Goal: Task Accomplishment & Management: Complete application form

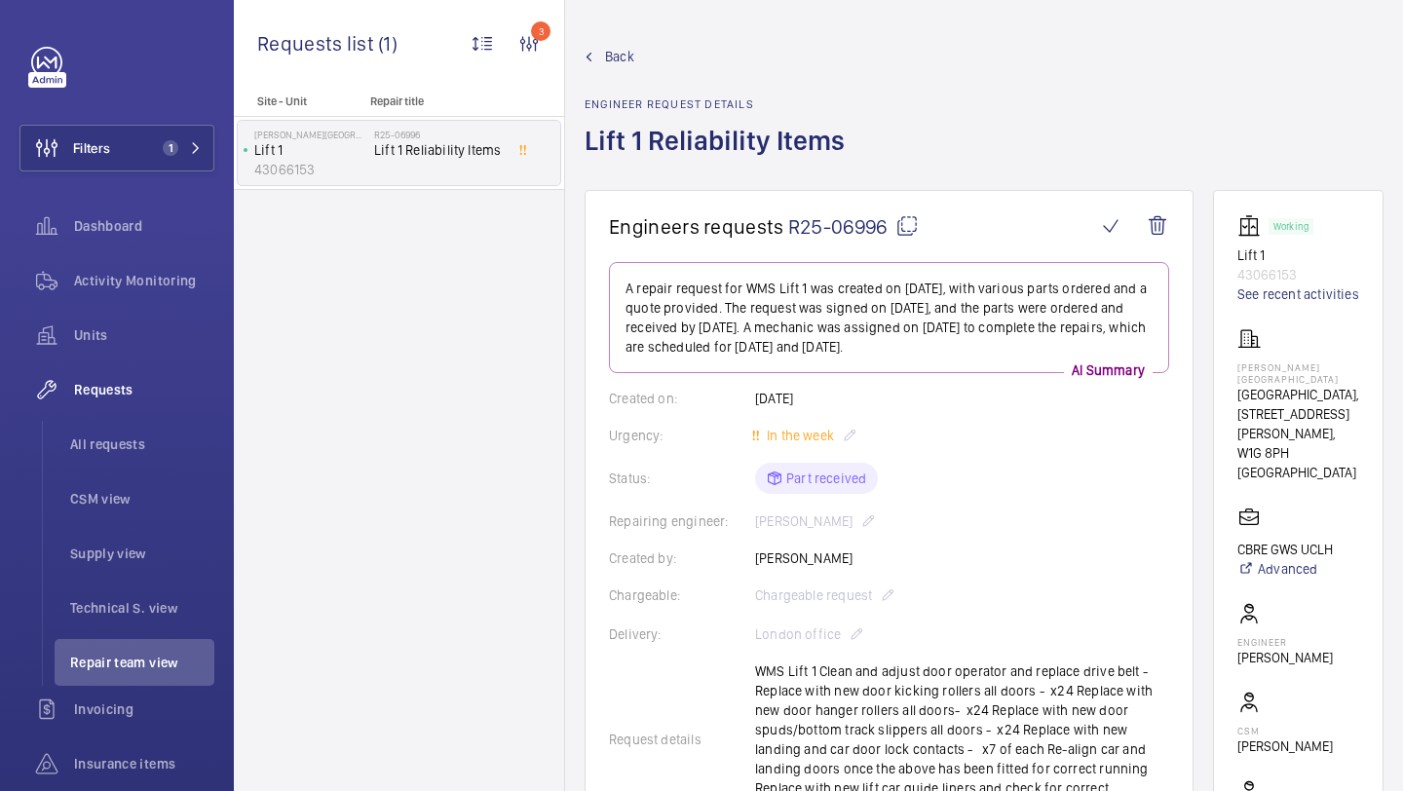
scroll to position [462, 0]
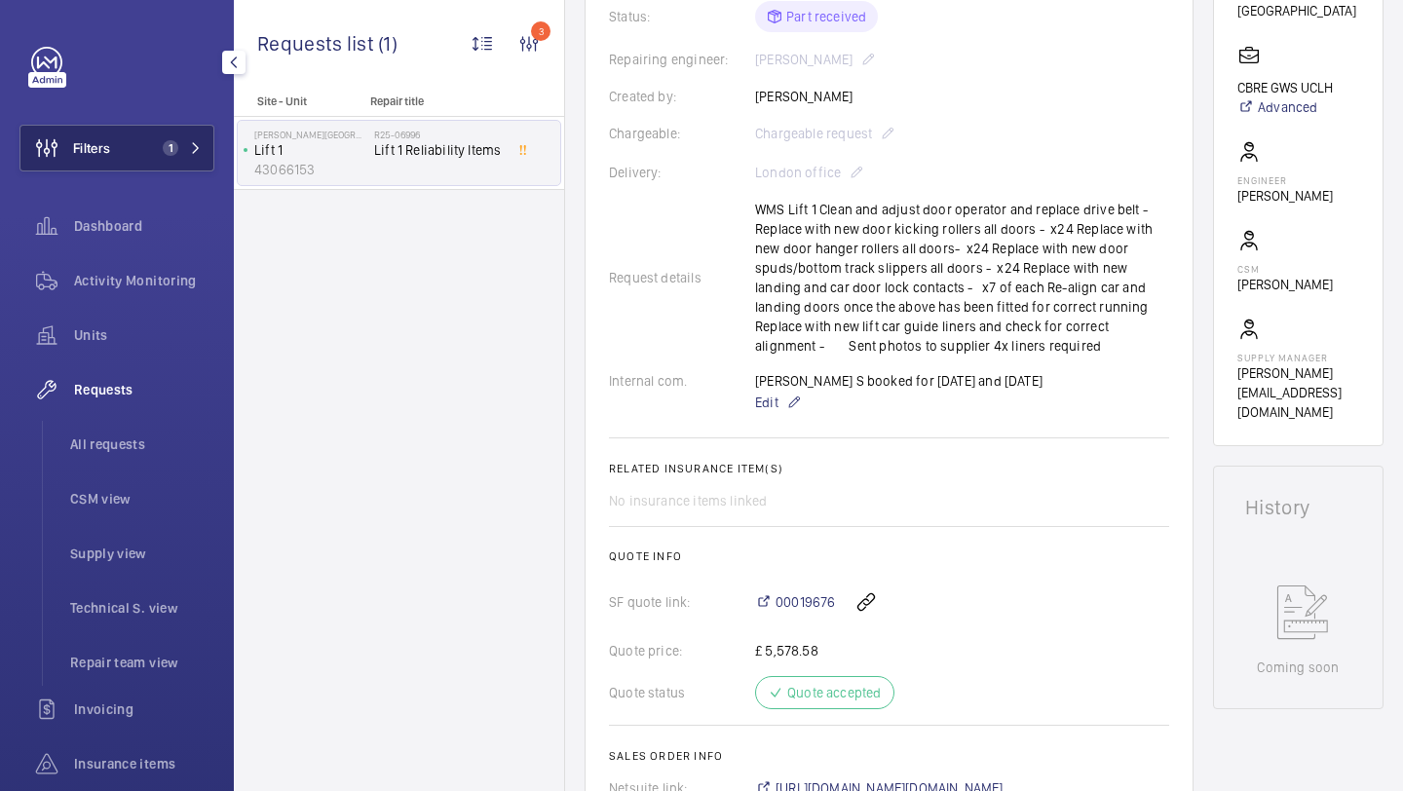
click at [178, 138] on button "Filters 1" at bounding box center [116, 148] width 195 height 47
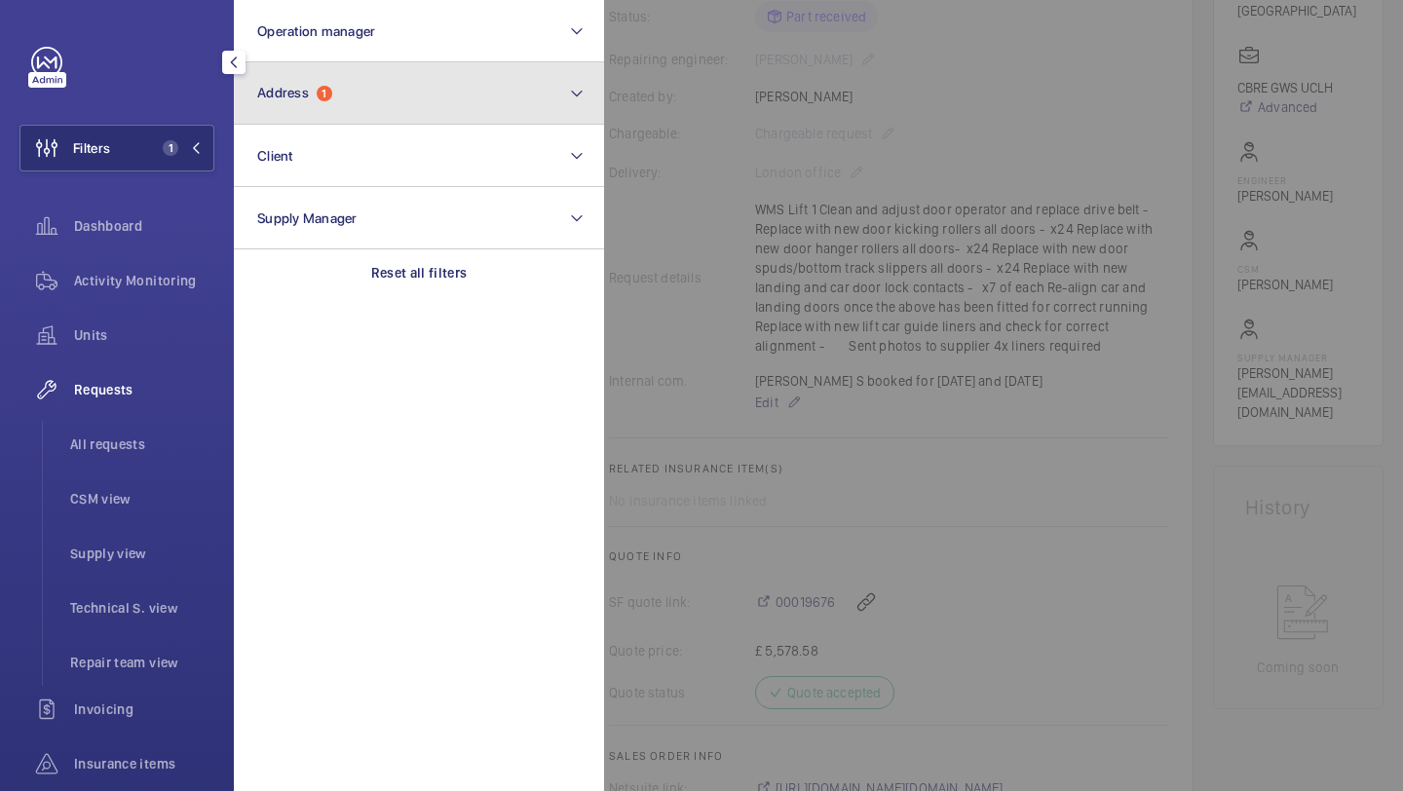
click at [344, 78] on button "Address 1" at bounding box center [419, 93] width 370 height 62
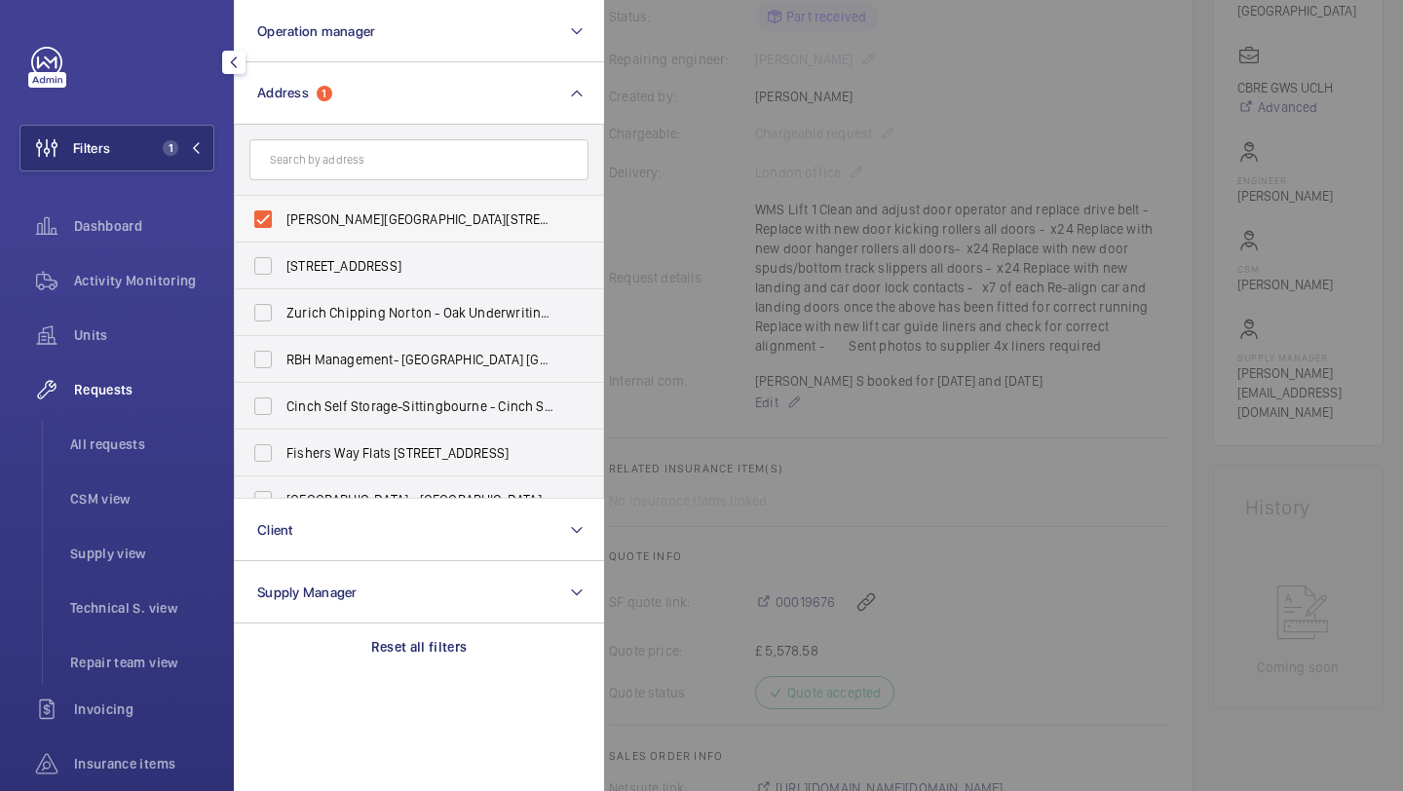
click at [313, 211] on span "Westmoreland Street - UCLH, 16-18 Westmoreland Street,, LONDON W1G 8PH" at bounding box center [421, 219] width 268 height 19
click at [283, 211] on input "Westmoreland Street - UCLH, 16-18 Westmoreland Street,, LONDON W1G 8PH" at bounding box center [263, 219] width 39 height 39
checkbox input "false"
click at [331, 164] on input "text" at bounding box center [418, 159] width 339 height 41
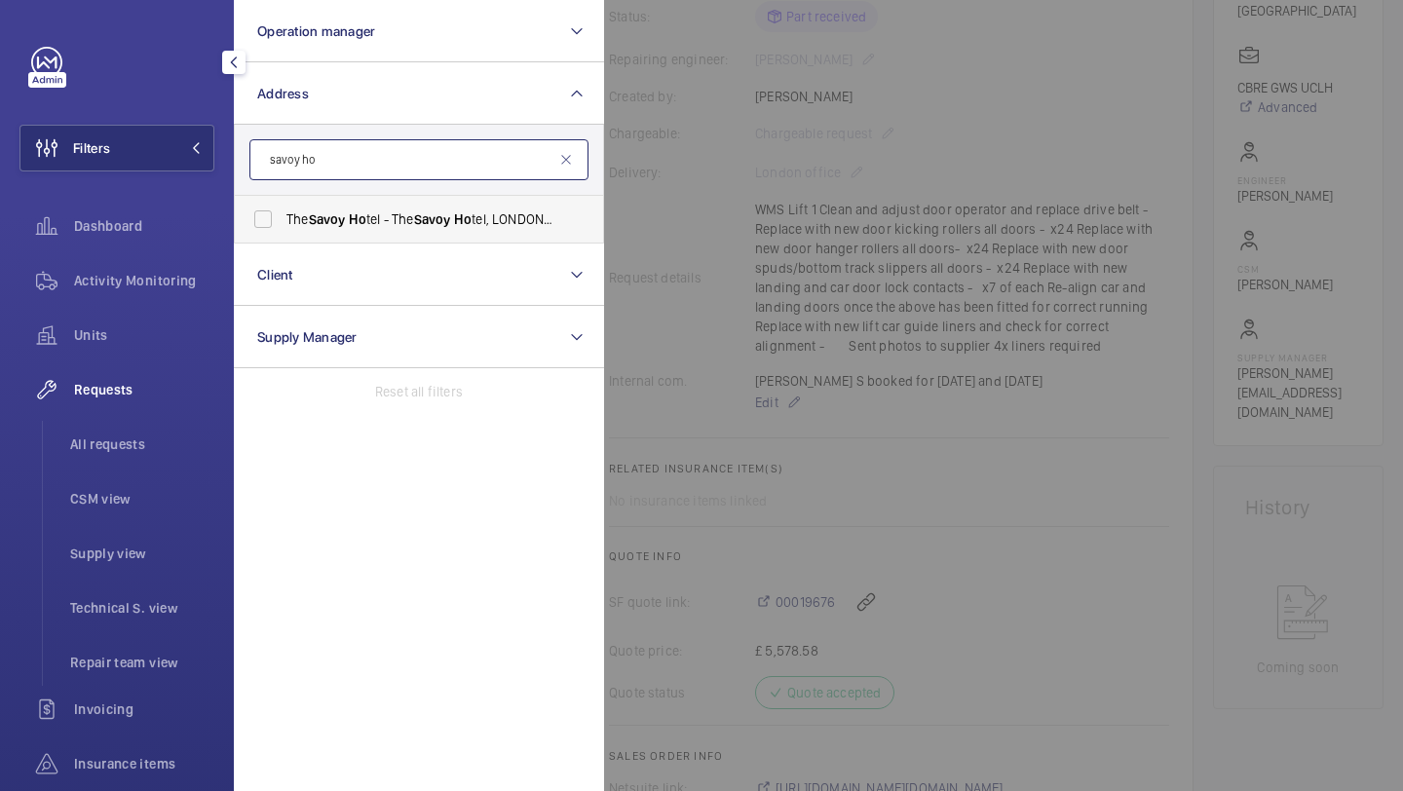
type input "savoy ho"
click at [347, 233] on label "The Savoy Ho tel - The Savoy Ho tel, LONDON WC2R 0EZ" at bounding box center [404, 219] width 339 height 47
click at [283, 233] on input "The Savoy Ho tel - The Savoy Ho tel, LONDON WC2R 0EZ" at bounding box center [263, 219] width 39 height 39
checkbox input "true"
click at [701, 155] on div at bounding box center [1305, 395] width 1403 height 791
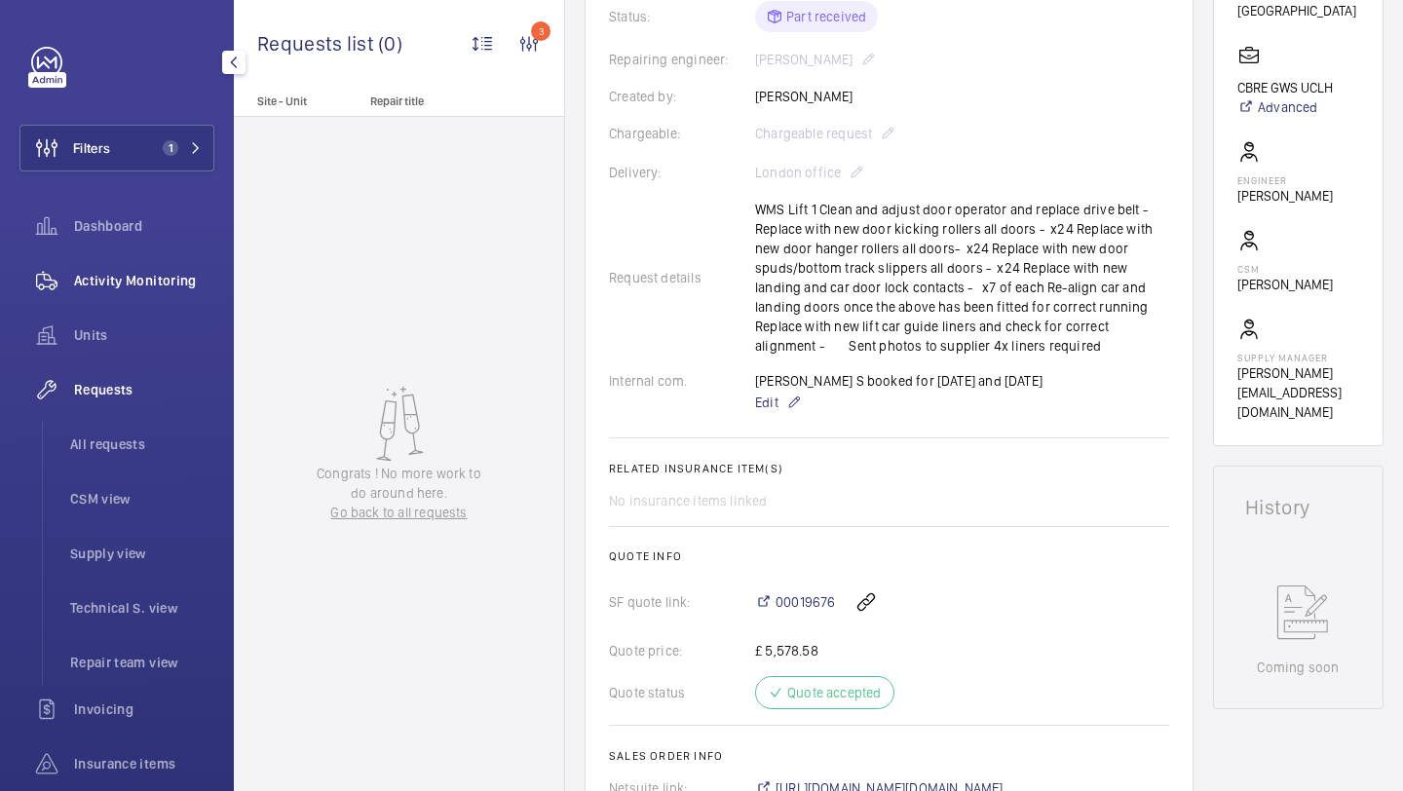
click at [187, 277] on span "Activity Monitoring" at bounding box center [144, 280] width 140 height 19
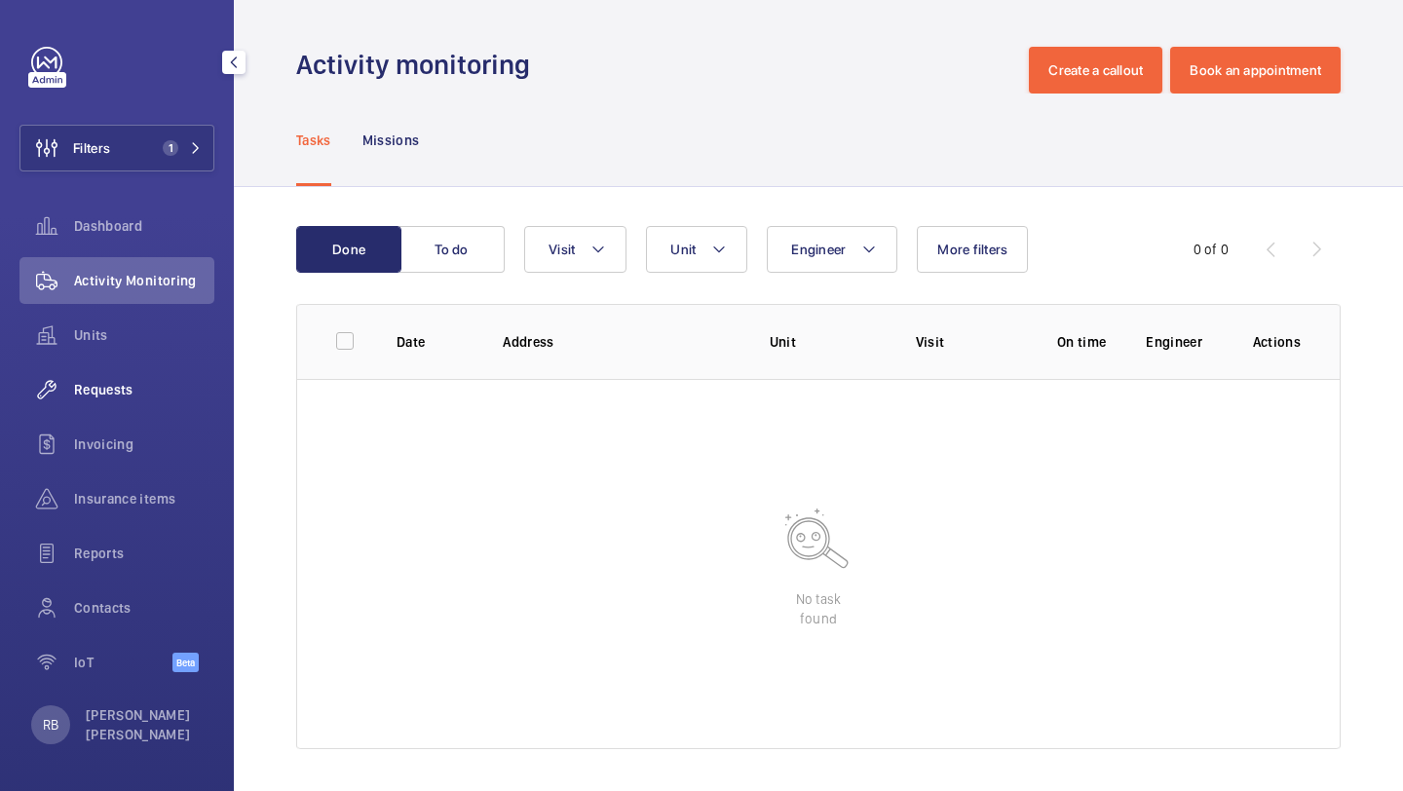
click at [128, 370] on div "Requests" at bounding box center [116, 389] width 195 height 47
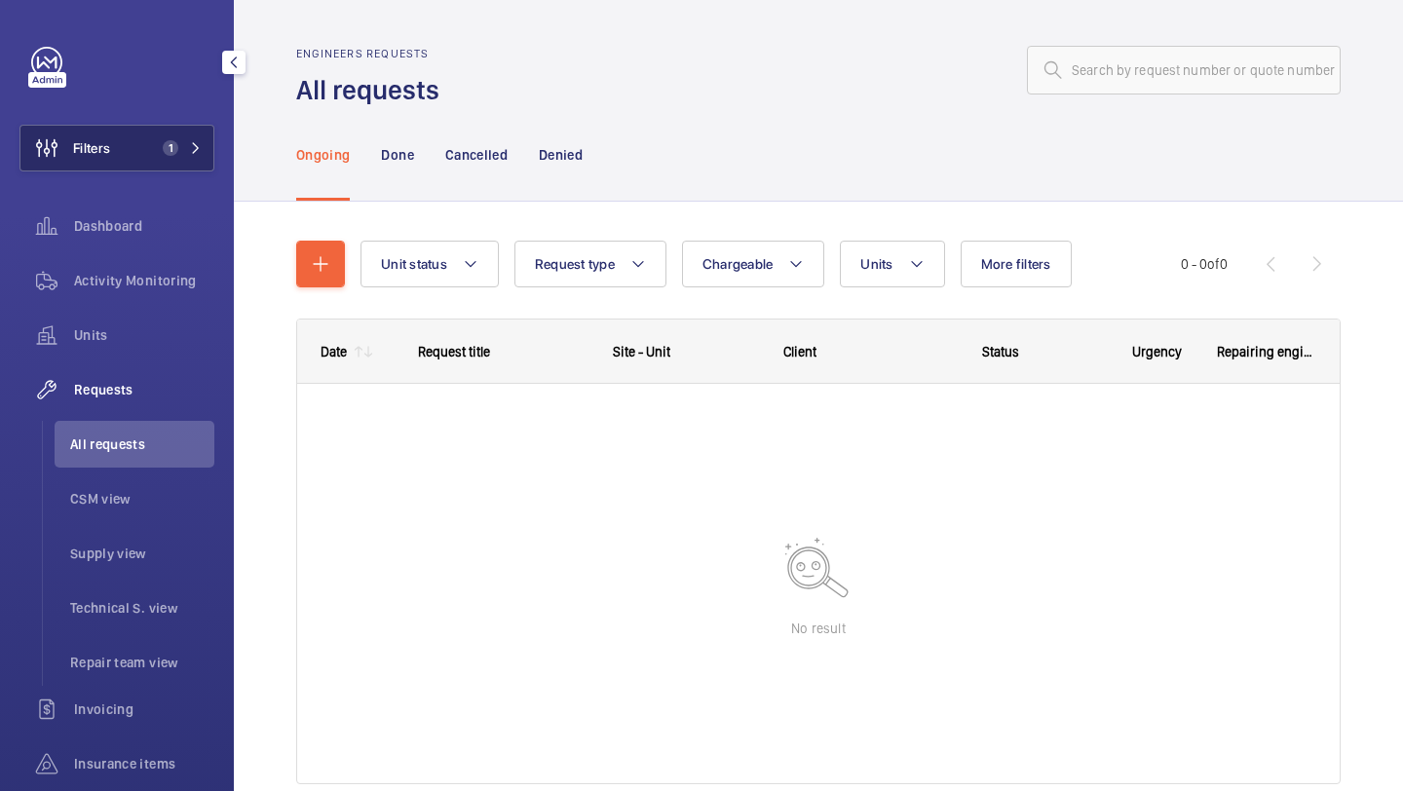
click at [184, 145] on span "1" at bounding box center [178, 148] width 47 height 16
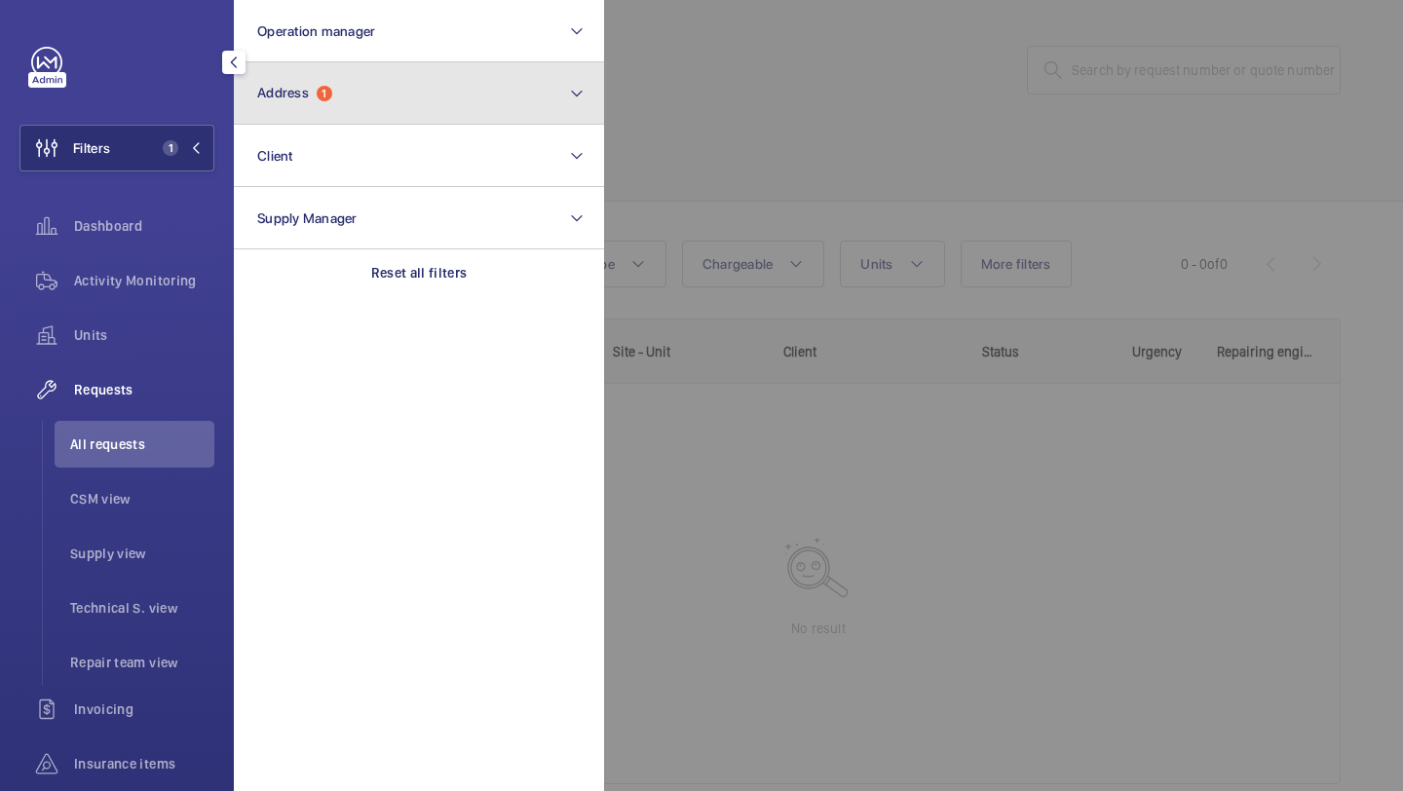
click at [355, 89] on button "Address 1" at bounding box center [419, 93] width 370 height 62
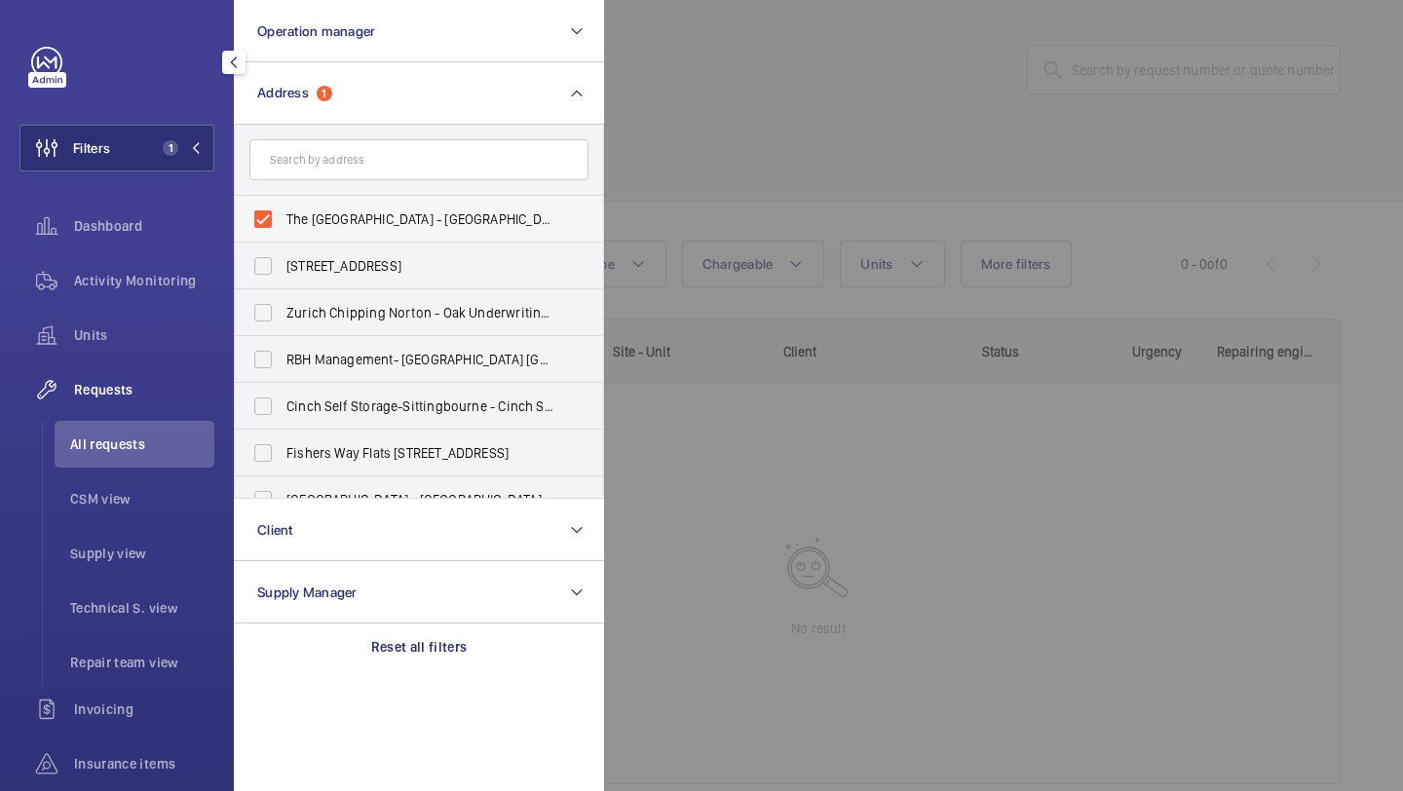
click at [326, 223] on span "The Savoy Hotel - The Savoy Hotel, LONDON WC2R 0EZ" at bounding box center [421, 219] width 268 height 19
click at [283, 223] on input "The Savoy Hotel - The Savoy Hotel, LONDON WC2R 0EZ" at bounding box center [263, 219] width 39 height 39
checkbox input "false"
click at [371, 159] on input "text" at bounding box center [418, 159] width 339 height 41
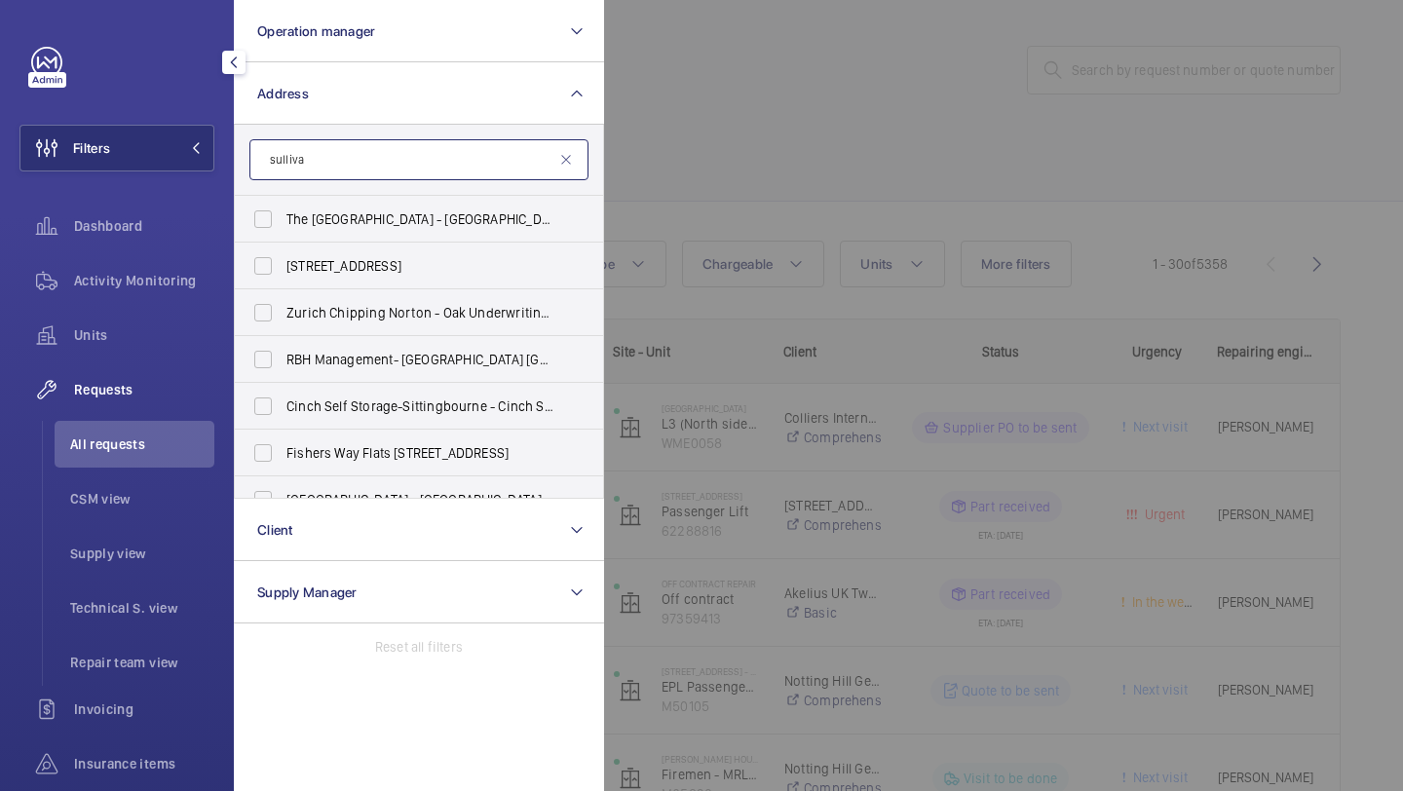
type input "sulliva"
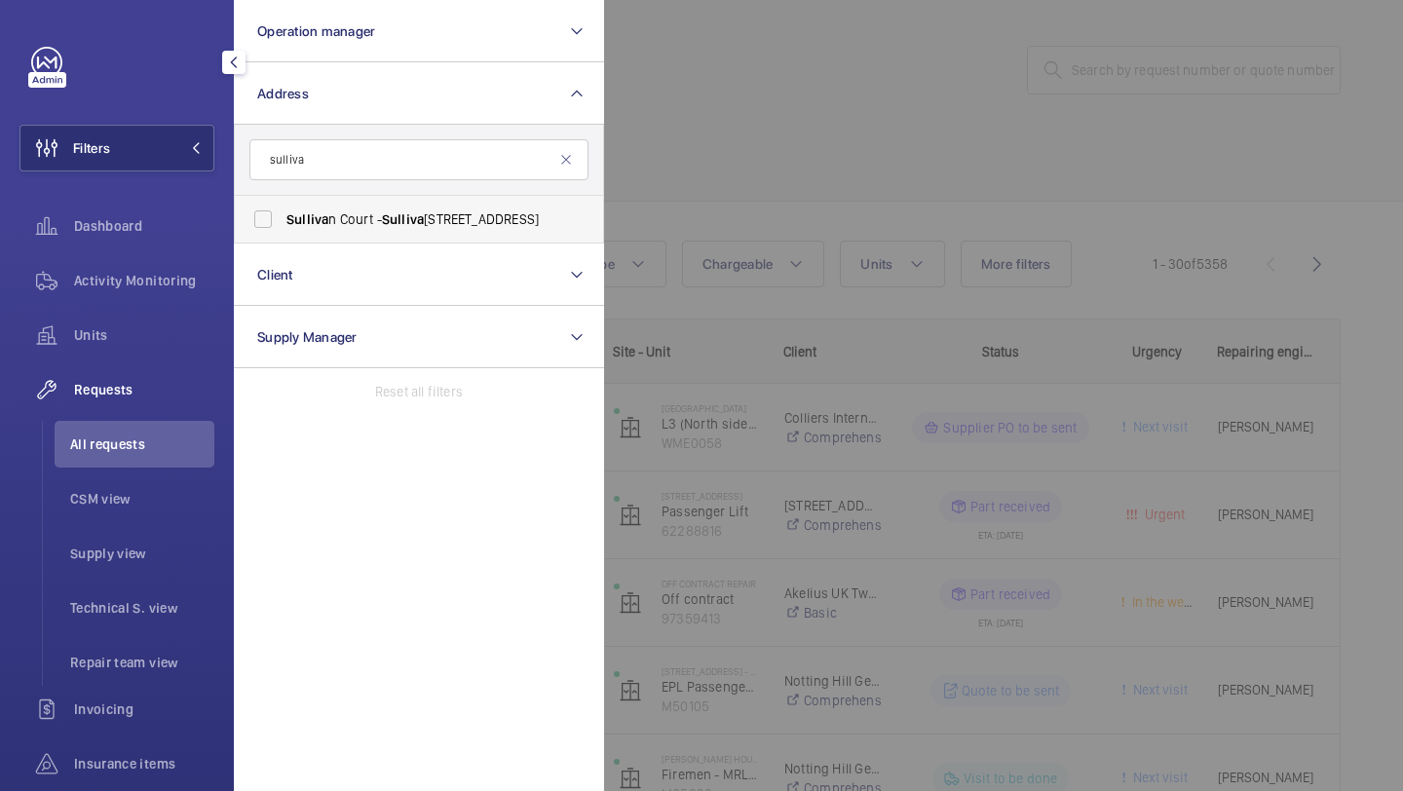
click at [400, 227] on span "Sulliva n Court - Sulliva n Court, LONDON SW5 9RL" at bounding box center [421, 219] width 268 height 19
click at [283, 227] on input "Sulliva n Court - Sulliva n Court, LONDON SW5 9RL" at bounding box center [263, 219] width 39 height 39
checkbox input "true"
click at [718, 197] on div at bounding box center [1305, 395] width 1403 height 791
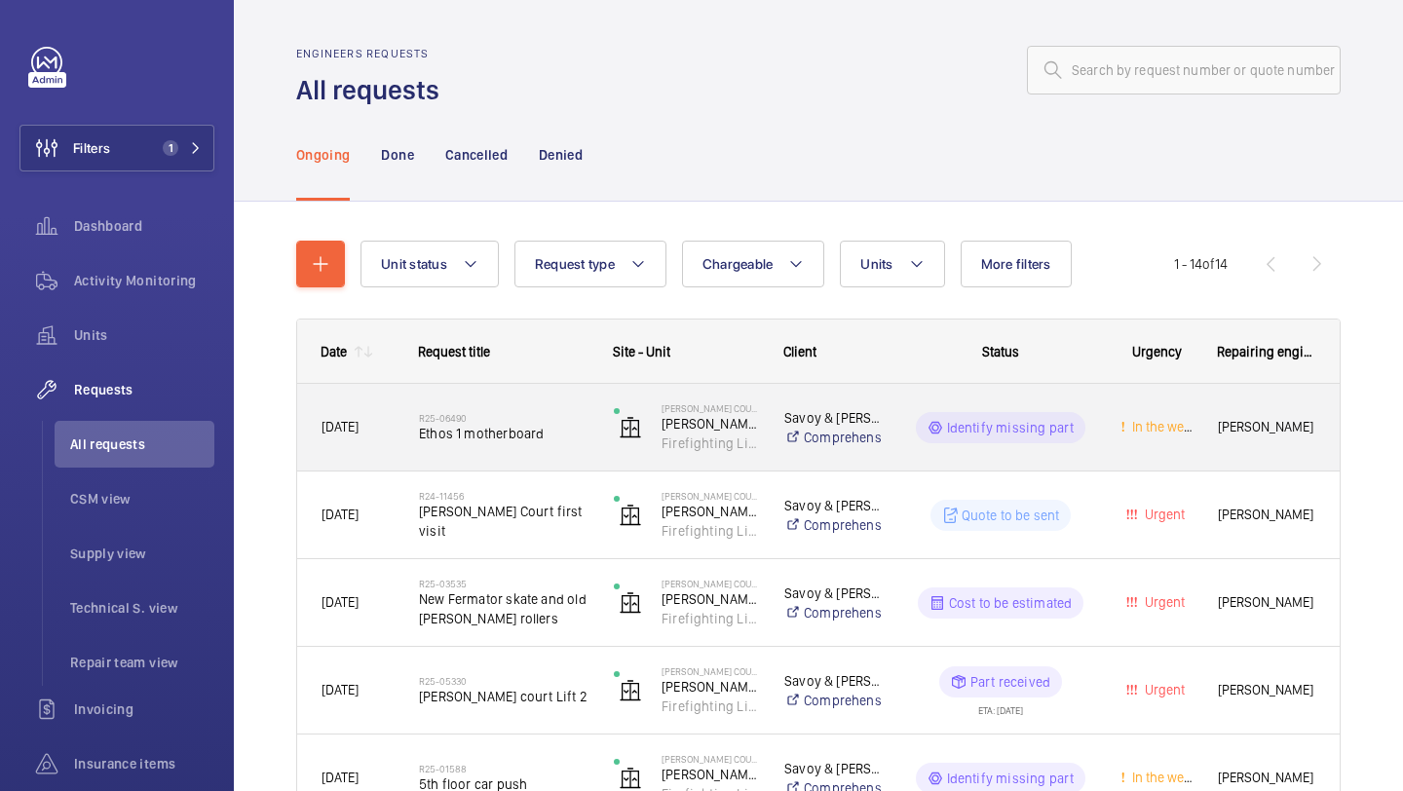
click at [553, 437] on span "Ethos 1 motherboard" at bounding box center [504, 433] width 170 height 19
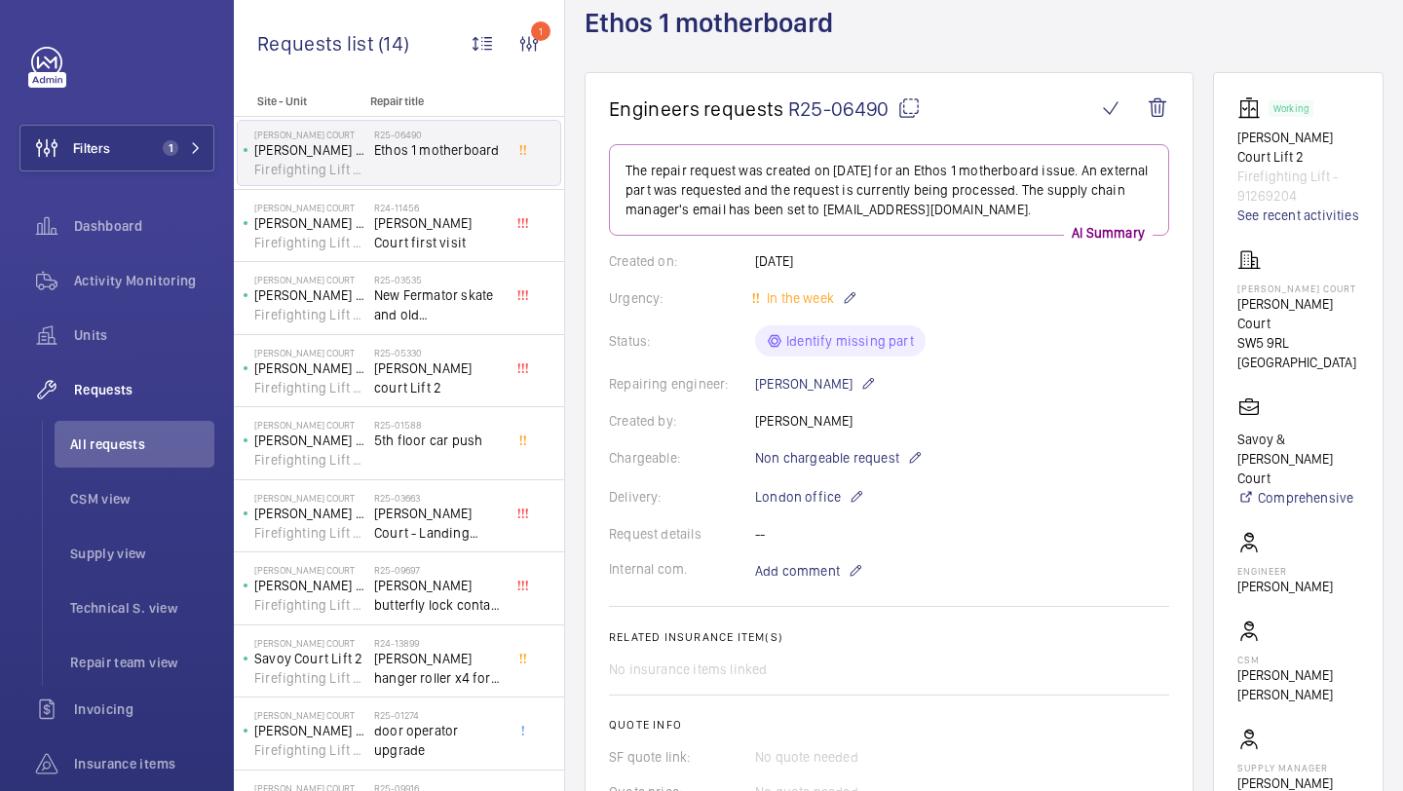
scroll to position [172, 0]
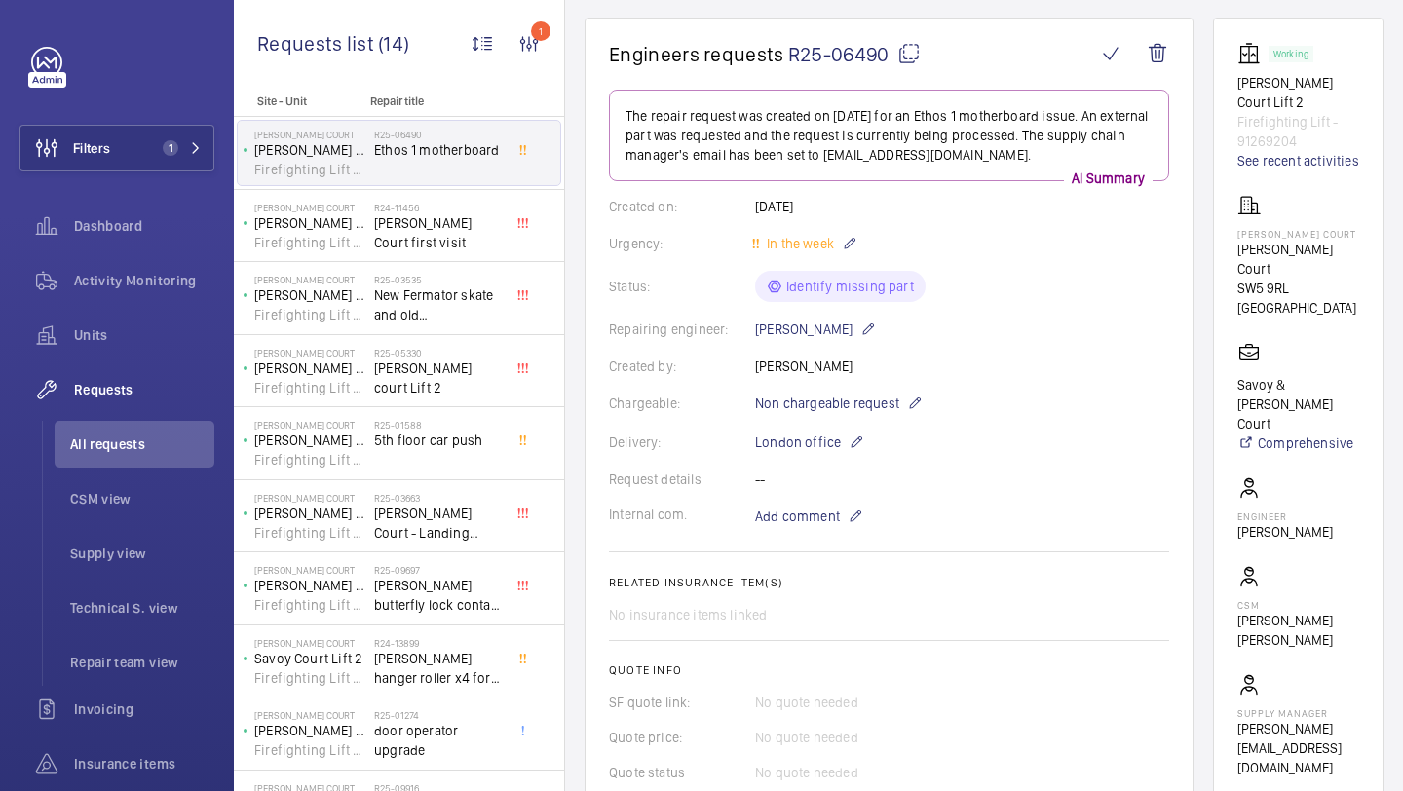
click at [1254, 375] on p "Savoy & Sullivan Court" at bounding box center [1299, 404] width 122 height 58
click at [1286, 375] on p "Savoy & Sullivan Court" at bounding box center [1299, 404] width 122 height 58
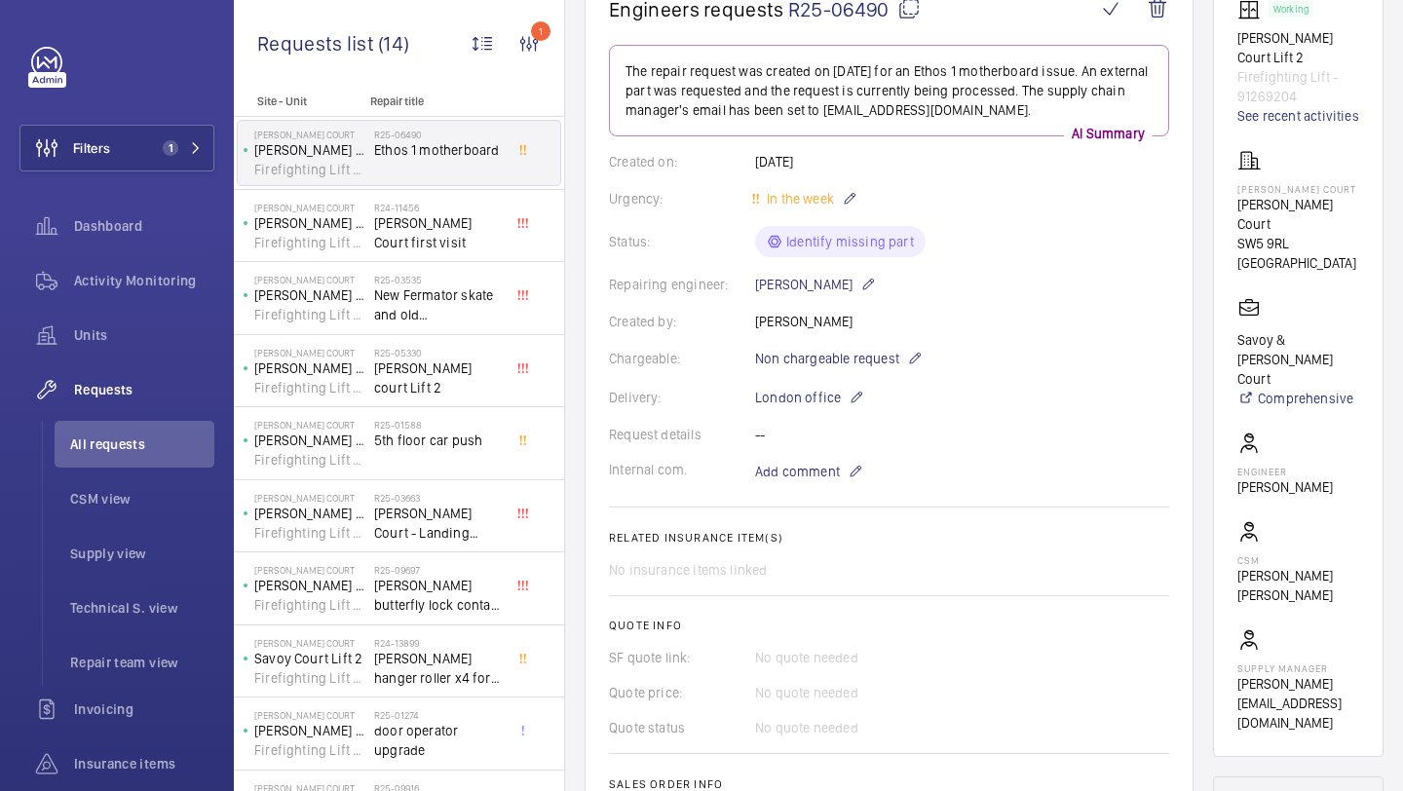
scroll to position [220, 0]
click at [1267, 563] on p "Connor Tarpey" at bounding box center [1299, 582] width 122 height 39
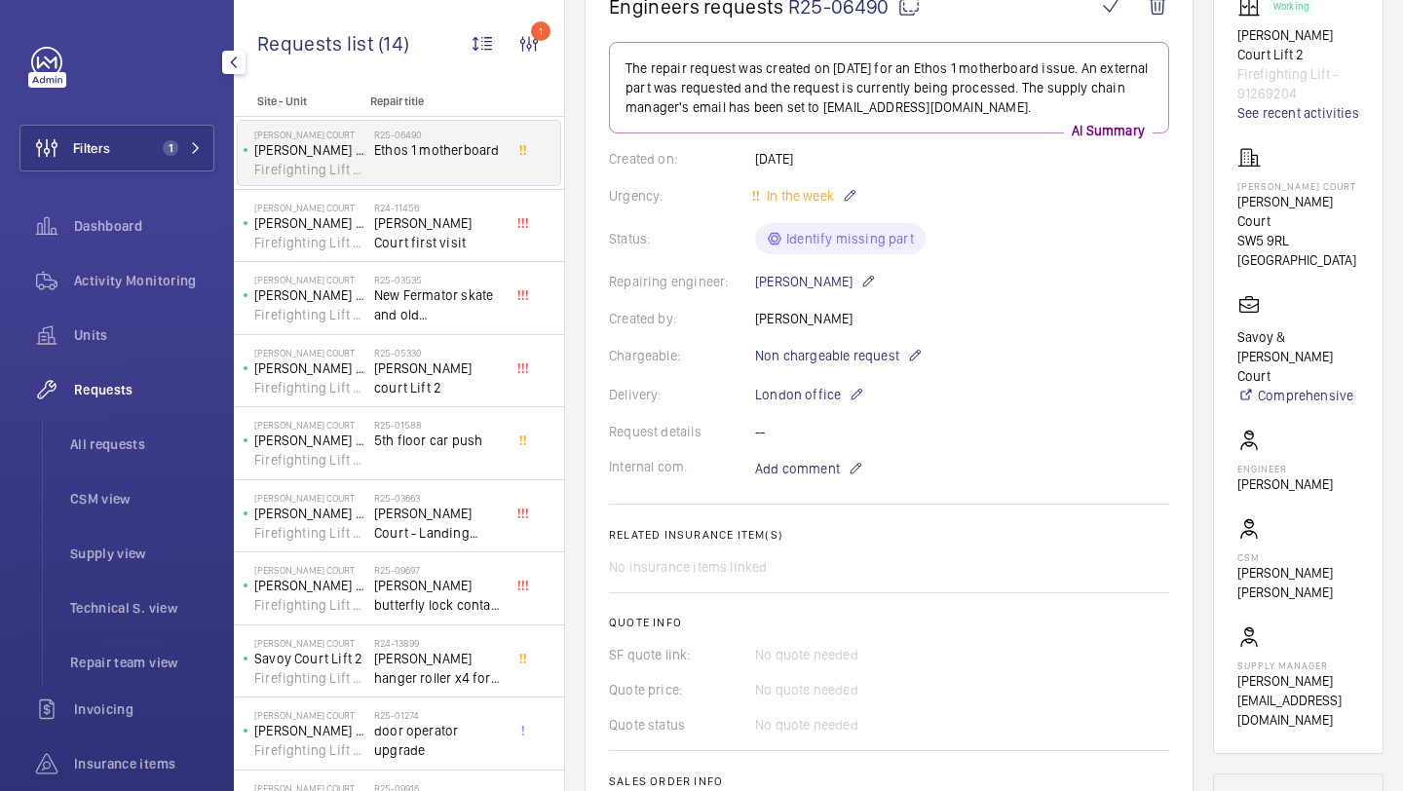
click at [207, 106] on div "Filters 1 Dashboard Activity Monitoring Units Requests All requests CSM view Su…" at bounding box center [116, 503] width 195 height 912
click at [205, 113] on div "Filters 1 Dashboard Activity Monitoring Units Requests All requests CSM view Su…" at bounding box center [116, 503] width 195 height 912
click at [195, 125] on button "Filters 1" at bounding box center [116, 148] width 195 height 47
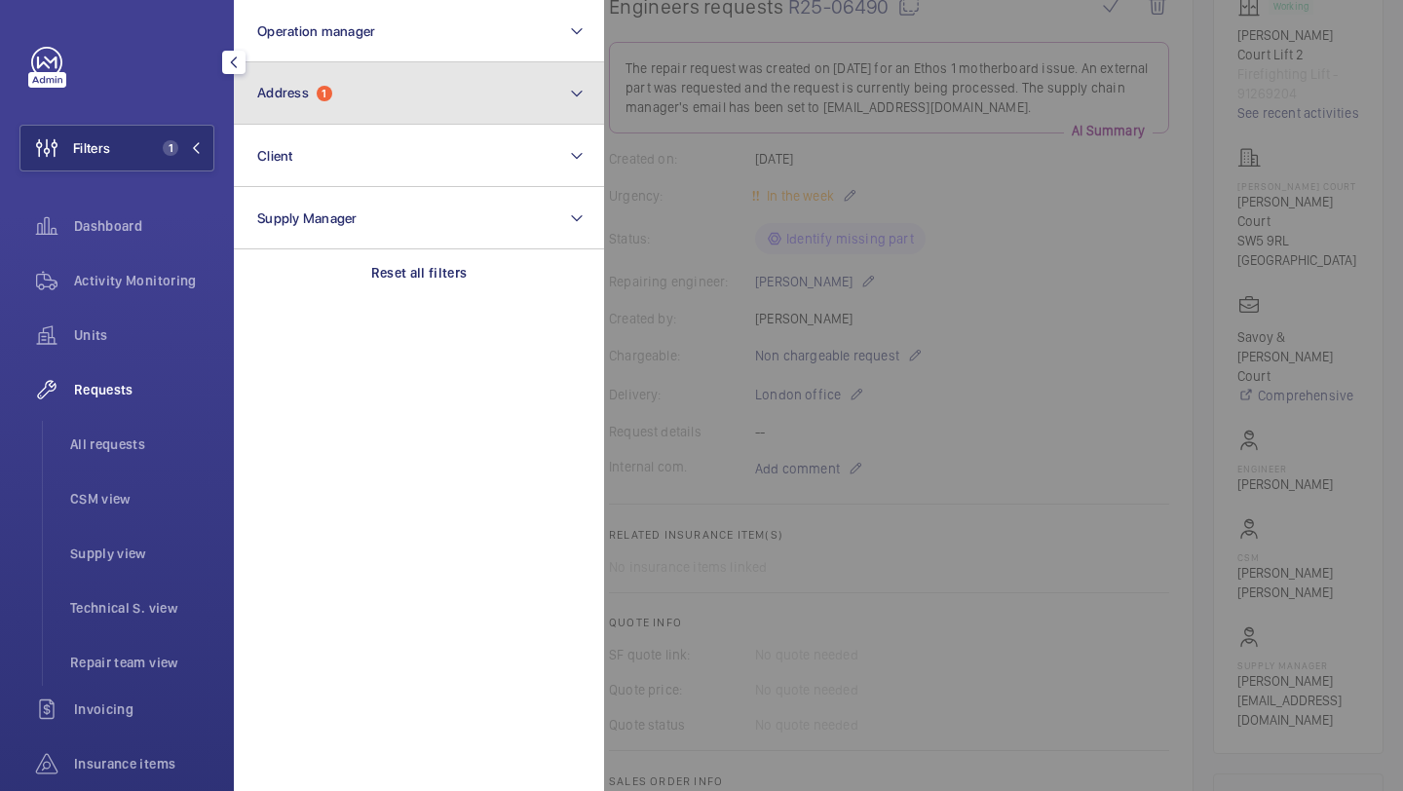
click at [336, 108] on button "Address 1" at bounding box center [419, 93] width 370 height 62
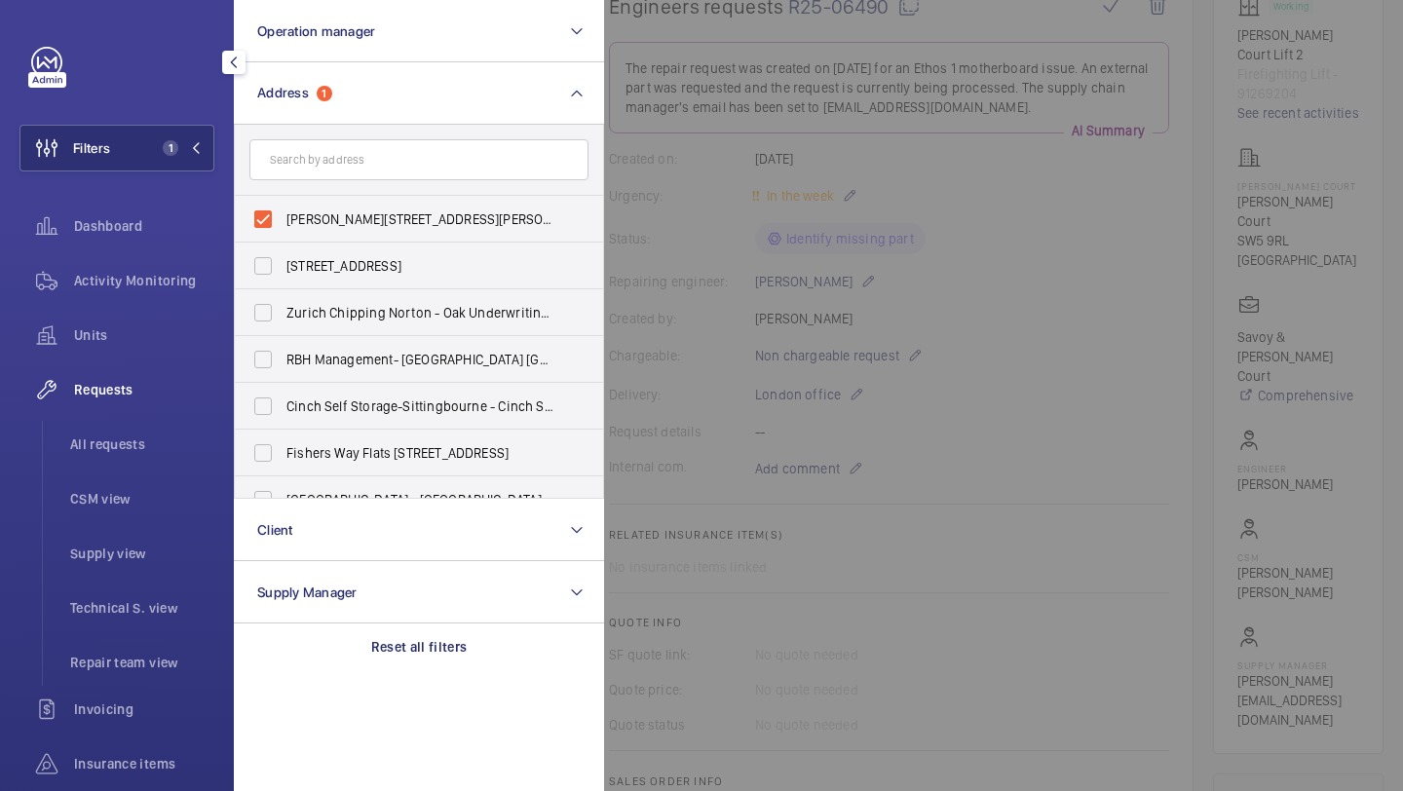
click at [323, 216] on span "Sullivan Court - Sullivan Court, LONDON SW5 9RL" at bounding box center [421, 219] width 268 height 19
click at [283, 216] on input "Sullivan Court - Sullivan Court, LONDON SW5 9RL" at bounding box center [263, 219] width 39 height 39
checkbox input "false"
click at [354, 161] on input "text" at bounding box center [418, 159] width 339 height 41
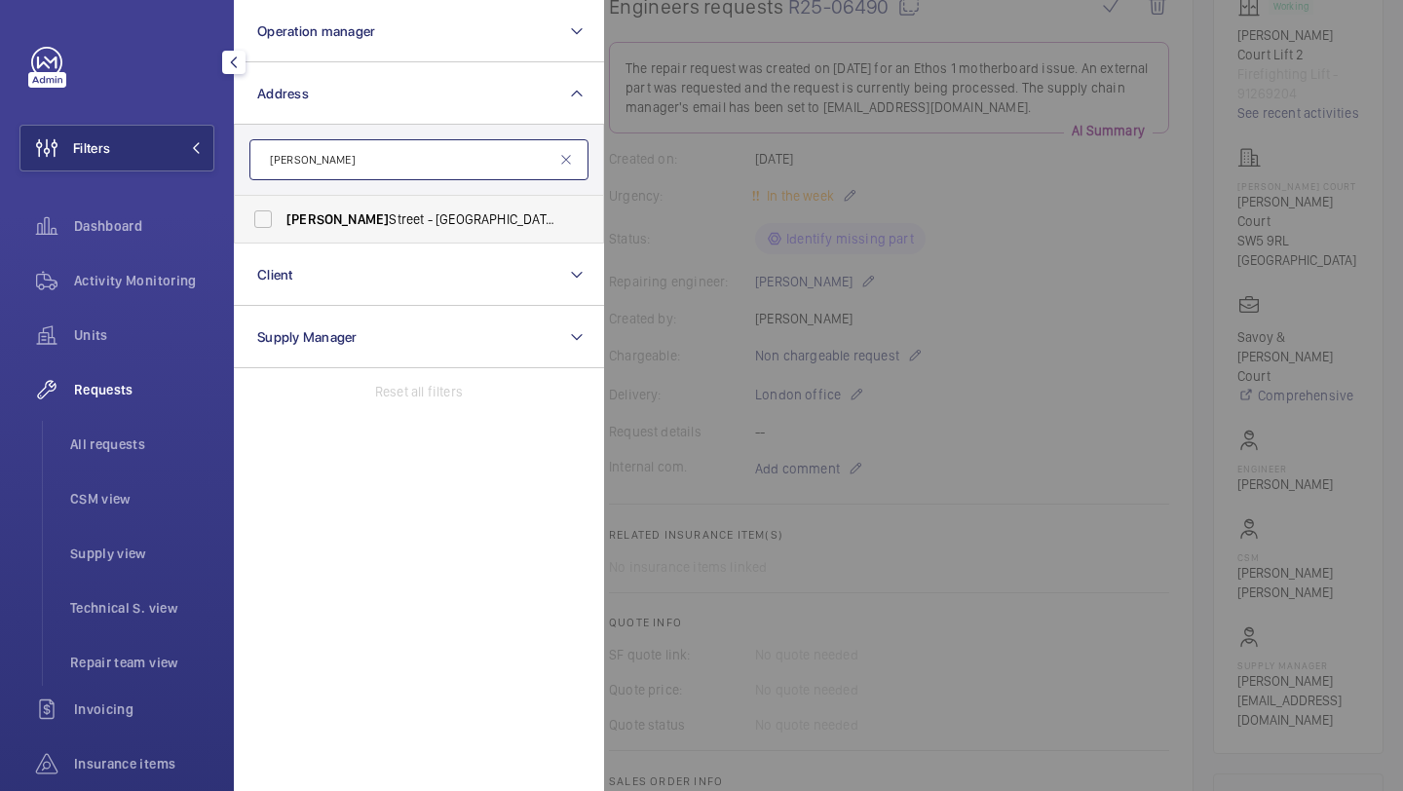
type input "WESTMORELAND"
click at [365, 226] on span "Westmoreland" at bounding box center [338, 219] width 102 height 16
click at [283, 226] on input "Westmoreland Street - UCLH, 16-18 Westmoreland Street,, LONDON W1G 8PH" at bounding box center [263, 219] width 39 height 39
checkbox input "true"
click at [737, 199] on div at bounding box center [1305, 395] width 1403 height 791
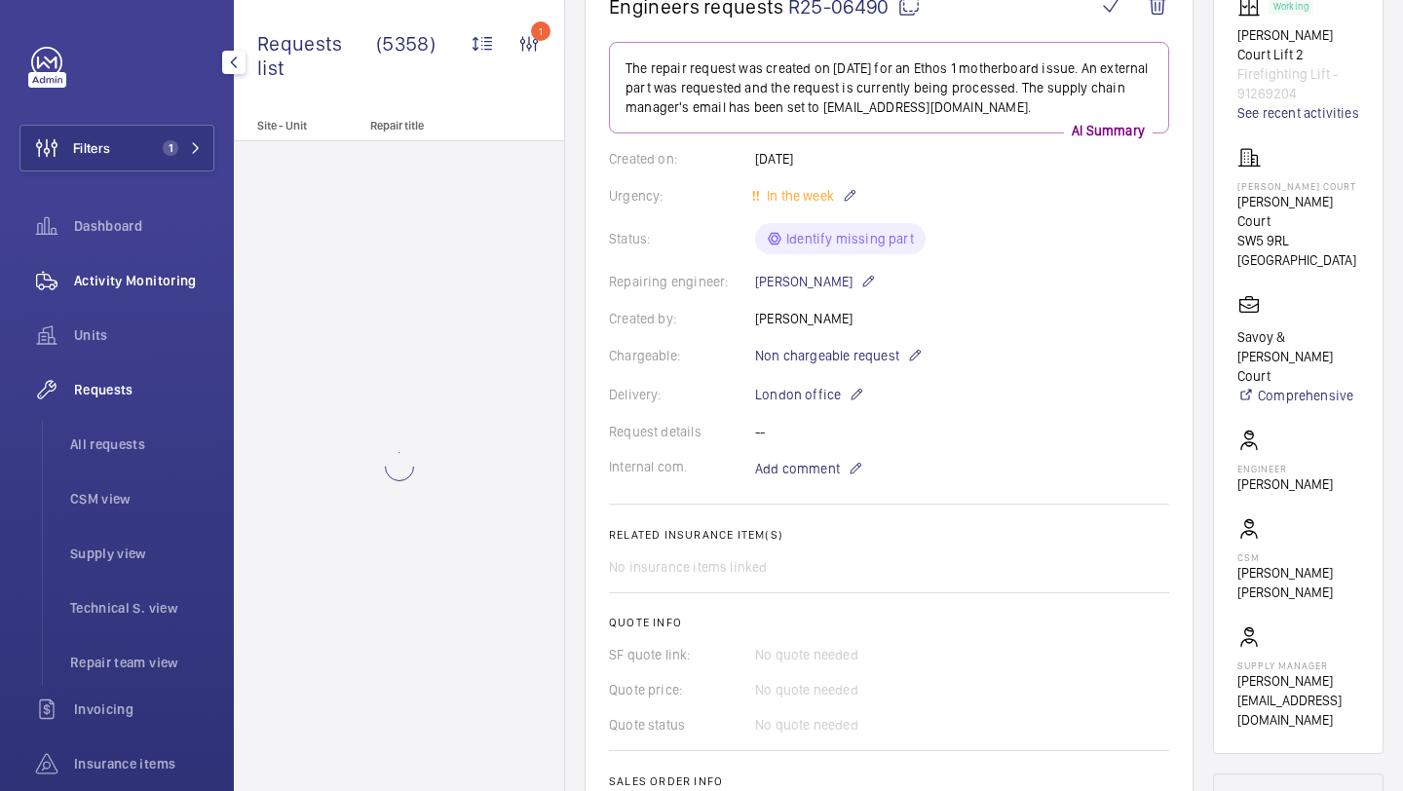
click at [213, 284] on span "Activity Monitoring" at bounding box center [144, 280] width 140 height 19
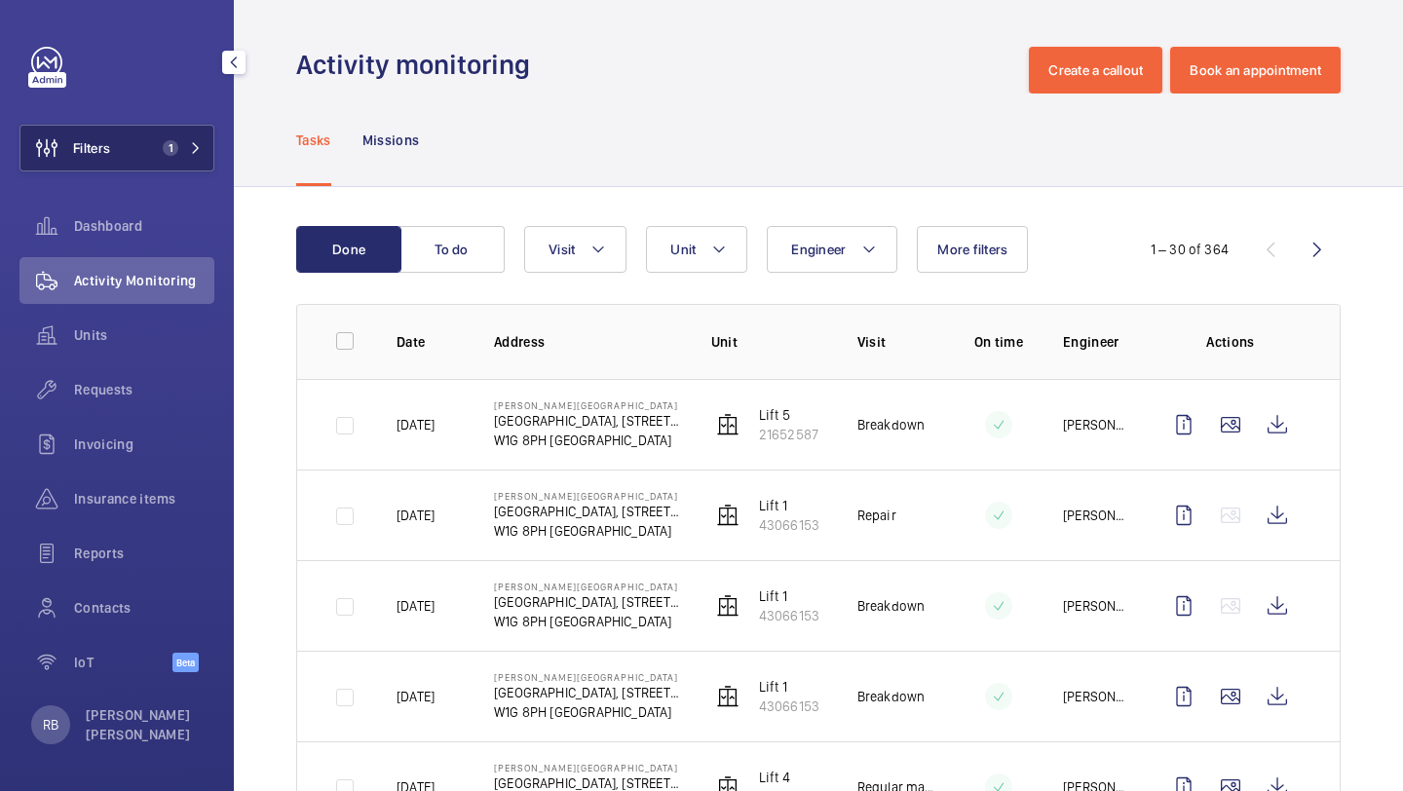
click at [160, 139] on button "Filters 1" at bounding box center [116, 148] width 195 height 47
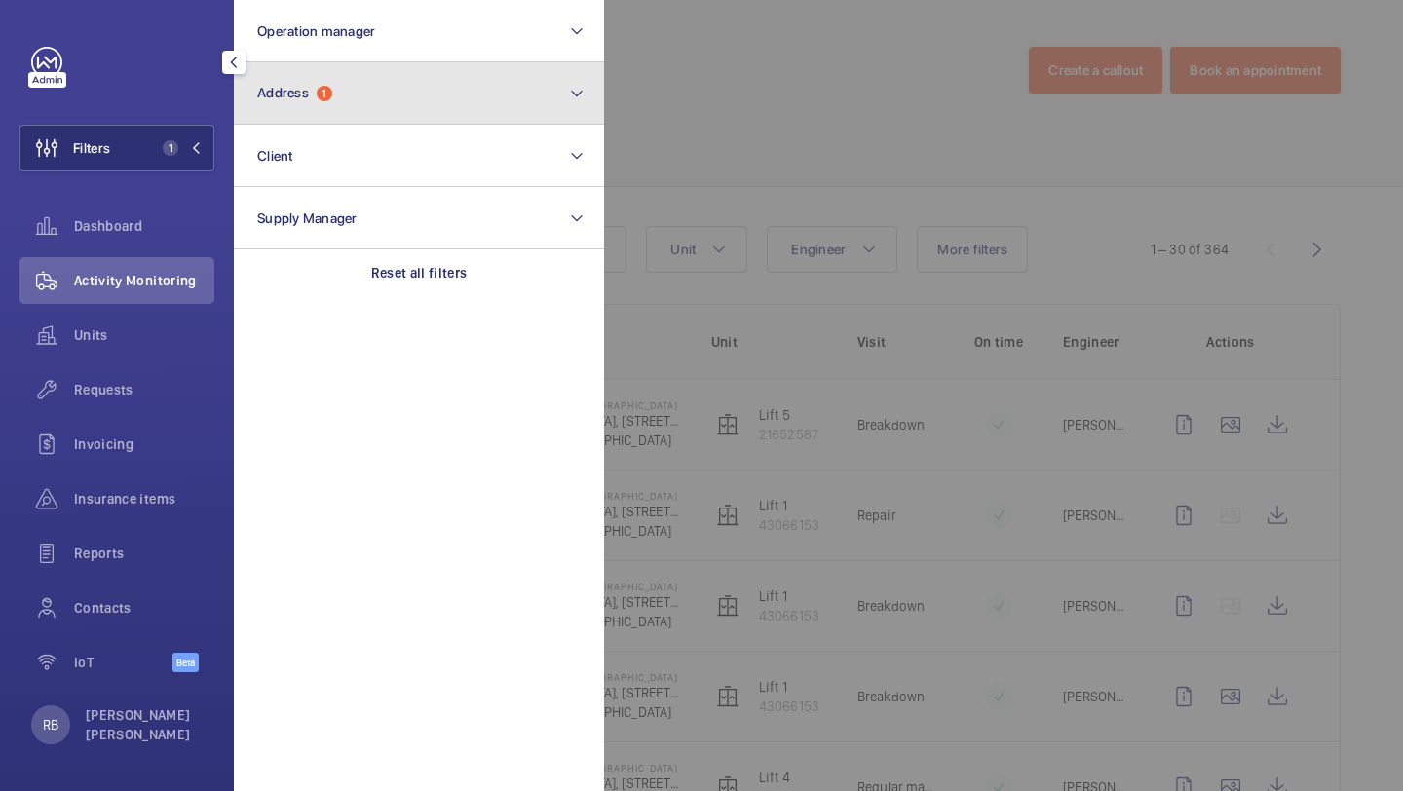
click at [378, 106] on button "Address 1" at bounding box center [419, 93] width 370 height 62
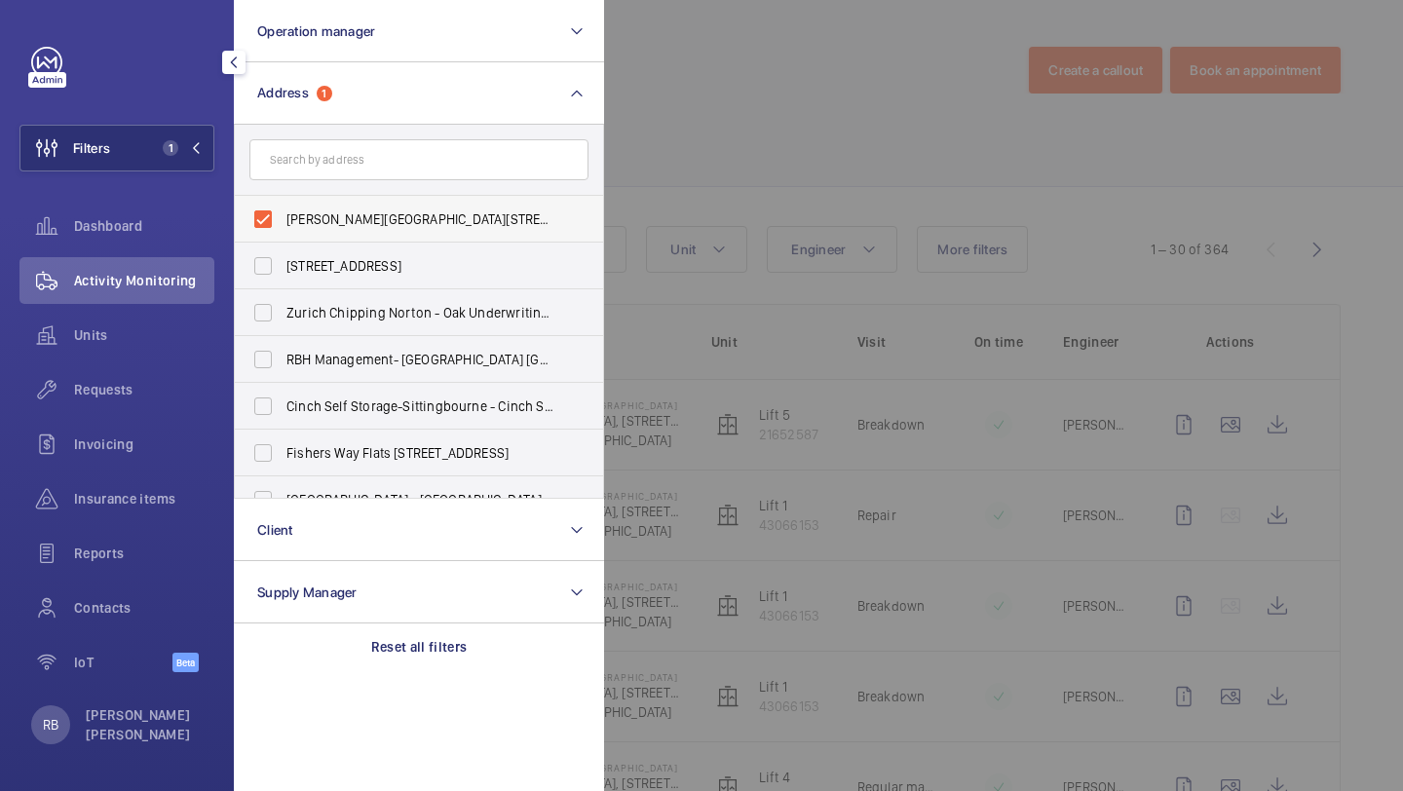
click at [350, 236] on label "Westmoreland Street - UCLH, 16-18 Westmoreland Street,, LONDON W1G 8PH" at bounding box center [404, 219] width 339 height 47
click at [283, 236] on input "Westmoreland Street - UCLH, 16-18 Westmoreland Street,, LONDON W1G 8PH" at bounding box center [263, 219] width 39 height 39
checkbox input "false"
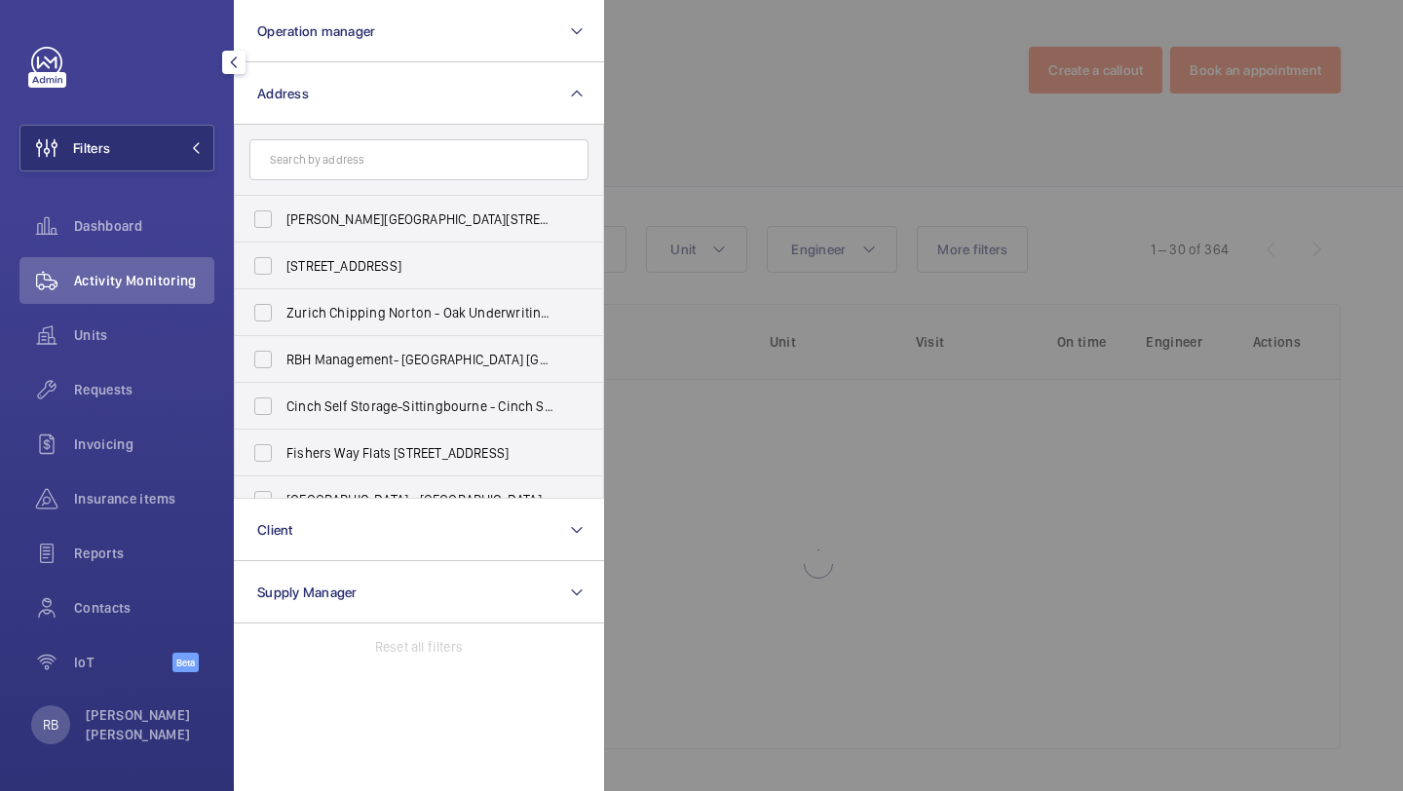
click at [606, 155] on div at bounding box center [1305, 395] width 1403 height 791
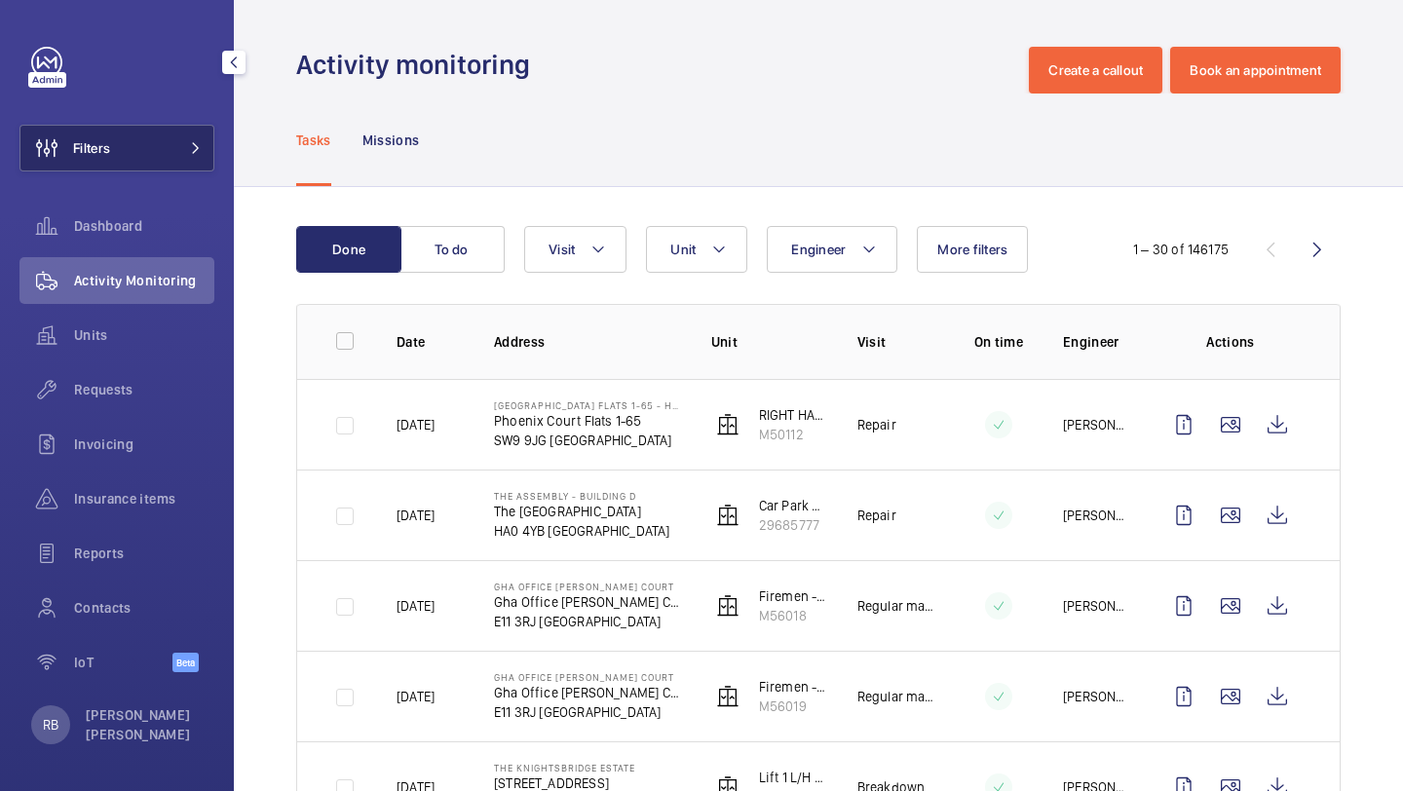
click at [140, 162] on button "Filters" at bounding box center [116, 148] width 195 height 47
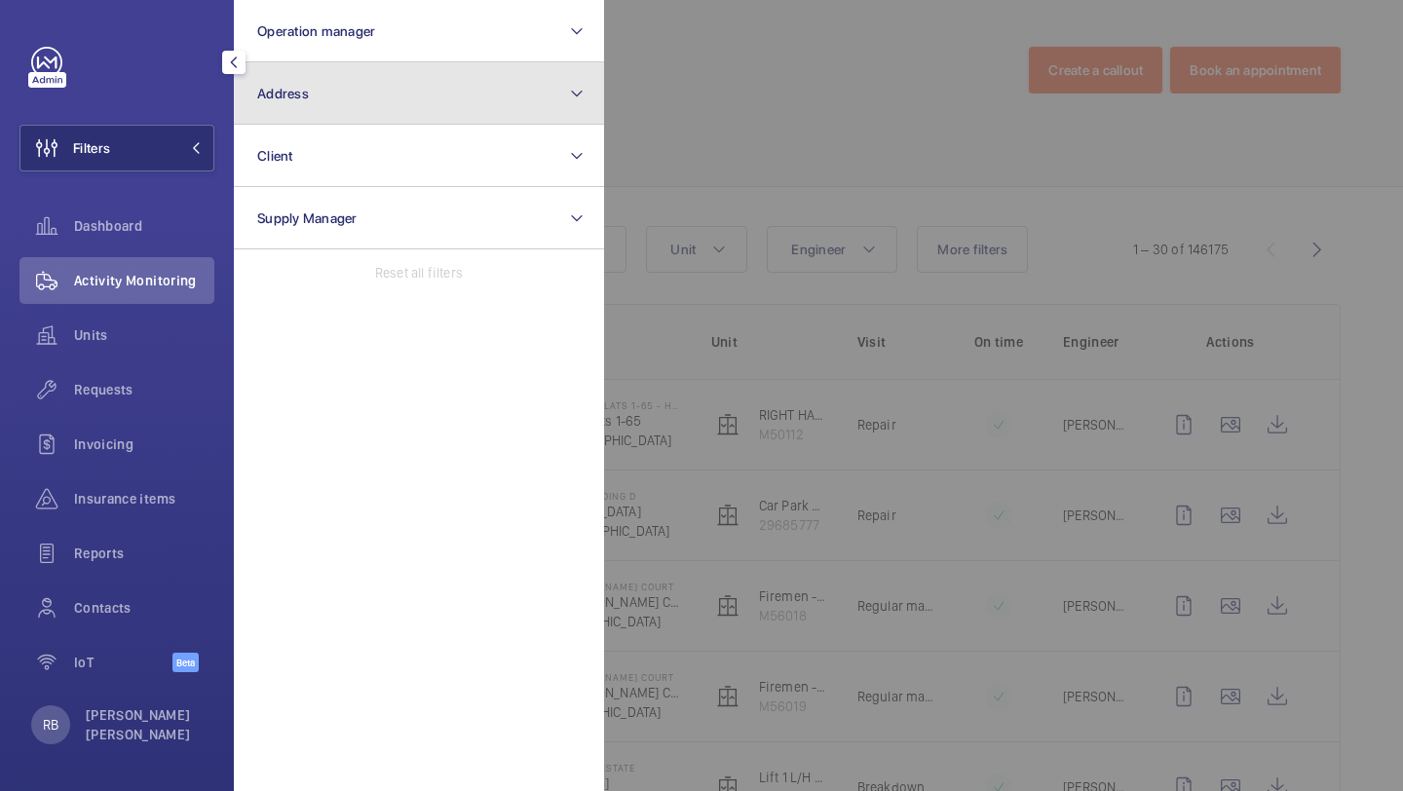
click at [325, 96] on button "Address" at bounding box center [419, 93] width 370 height 62
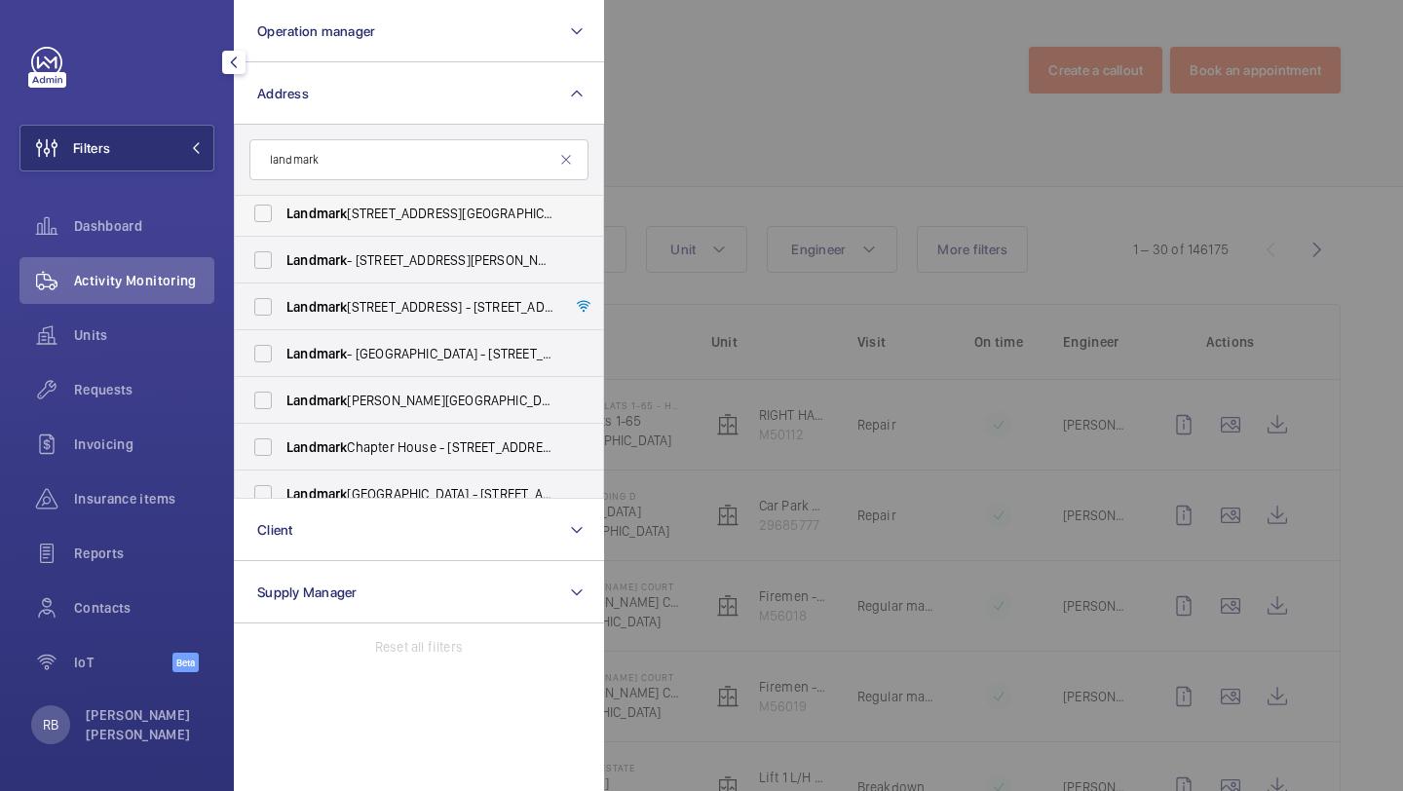
scroll to position [54, 0]
type input "landmark"
click at [378, 354] on span "Landmark - Irongate House - 30 Dukes Pl, LONDON EC3A 7LP" at bounding box center [421, 352] width 268 height 19
click at [283, 354] on input "Landmark - Irongate House - 30 Dukes Pl, LONDON EC3A 7LP" at bounding box center [263, 352] width 39 height 39
checkbox input "true"
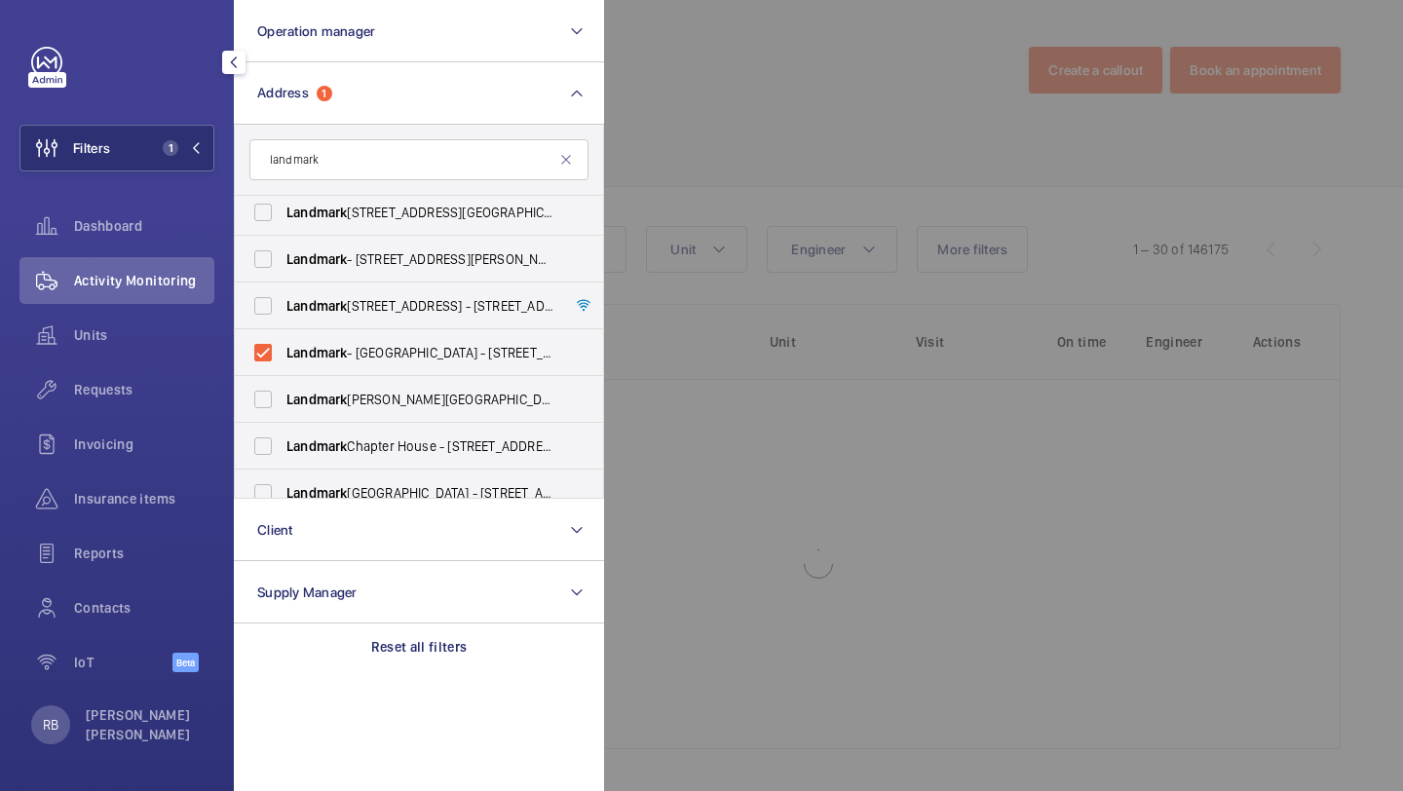
click at [739, 182] on div at bounding box center [1305, 395] width 1403 height 791
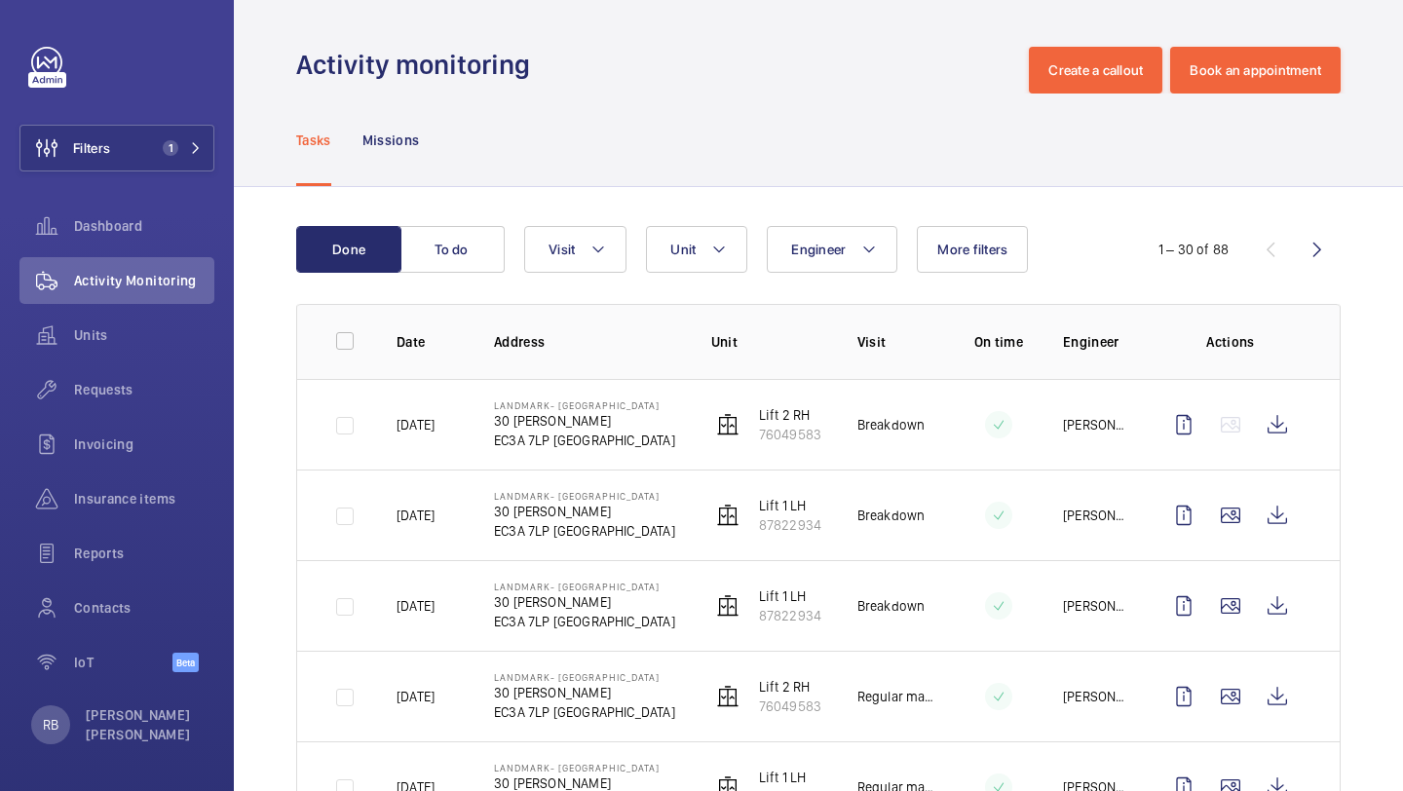
click at [590, 244] on button "Visit" at bounding box center [575, 249] width 102 height 47
type input "repair"
click at [611, 348] on form "repair" at bounding box center [709, 322] width 368 height 71
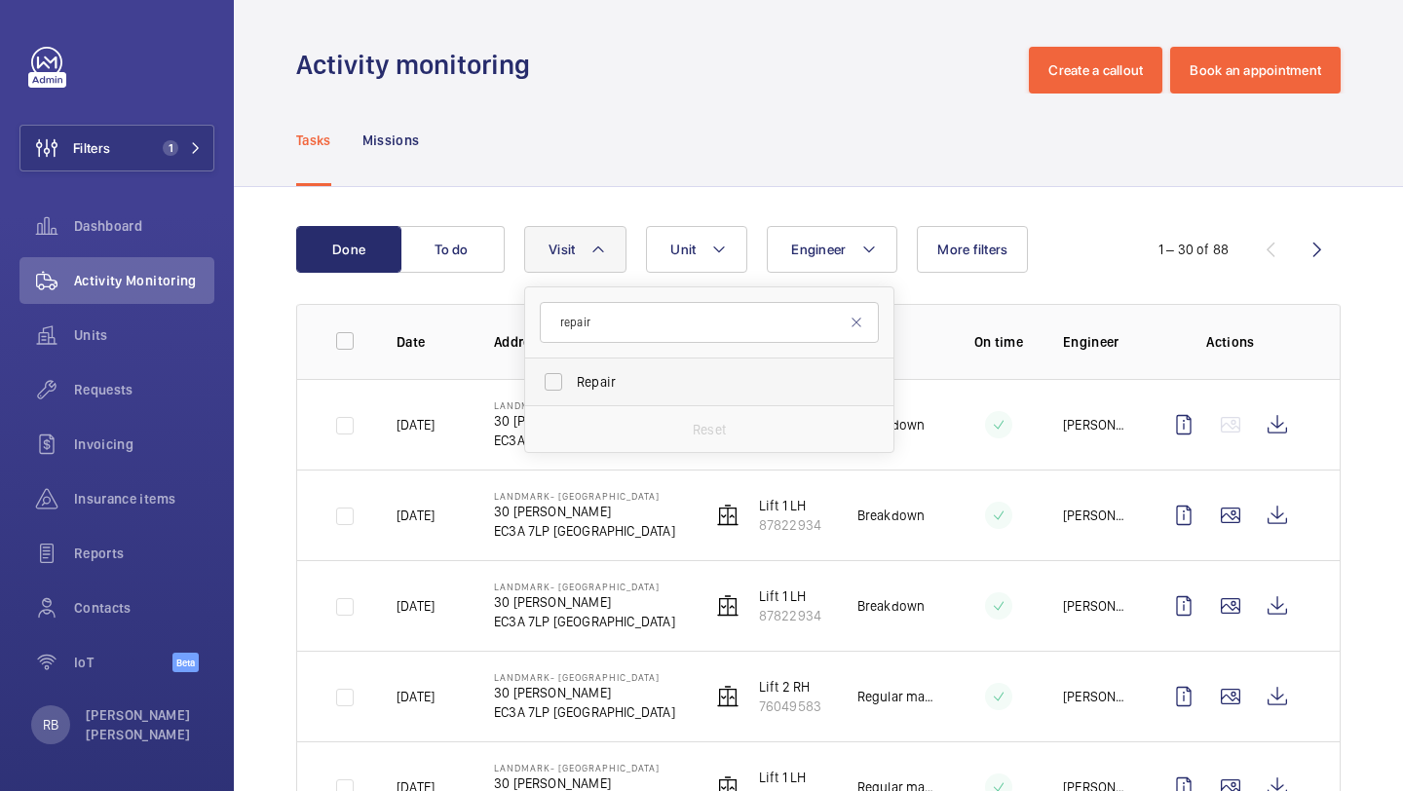
click at [610, 371] on label "Repair" at bounding box center [694, 382] width 339 height 47
click at [573, 371] on input "Repair" at bounding box center [553, 382] width 39 height 39
checkbox input "true"
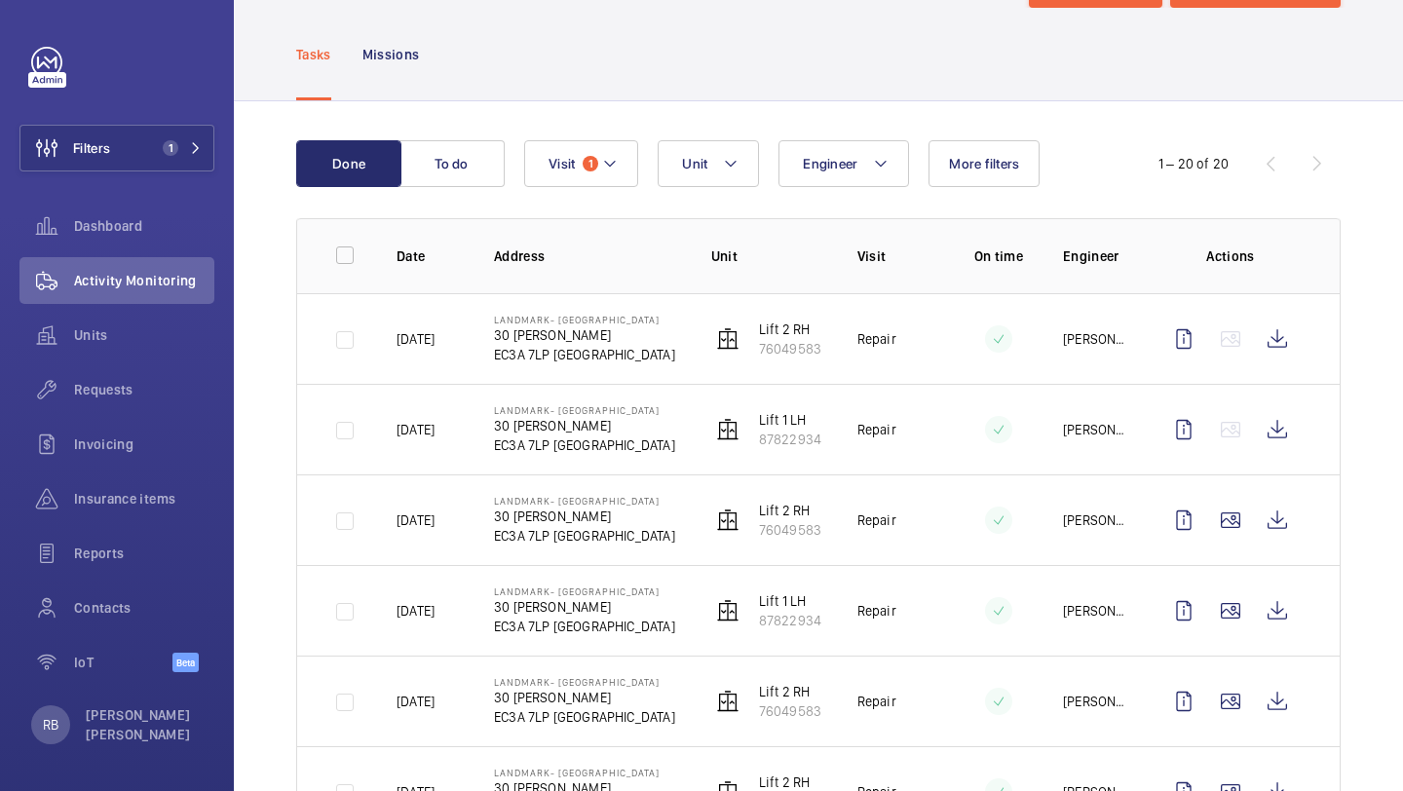
scroll to position [102, 0]
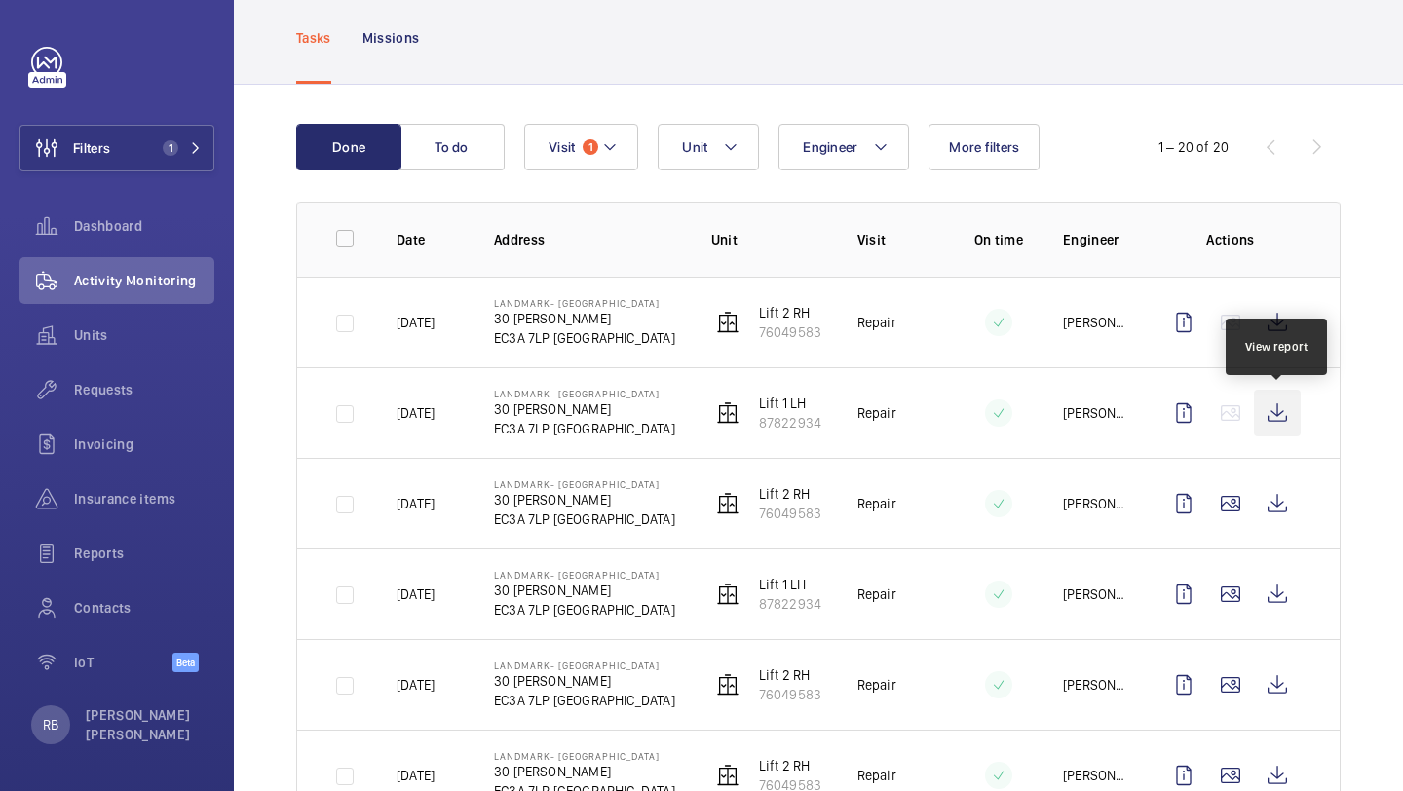
click at [1265, 406] on wm-front-icon-button at bounding box center [1277, 413] width 47 height 47
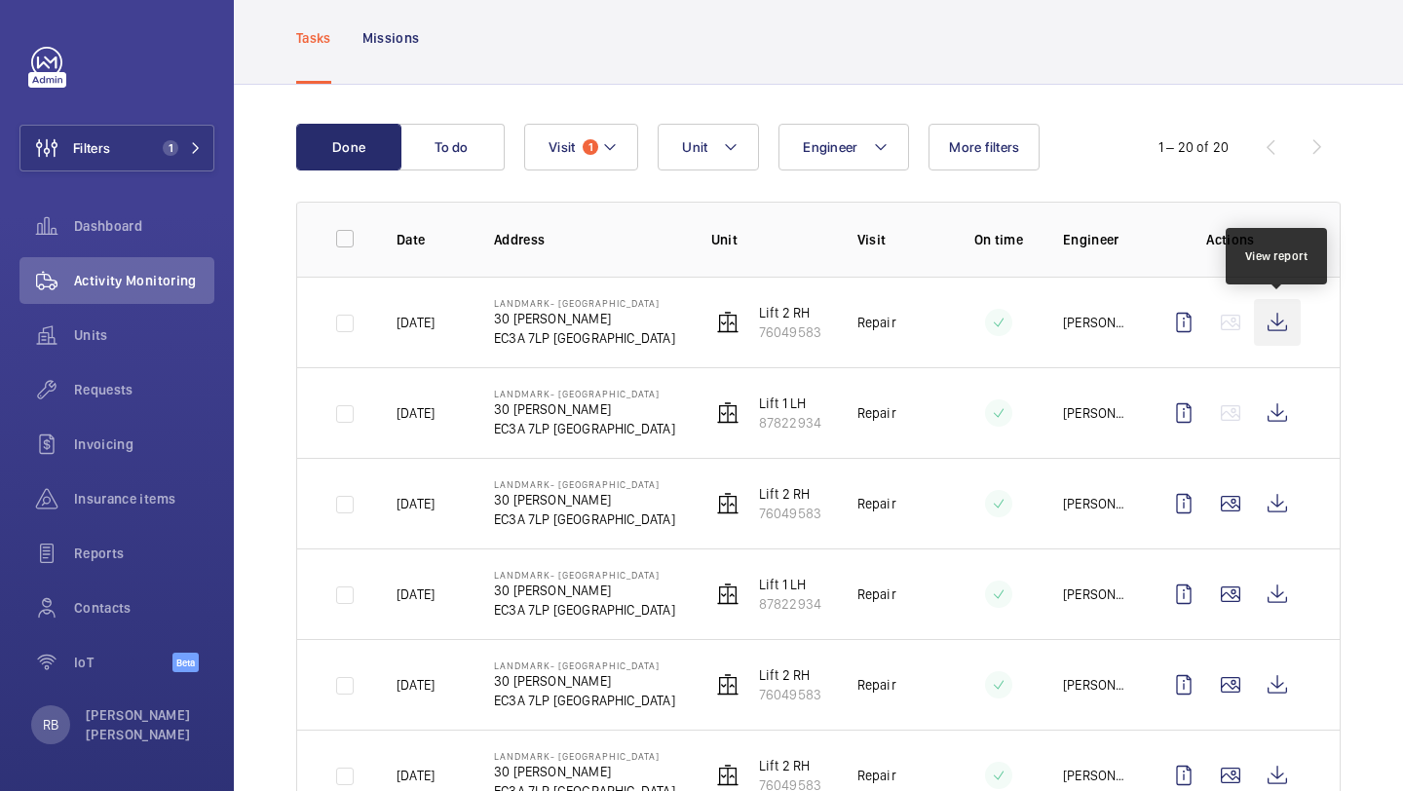
click at [1292, 329] on wm-front-icon-button at bounding box center [1277, 322] width 47 height 47
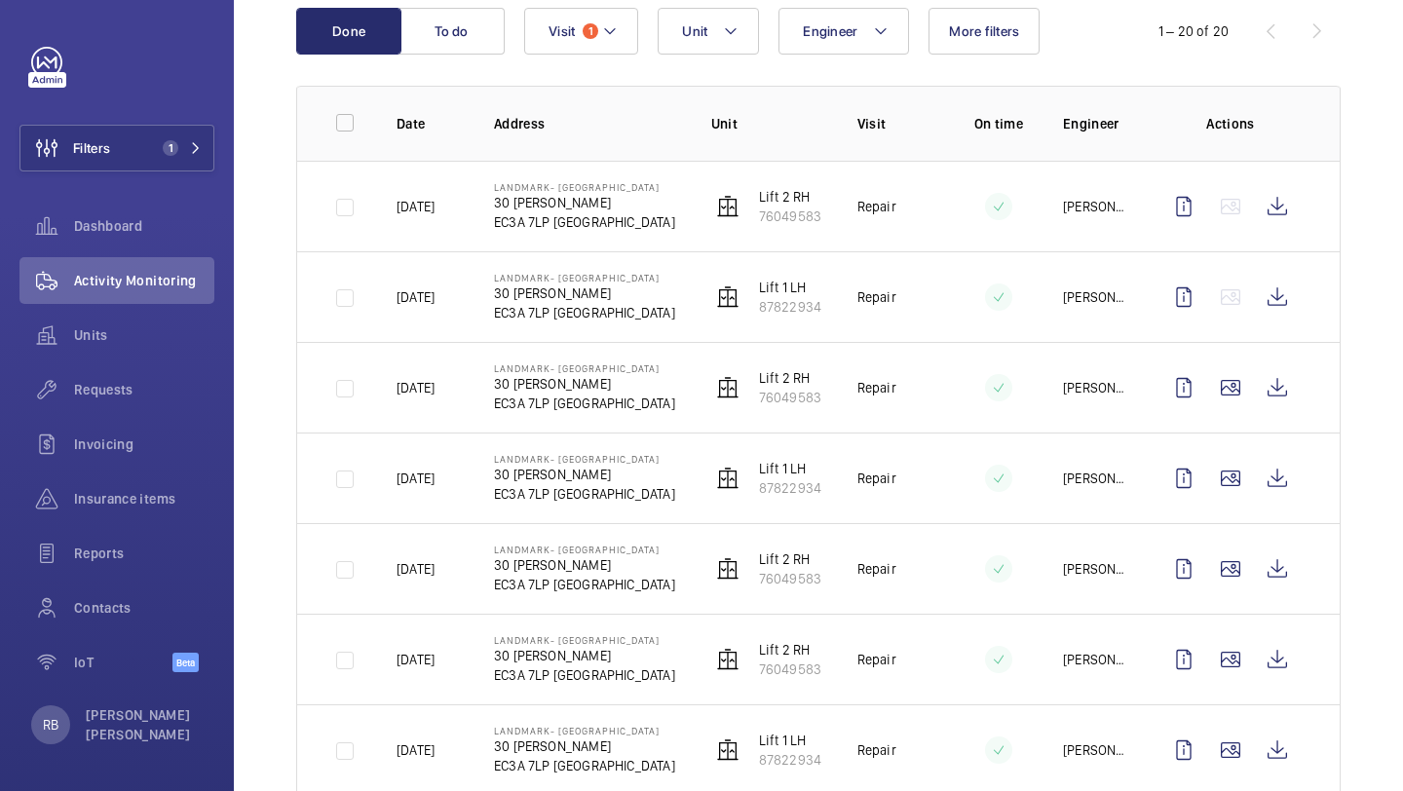
scroll to position [219, 0]
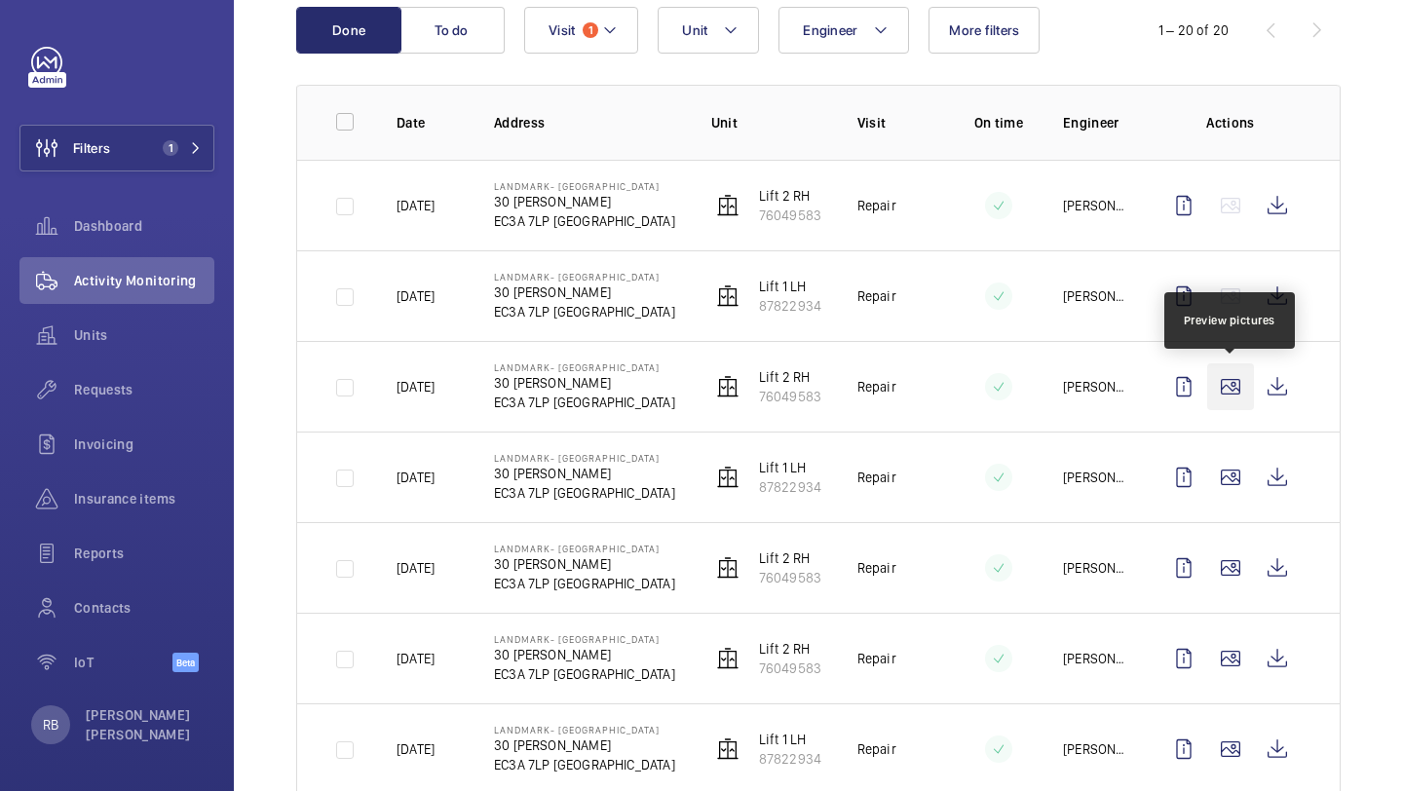
click at [1237, 401] on wm-front-icon-button at bounding box center [1230, 387] width 47 height 47
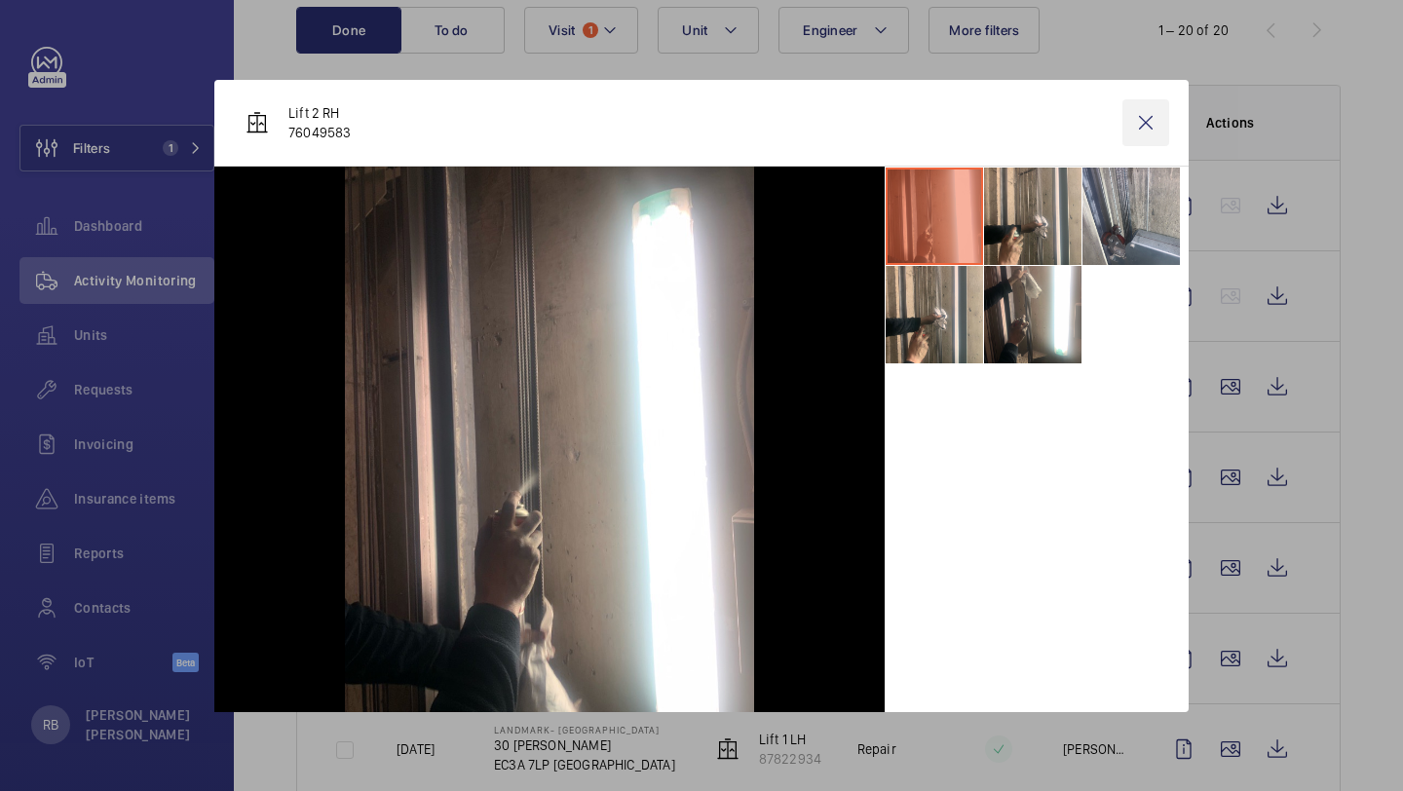
click at [1143, 135] on wm-front-icon-button at bounding box center [1146, 122] width 47 height 47
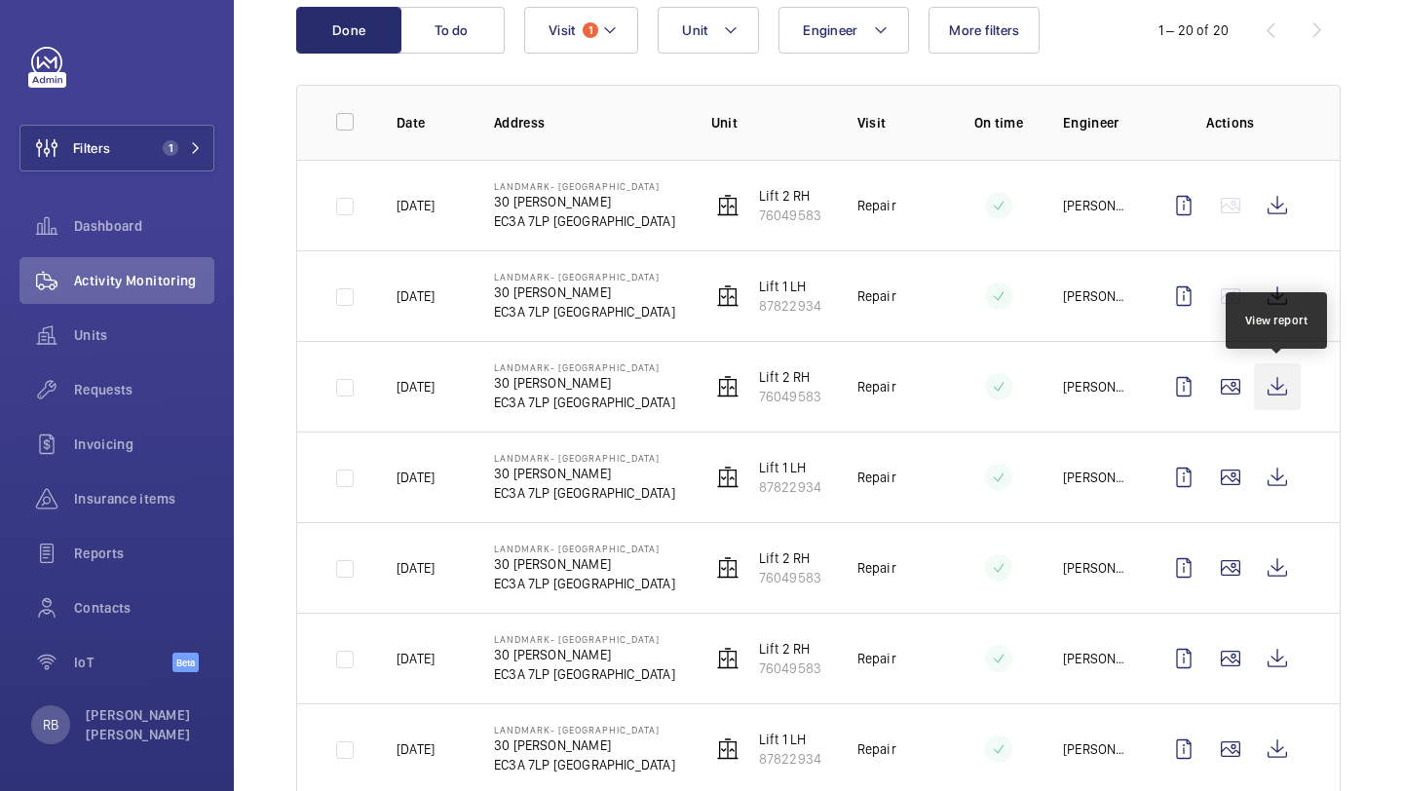
click at [1275, 382] on wm-front-icon-button at bounding box center [1277, 387] width 47 height 47
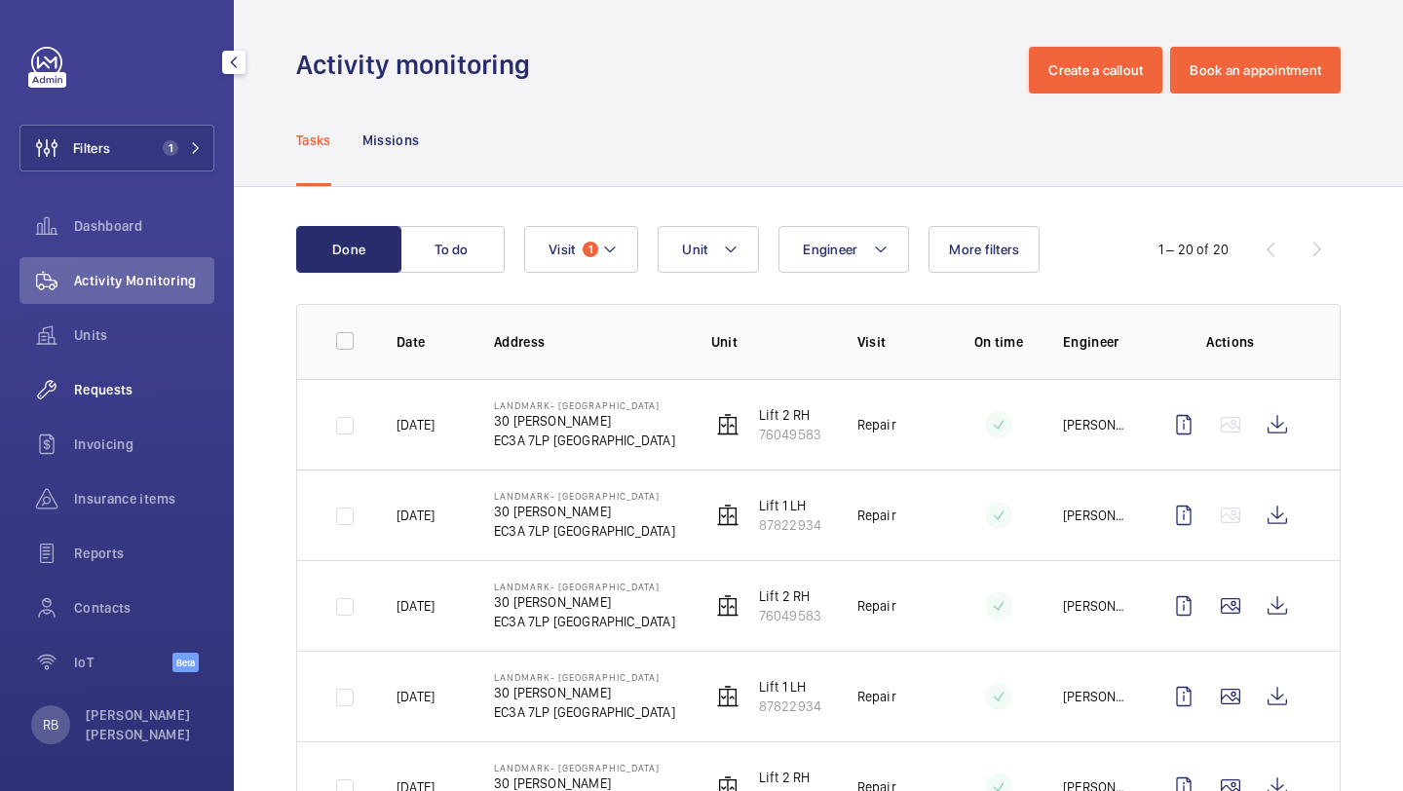
click at [73, 375] on wm-front-icon-button at bounding box center [46, 389] width 55 height 47
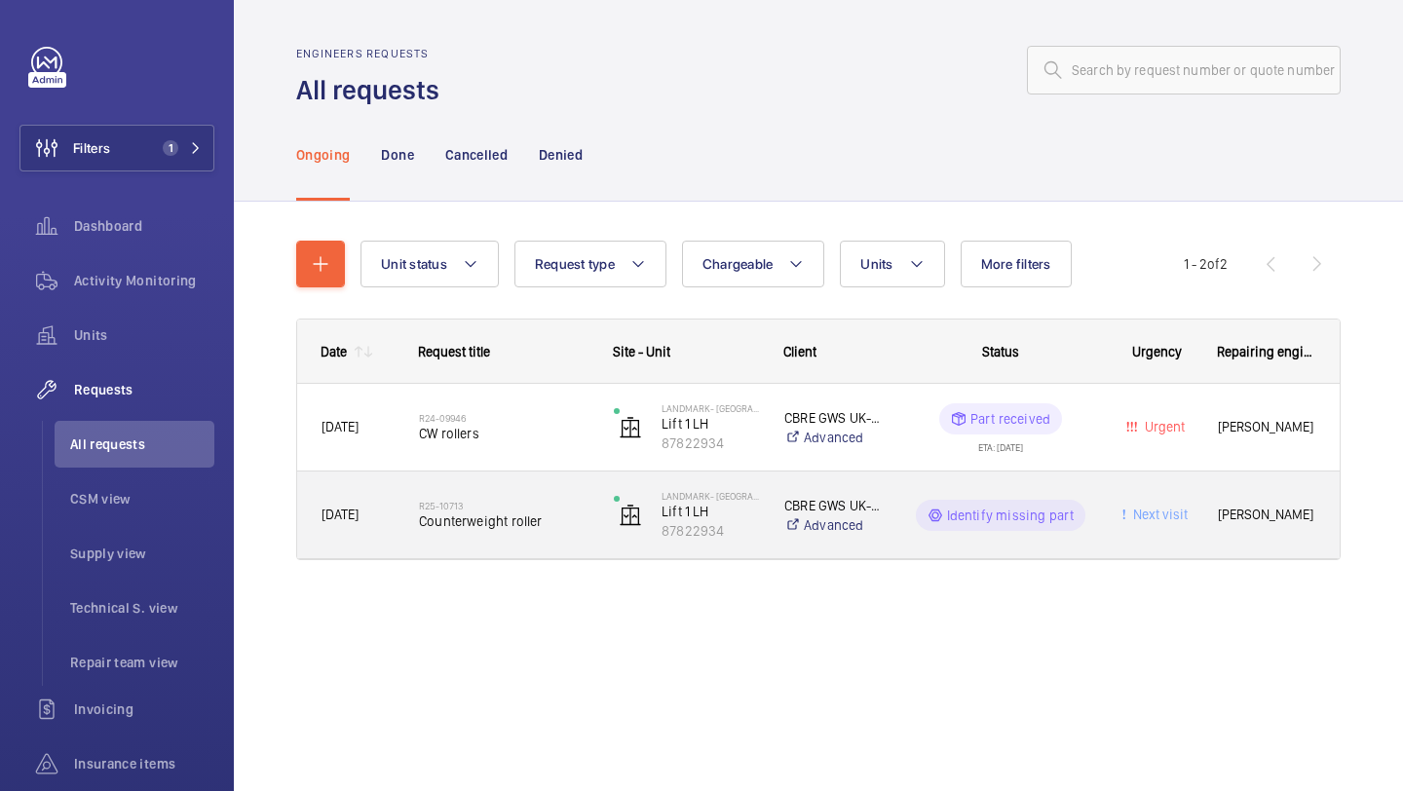
click at [540, 504] on h2 "R25-10713" at bounding box center [504, 506] width 170 height 12
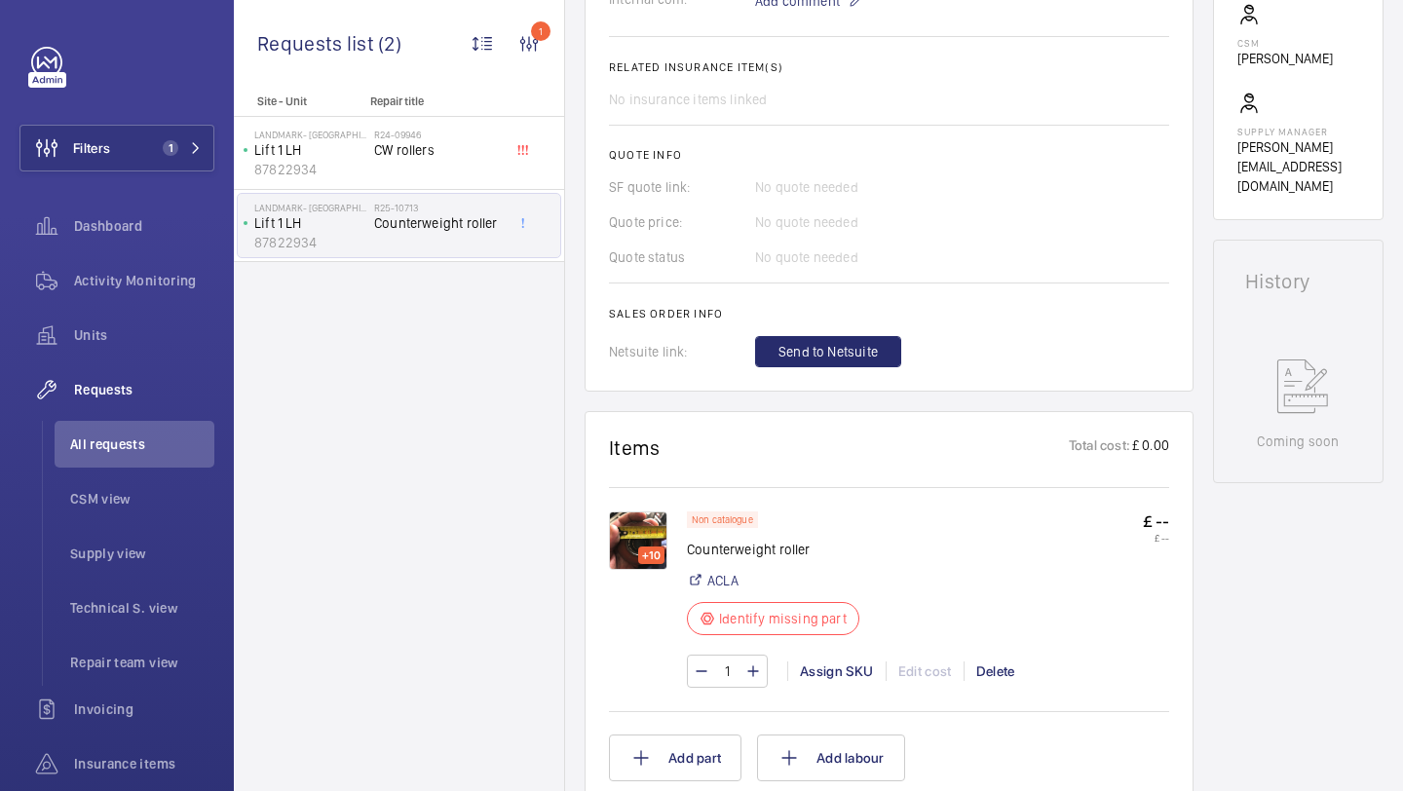
scroll to position [793, 0]
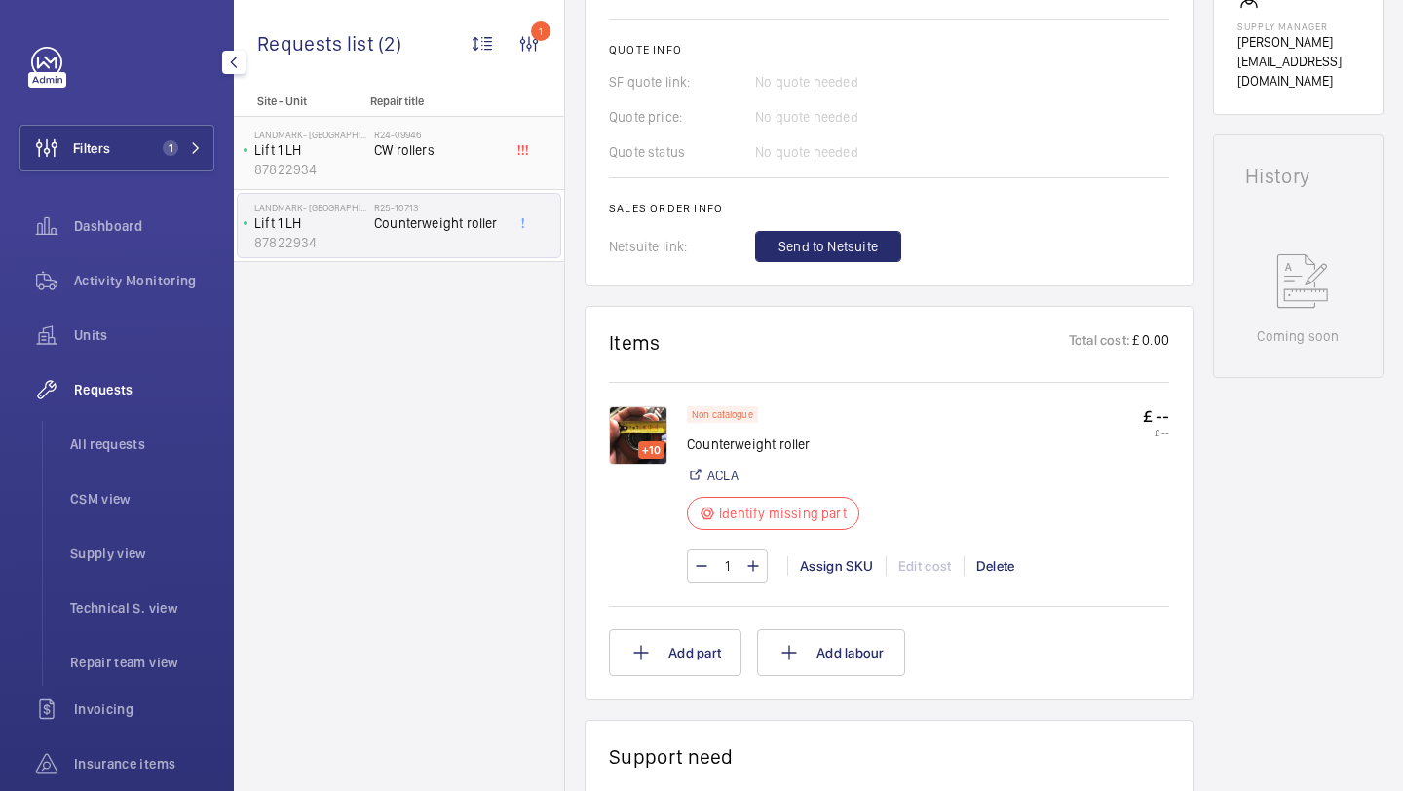
click at [425, 172] on div "R24-09946 CW rollers" at bounding box center [438, 157] width 129 height 57
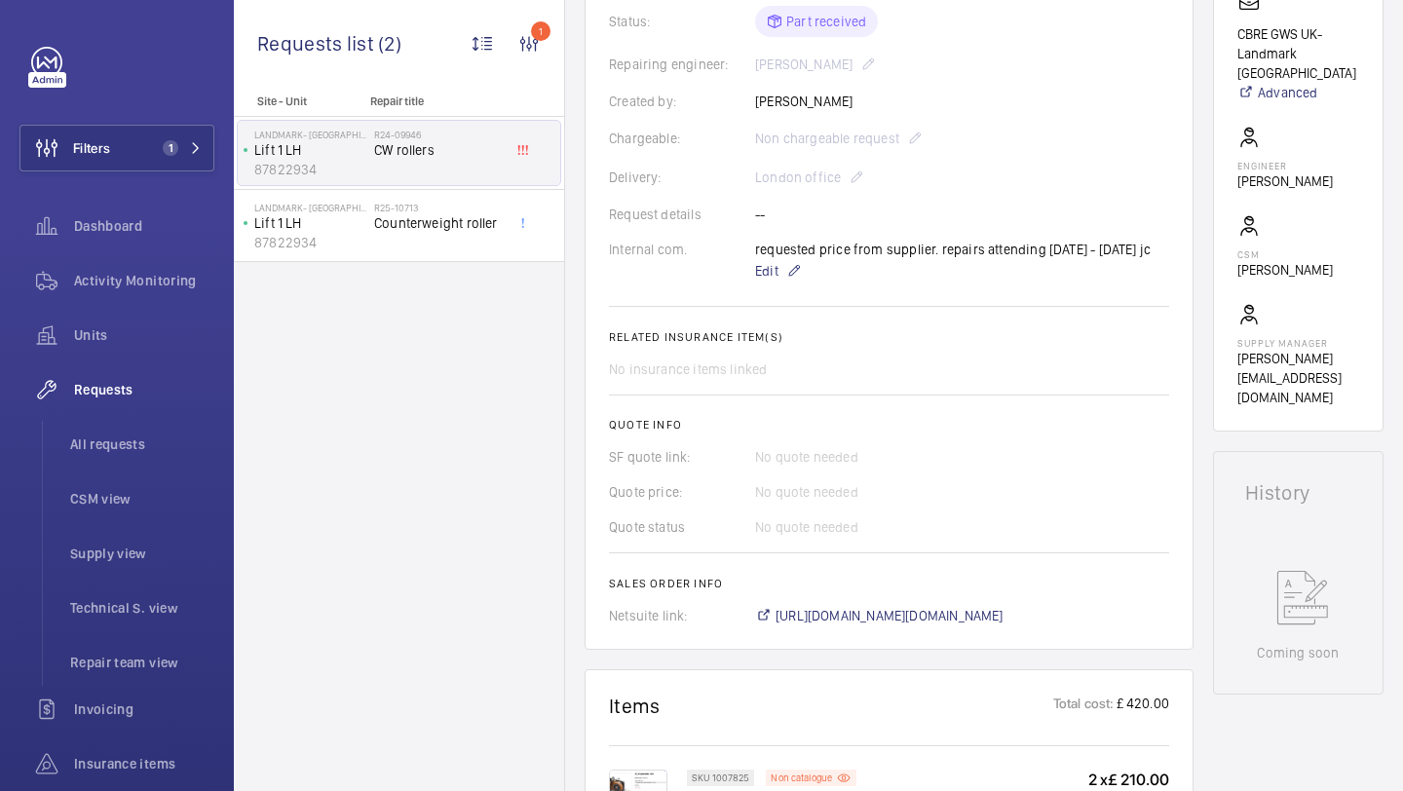
scroll to position [519, 0]
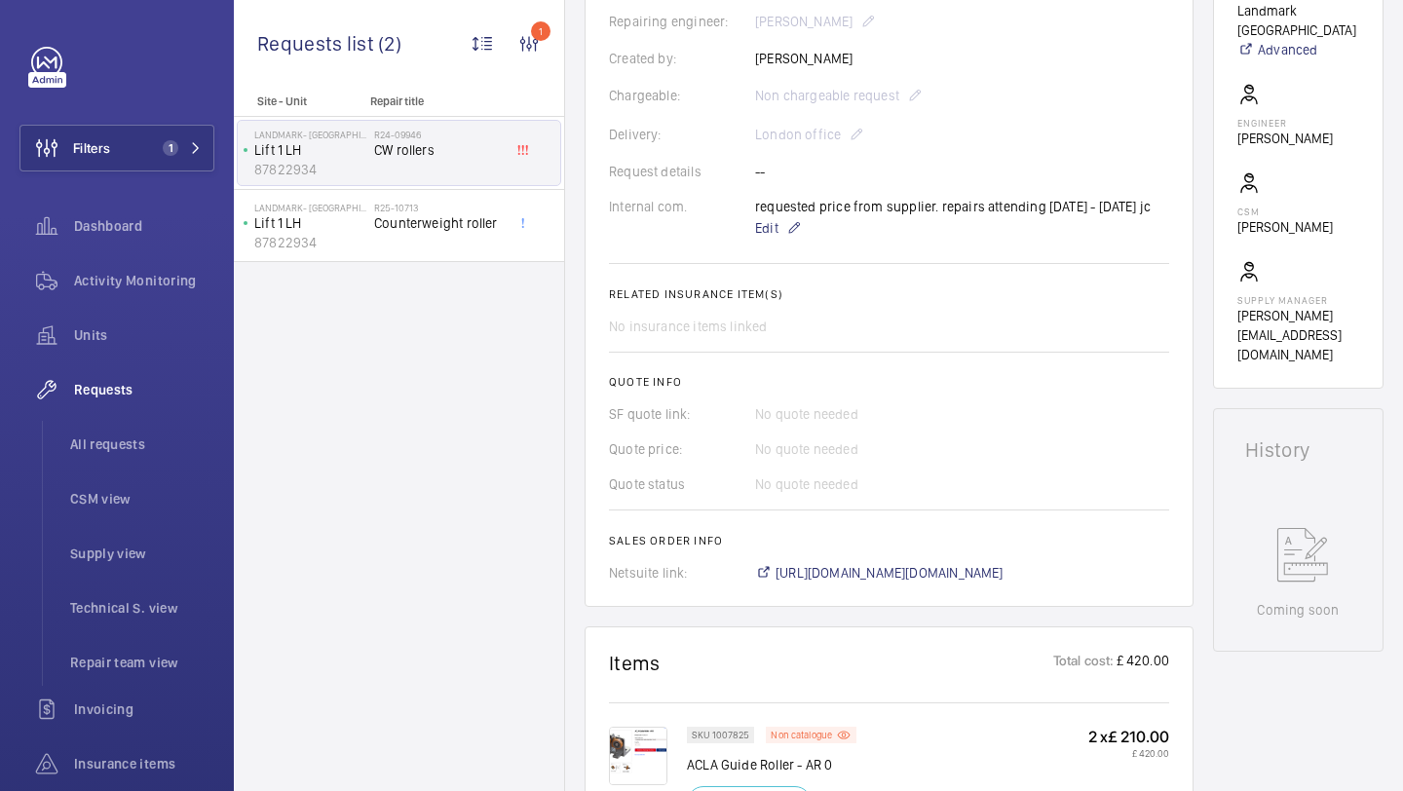
click at [766, 207] on div "requested price from supplier. repairs attending 27/6/25 - 13/6/25 jc Edit" at bounding box center [953, 218] width 396 height 43
click at [766, 224] on span "Edit" at bounding box center [766, 227] width 23 height 19
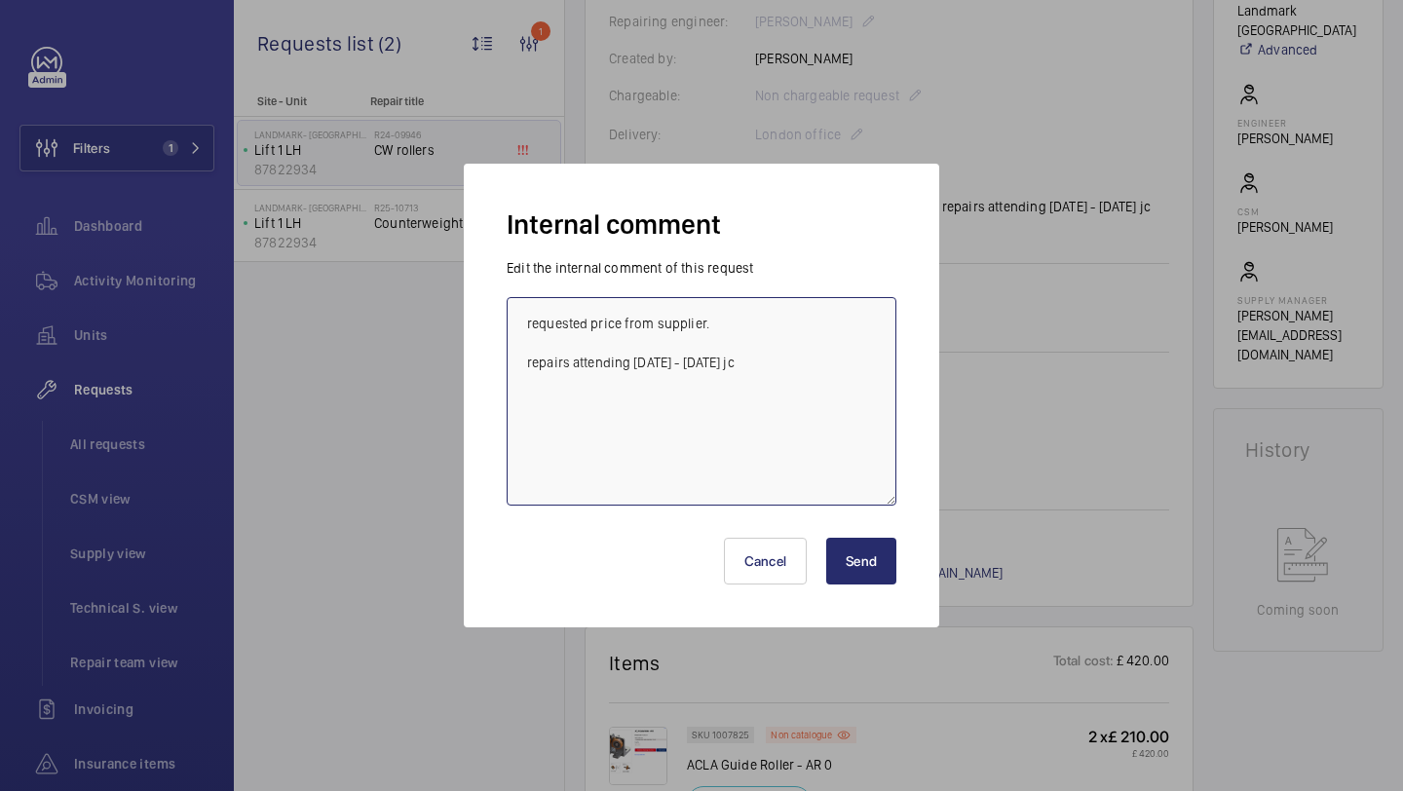
click at [791, 367] on textarea "requested price from supplier. repairs attending 27/6/25 - 13/6/25 jc" at bounding box center [702, 401] width 390 height 209
click at [660, 400] on textarea "requested price from supplier. repairs attending 27/6/25 - 13/6/25 jc Alex book…" at bounding box center [702, 401] width 390 height 209
click at [785, 399] on textarea "requested price from supplier. repairs attending 27/6/25 - 13/6/25 jc Alex book…" at bounding box center [702, 401] width 390 height 209
type textarea "requested price from supplier. repairs attending 27/6/25 - 13/6/25 jc Alex book…"
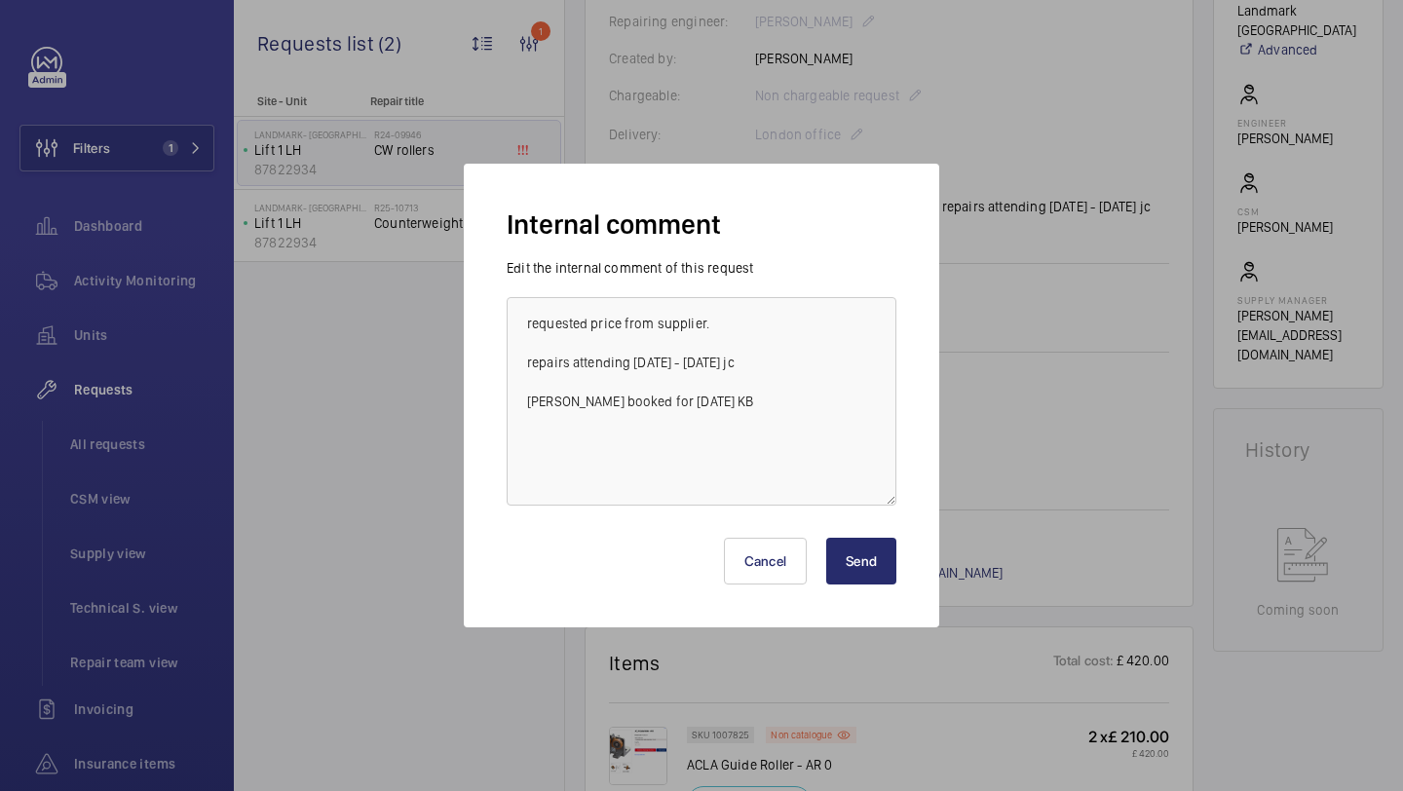
click at [906, 559] on div "Internal comment Edit the internal comment of this request requested price from…" at bounding box center [702, 396] width 476 height 464
click at [875, 567] on button "Send" at bounding box center [861, 561] width 70 height 47
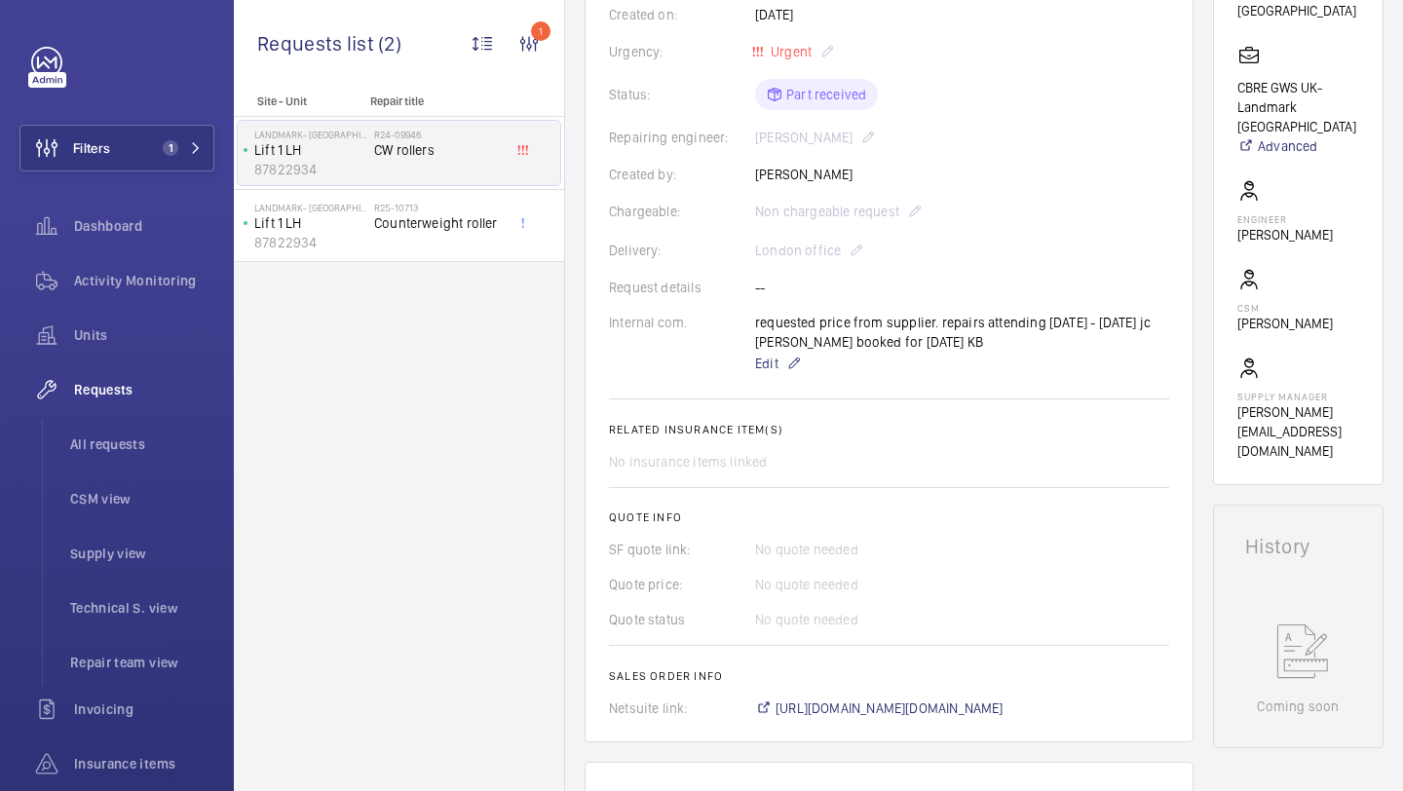
scroll to position [0, 0]
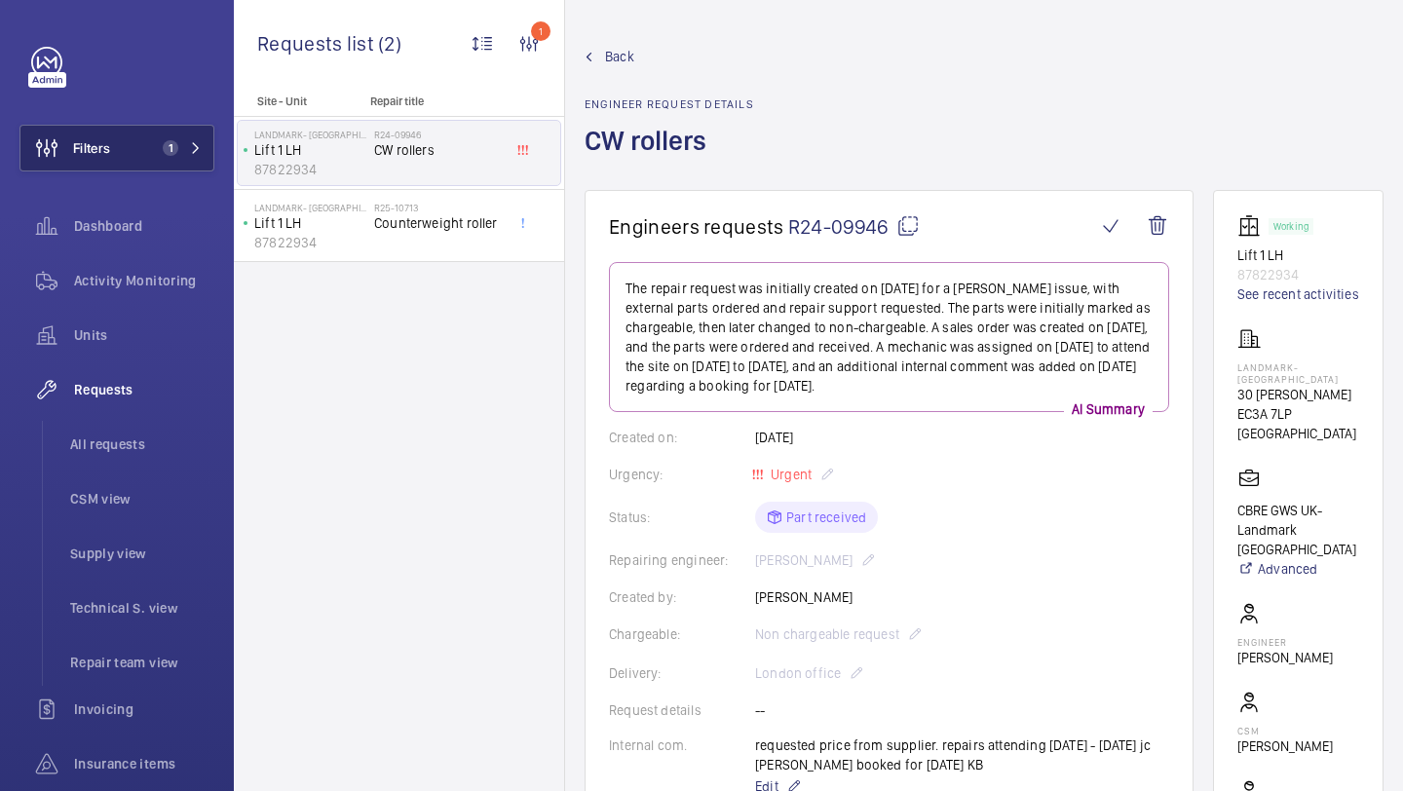
click at [169, 143] on span "1" at bounding box center [171, 148] width 16 height 16
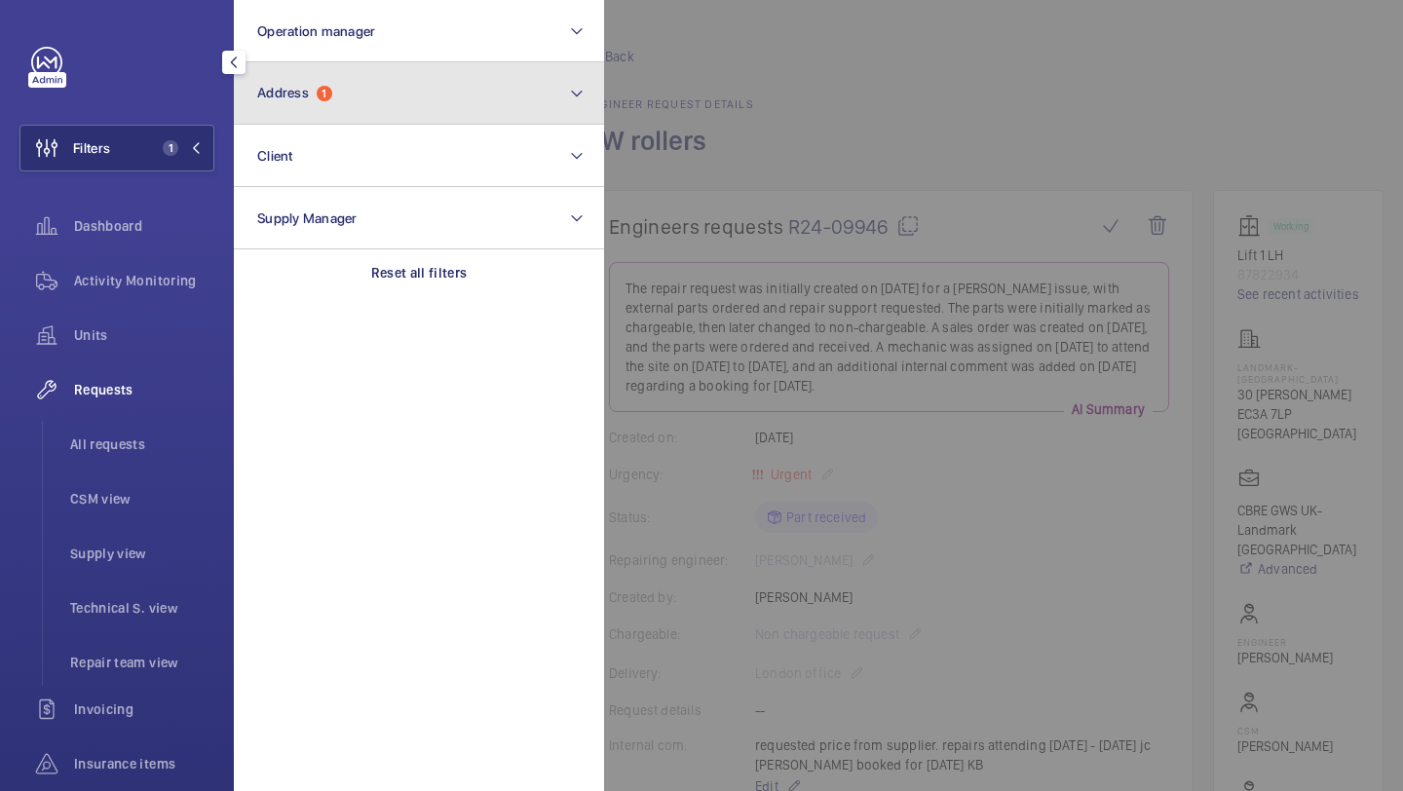
click at [374, 88] on button "Address 1" at bounding box center [419, 93] width 370 height 62
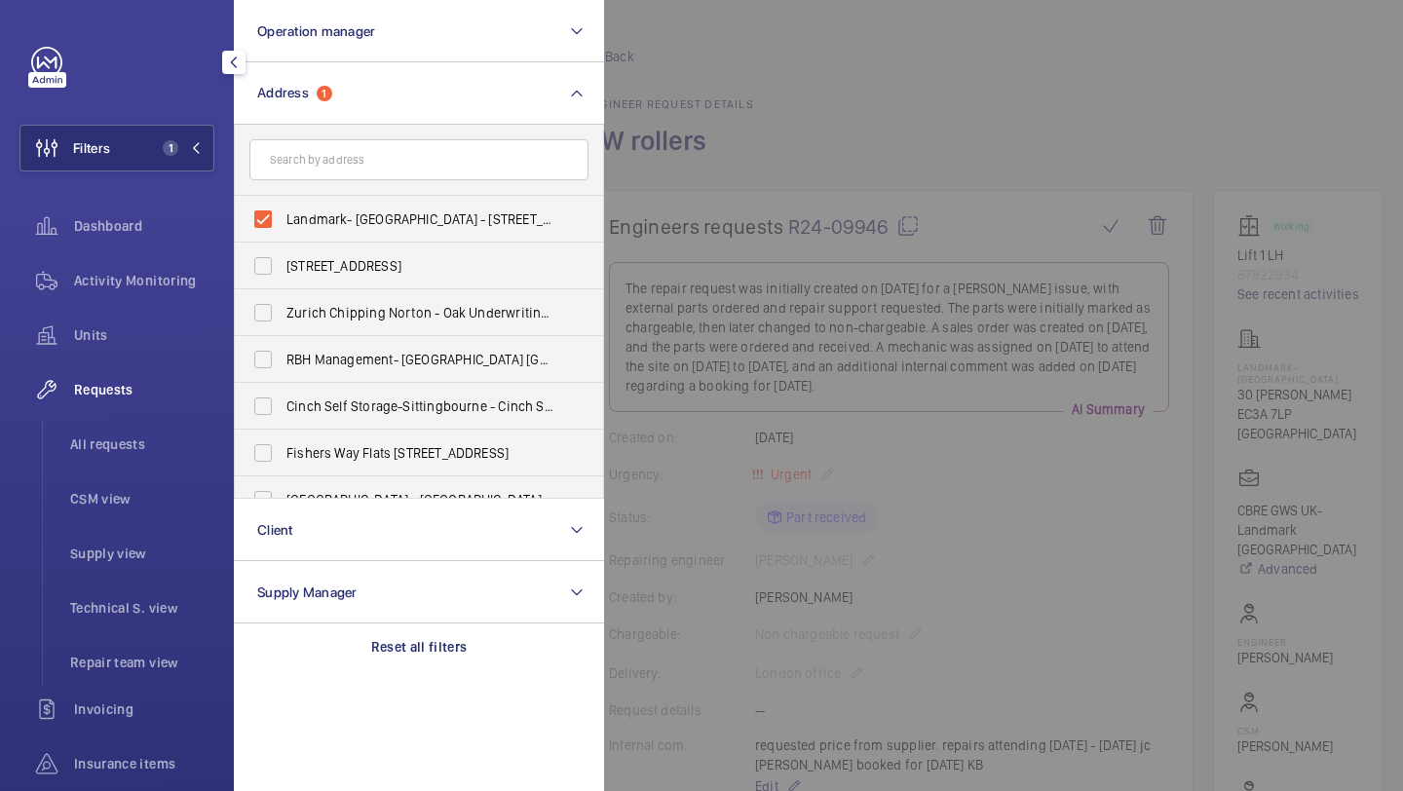
click at [336, 207] on label "Landmark- Irongate House - 30 Dukes Pl, LONDON EC3A 7LP" at bounding box center [404, 219] width 339 height 47
click at [283, 207] on input "Landmark- Irongate House - 30 Dukes Pl, LONDON EC3A 7LP" at bounding box center [263, 219] width 39 height 39
checkbox input "false"
click at [360, 148] on input "text" at bounding box center [418, 159] width 339 height 41
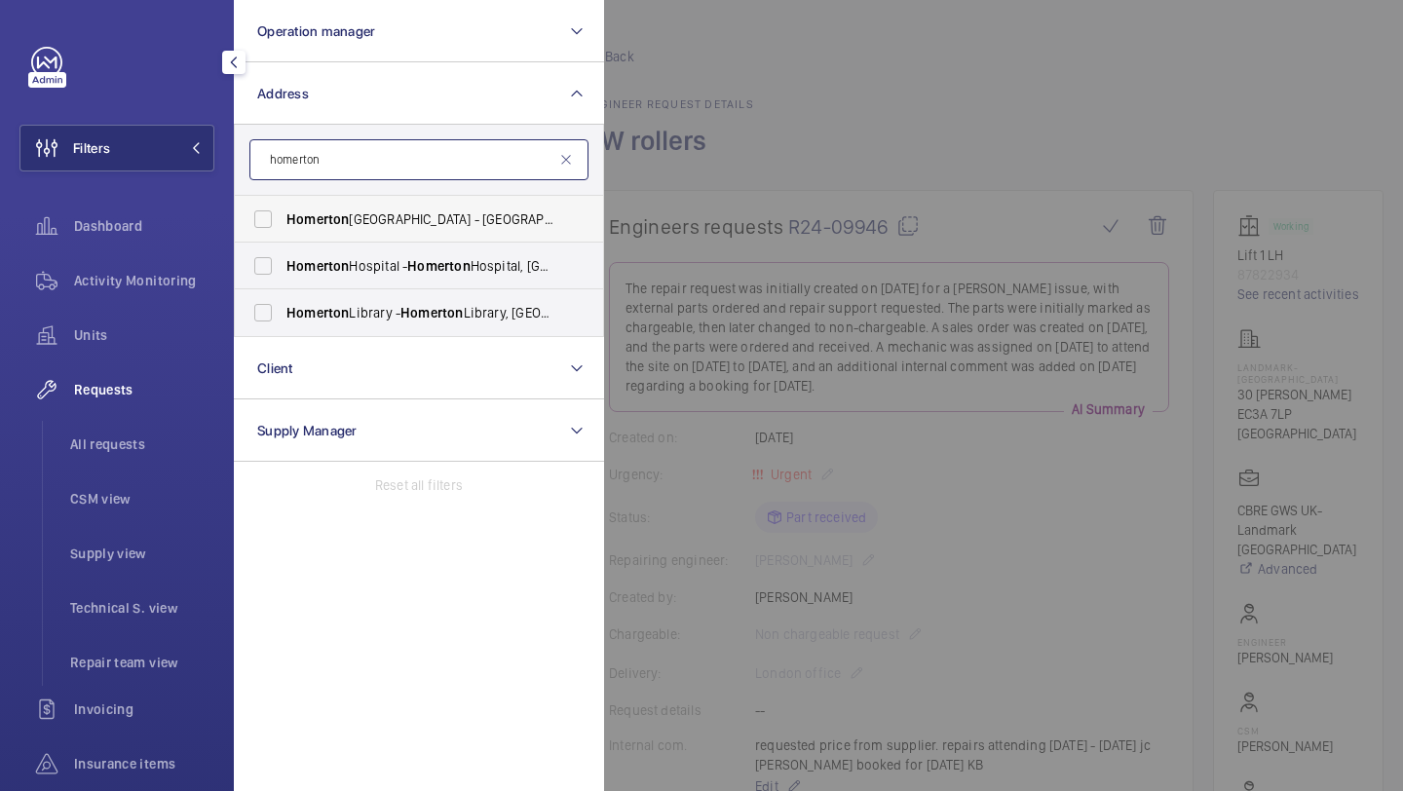
type input "homerton"
click at [375, 218] on span "Homerton University Hospital - E9 6SR, LONDON E9 6SR" at bounding box center [421, 219] width 268 height 19
click at [283, 218] on input "Homerton University Hospital - E9 6SR, LONDON E9 6SR" at bounding box center [263, 219] width 39 height 39
checkbox input "true"
click at [708, 157] on div at bounding box center [1305, 395] width 1403 height 791
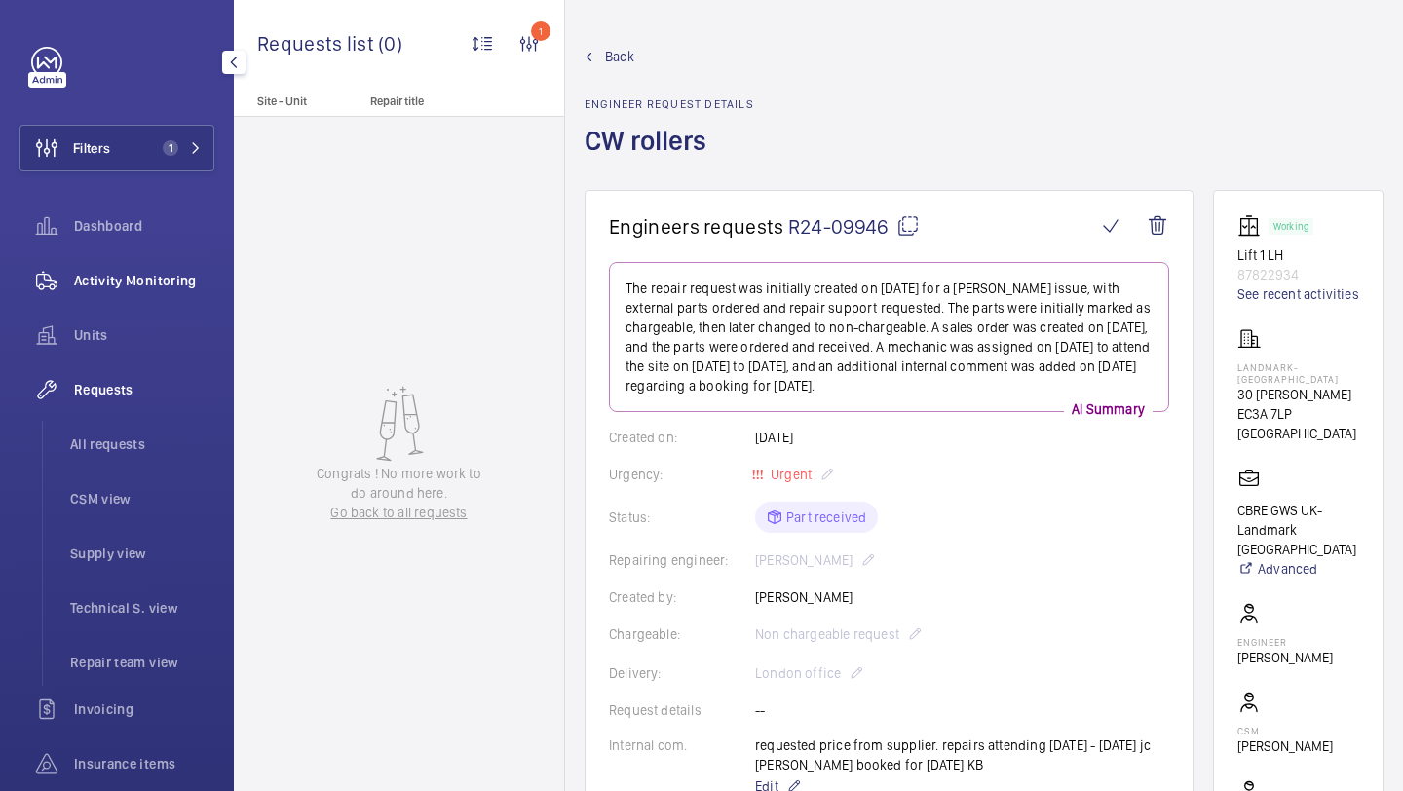
click at [133, 278] on span "Activity Monitoring" at bounding box center [144, 280] width 140 height 19
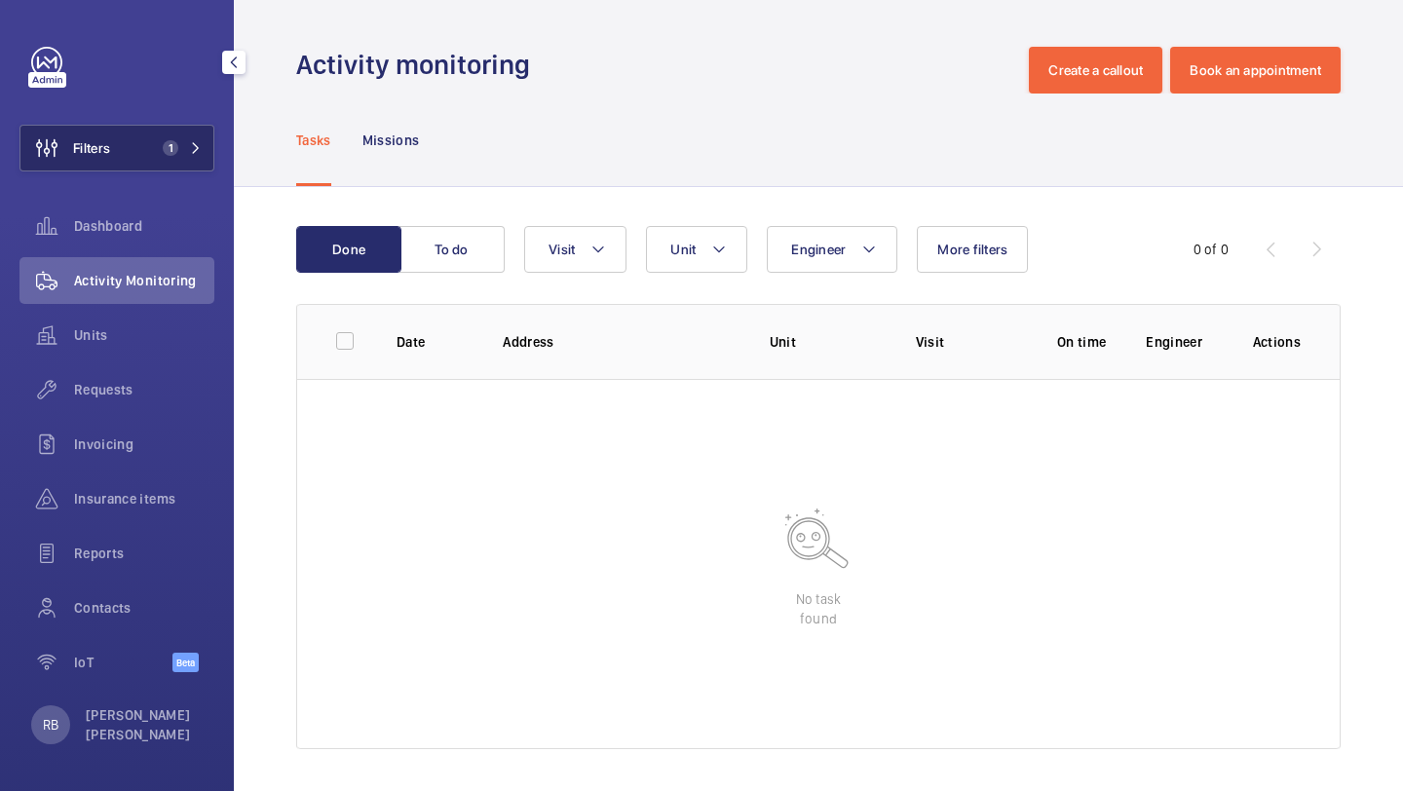
click at [166, 160] on button "Filters 1" at bounding box center [116, 148] width 195 height 47
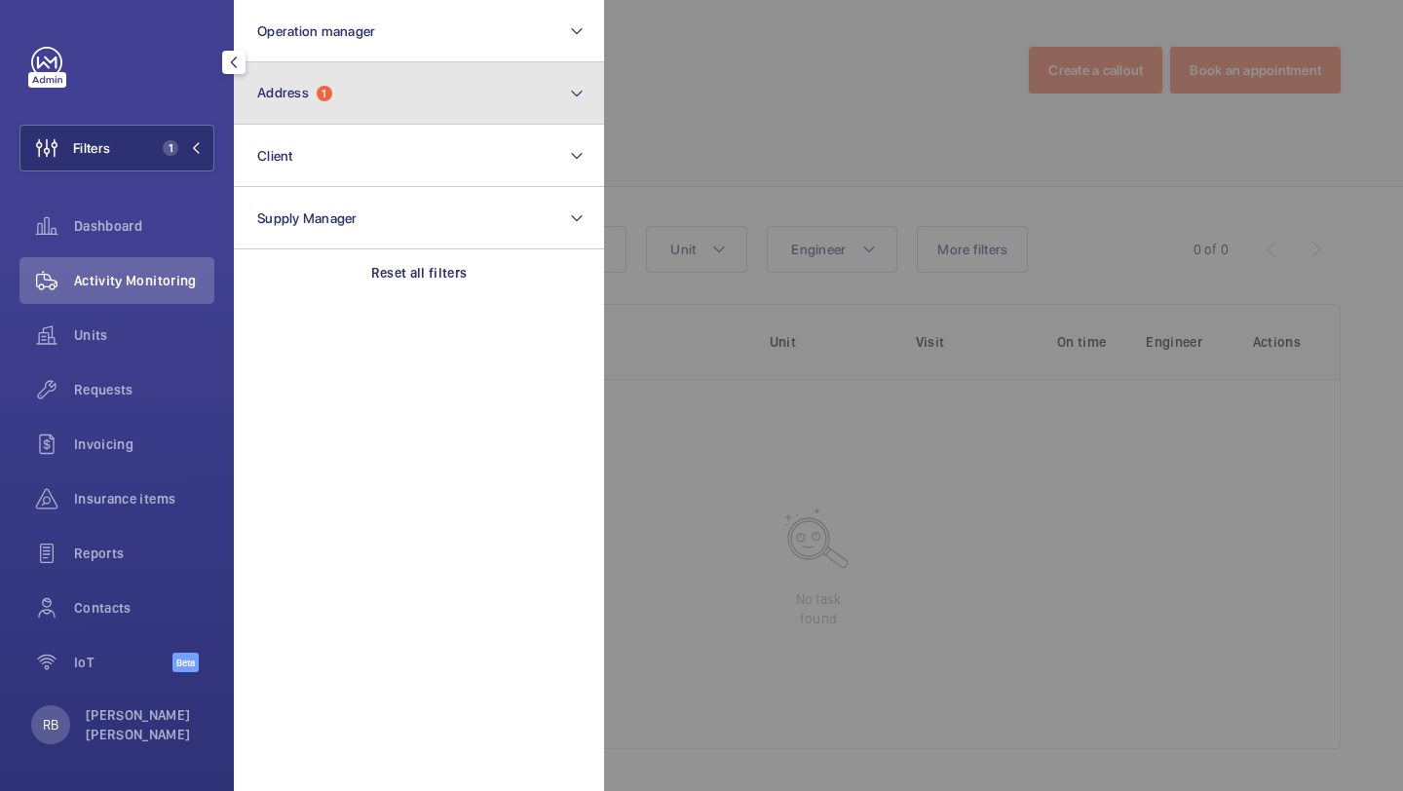
click at [293, 113] on button "Address 1" at bounding box center [419, 93] width 370 height 62
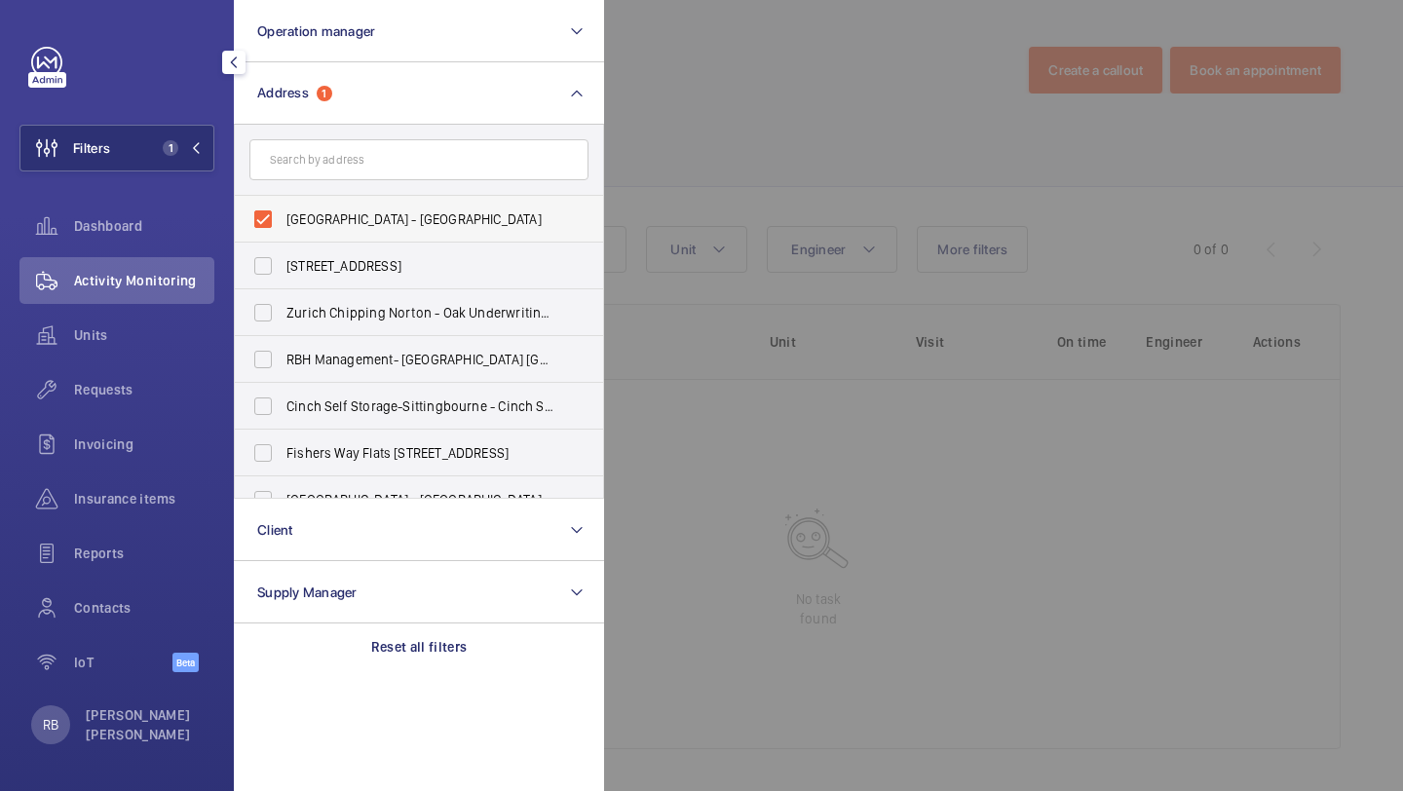
click at [337, 220] on span "Homerton University Hospital - E9 6SR, LONDON E9 6SR" at bounding box center [421, 219] width 268 height 19
click at [283, 220] on input "Homerton University Hospital - E9 6SR, LONDON E9 6SR" at bounding box center [263, 219] width 39 height 39
checkbox input "false"
click at [372, 169] on input "text" at bounding box center [418, 159] width 339 height 41
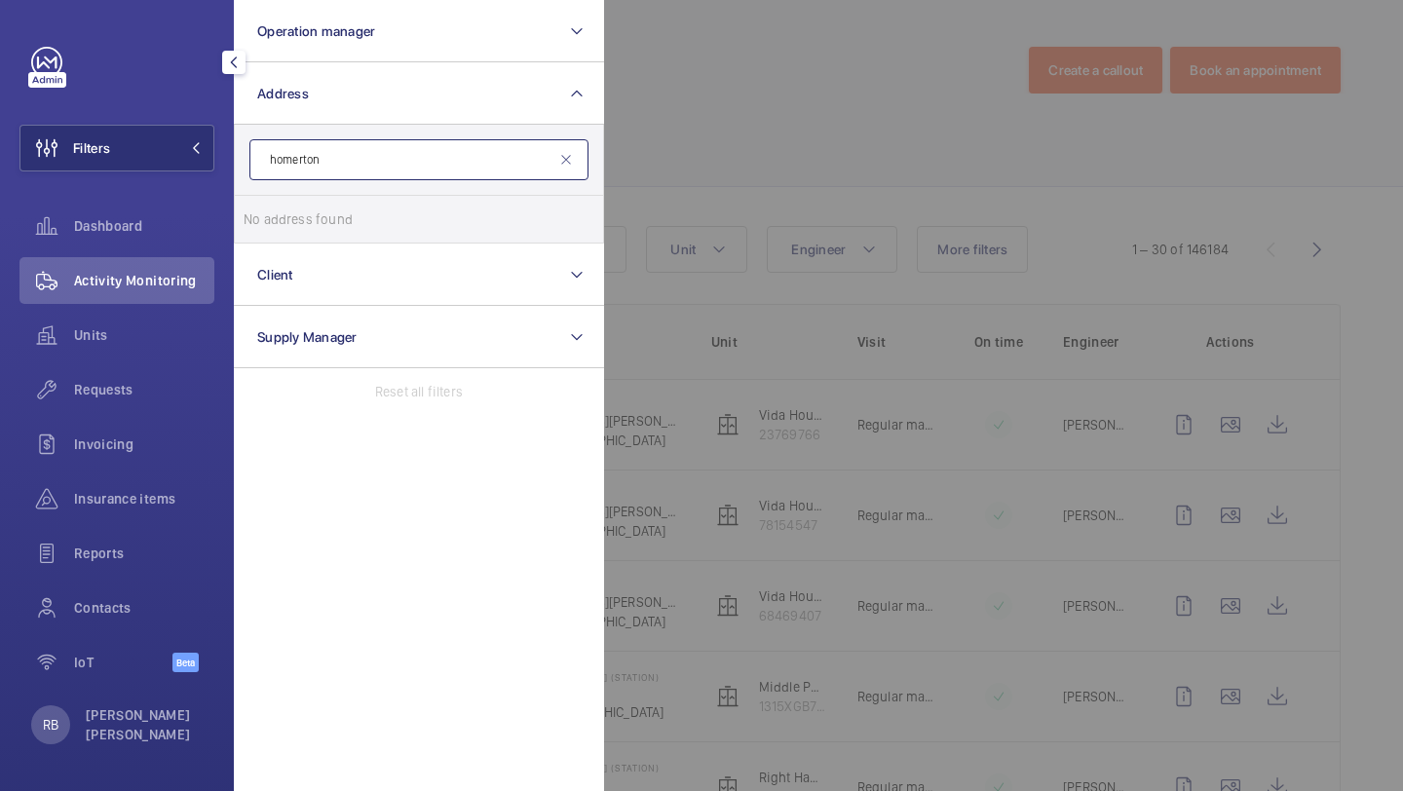
type input "homerton"
click at [406, 161] on input "homerton" at bounding box center [418, 159] width 339 height 41
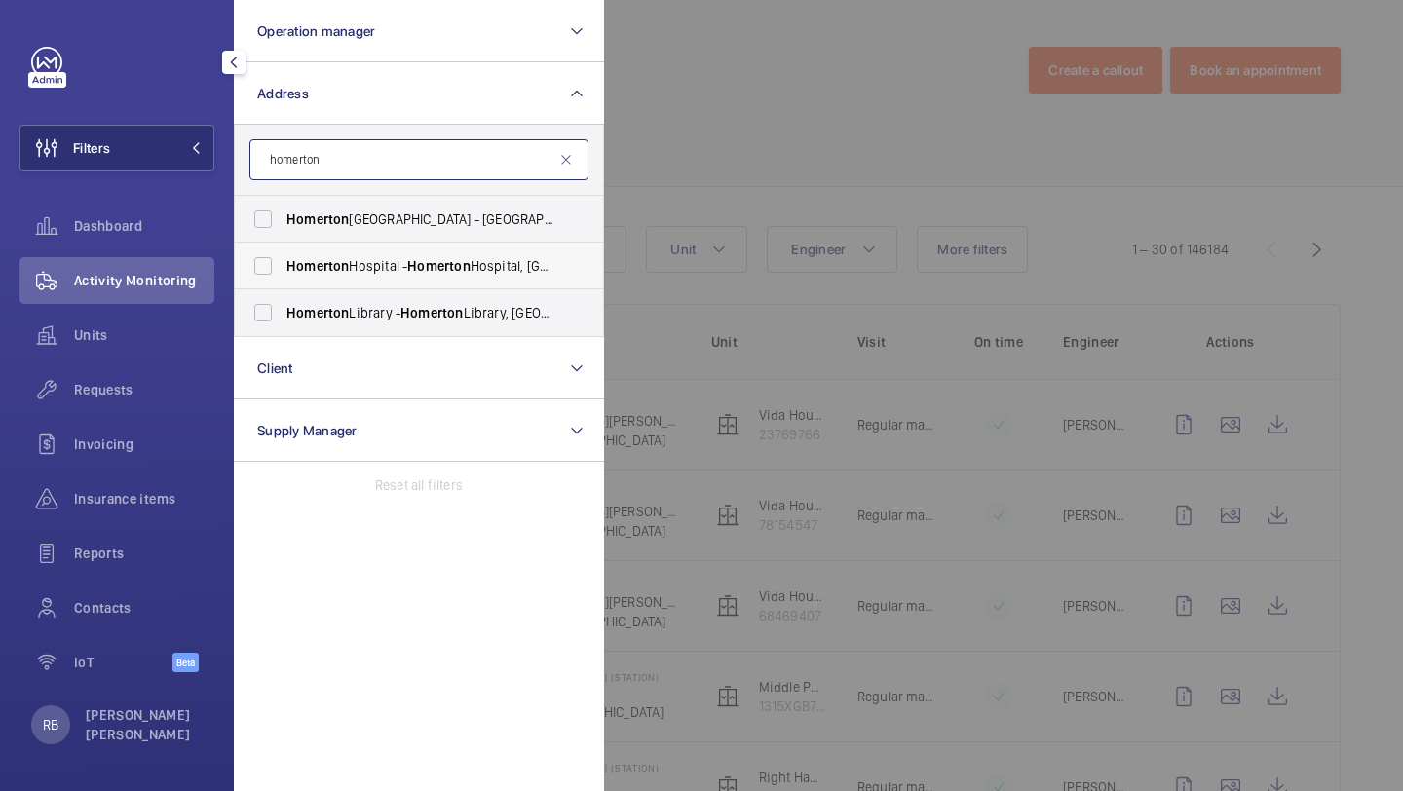
type input "homerton"
click at [369, 275] on span "Homerton Hospital - Homerton Hospital, LONDON E9 6BU" at bounding box center [421, 265] width 268 height 19
click at [283, 275] on input "Homerton Hospital - Homerton Hospital, LONDON E9 6BU" at bounding box center [263, 266] width 39 height 39
checkbox input "true"
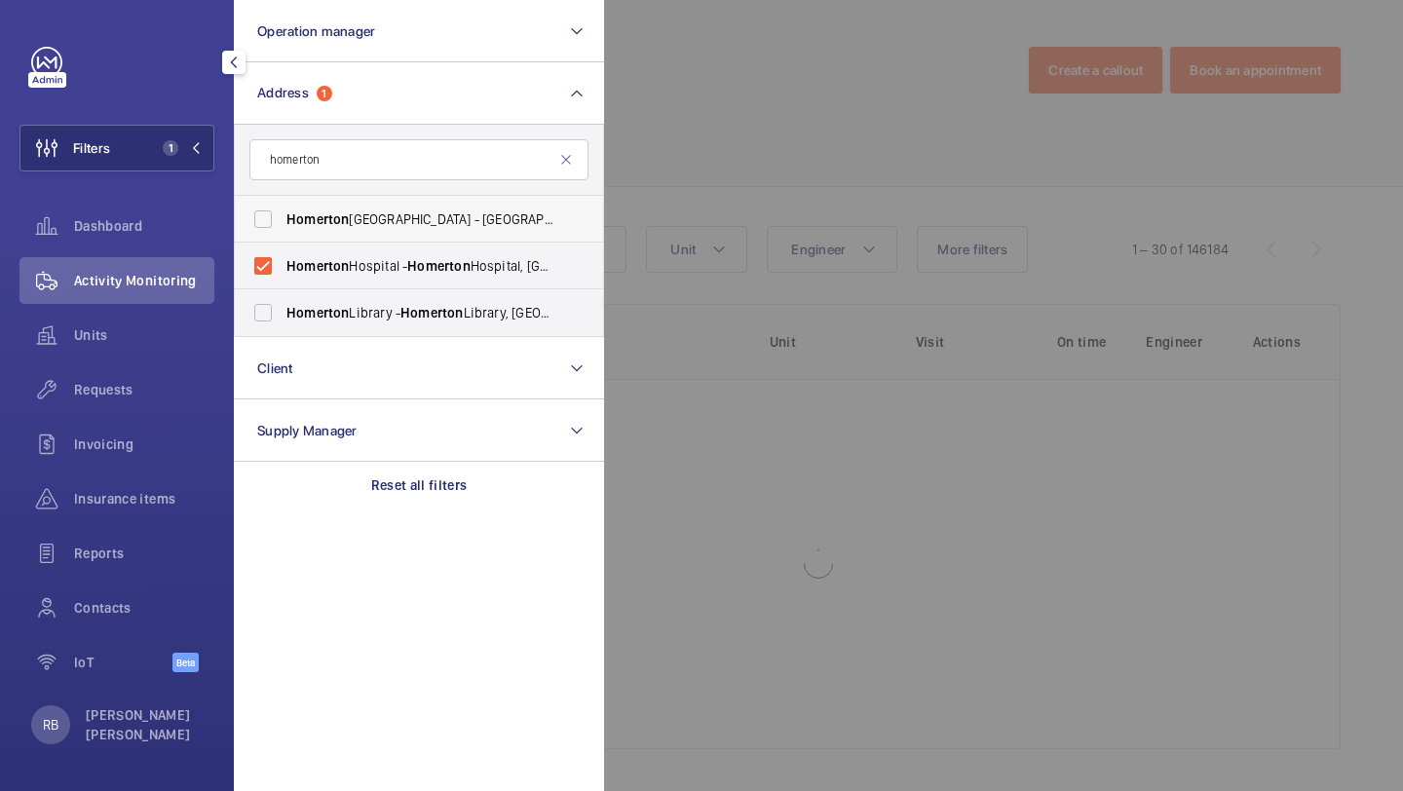
click at [390, 224] on span "Homerton University Hospital - E9 6SR, LONDON E9 6SR" at bounding box center [421, 219] width 268 height 19
click at [283, 224] on input "Homerton University Hospital - E9 6SR, LONDON E9 6SR" at bounding box center [263, 219] width 39 height 39
checkbox input "true"
click at [650, 169] on div at bounding box center [1305, 395] width 1403 height 791
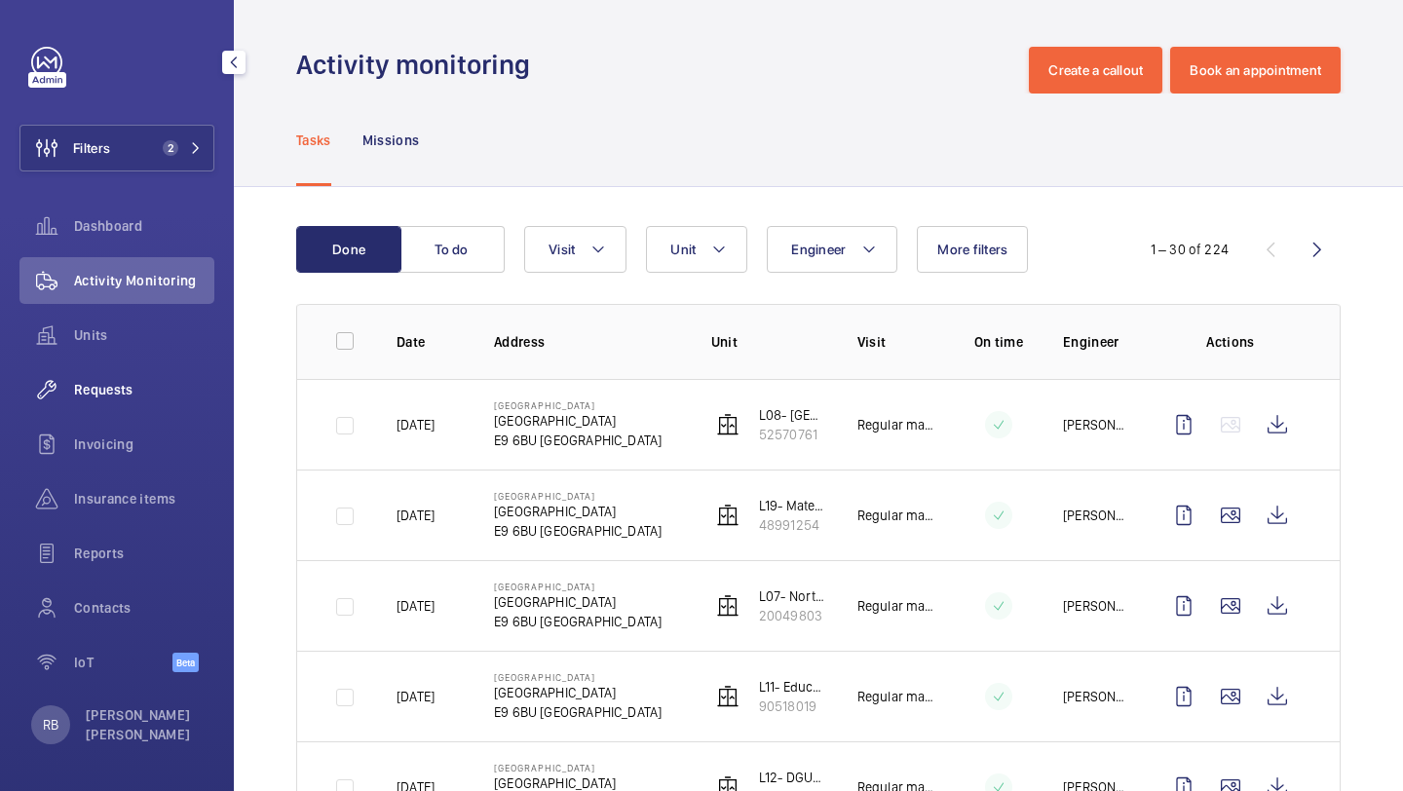
click at [114, 373] on div "Requests" at bounding box center [116, 389] width 195 height 47
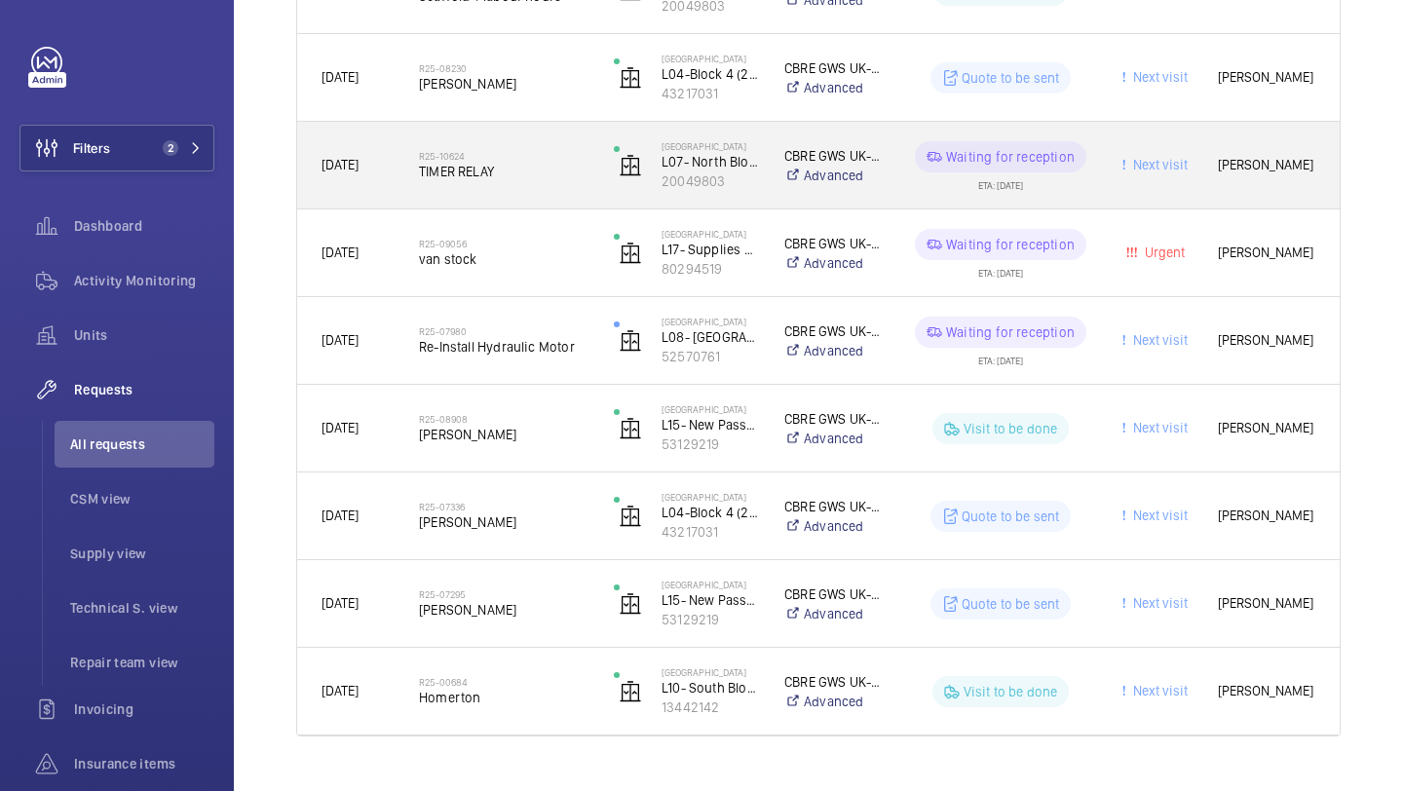
scroll to position [740, 0]
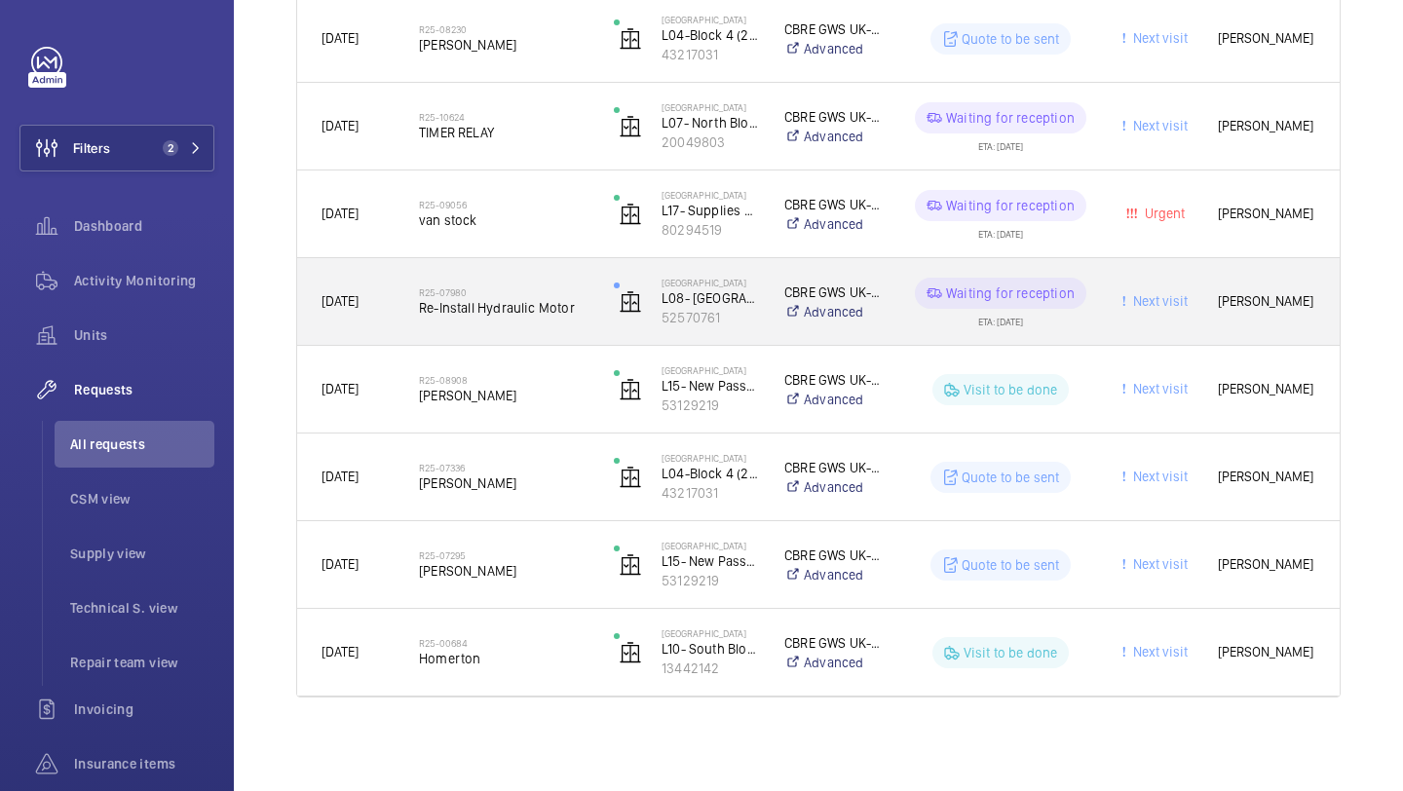
click at [529, 305] on span "Re-Install Hydraulic Motor" at bounding box center [504, 307] width 170 height 19
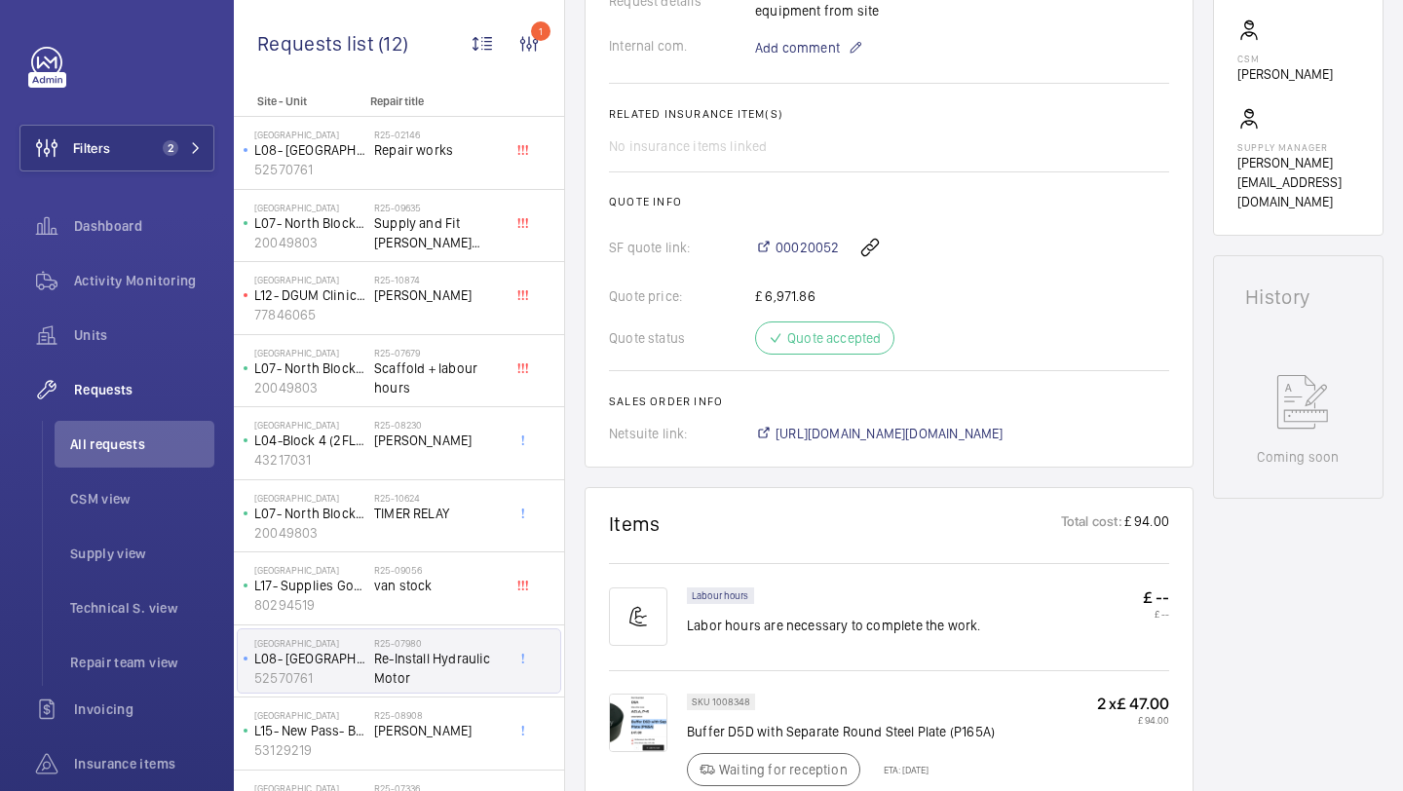
scroll to position [905, 0]
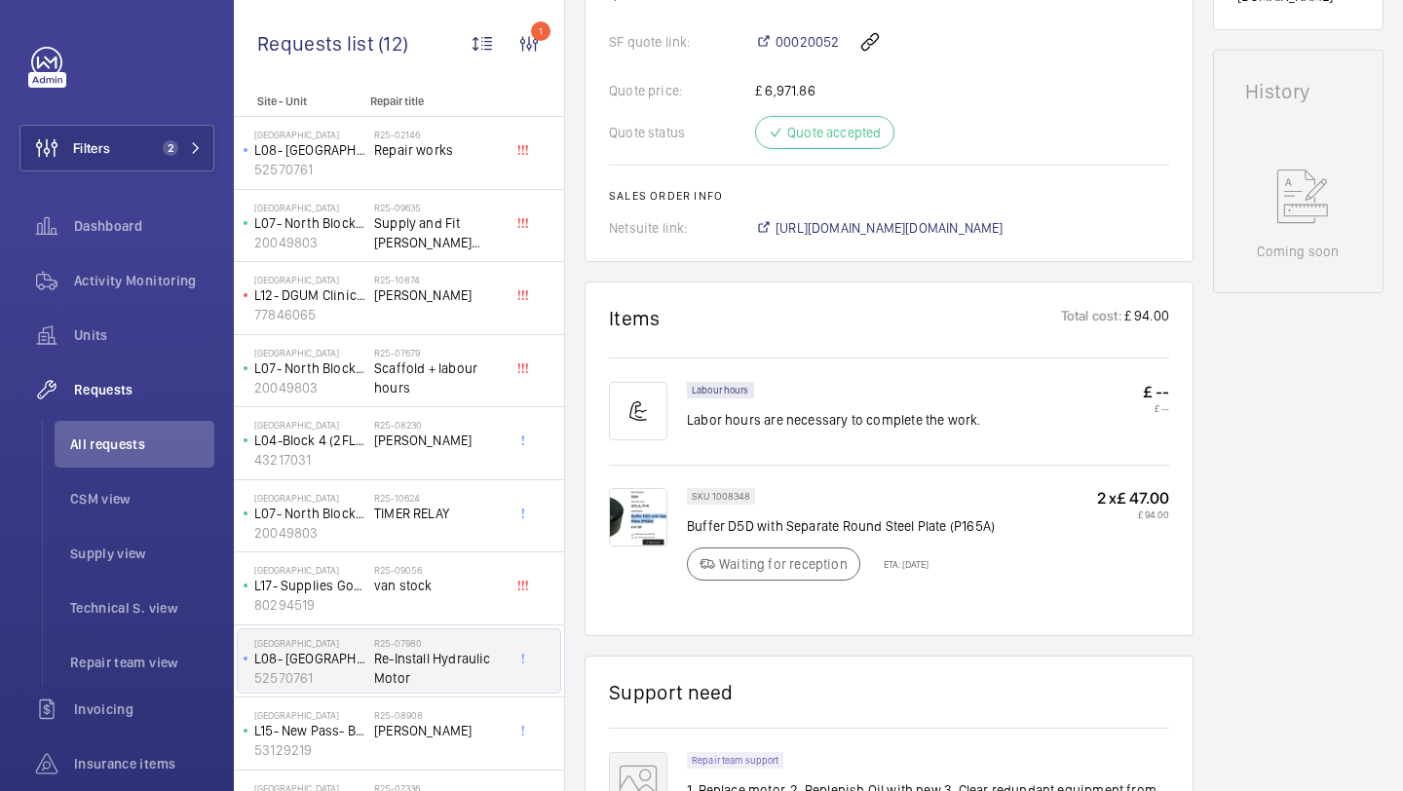
click at [630, 520] on img at bounding box center [638, 517] width 58 height 58
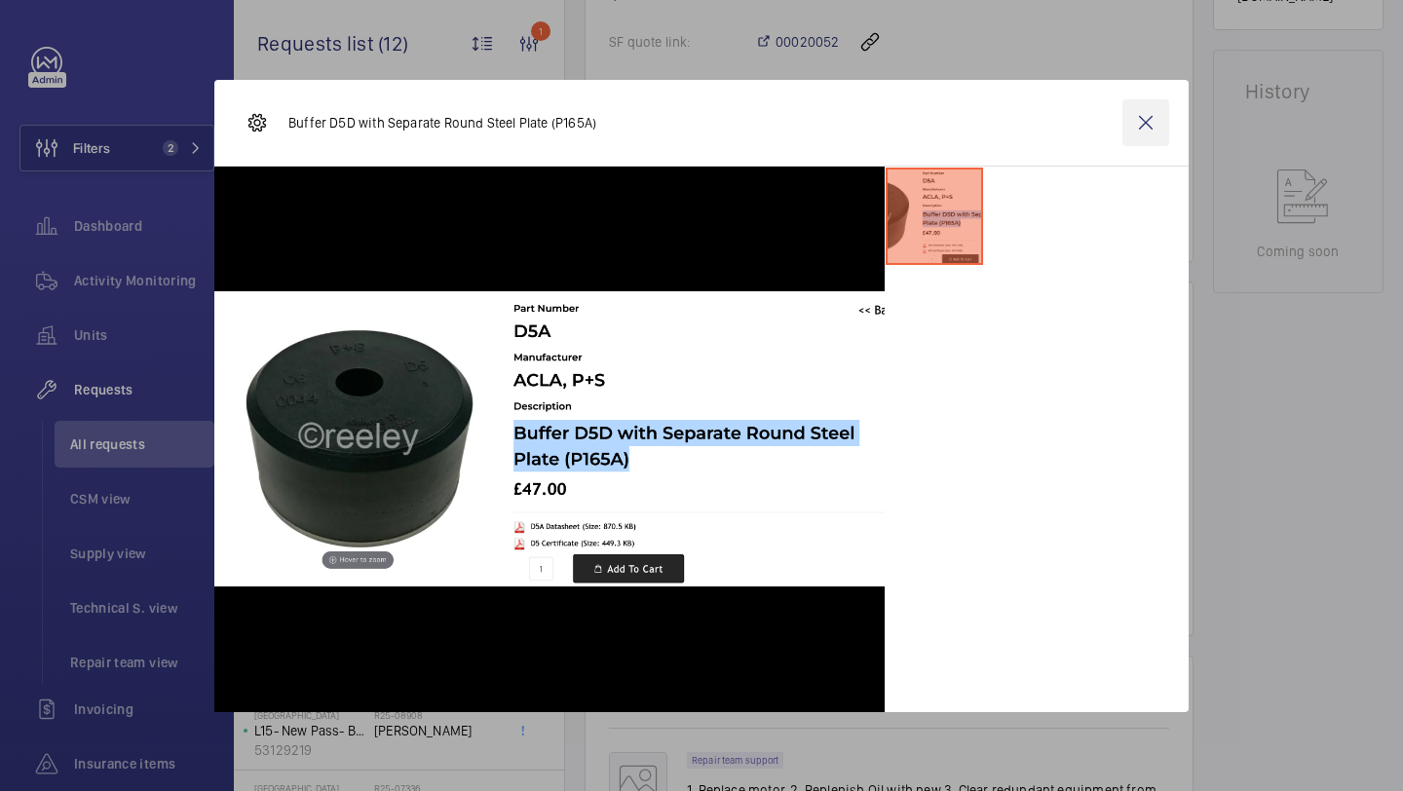
click at [1145, 127] on wm-front-icon-button at bounding box center [1146, 122] width 47 height 47
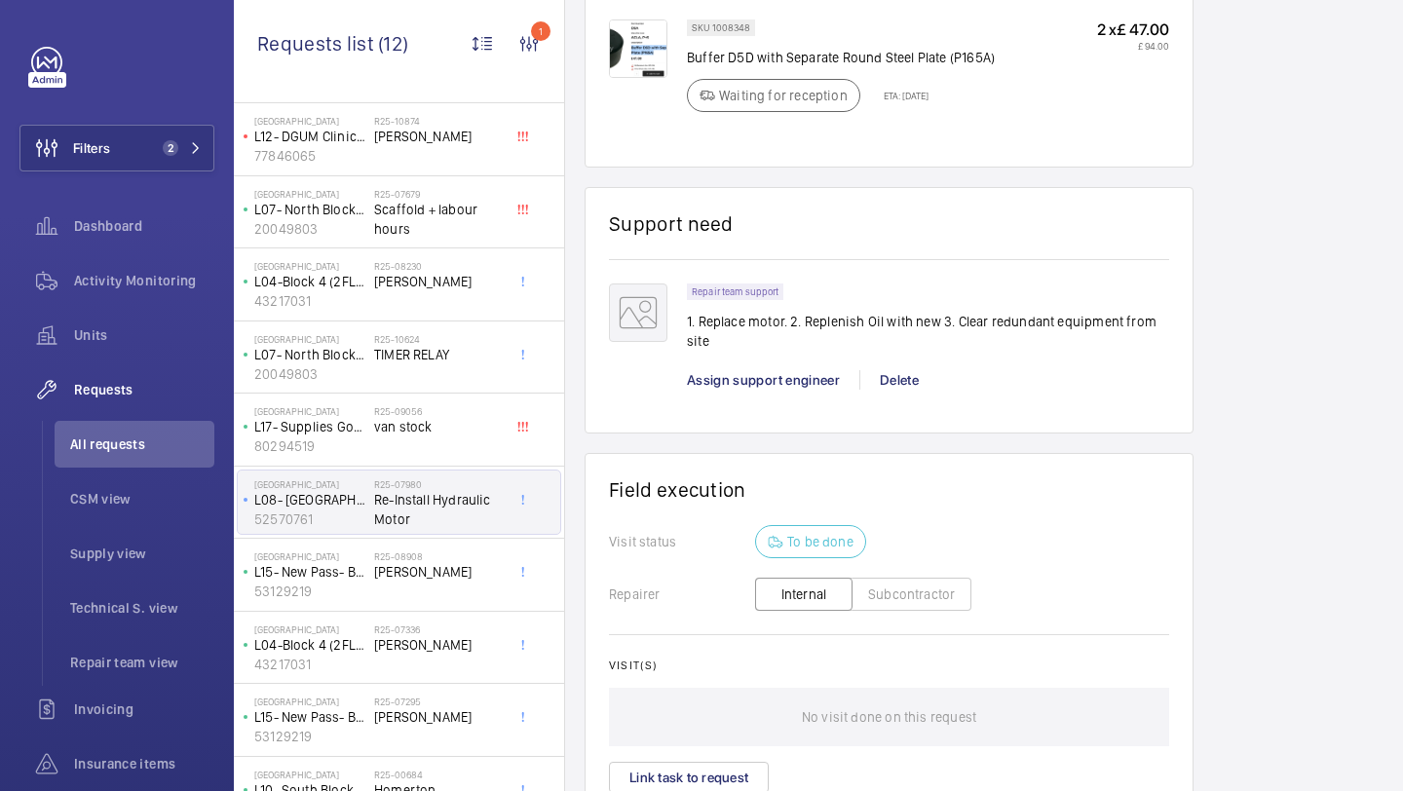
scroll to position [197, 0]
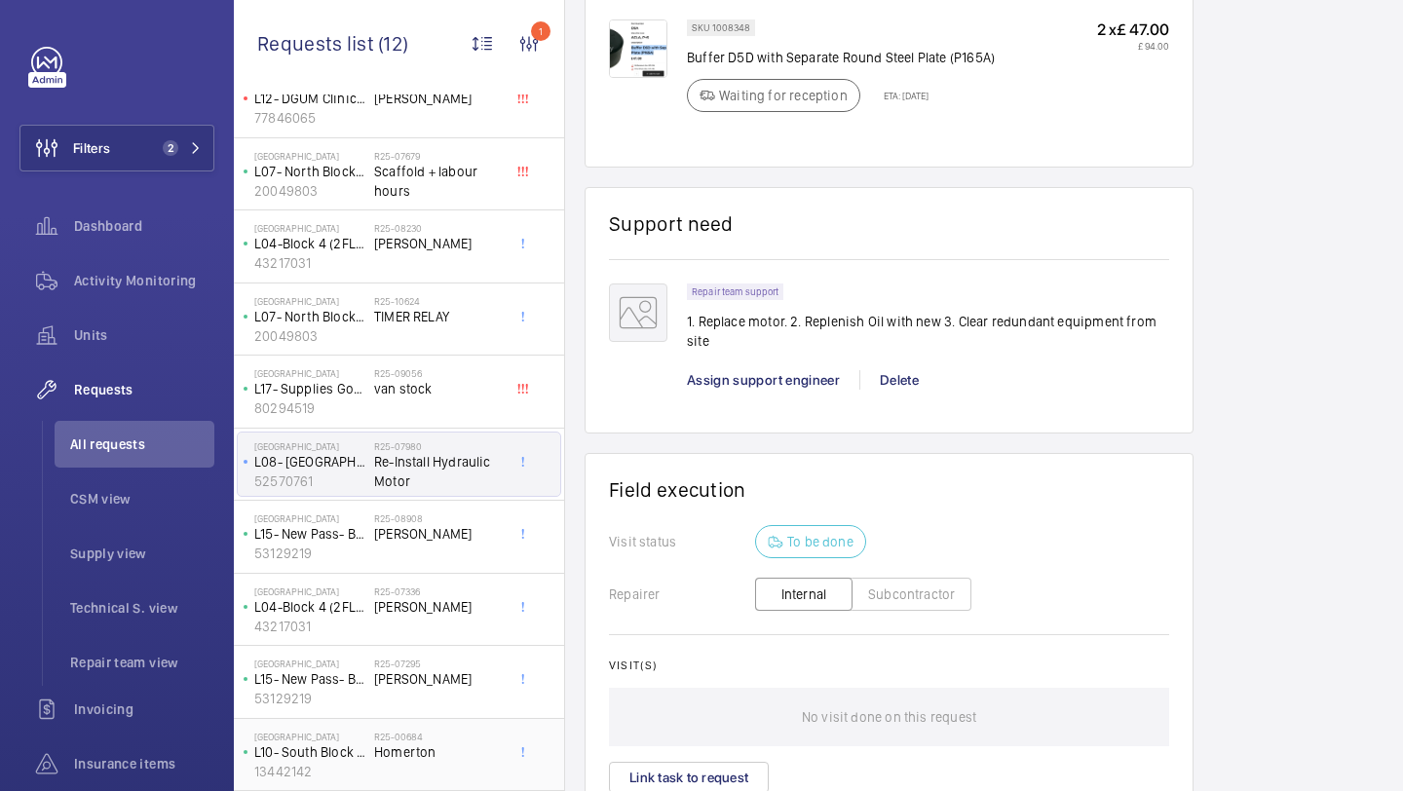
click at [430, 747] on span "Homerton" at bounding box center [438, 752] width 129 height 19
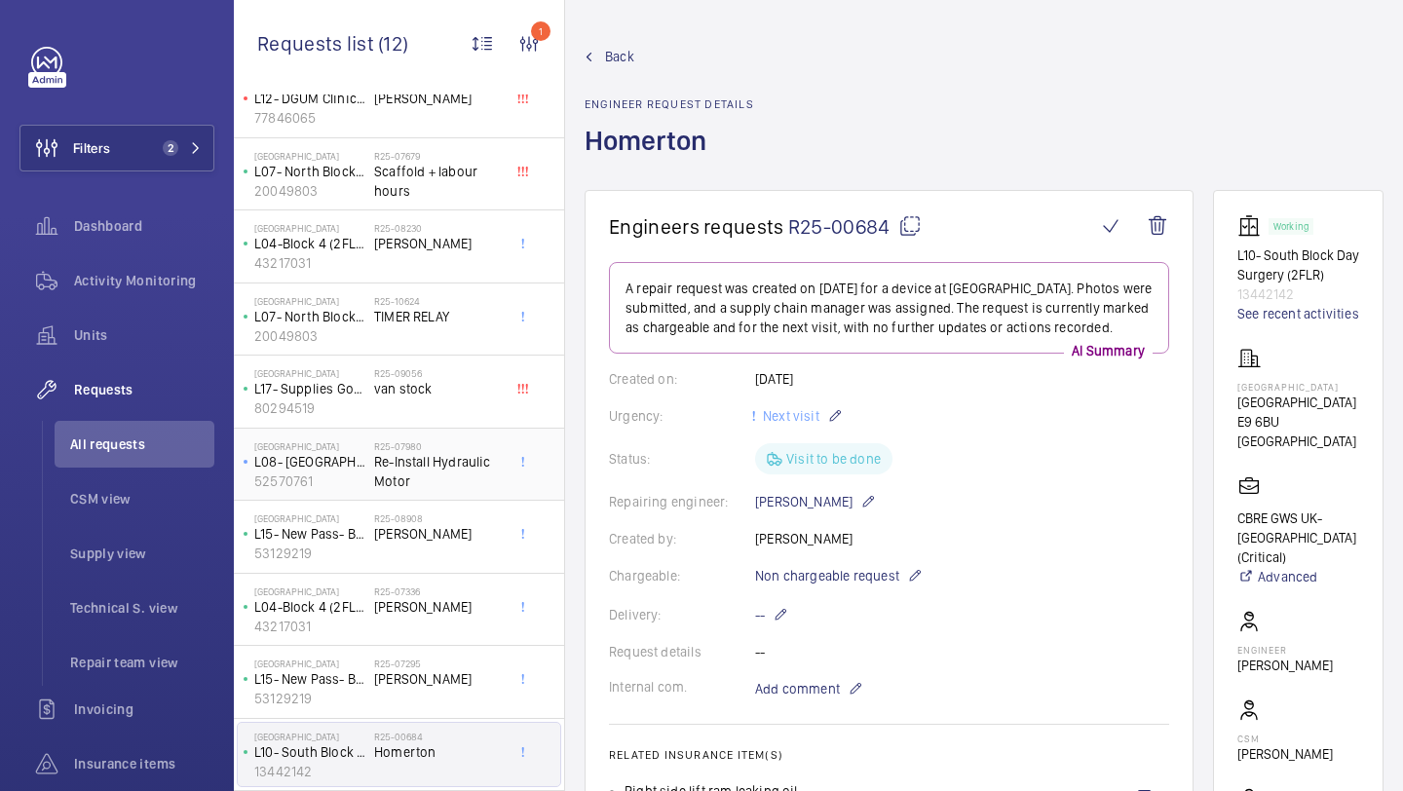
click at [439, 465] on span "Re-Install Hydraulic Motor" at bounding box center [438, 471] width 129 height 39
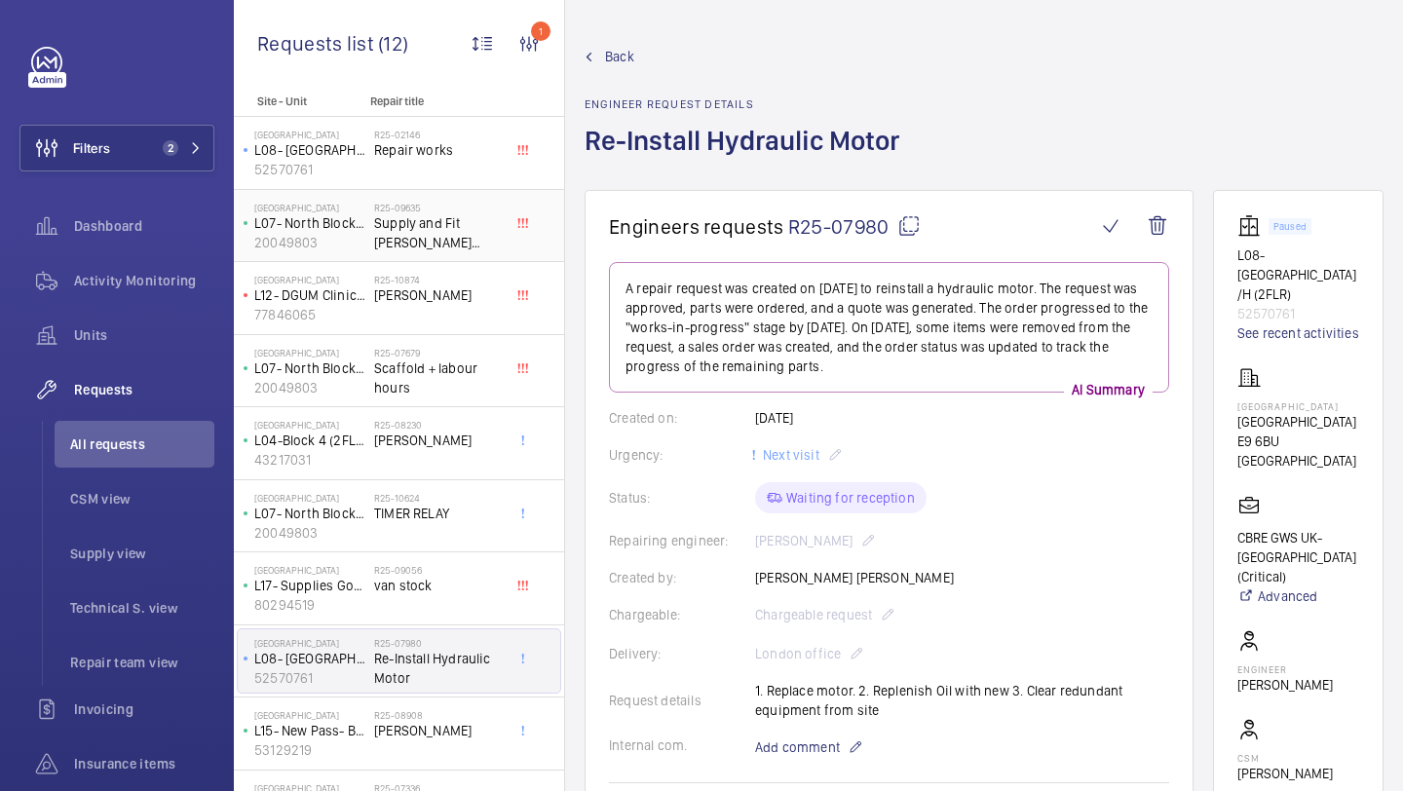
click at [447, 243] on span "Supply and Fit Blain Valve Block" at bounding box center [438, 232] width 129 height 39
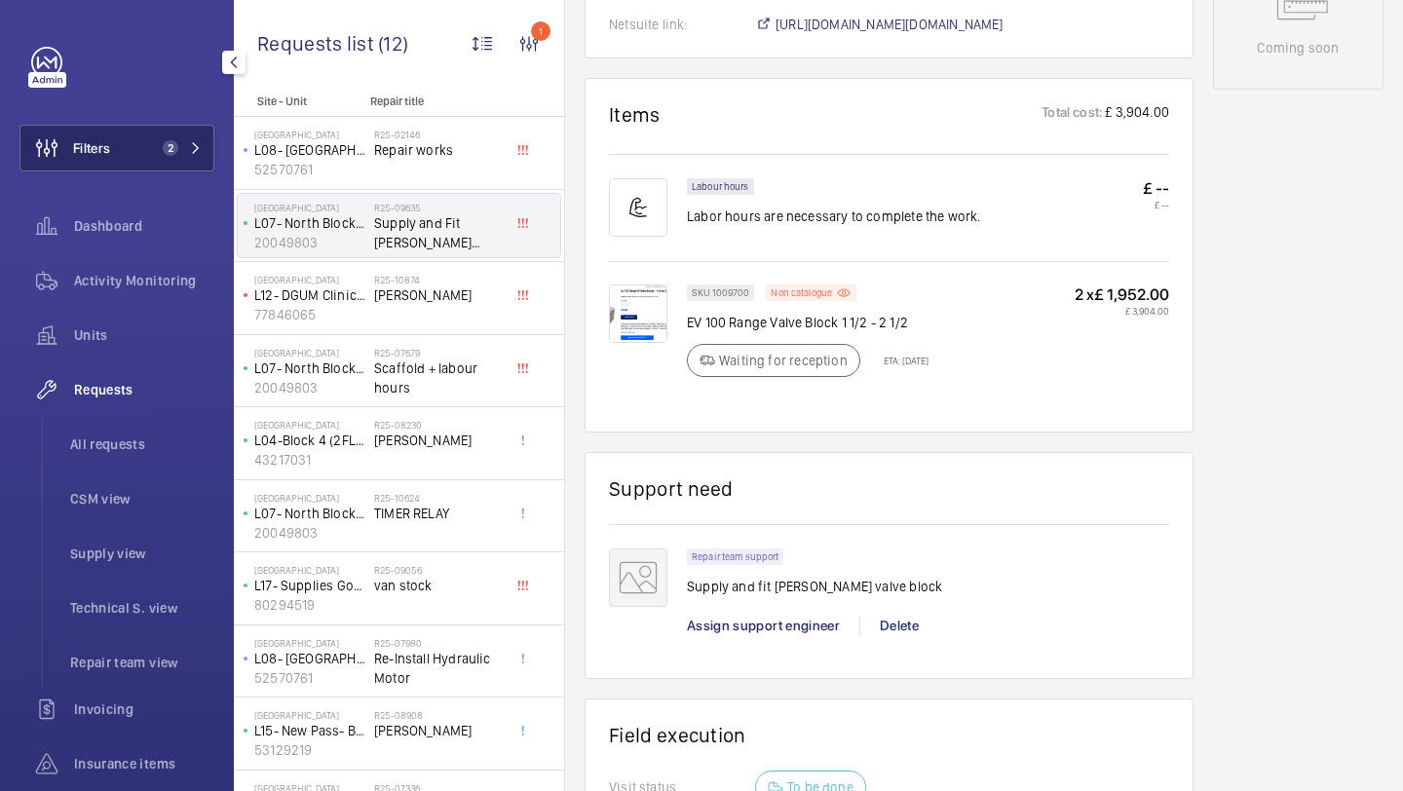
click at [122, 165] on button "Filters 2" at bounding box center [116, 148] width 195 height 47
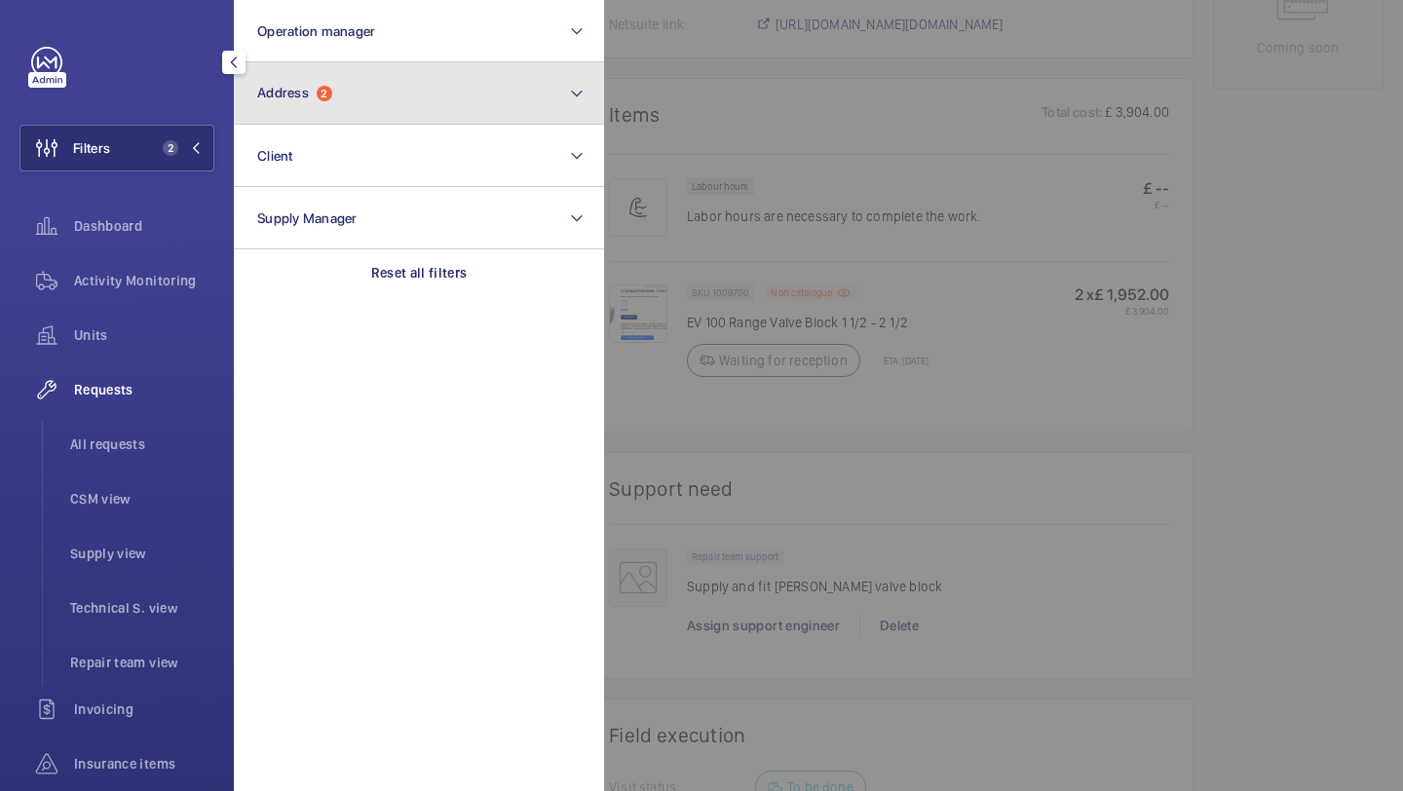
click at [320, 78] on button "Address 2" at bounding box center [419, 93] width 370 height 62
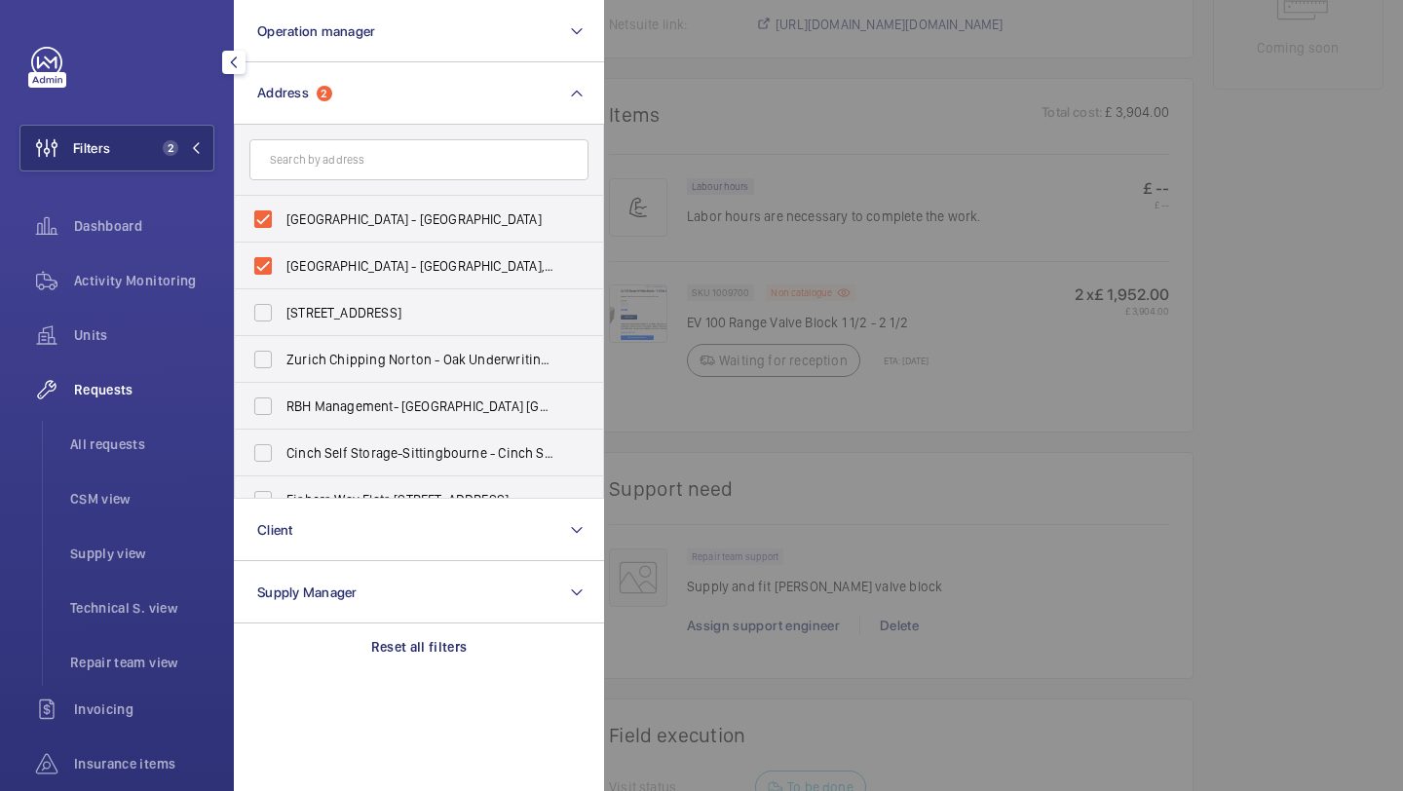
click at [722, 114] on div at bounding box center [1305, 395] width 1403 height 791
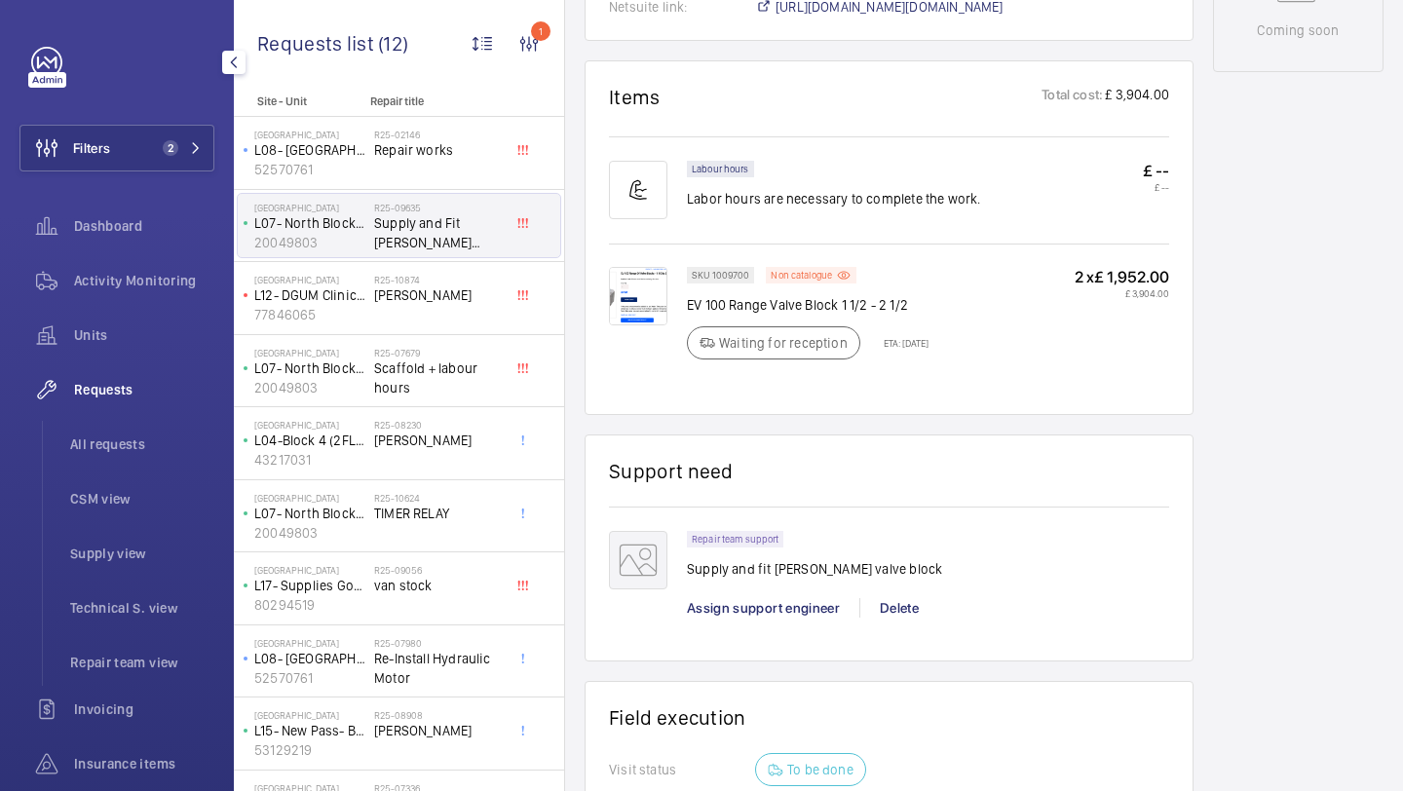
scroll to position [1121, 0]
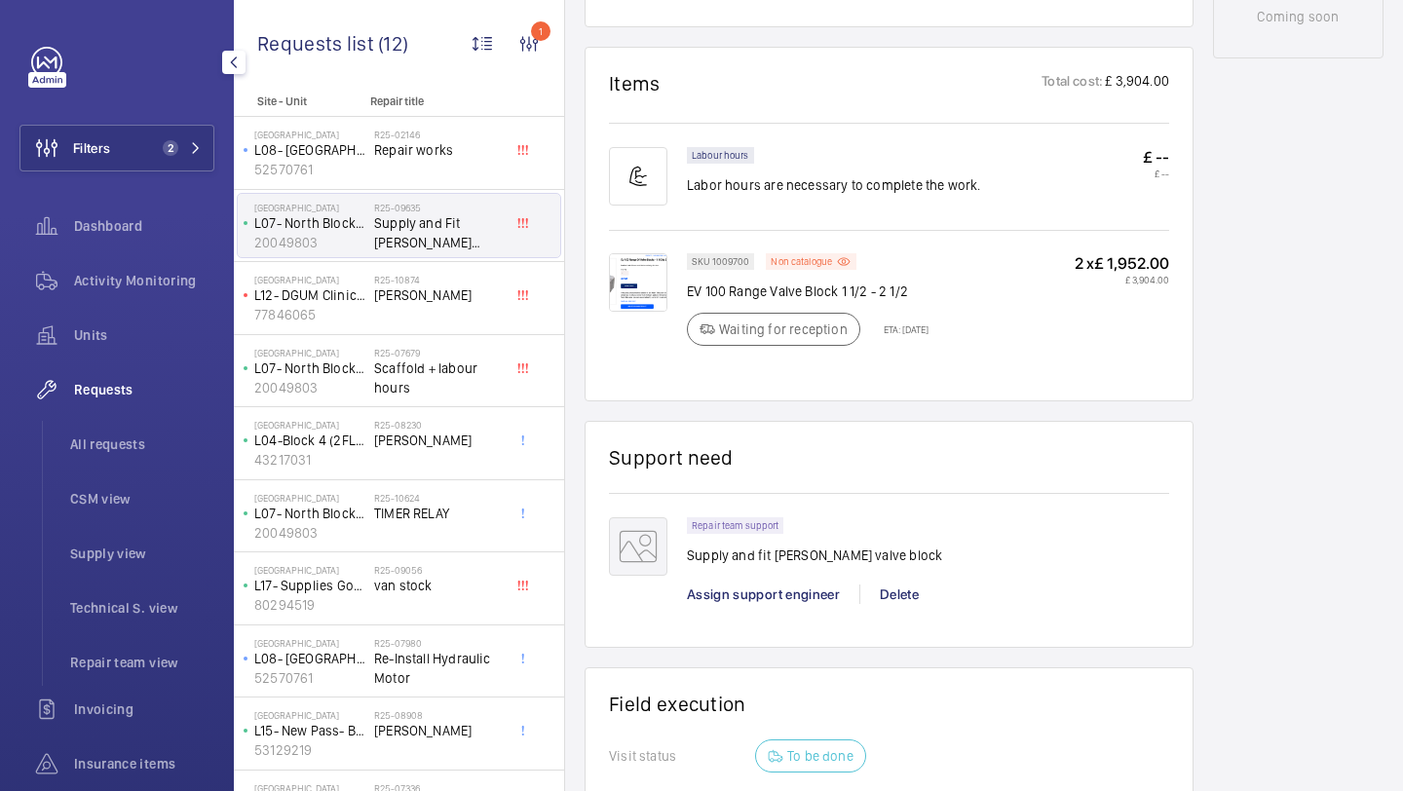
click at [150, 173] on div "Filters 2 Dashboard Activity Monitoring Units Requests All requests CSM view Su…" at bounding box center [116, 503] width 195 height 912
click at [176, 150] on span "2" at bounding box center [171, 148] width 16 height 16
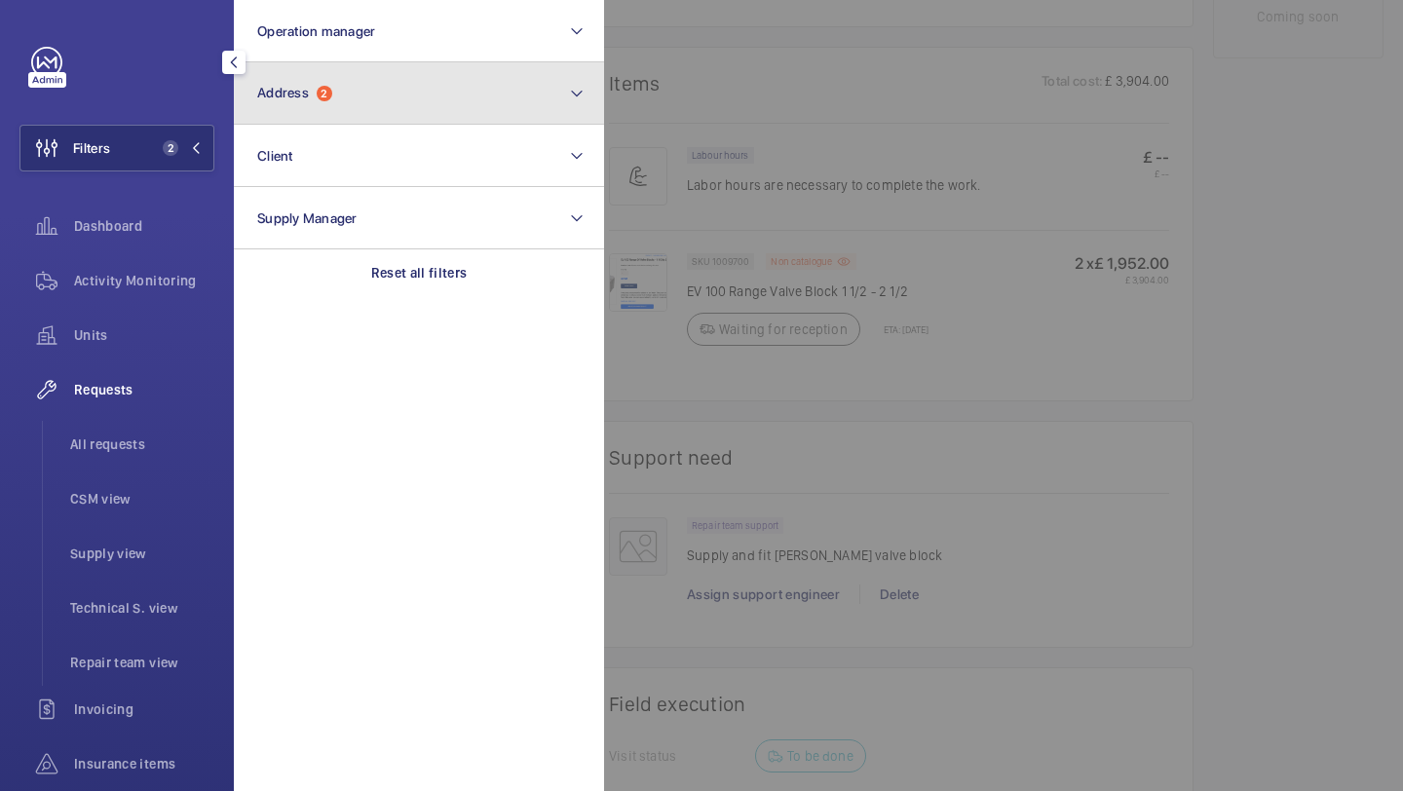
click at [349, 98] on button "Address 2" at bounding box center [419, 93] width 370 height 62
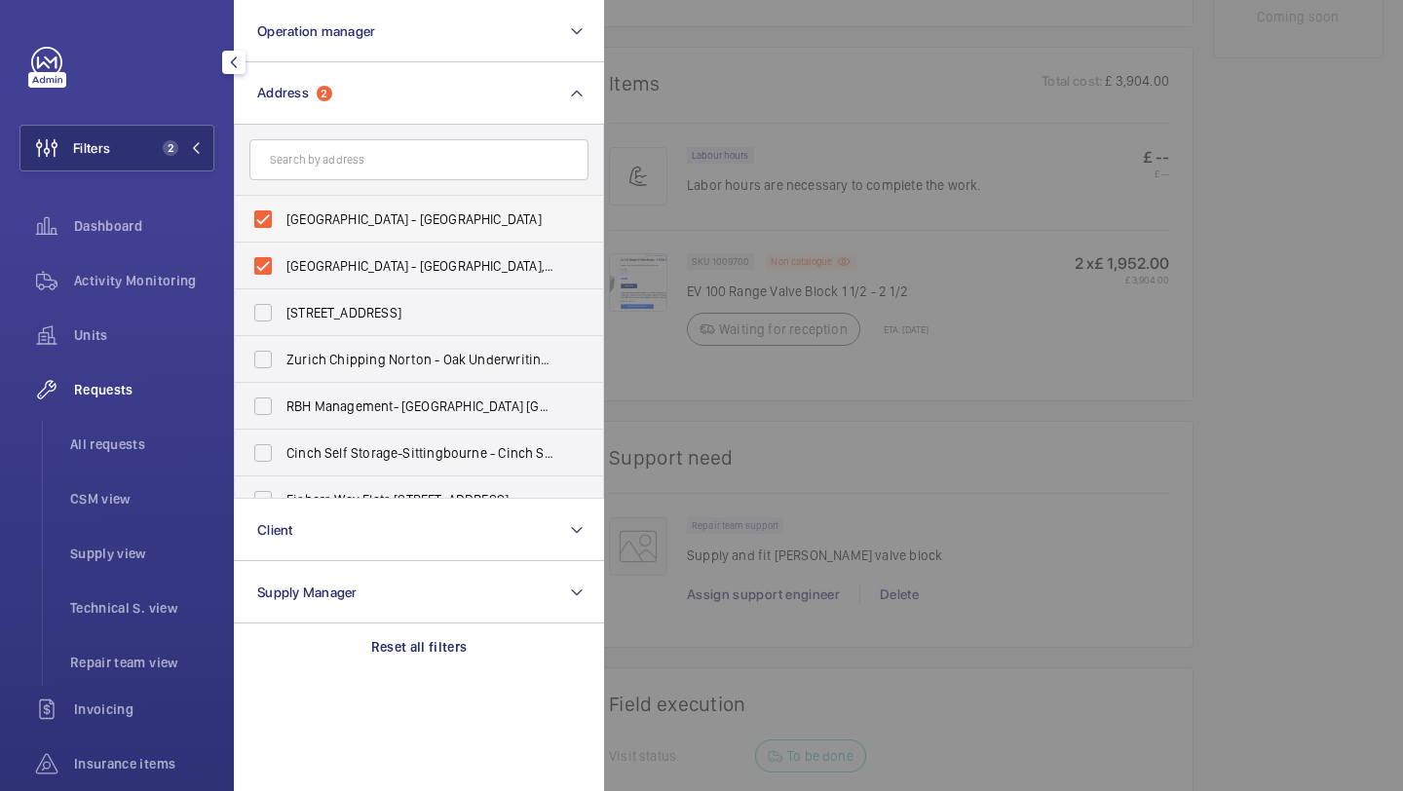
click at [307, 225] on span "Homerton University Hospital - E9 6SR, LONDON E9 6SR" at bounding box center [421, 219] width 268 height 19
click at [283, 225] on input "Homerton University Hospital - E9 6SR, LONDON E9 6SR" at bounding box center [263, 219] width 39 height 39
checkbox input "false"
click at [292, 281] on label "Homerton Hospital - Homerton Hospital, LONDON E9 6BU" at bounding box center [404, 266] width 339 height 47
click at [283, 281] on input "Homerton Hospital - Homerton Hospital, LONDON E9 6BU" at bounding box center [263, 266] width 39 height 39
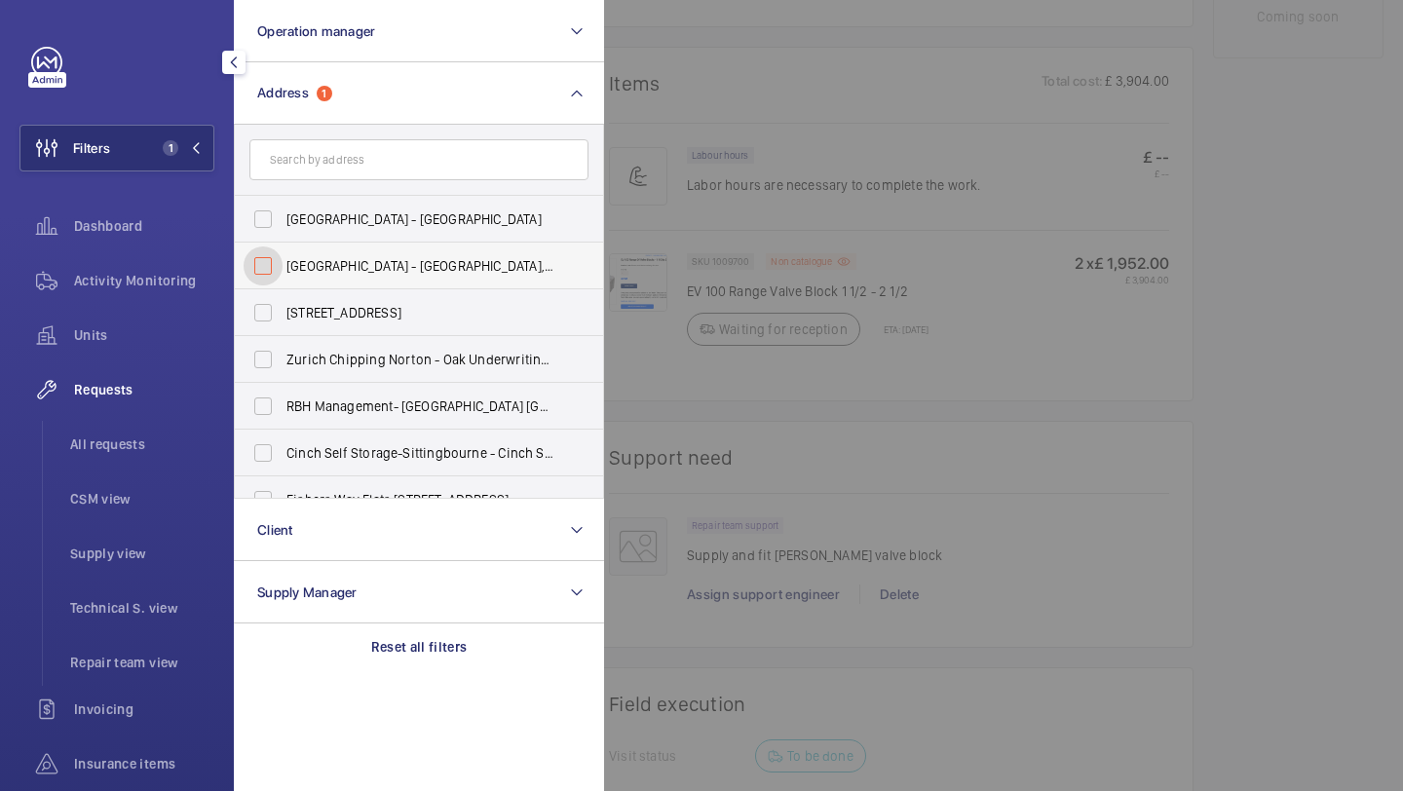
checkbox input "false"
click at [684, 131] on div at bounding box center [1305, 395] width 1403 height 791
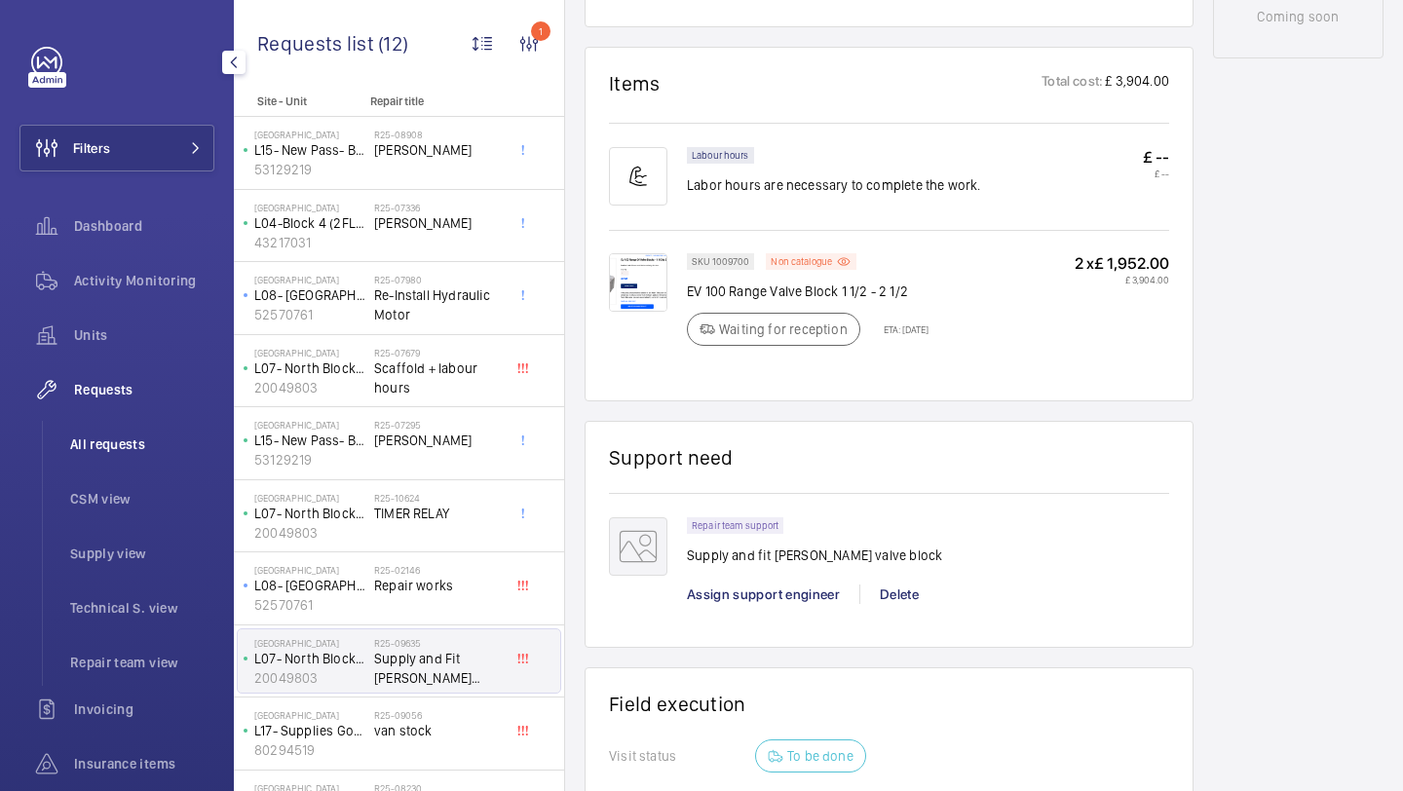
click at [123, 445] on span "All requests" at bounding box center [142, 444] width 144 height 19
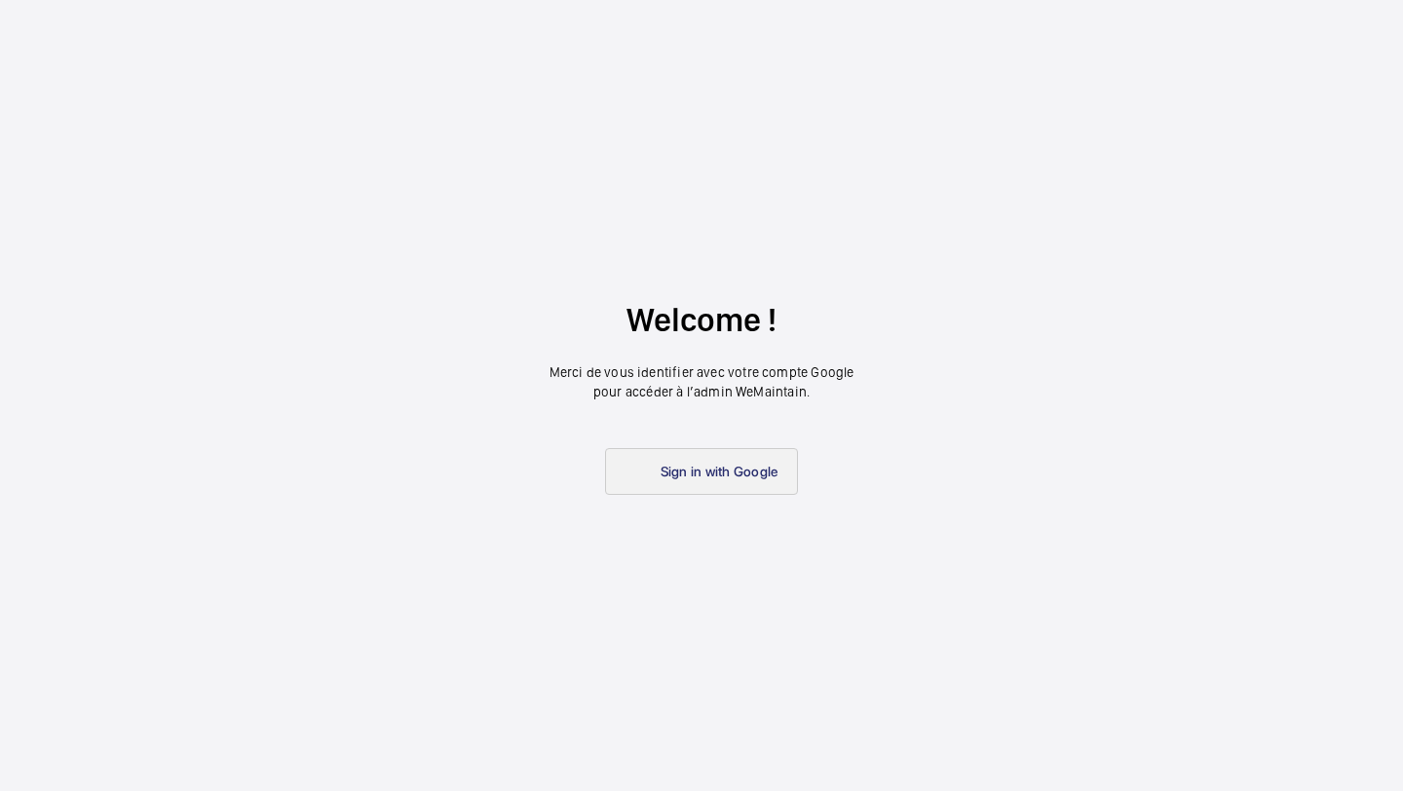
click at [681, 479] on link "Sign in with Google" at bounding box center [702, 471] width 194 height 47
click at [723, 501] on wm-front-google-login "Welcome ! Merci de vous identifier avec votre compte Google pour accéder à l’ad…" at bounding box center [701, 395] width 1403 height 791
click at [730, 481] on link "Sign in with Google" at bounding box center [702, 471] width 194 height 47
click at [712, 479] on link "Sign in with Google" at bounding box center [702, 471] width 194 height 47
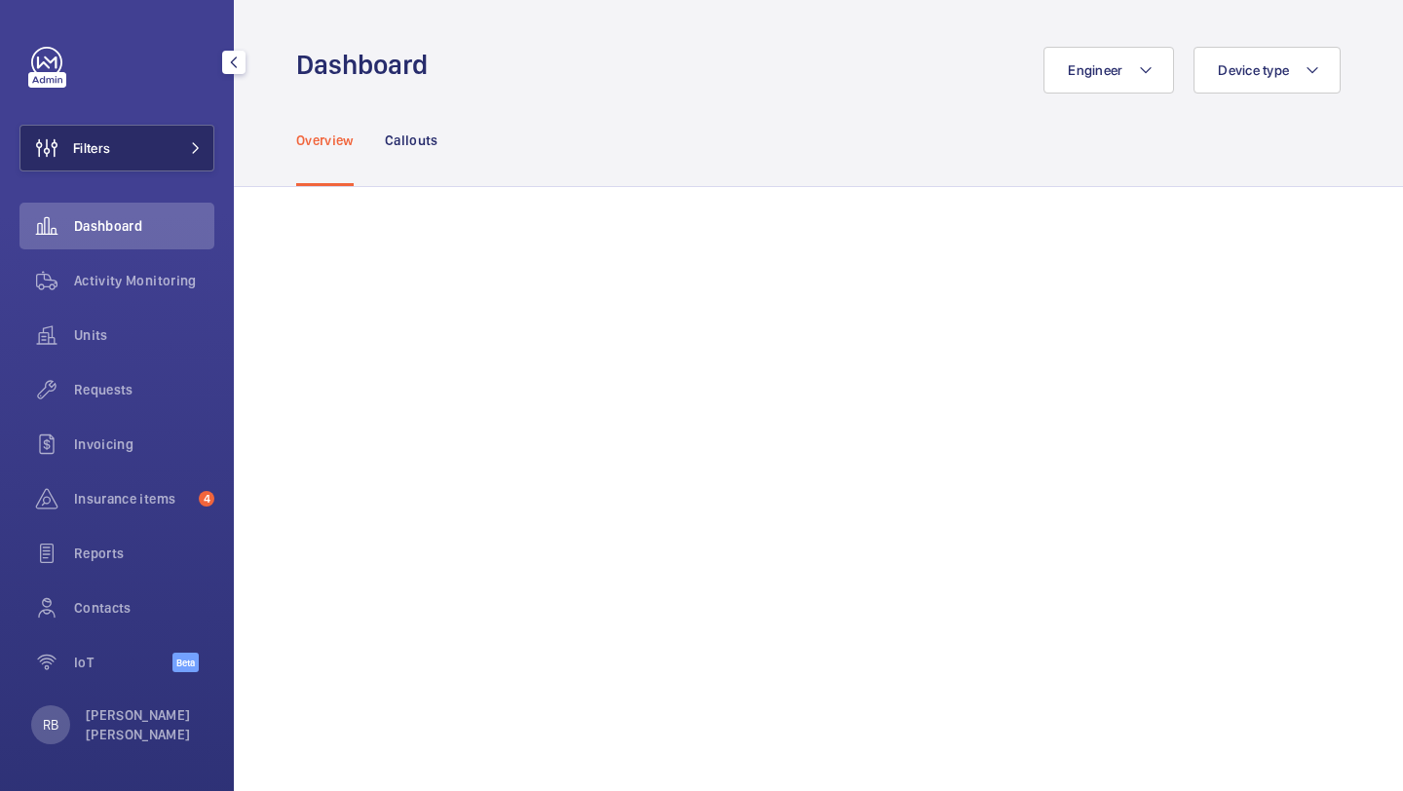
click at [90, 169] on span "Filters" at bounding box center [65, 148] width 90 height 47
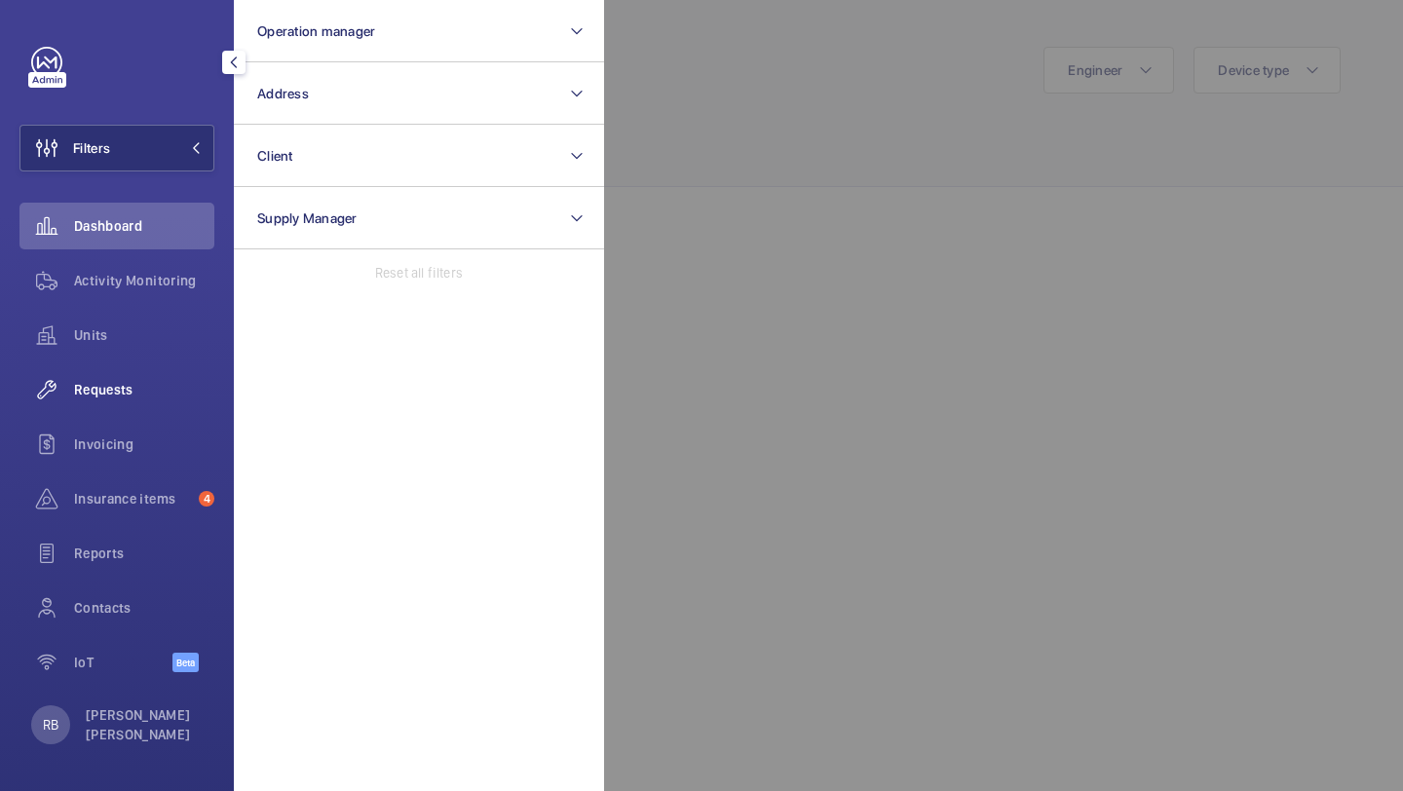
click at [90, 386] on span "Requests" at bounding box center [144, 389] width 140 height 19
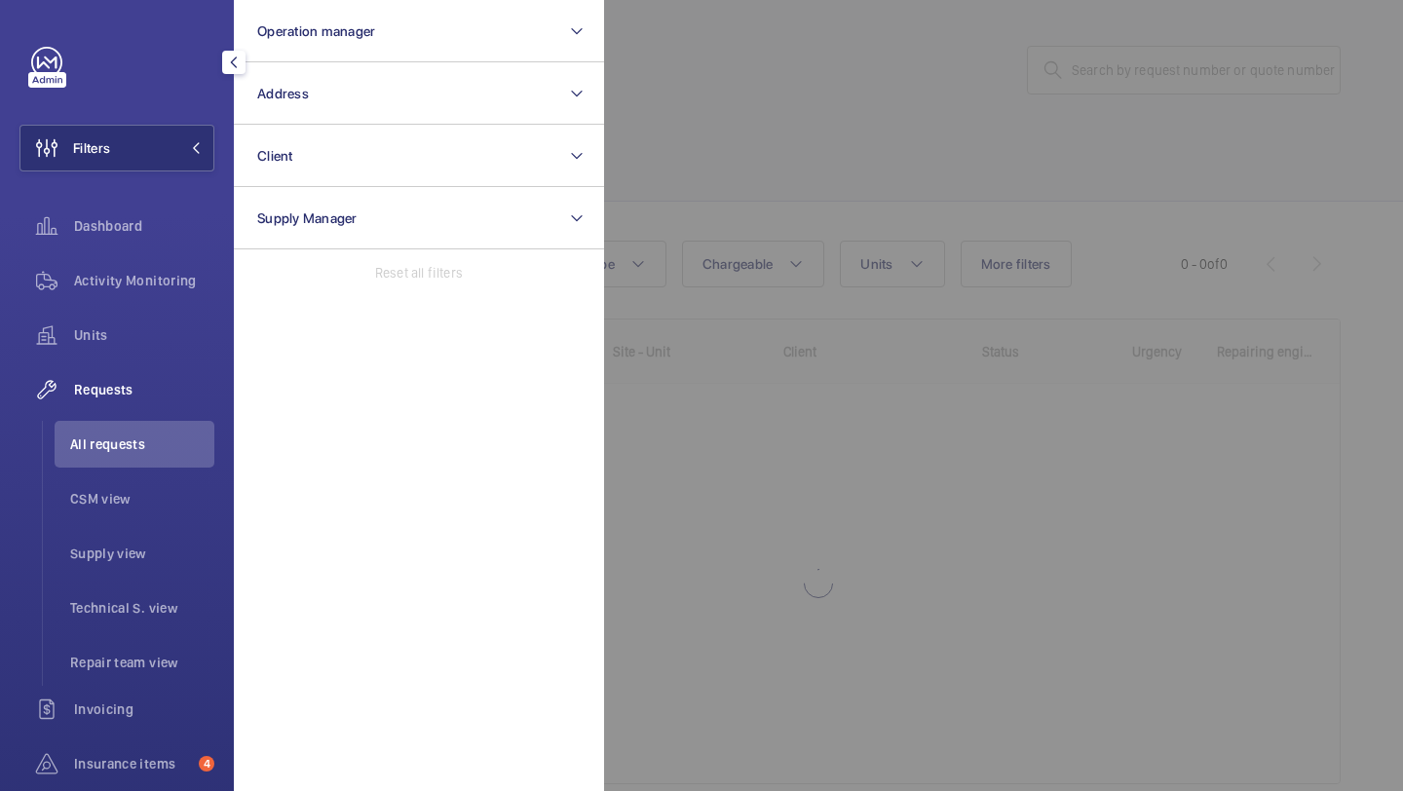
click at [747, 182] on div at bounding box center [1305, 395] width 1403 height 791
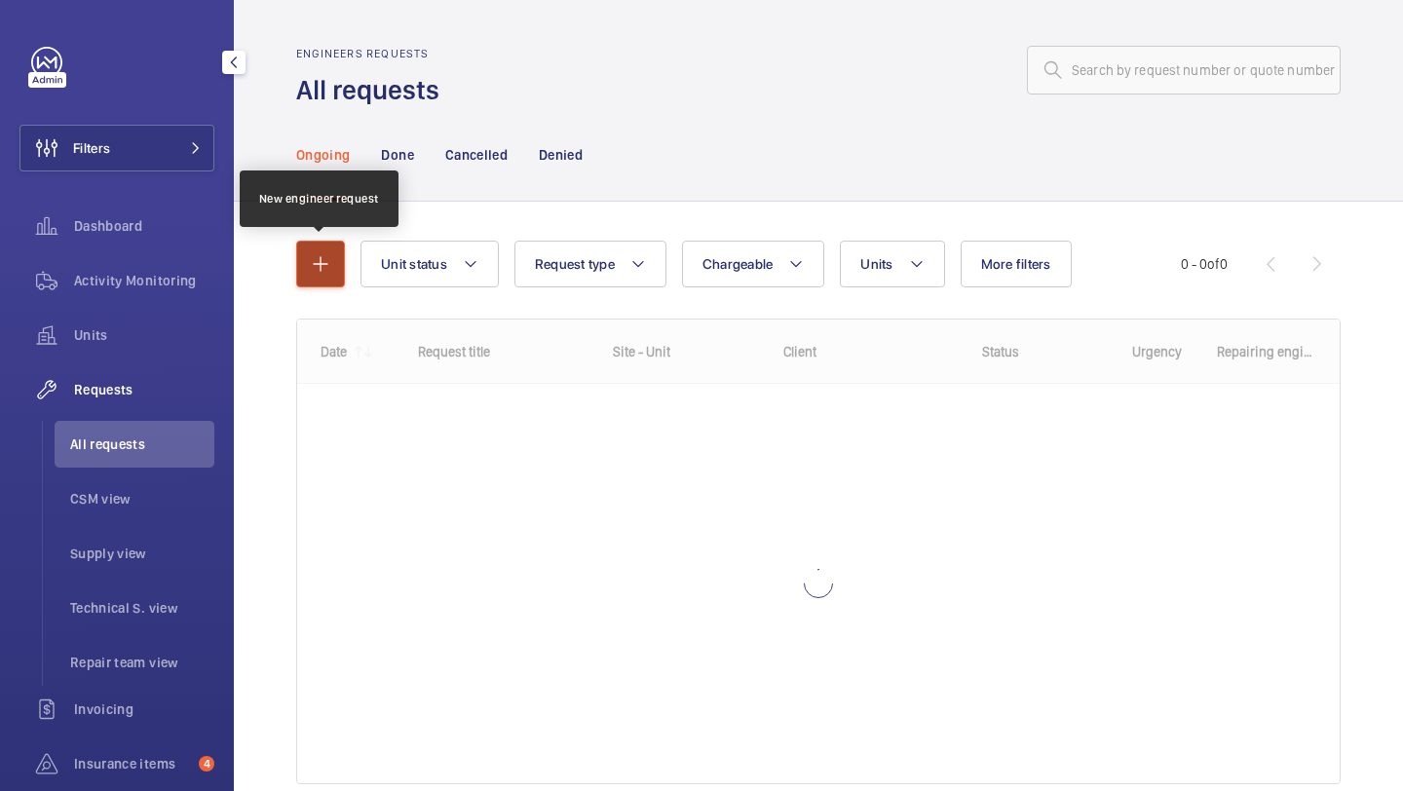
click at [322, 246] on button "button" at bounding box center [320, 264] width 49 height 47
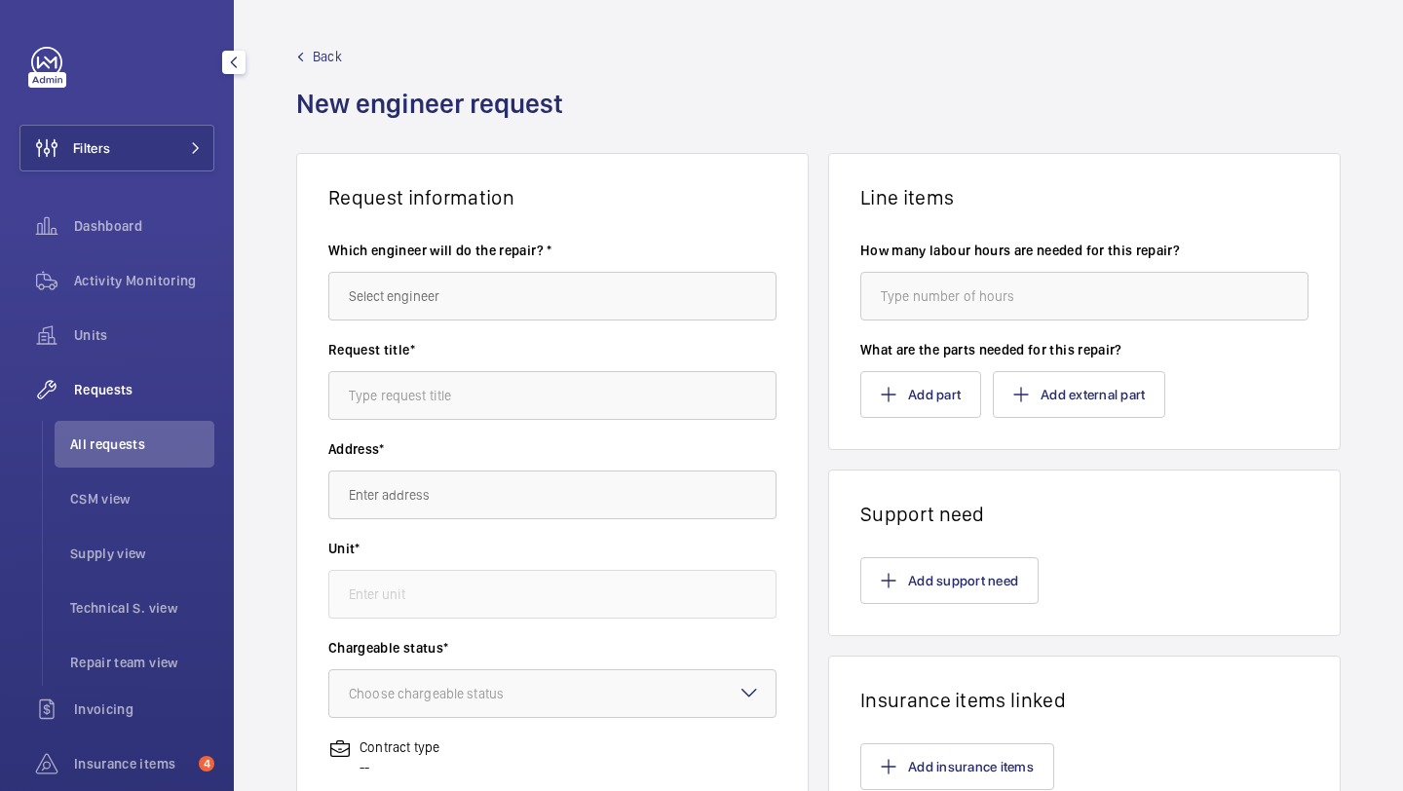
click at [477, 259] on label "Which engineer will do the repair? *" at bounding box center [552, 250] width 448 height 19
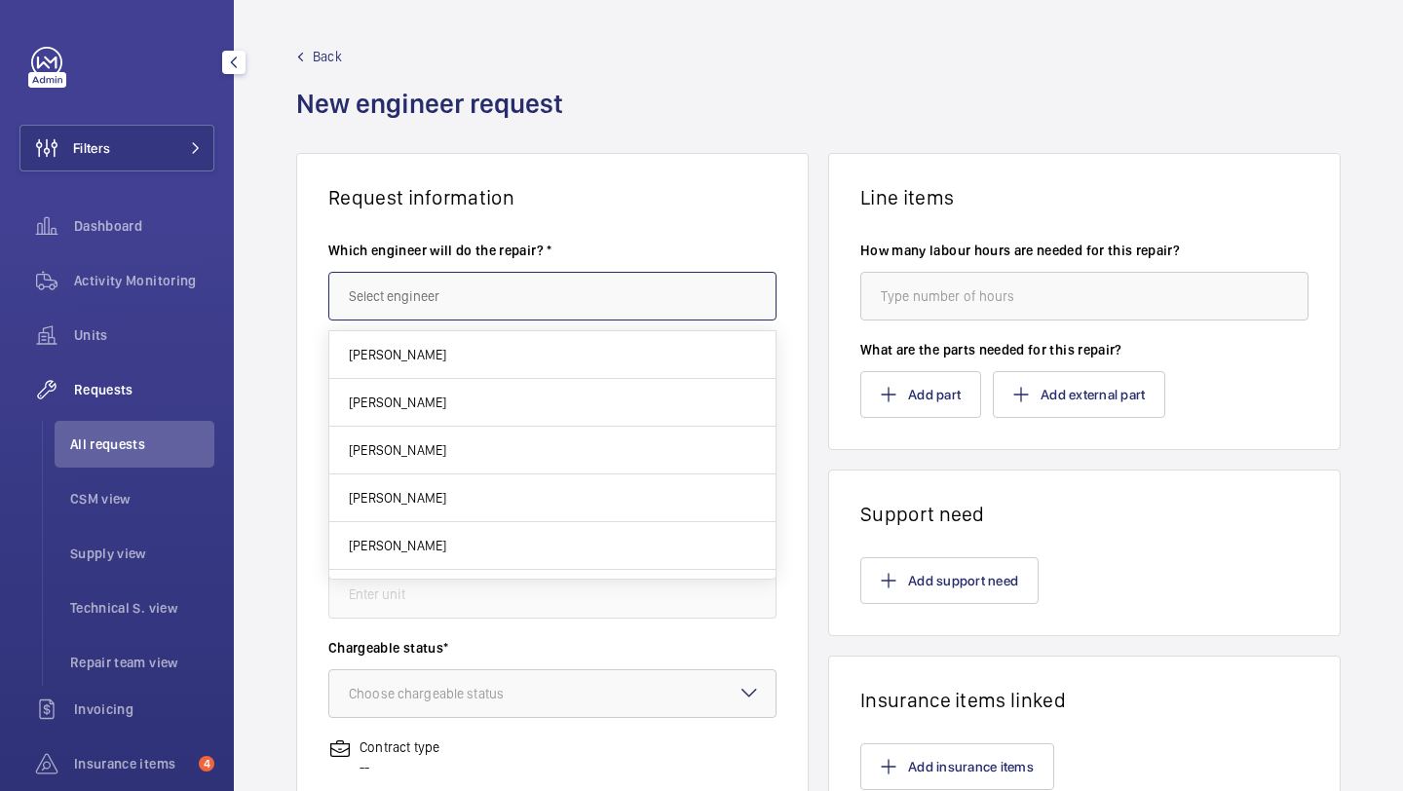
click at [477, 272] on input "text" at bounding box center [552, 296] width 448 height 49
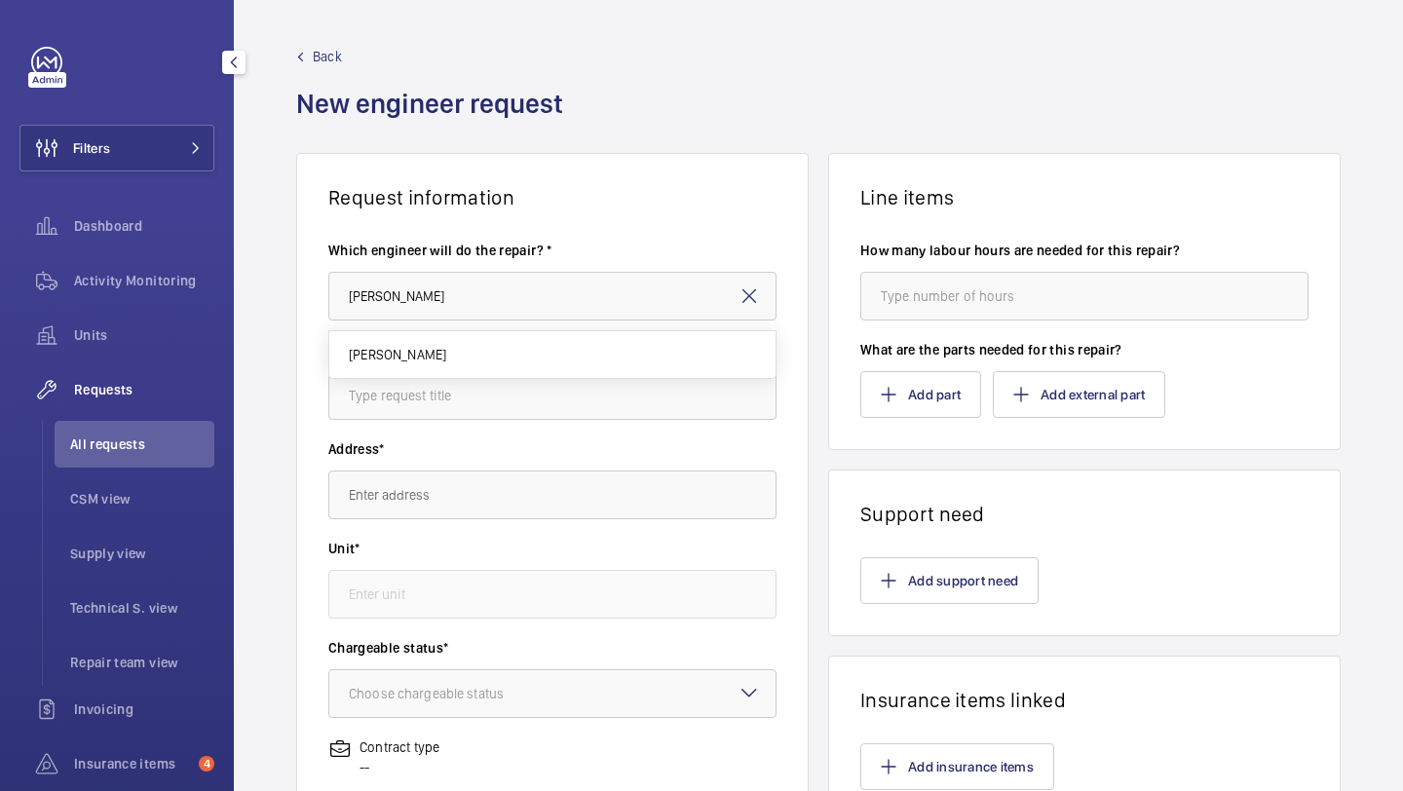
click at [463, 326] on div "Keith Bishop" at bounding box center [552, 350] width 448 height 58
click at [460, 337] on mat-option "Keith Bishop" at bounding box center [552, 354] width 446 height 47
type input "Keith Bishop"
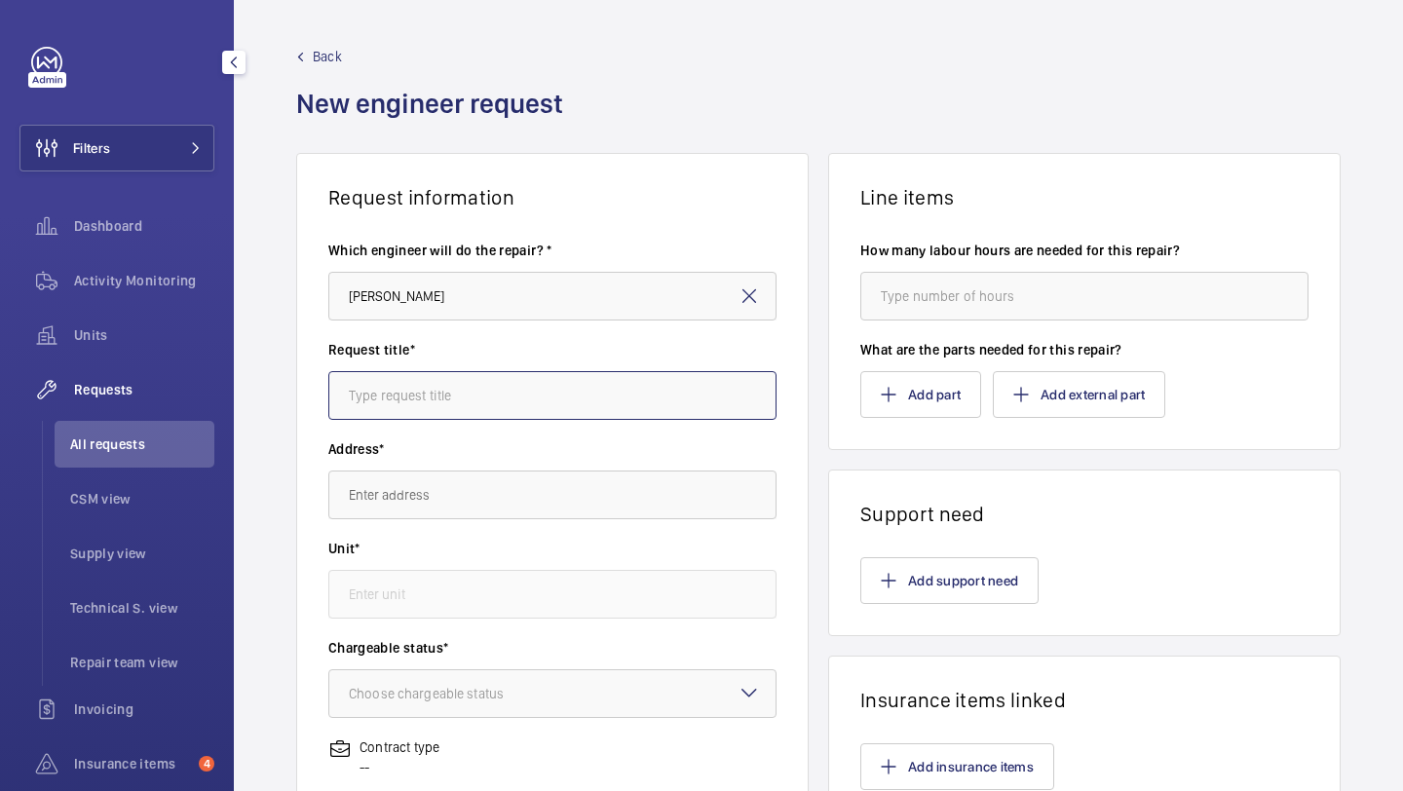
click at [437, 402] on input "text" at bounding box center [552, 395] width 448 height 49
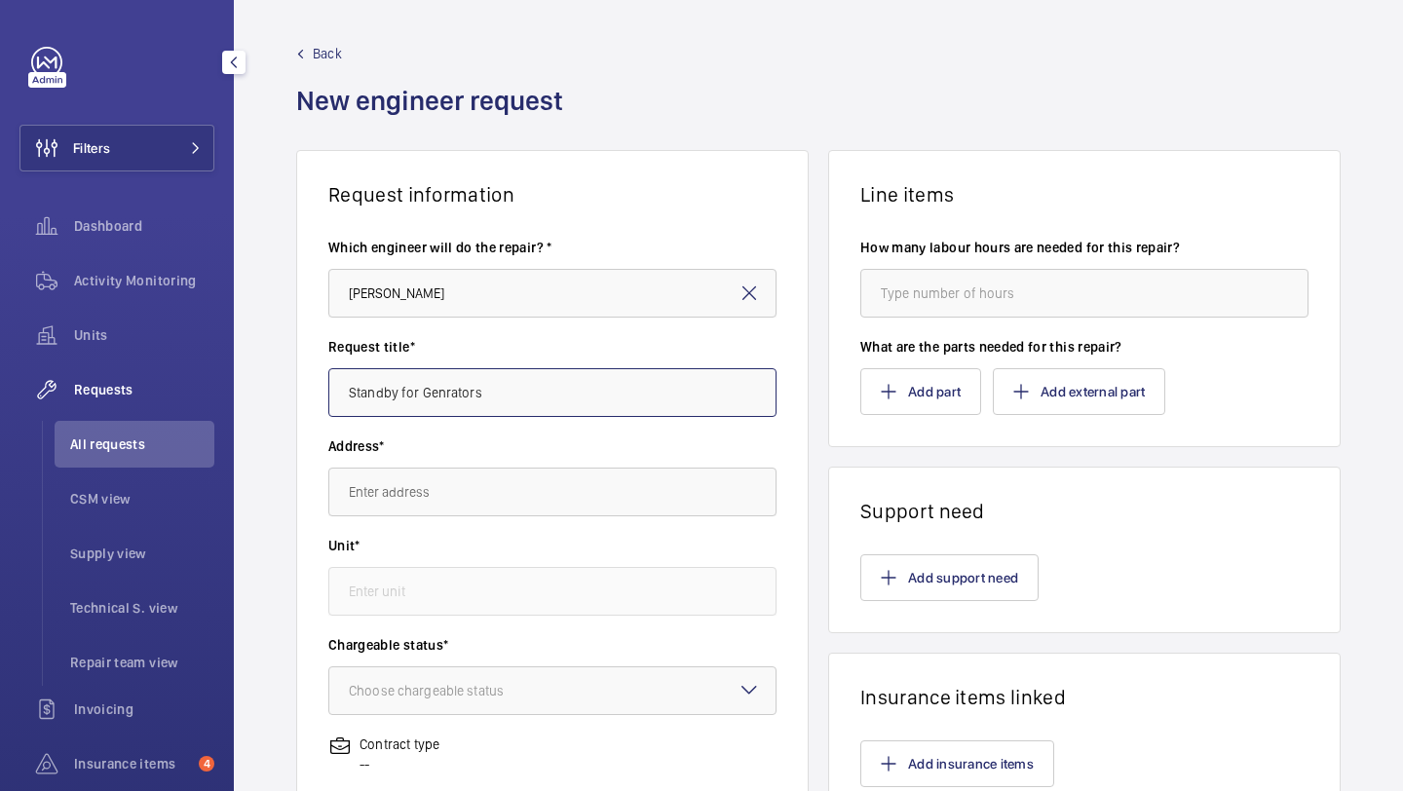
scroll to position [85, 0]
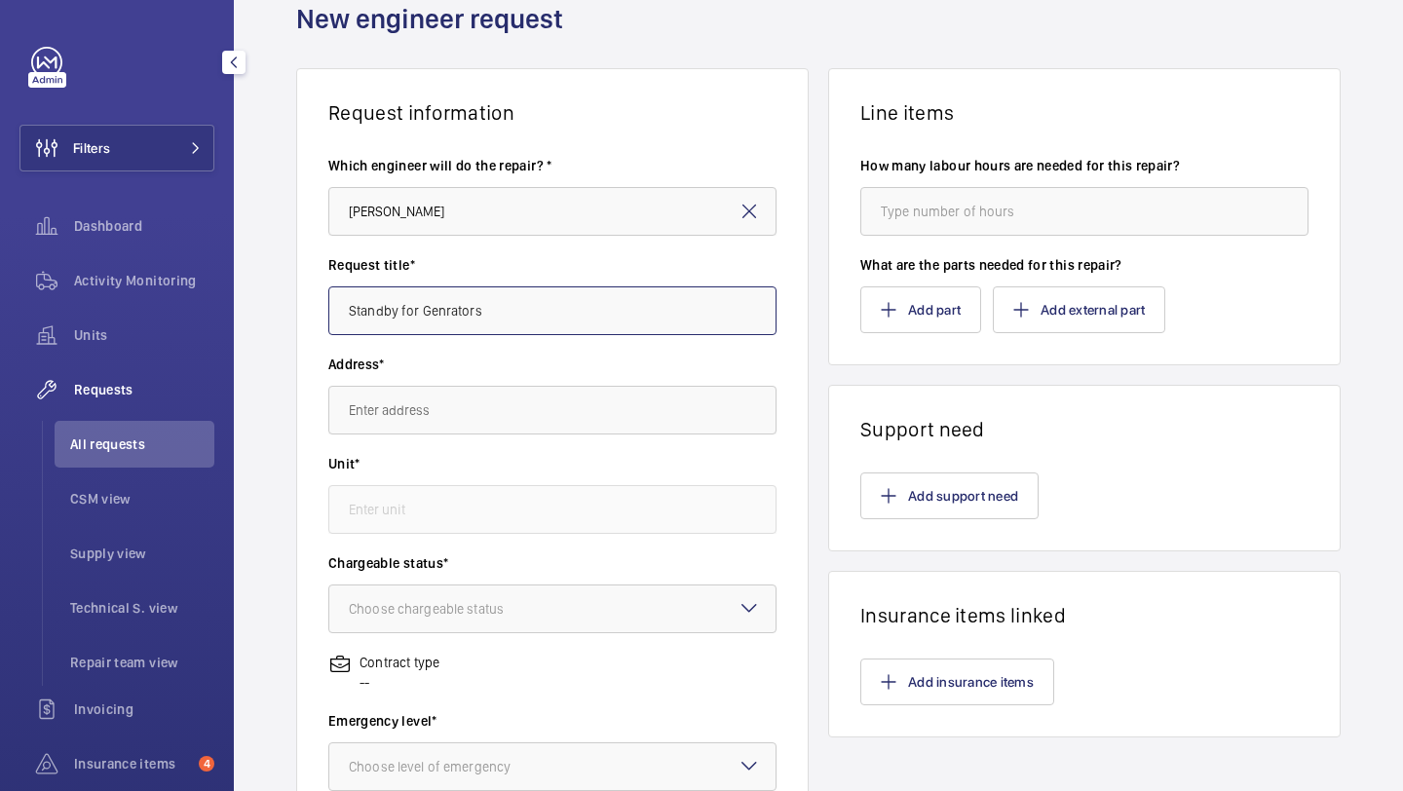
click at [454, 311] on input "Standby for Genrators" at bounding box center [552, 311] width 448 height 49
click at [444, 311] on input "Standby for Genrators" at bounding box center [552, 311] width 448 height 49
click at [525, 326] on input "Standby for Generators" at bounding box center [552, 311] width 448 height 49
type input "Standby for Generators"
click at [517, 367] on label "Address*" at bounding box center [552, 364] width 448 height 19
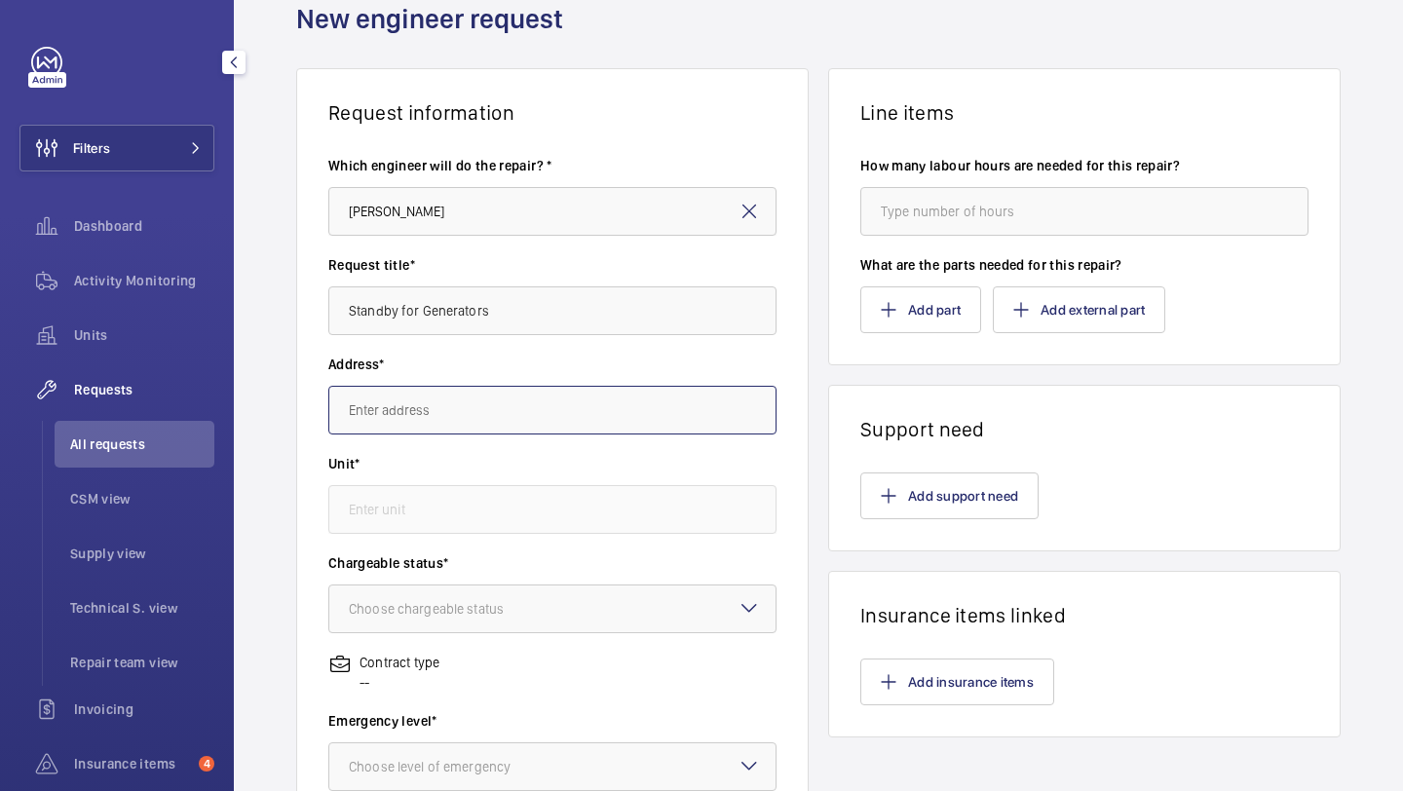
click at [479, 426] on input "text" at bounding box center [552, 410] width 448 height 49
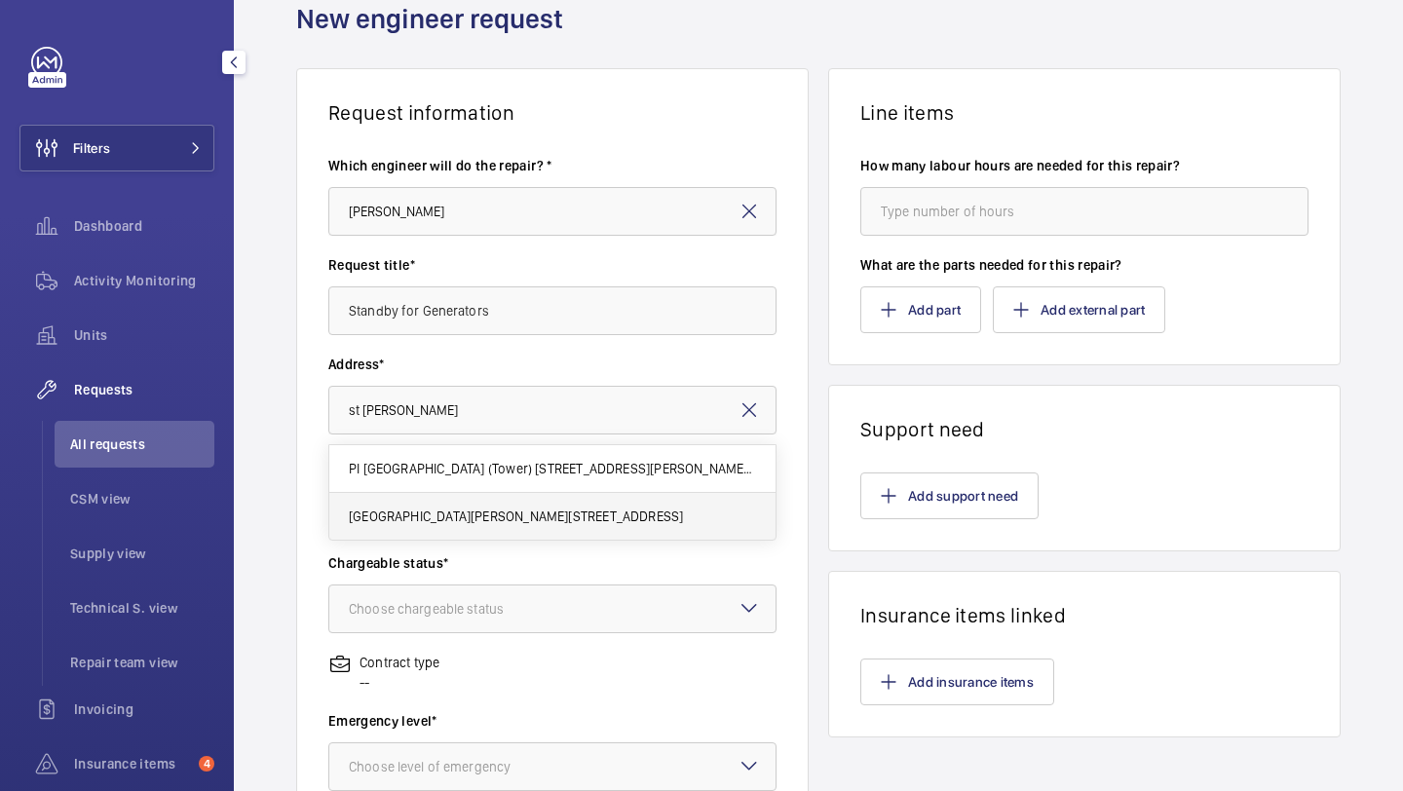
click at [500, 516] on span "St Mary Hospital Praed Street, W2 1NY LONDON" at bounding box center [516, 516] width 334 height 19
type input "St Mary Hospital Praed Street, W2 1NY LONDON"
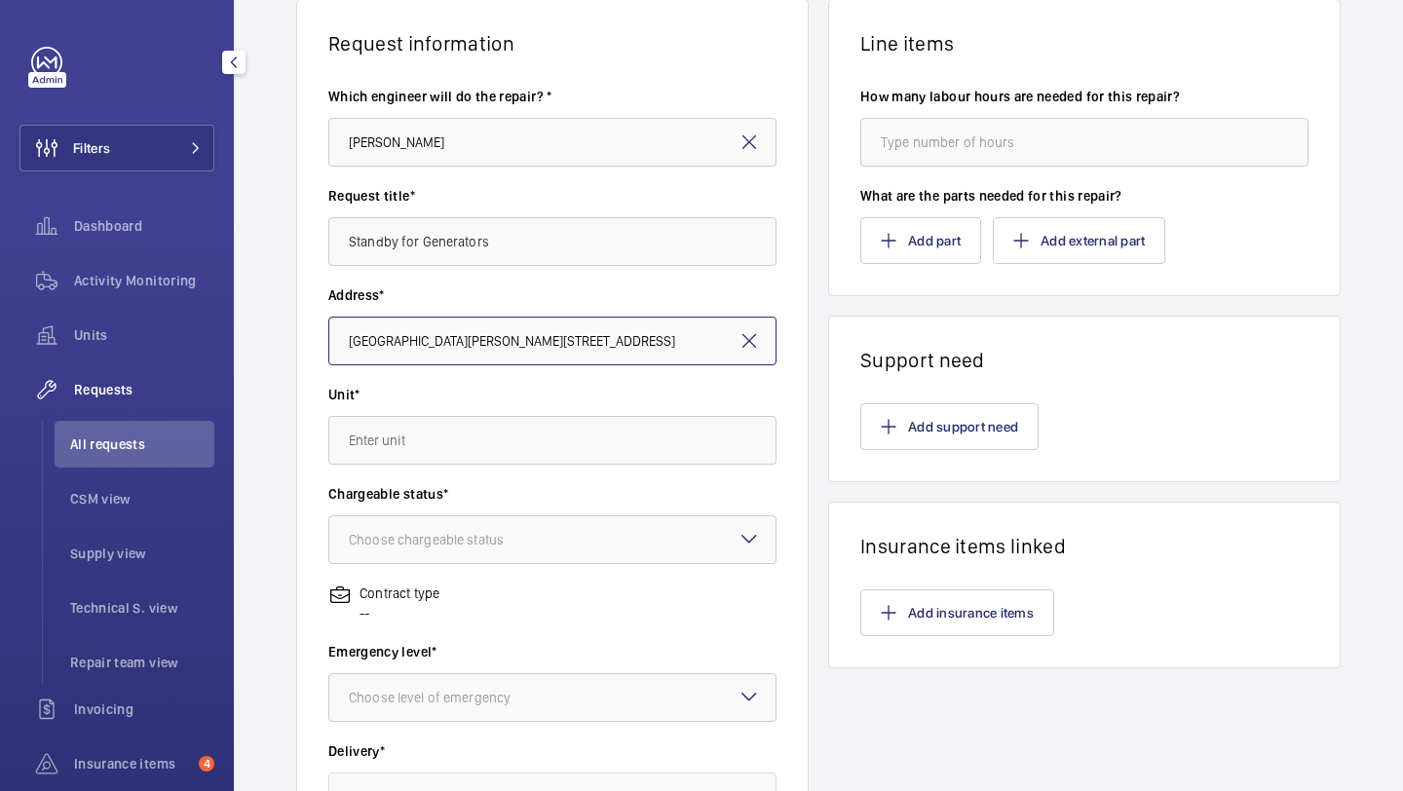
scroll to position [176, 0]
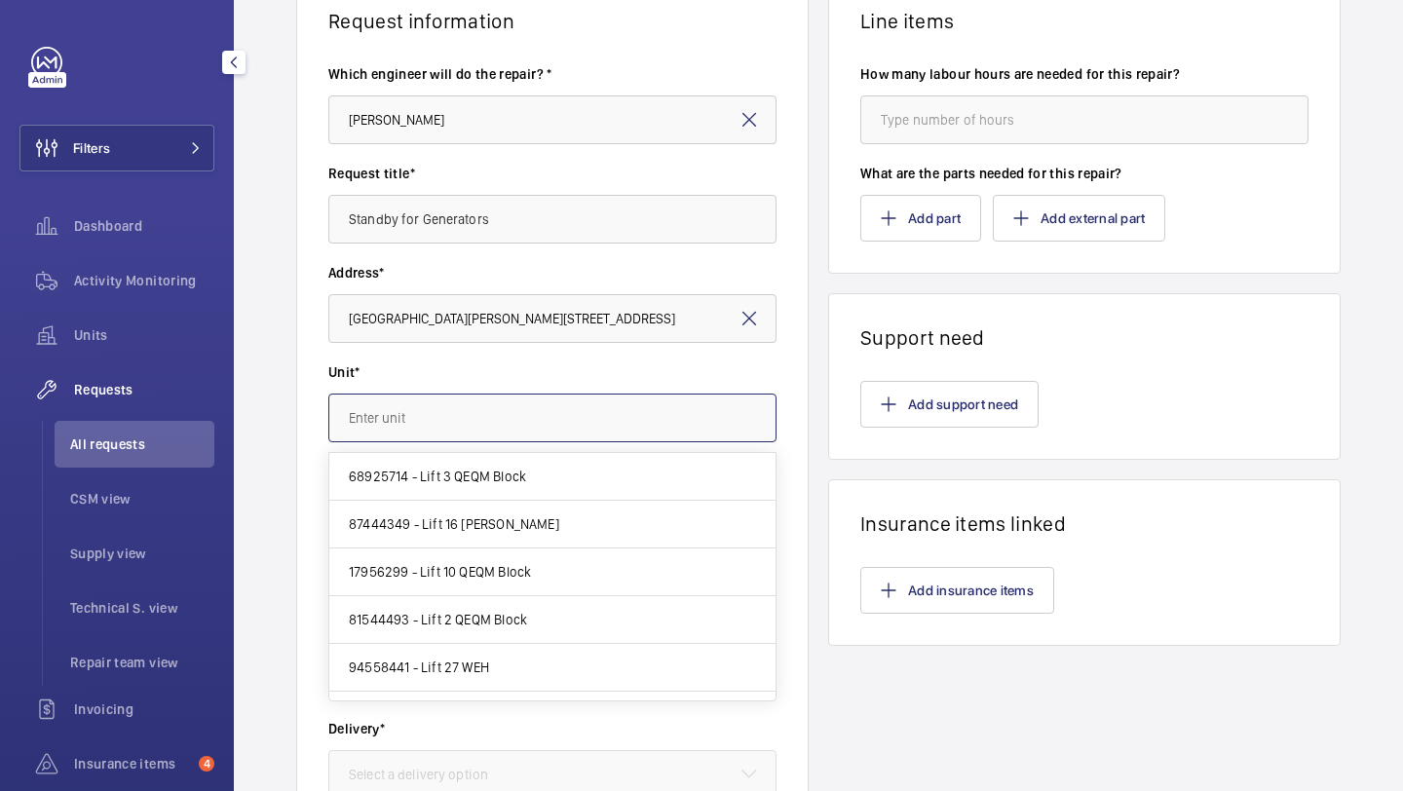
click at [512, 440] on input "text" at bounding box center [552, 418] width 448 height 49
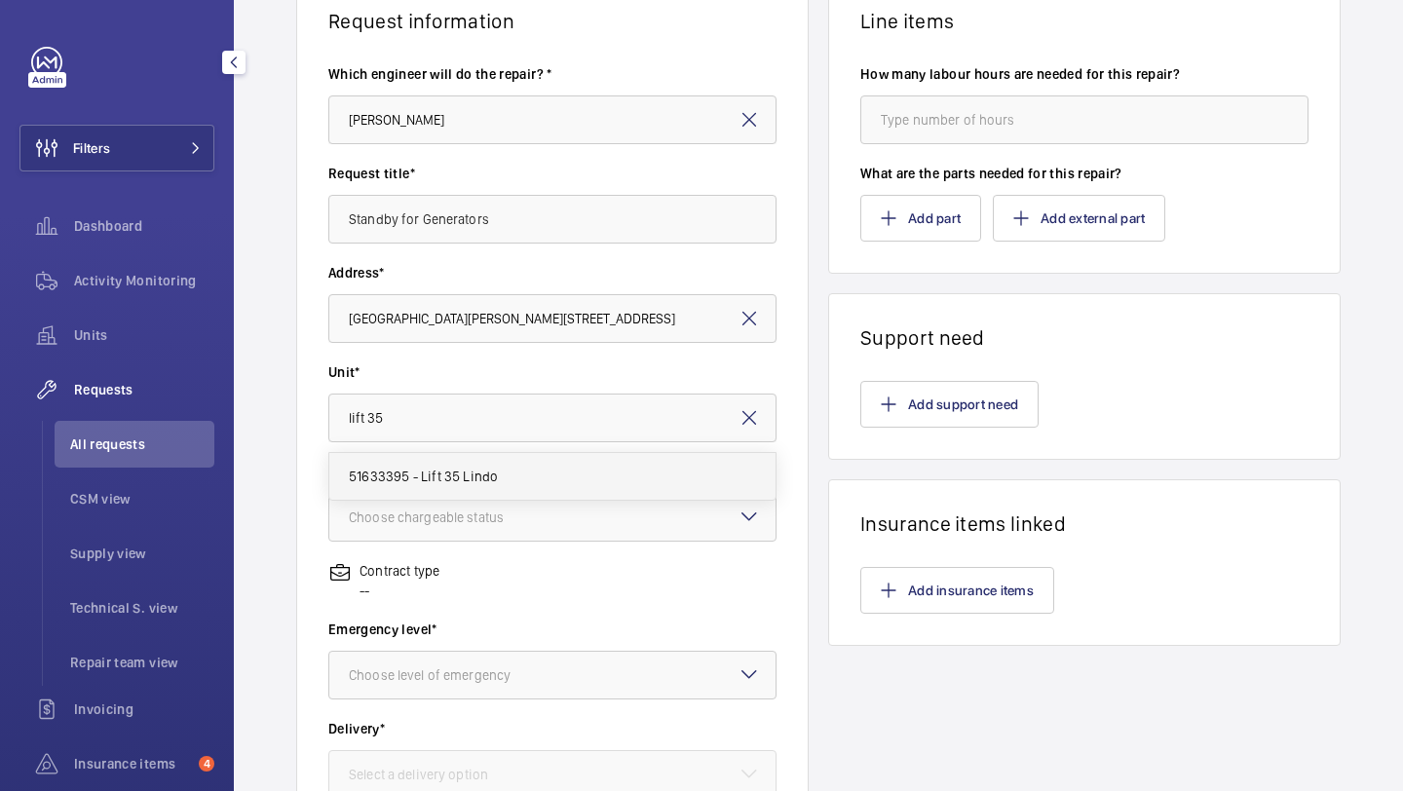
click at [494, 481] on span "51633395 - Lift 35 Lindo" at bounding box center [423, 476] width 149 height 19
type input "51633395 - Lift 35 Lindo"
click at [500, 487] on wm-front-input-dropdown "Chargeable status* Choose chargeable status" at bounding box center [552, 502] width 448 height 80
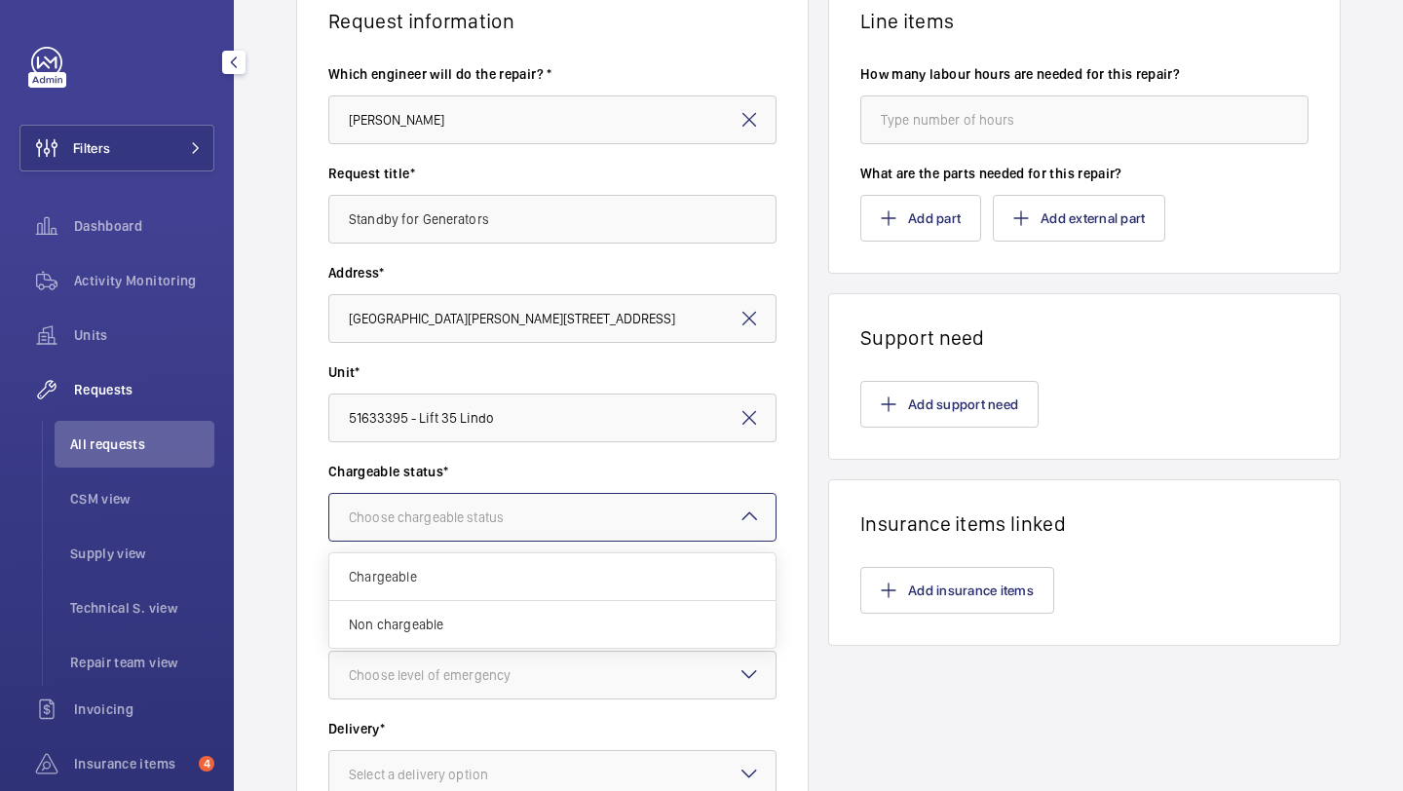
click at [470, 541] on div "Choose chargeable status" at bounding box center [552, 517] width 448 height 49
click at [469, 564] on div "Chargeable" at bounding box center [552, 578] width 446 height 48
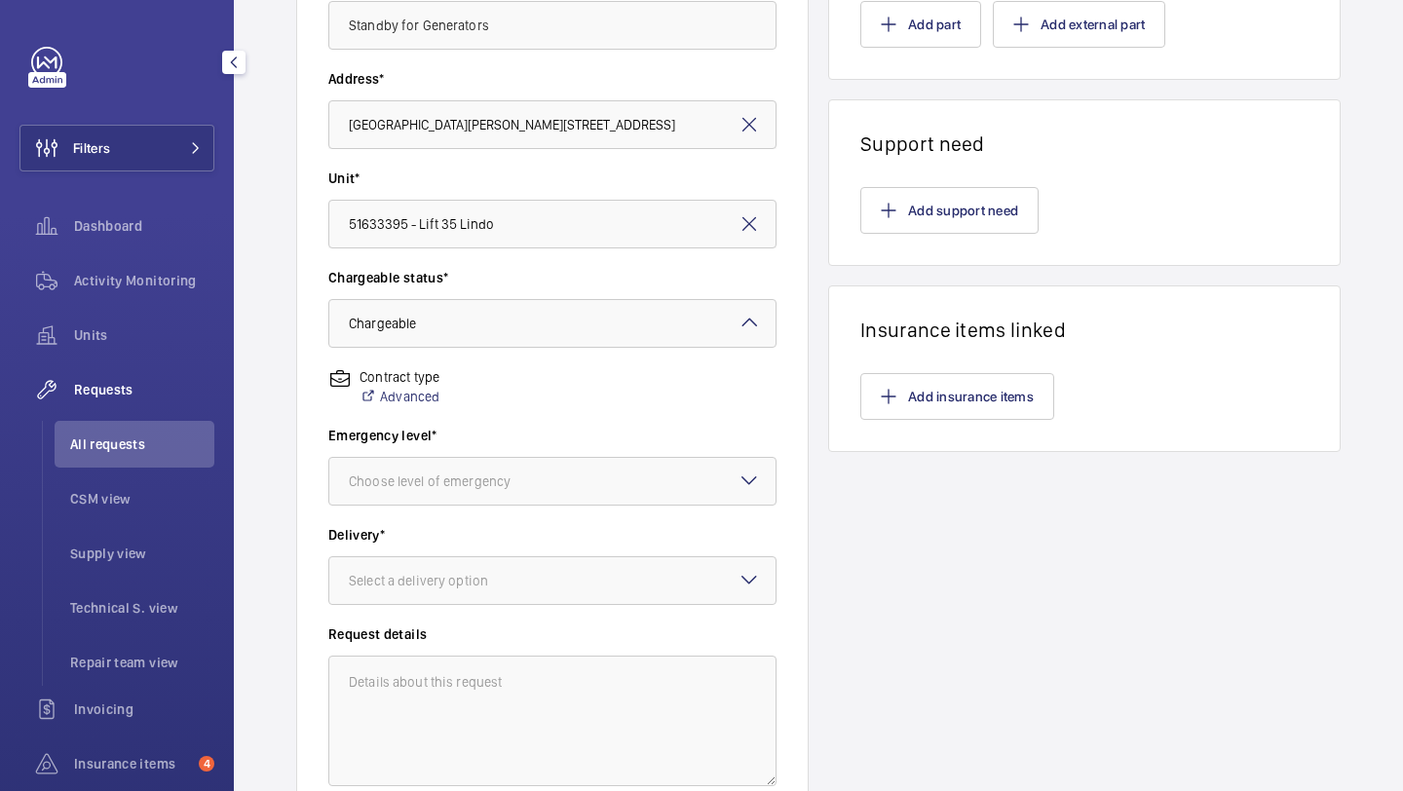
scroll to position [389, 0]
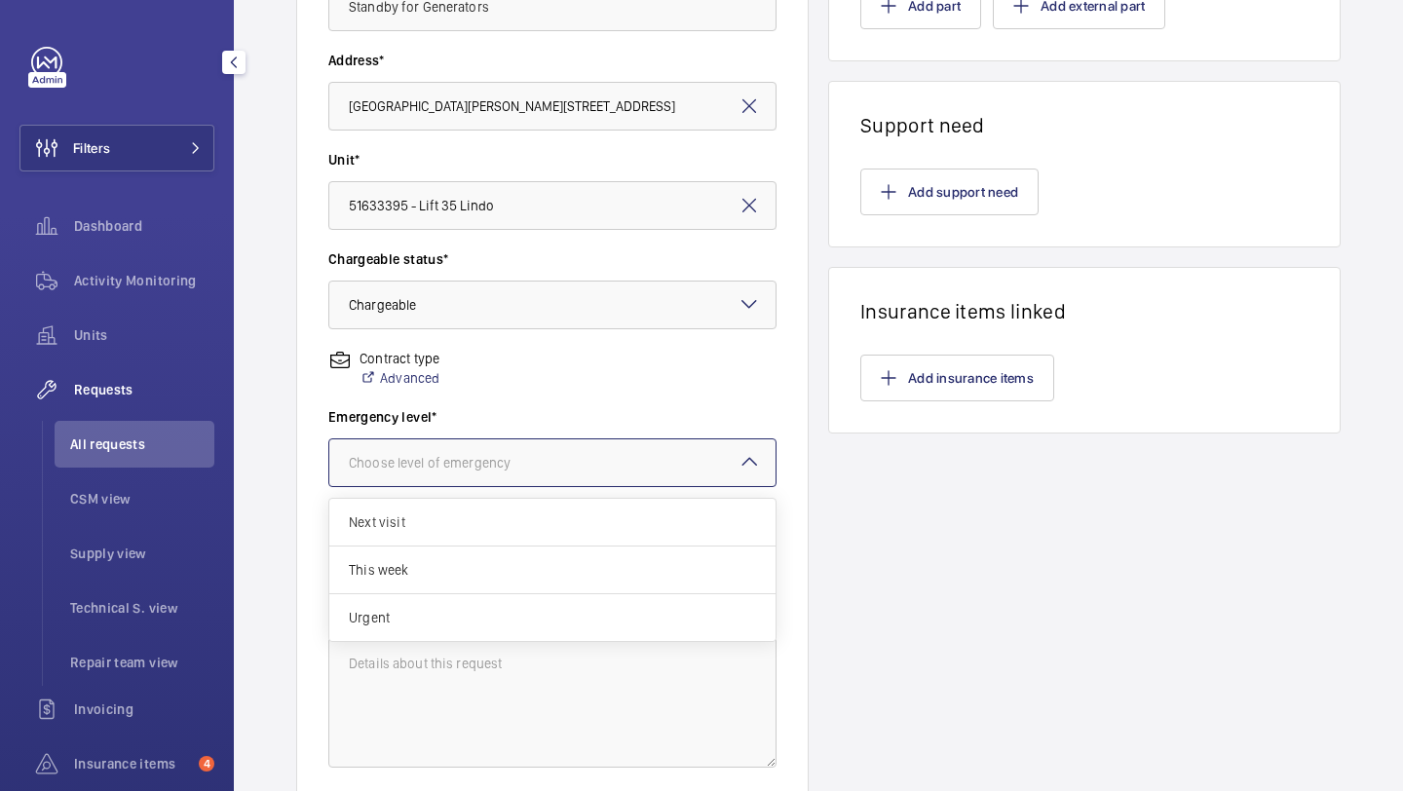
click at [528, 440] on div at bounding box center [552, 463] width 446 height 47
click at [462, 588] on div "This week" at bounding box center [552, 571] width 446 height 48
click at [462, 588] on div "Delivery* Select a delivery option" at bounding box center [552, 556] width 448 height 99
click at [476, 570] on div "Select a delivery option" at bounding box center [443, 562] width 188 height 19
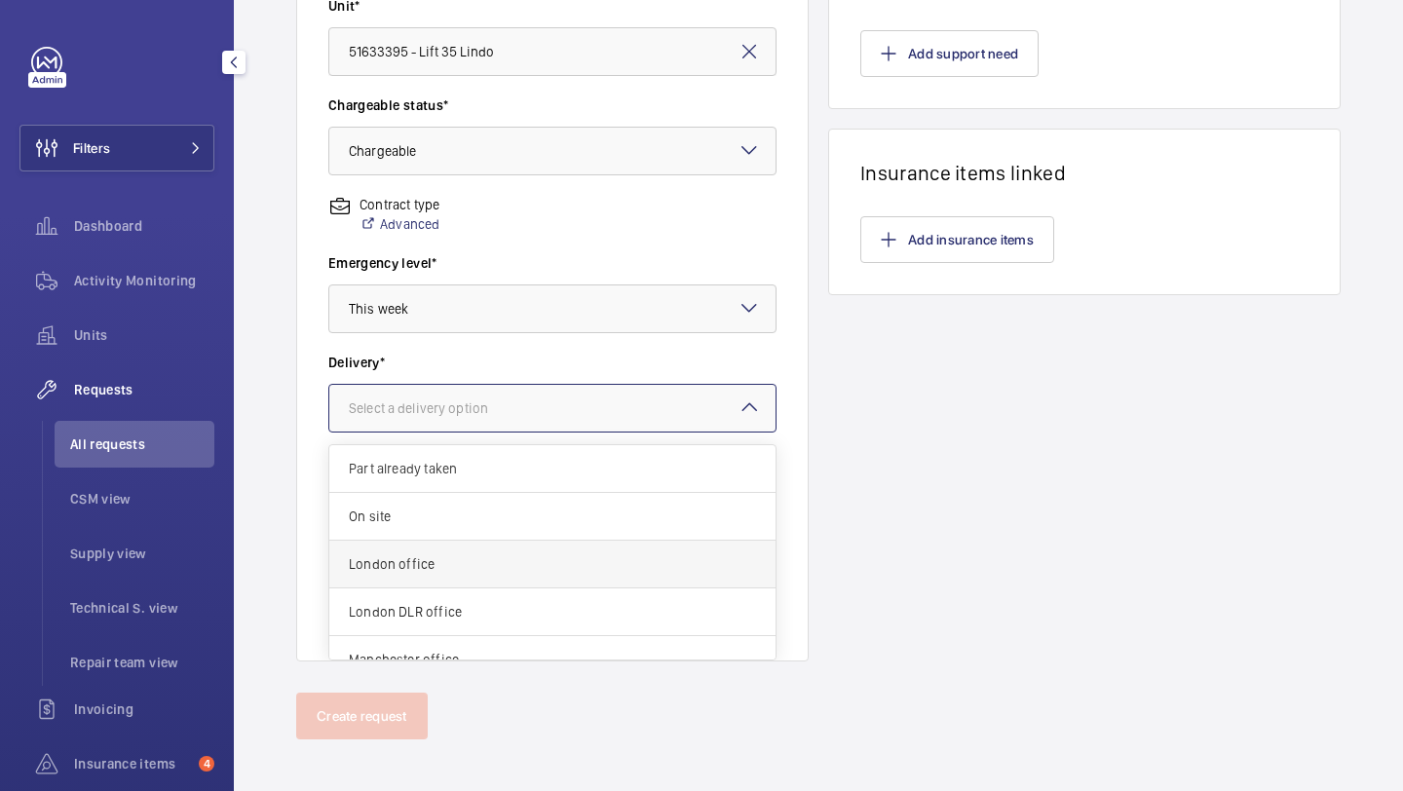
scroll to position [71, 0]
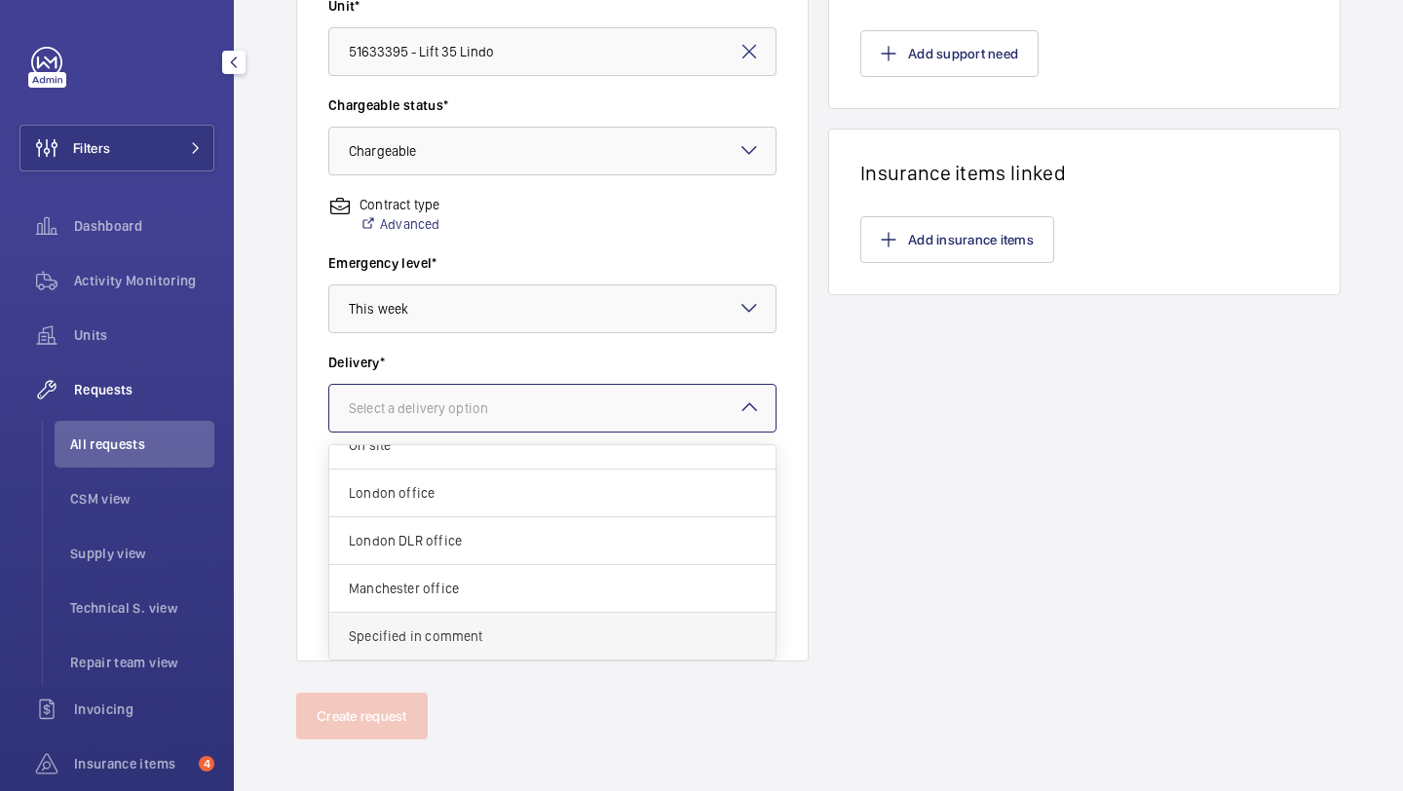
click at [470, 622] on div "Specified in comment" at bounding box center [552, 636] width 446 height 47
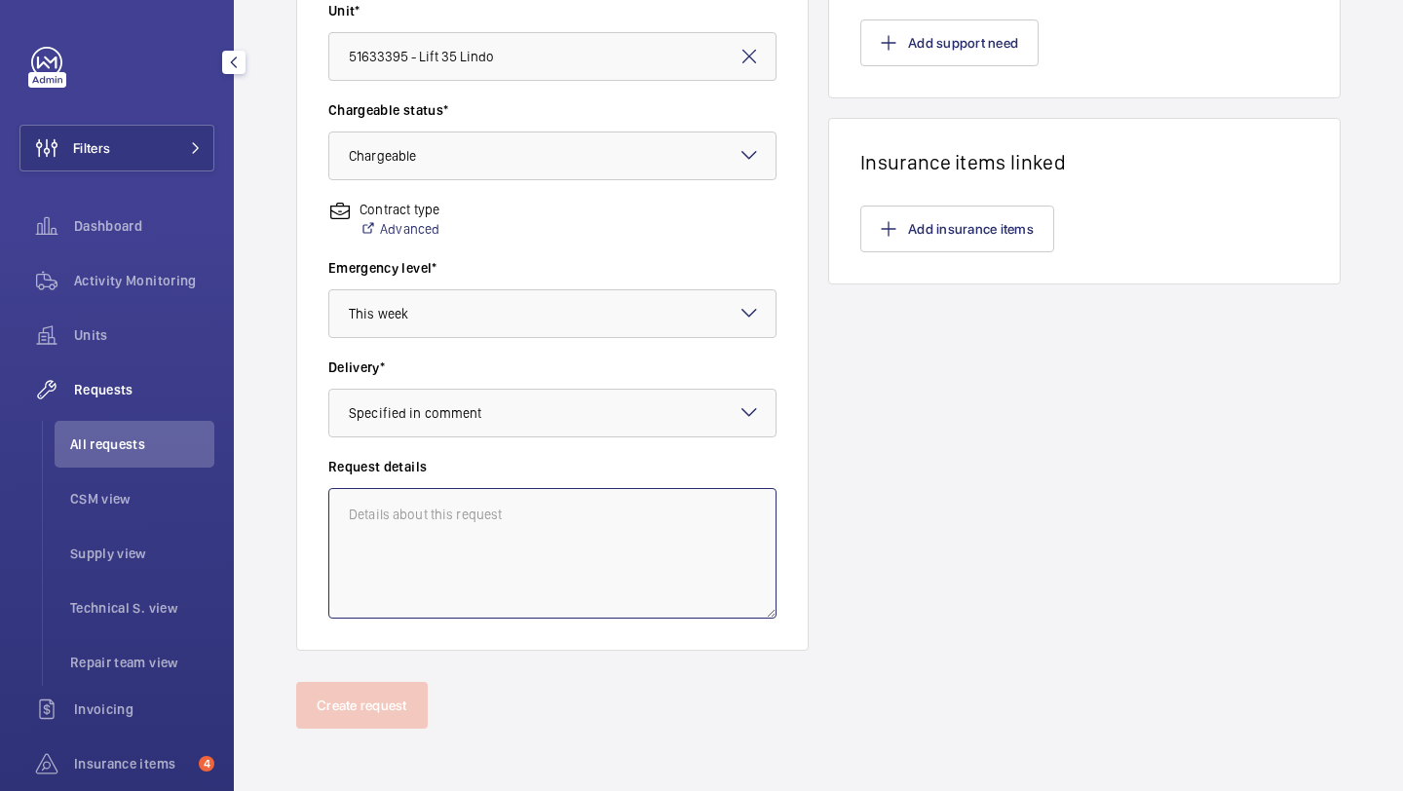
click at [473, 516] on textarea at bounding box center [552, 553] width 448 height 131
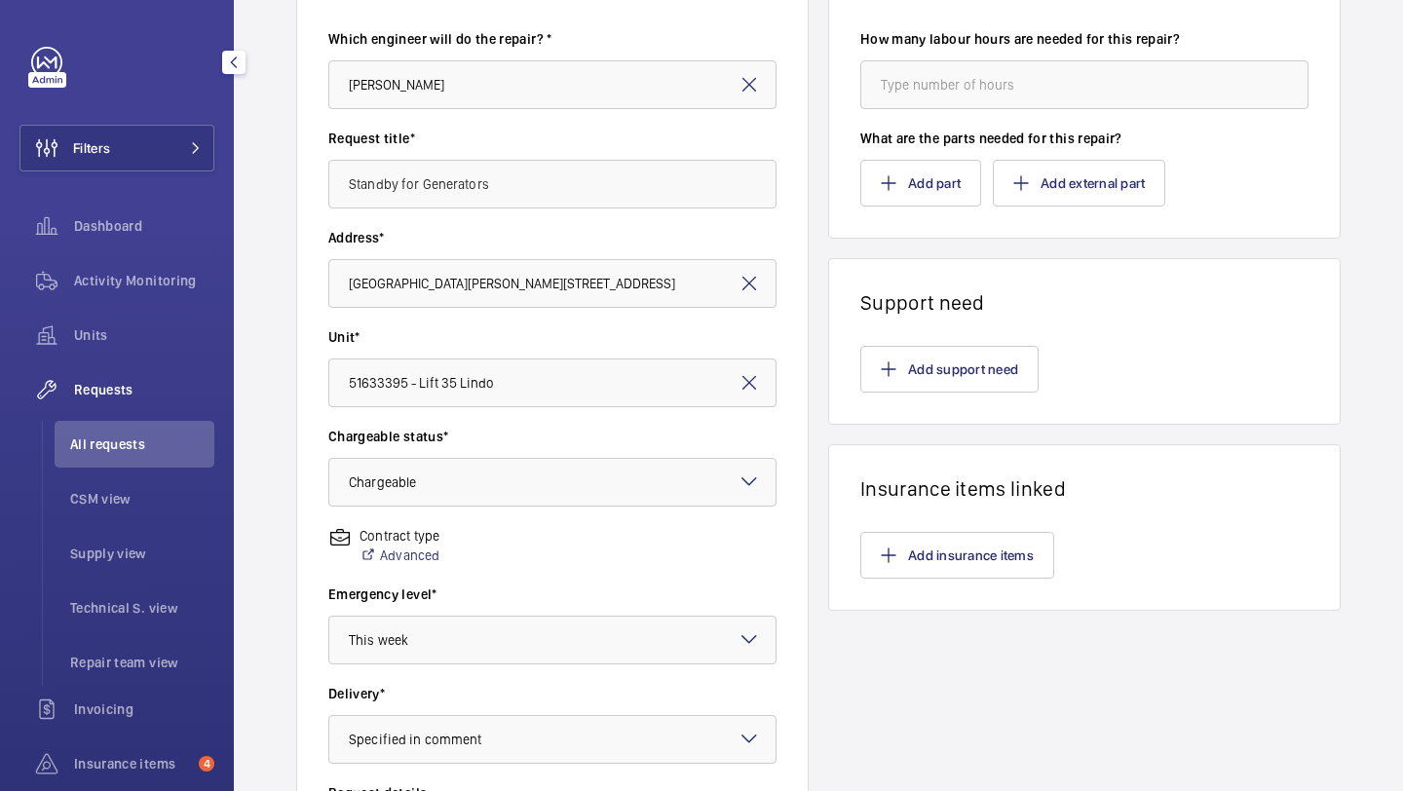
scroll to position [0, 0]
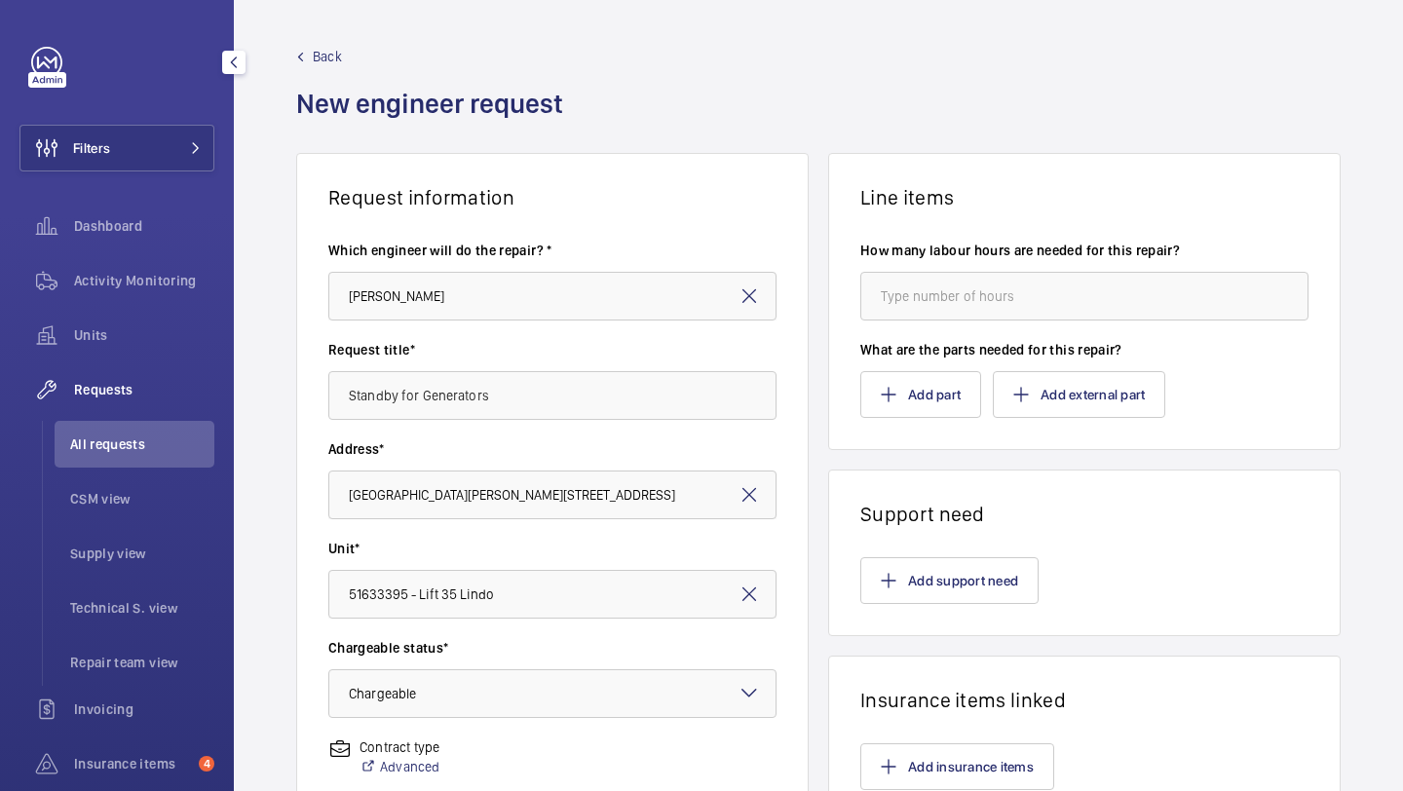
type textarea "Standby to assist generator test."
click at [938, 323] on div "How many labour hours are needed for this repair?" at bounding box center [1085, 290] width 448 height 99
click at [945, 314] on input "number" at bounding box center [1085, 296] width 448 height 49
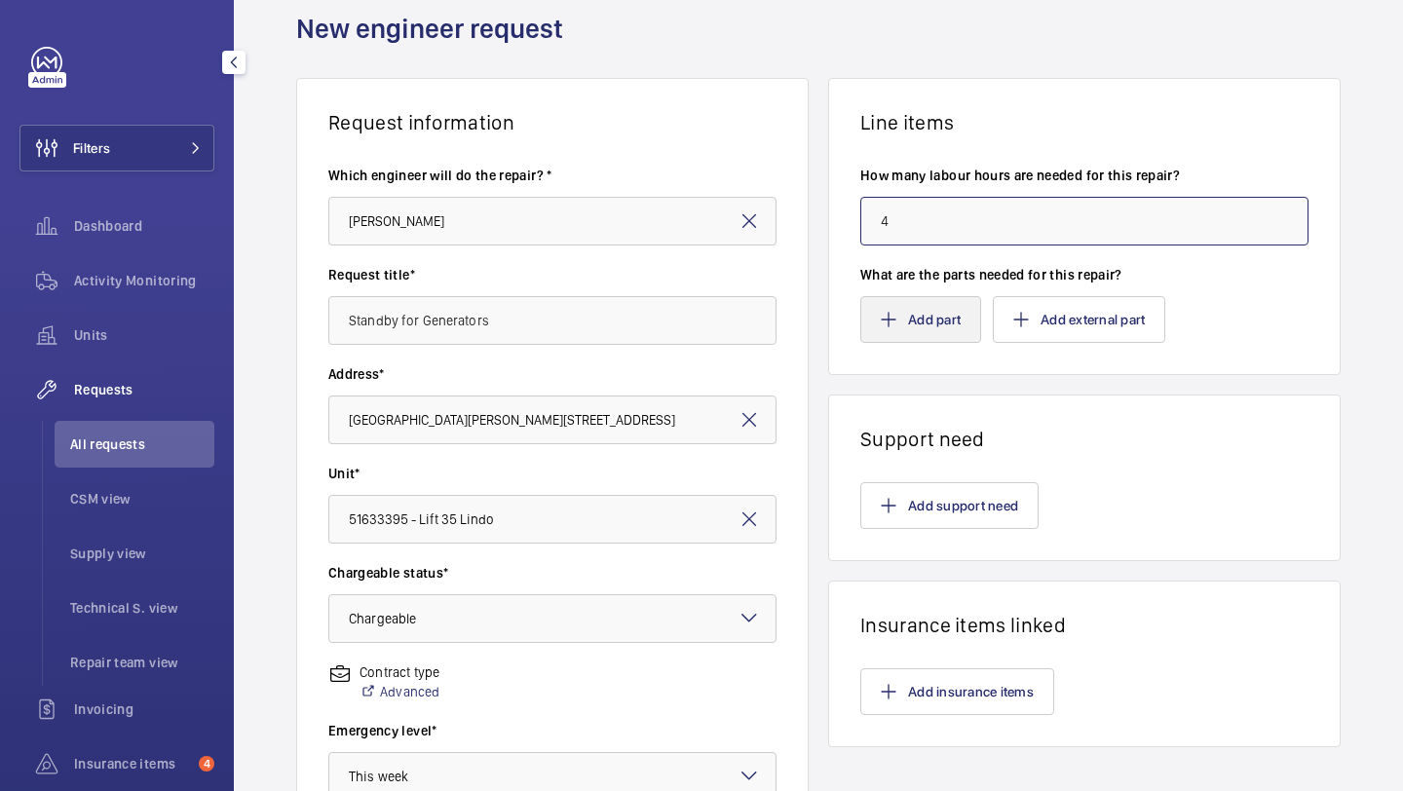
scroll to position [77, 0]
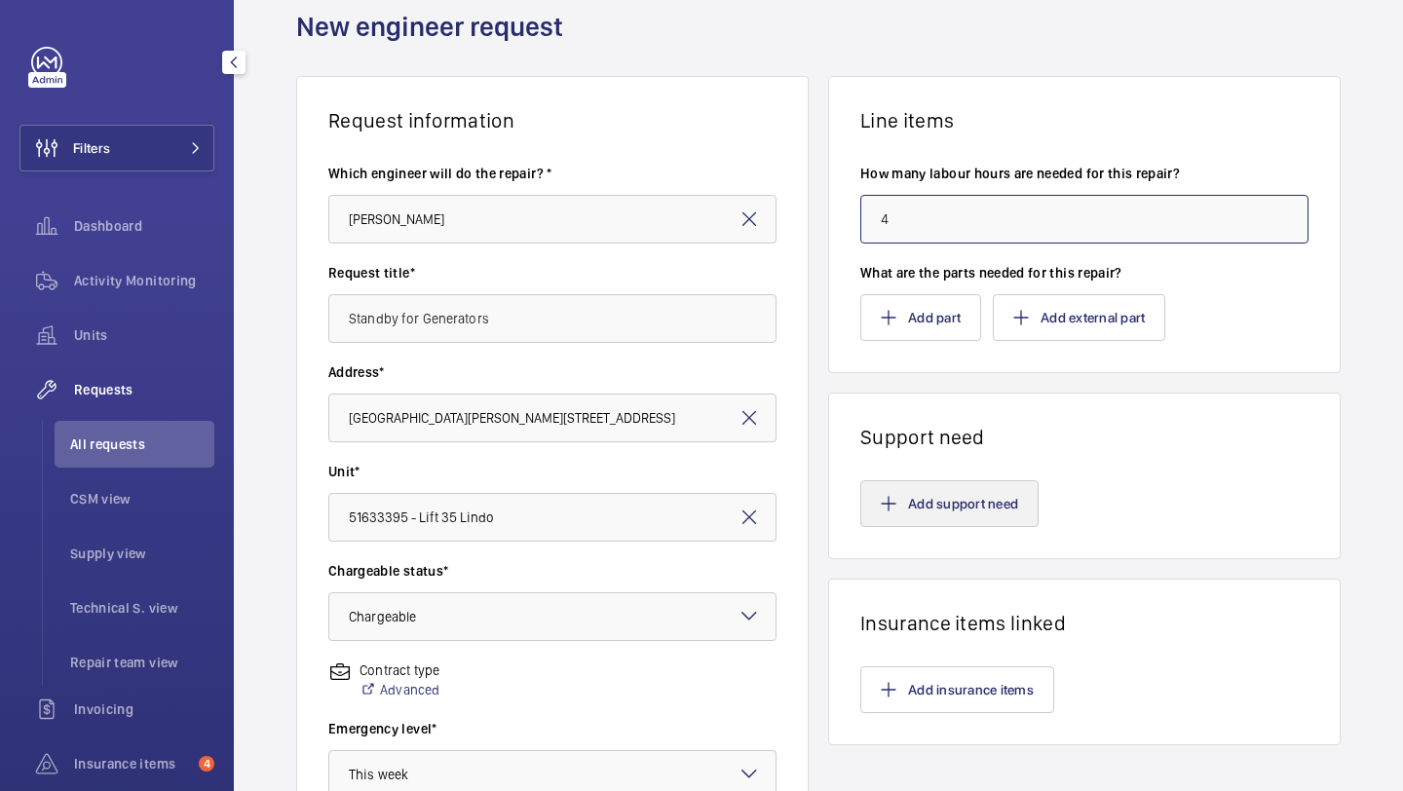
type input "4"
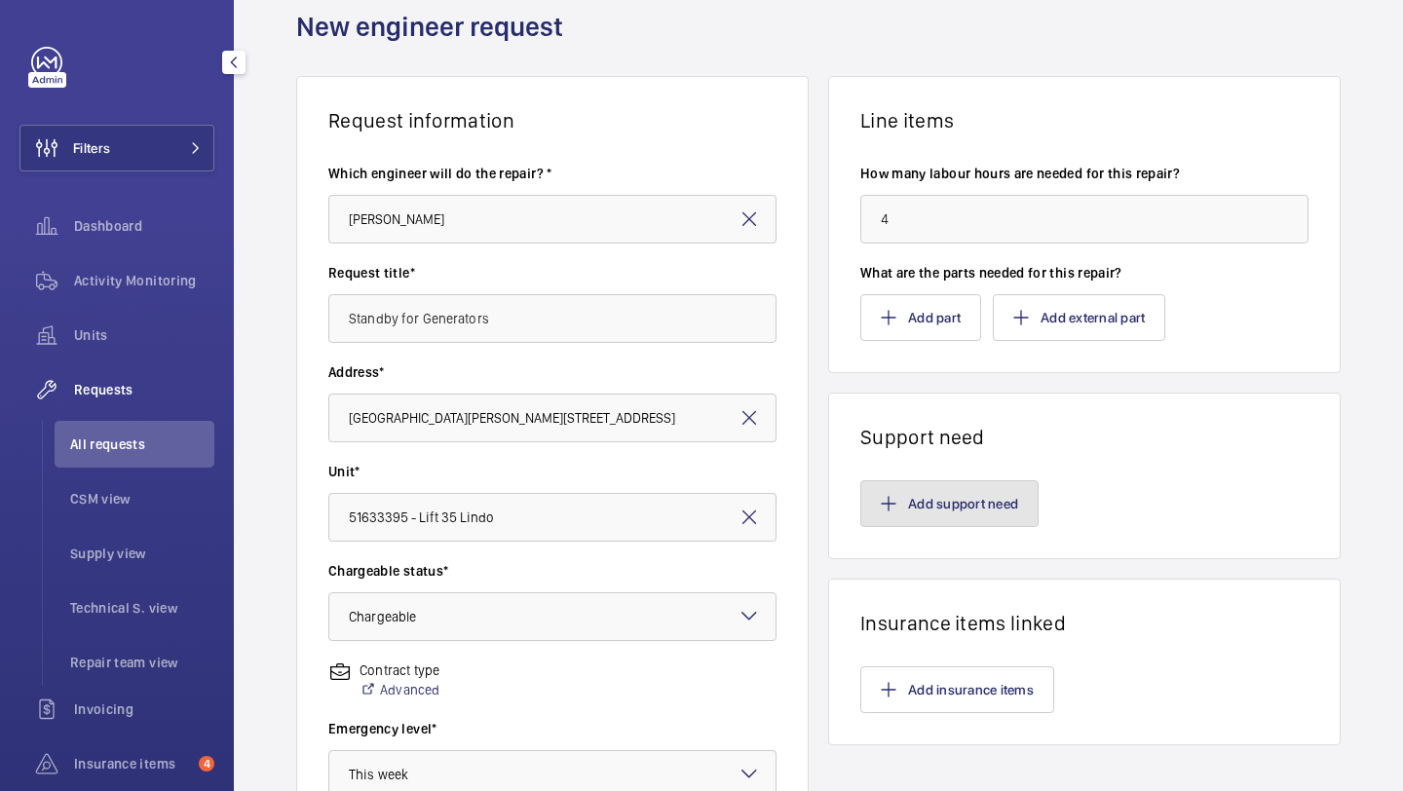
click at [959, 487] on button "Add support need" at bounding box center [950, 503] width 178 height 47
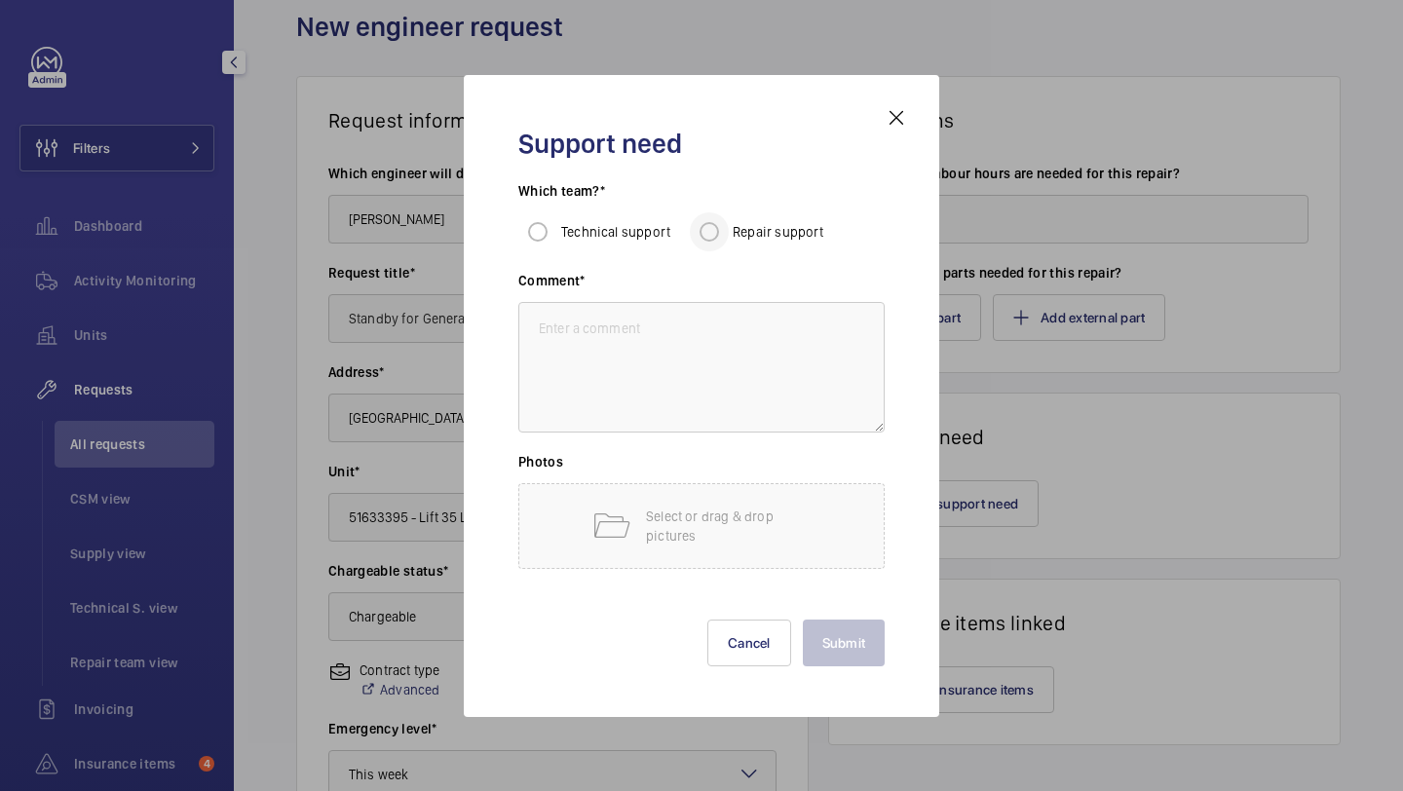
click at [729, 238] on div at bounding box center [709, 232] width 47 height 47
radio input "true"
click at [688, 346] on textarea at bounding box center [701, 367] width 366 height 131
click at [751, 623] on button "Cancel" at bounding box center [750, 643] width 84 height 47
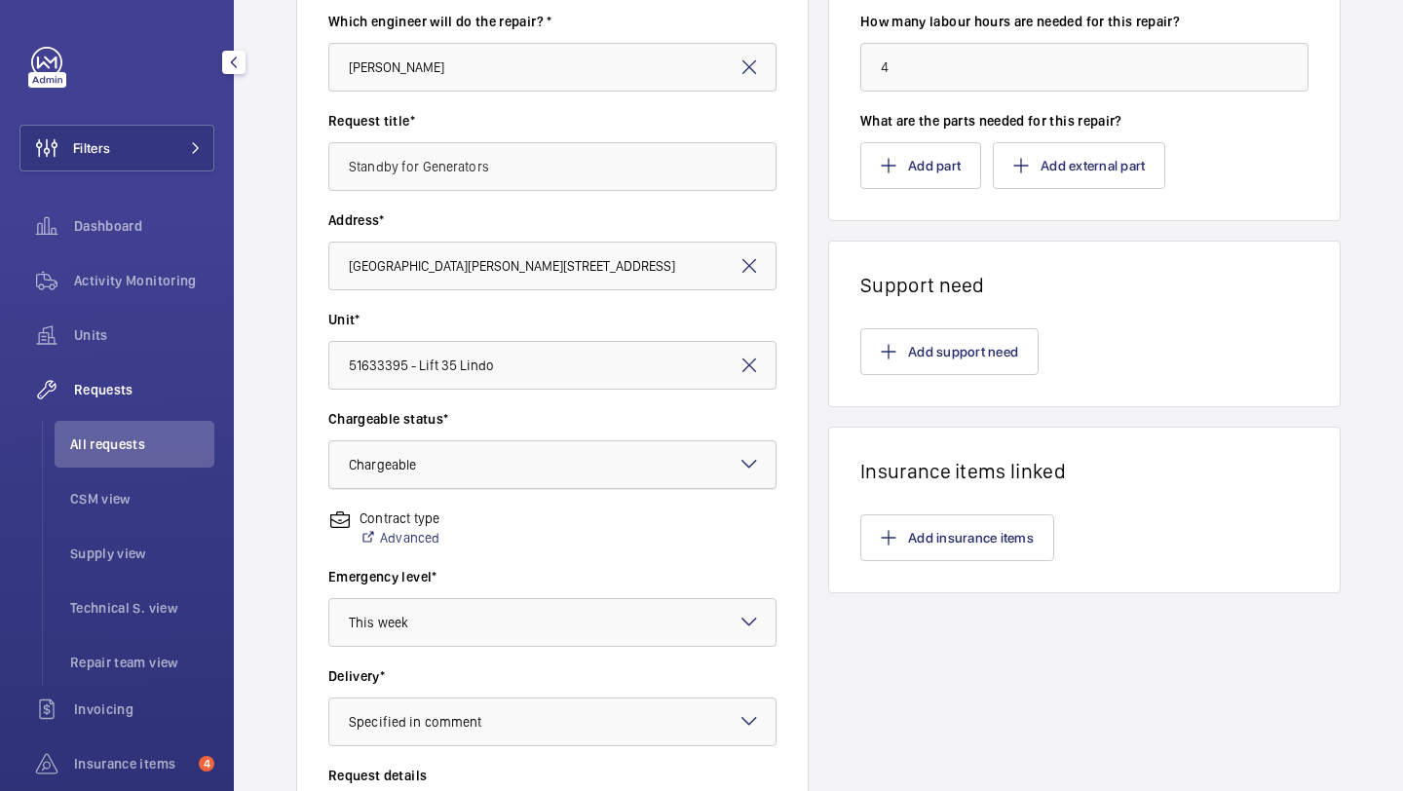
scroll to position [363, 0]
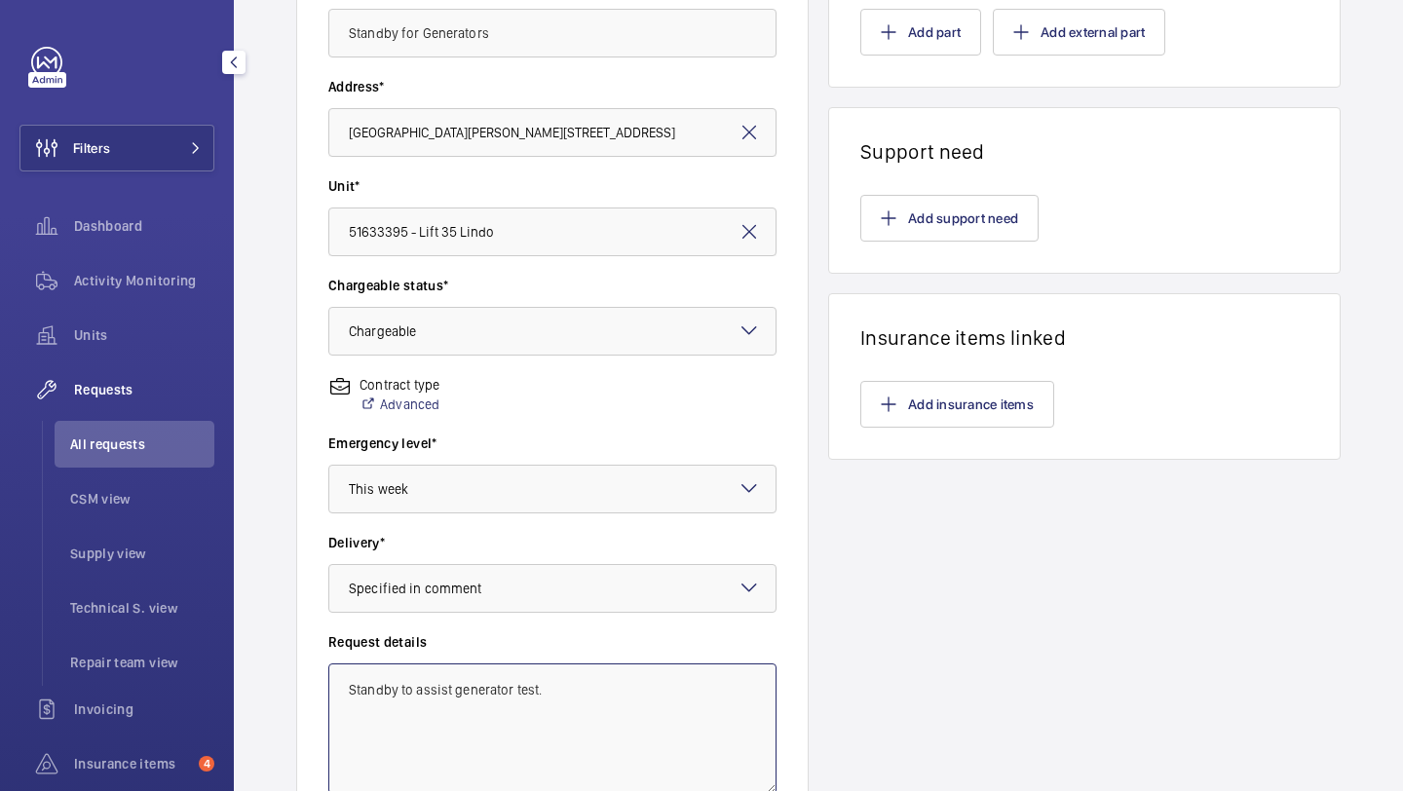
click at [480, 697] on textarea "Standby to assist generator test." at bounding box center [552, 729] width 448 height 131
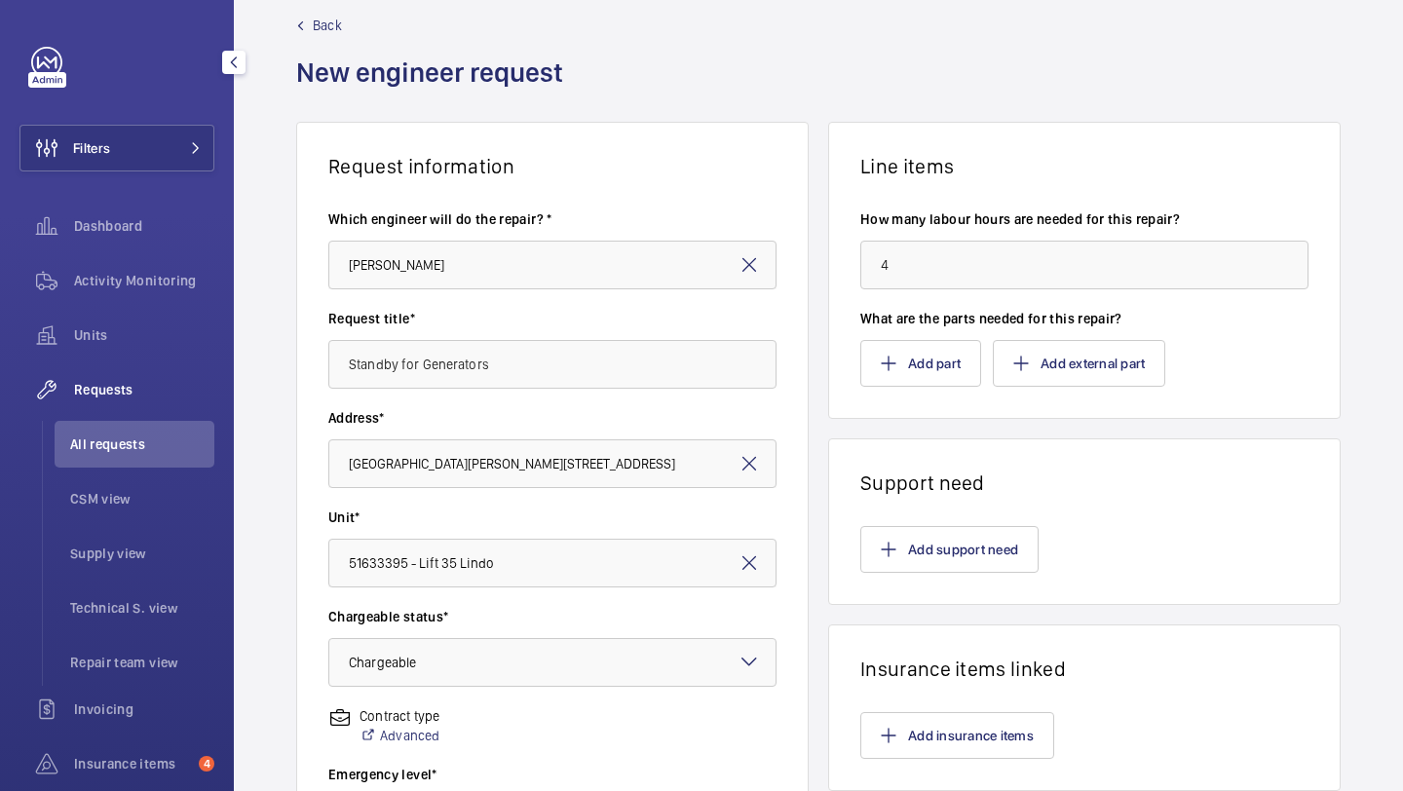
scroll to position [0, 0]
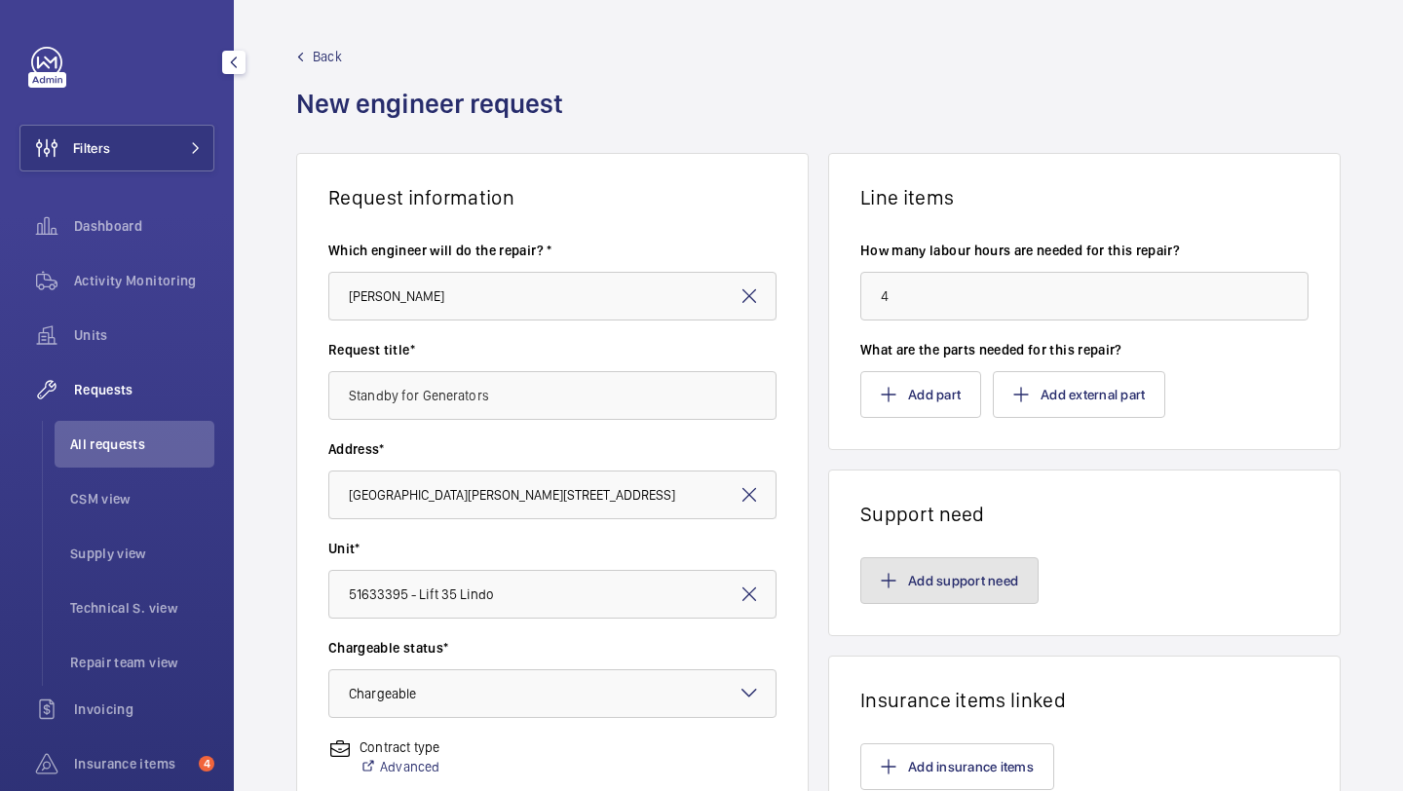
click at [926, 571] on button "Add support need" at bounding box center [950, 580] width 178 height 47
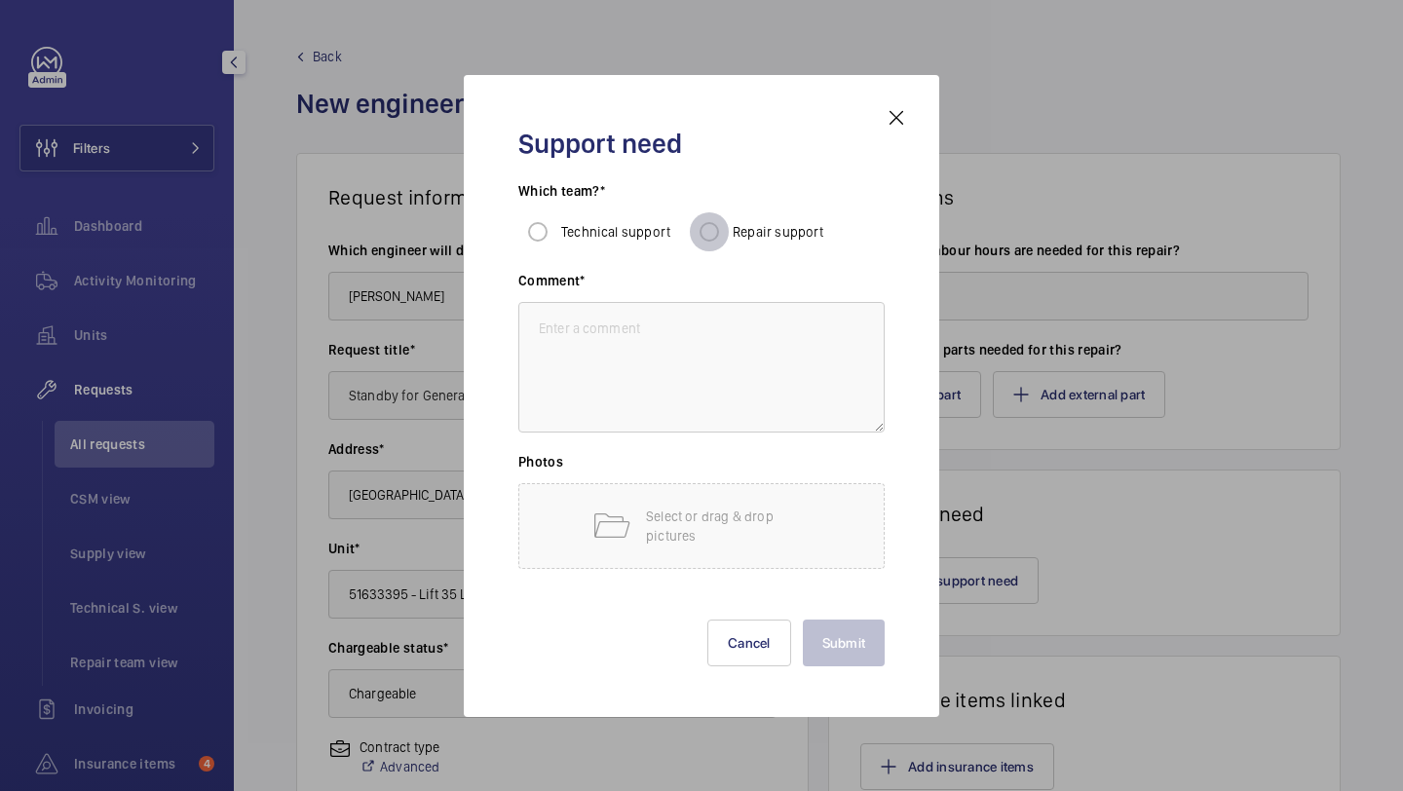
click at [708, 235] on input "Repair support" at bounding box center [709, 231] width 39 height 39
radio input "true"
click at [625, 388] on textarea at bounding box center [701, 367] width 366 height 131
paste textarea "Standby to assist generator test."
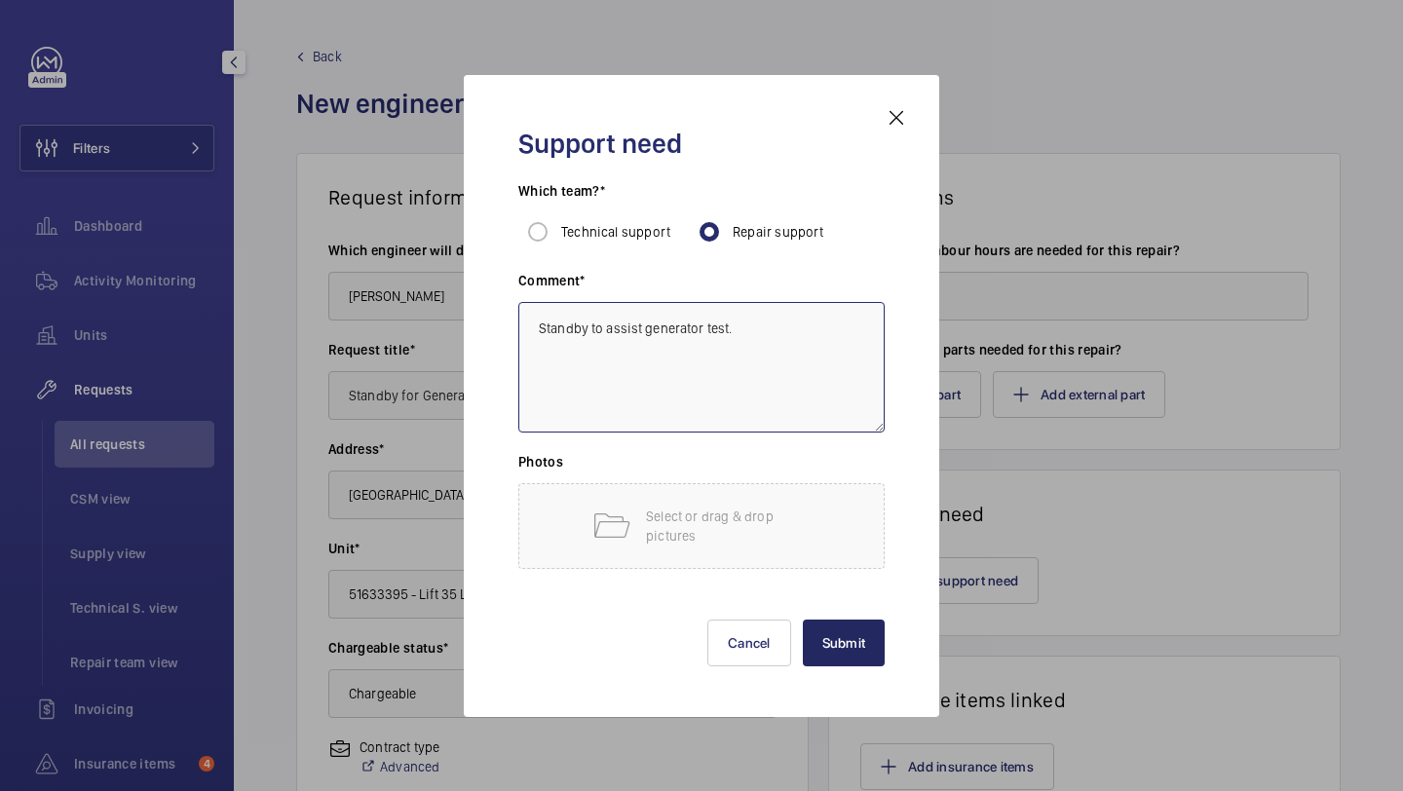
type textarea "Standby to assist generator test."
click at [851, 643] on button "Submit" at bounding box center [844, 643] width 83 height 47
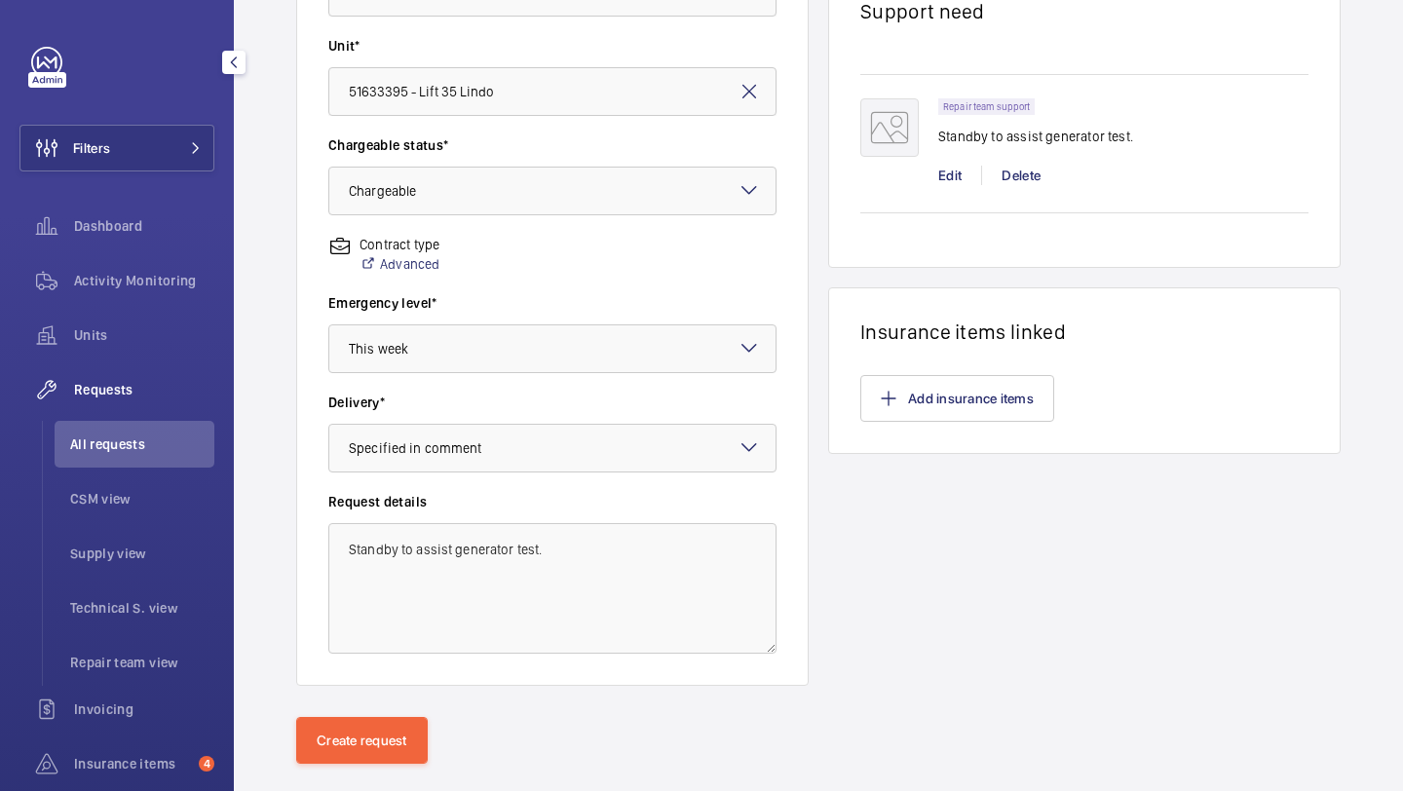
scroll to position [538, 0]
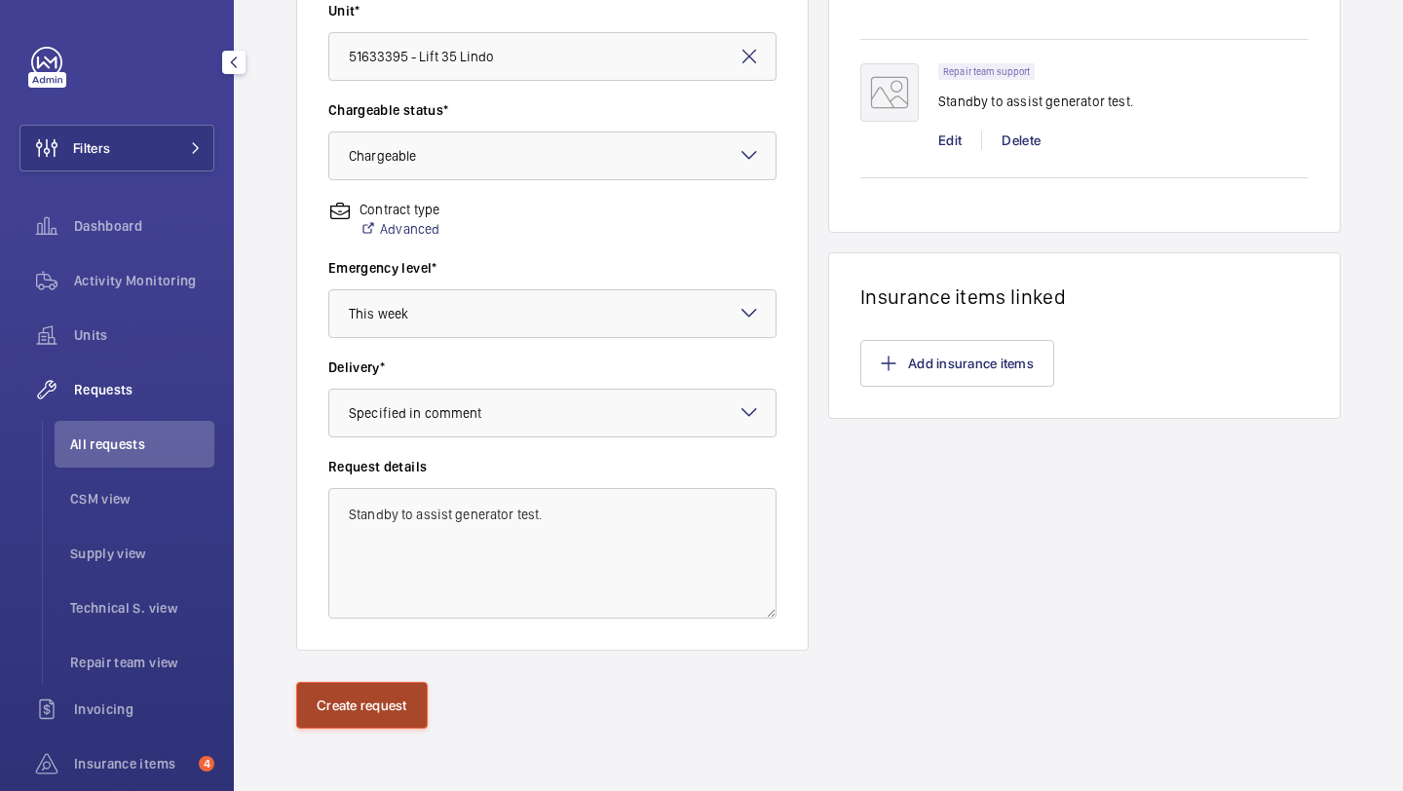
click at [335, 705] on button "Create request" at bounding box center [362, 705] width 132 height 47
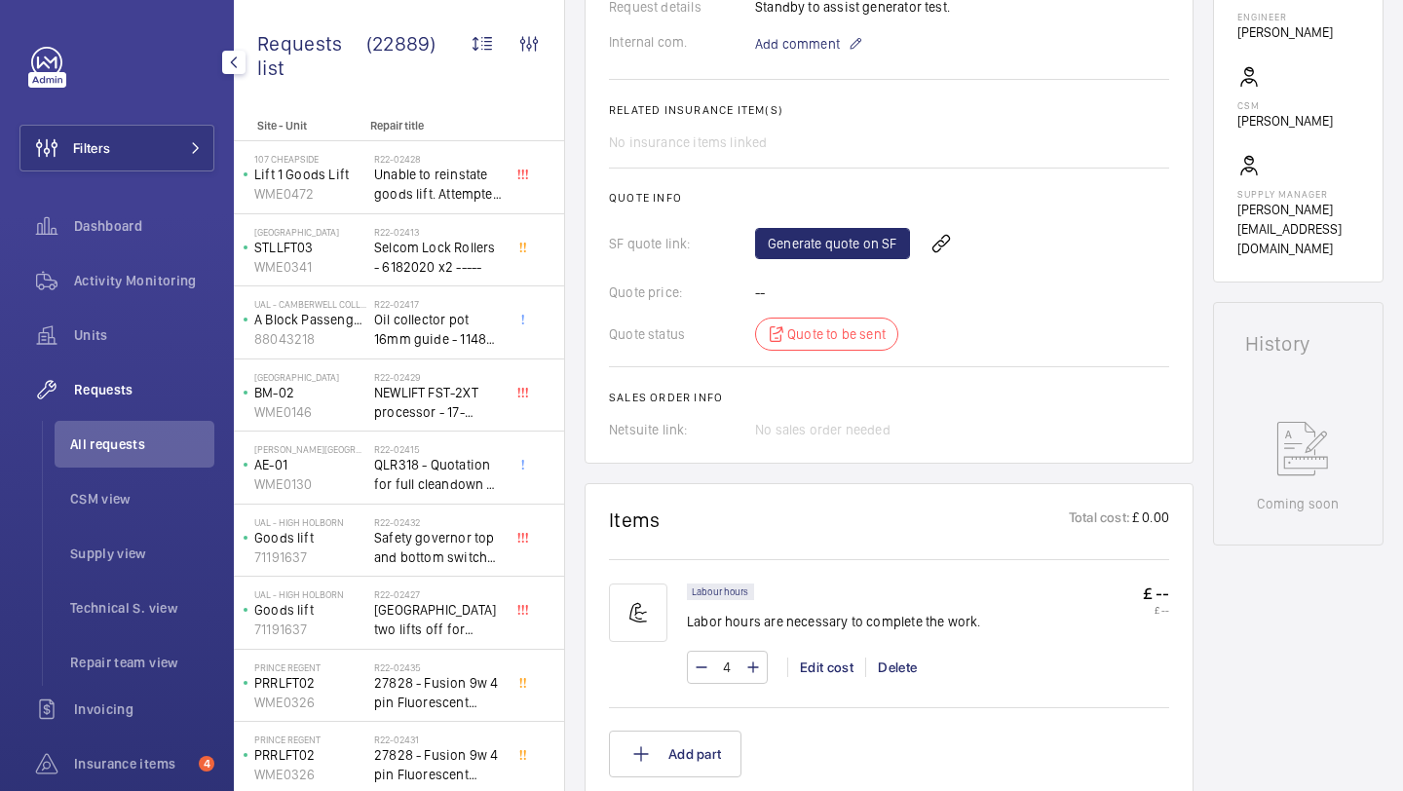
scroll to position [691, 0]
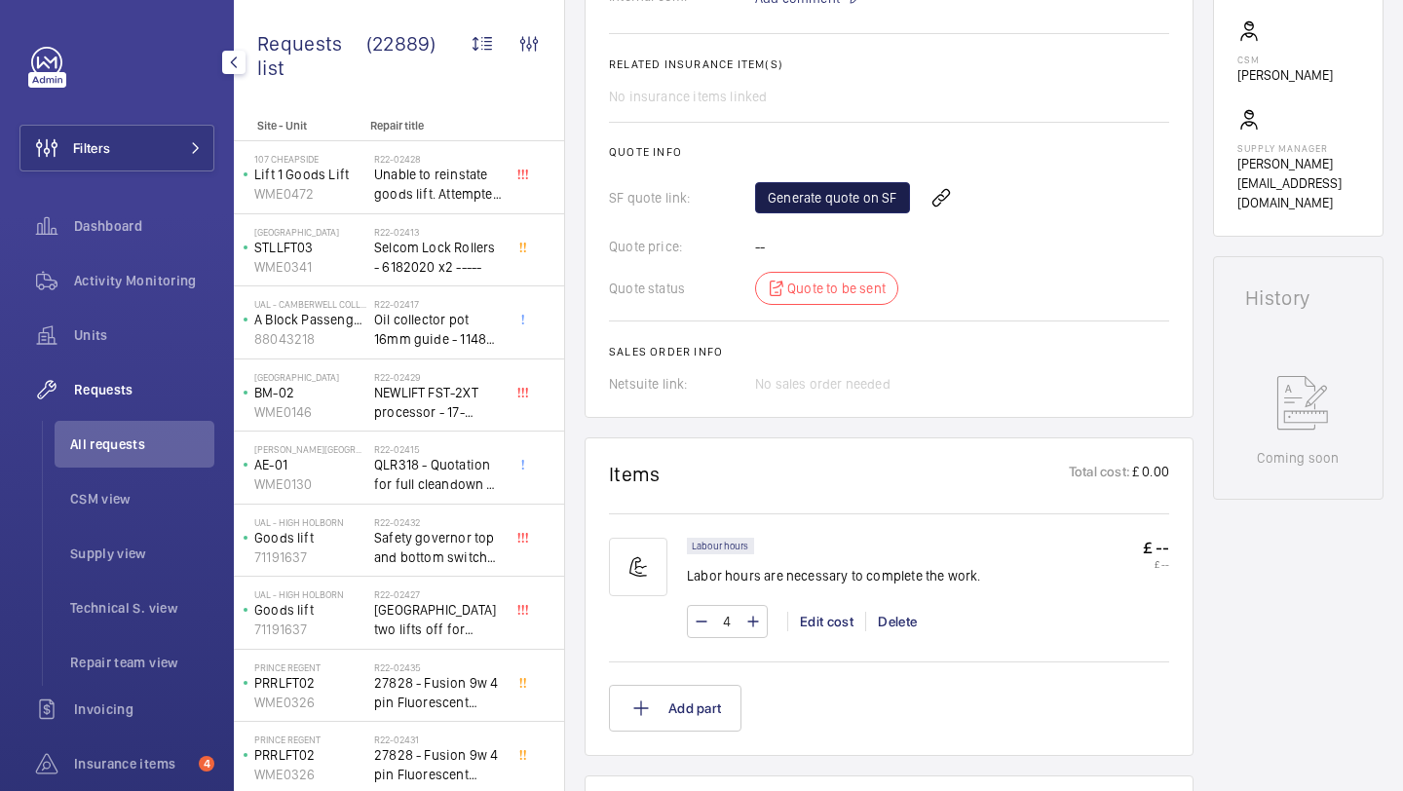
click at [817, 207] on link "Generate quote on SF" at bounding box center [832, 197] width 155 height 31
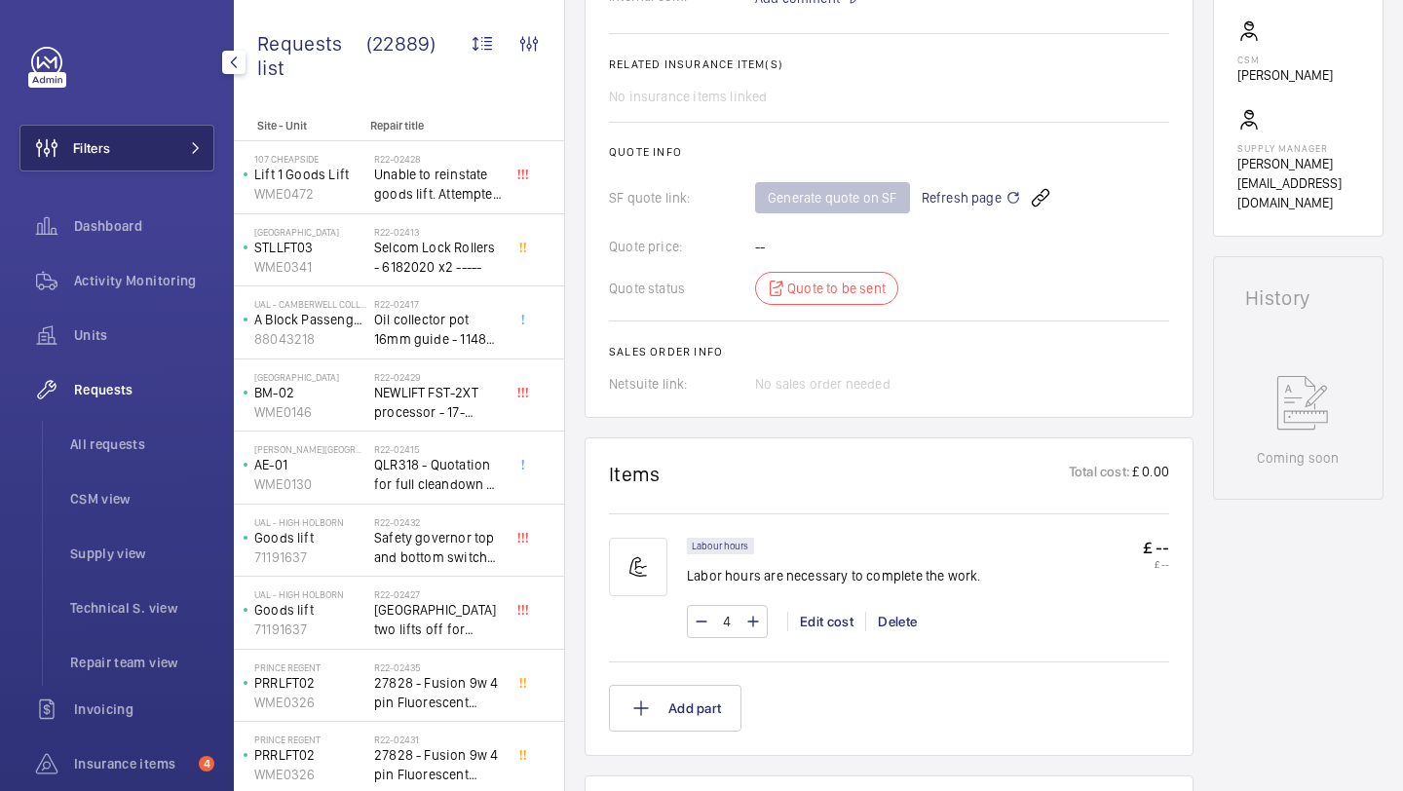
click at [172, 132] on button "Filters" at bounding box center [116, 148] width 195 height 47
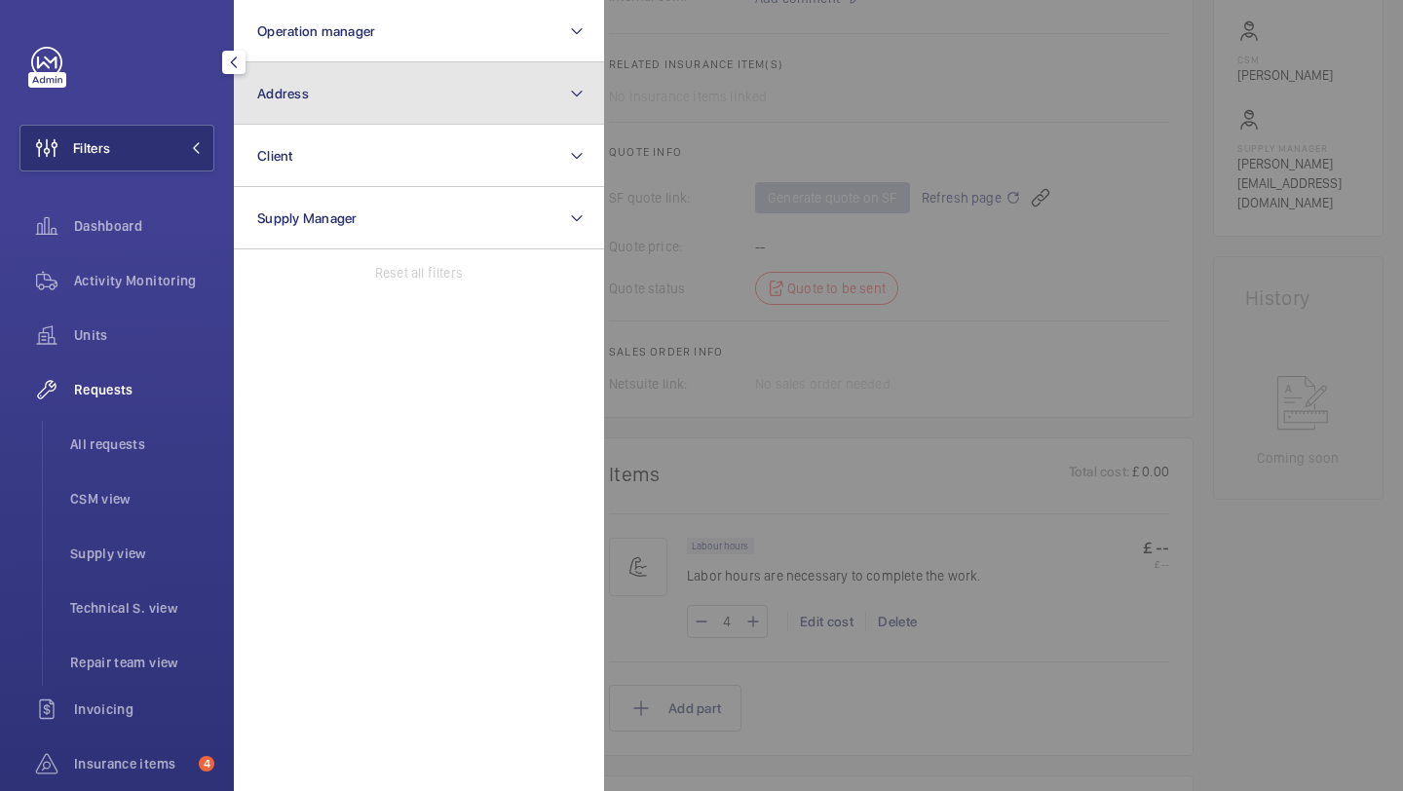
click at [337, 95] on button "Address" at bounding box center [419, 93] width 370 height 62
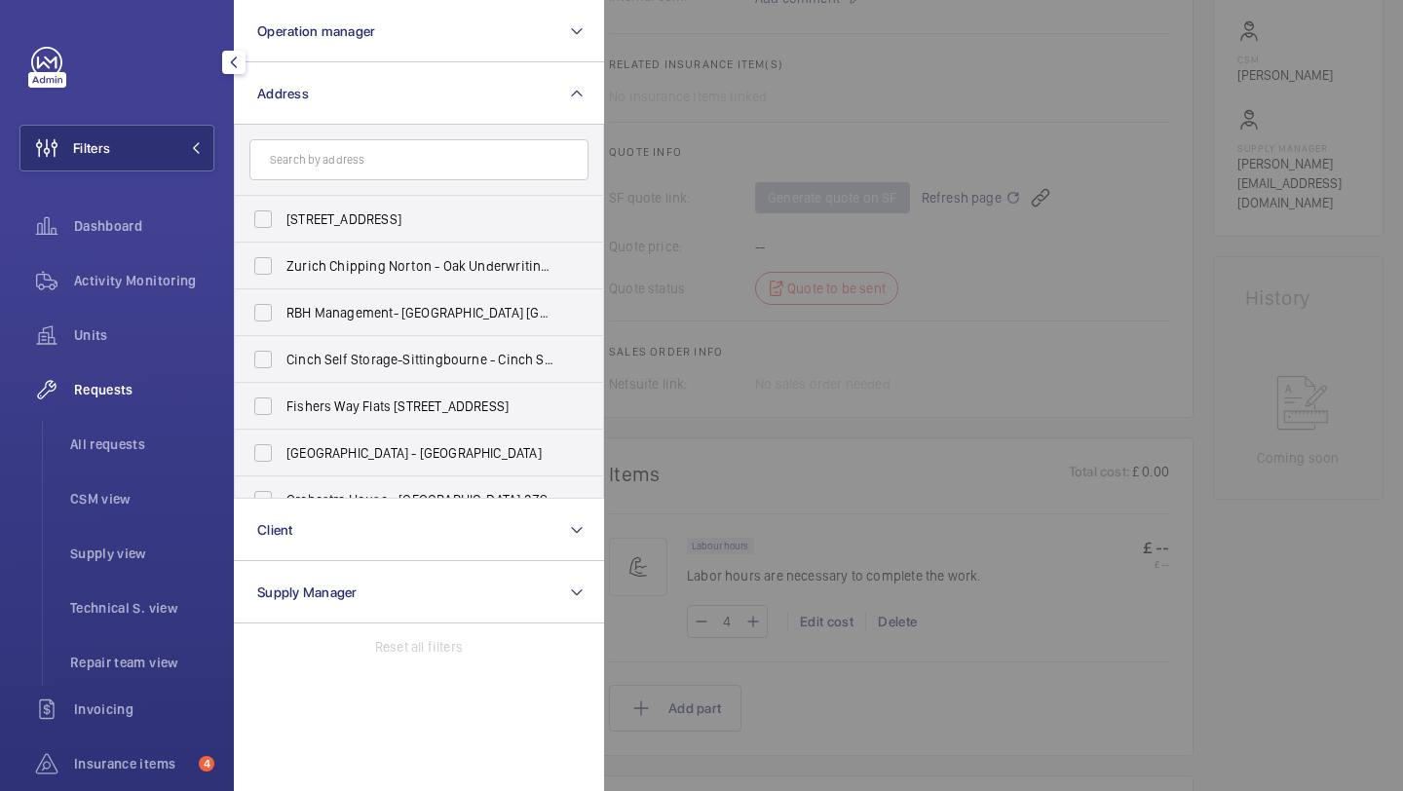
click at [189, 97] on div "Filters Operation manager Address 57 Clerkenwell Road - 57 Clerkenwell Rd, LOND…" at bounding box center [116, 503] width 195 height 912
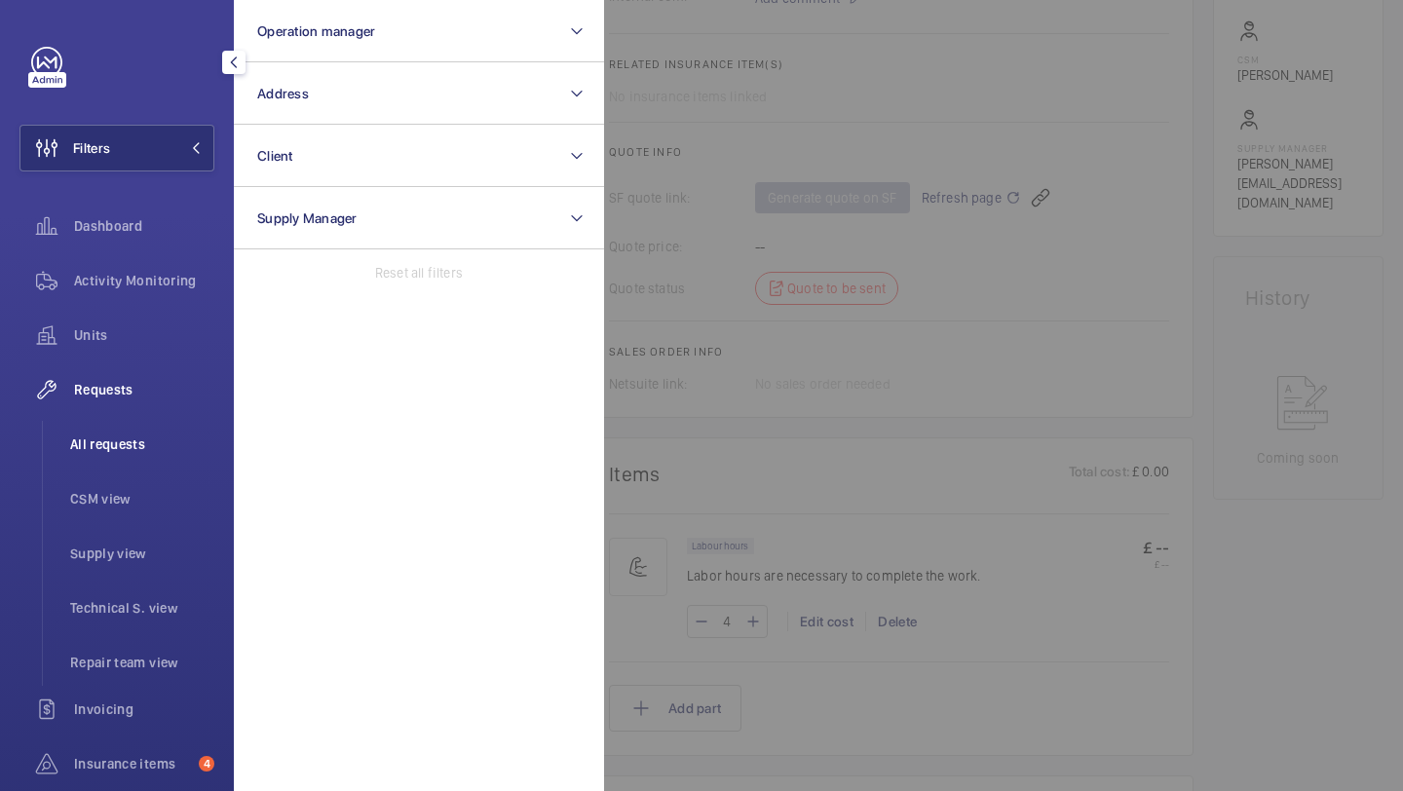
click at [129, 444] on span "All requests" at bounding box center [142, 444] width 144 height 19
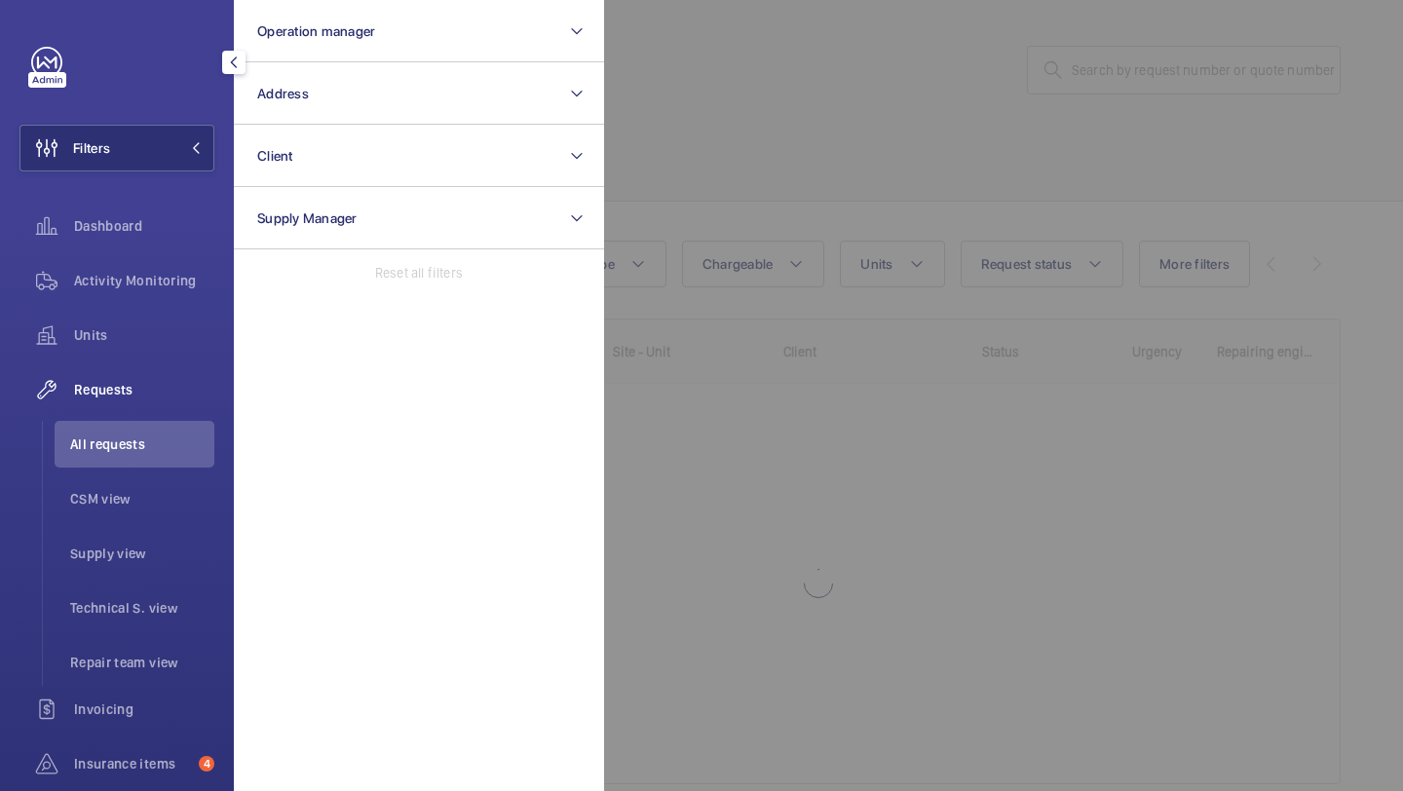
click at [715, 171] on div at bounding box center [1305, 395] width 1403 height 791
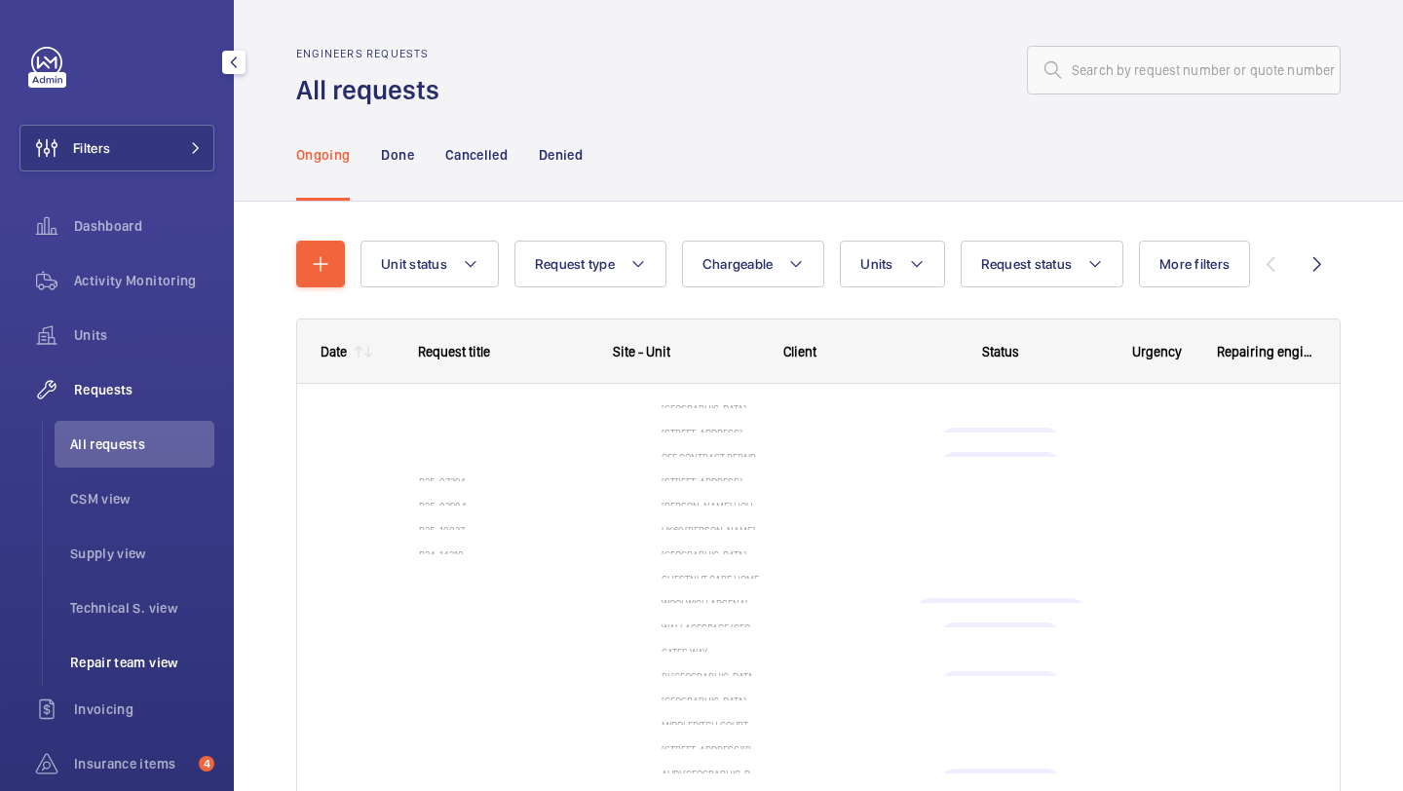
click at [130, 678] on li "Repair team view" at bounding box center [135, 662] width 160 height 47
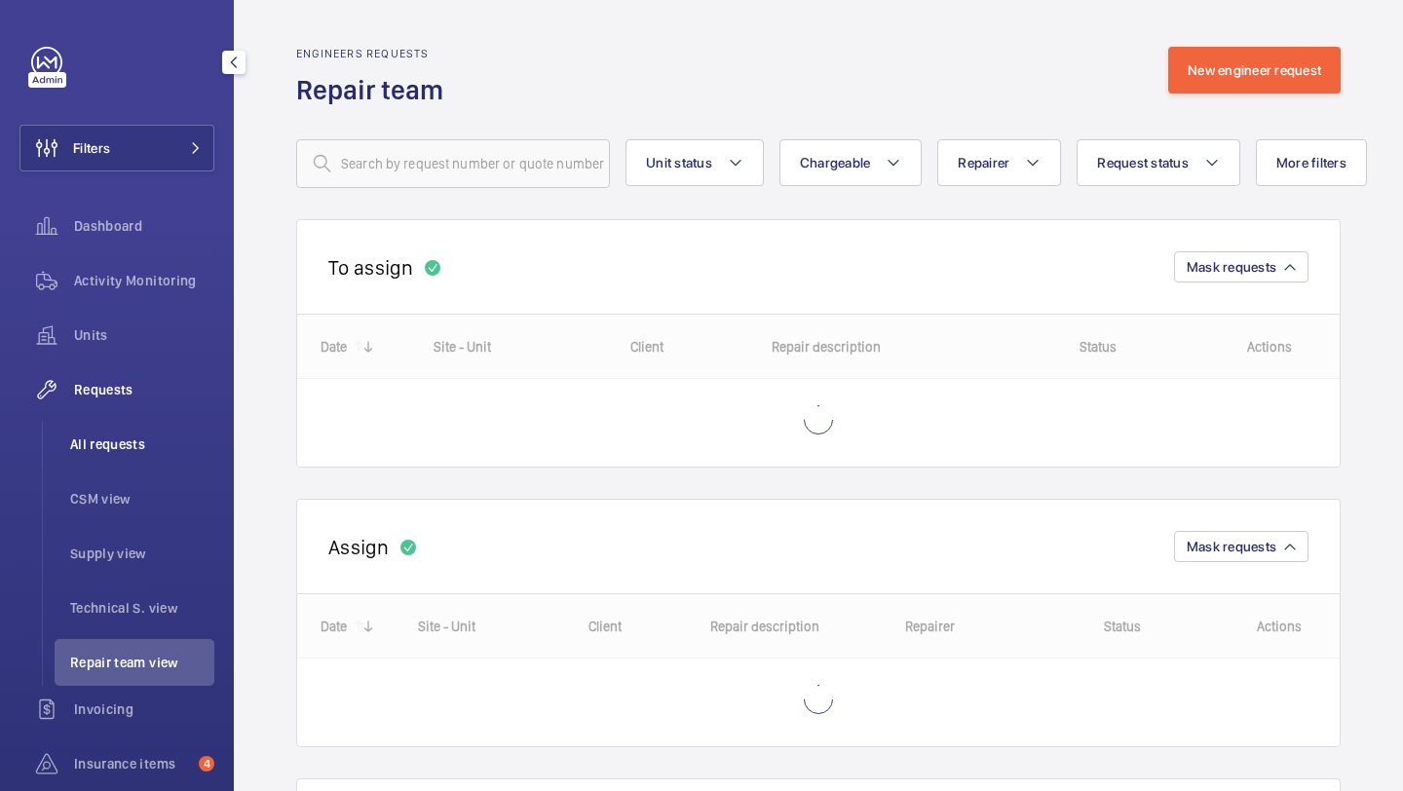
click at [127, 450] on span "All requests" at bounding box center [142, 444] width 144 height 19
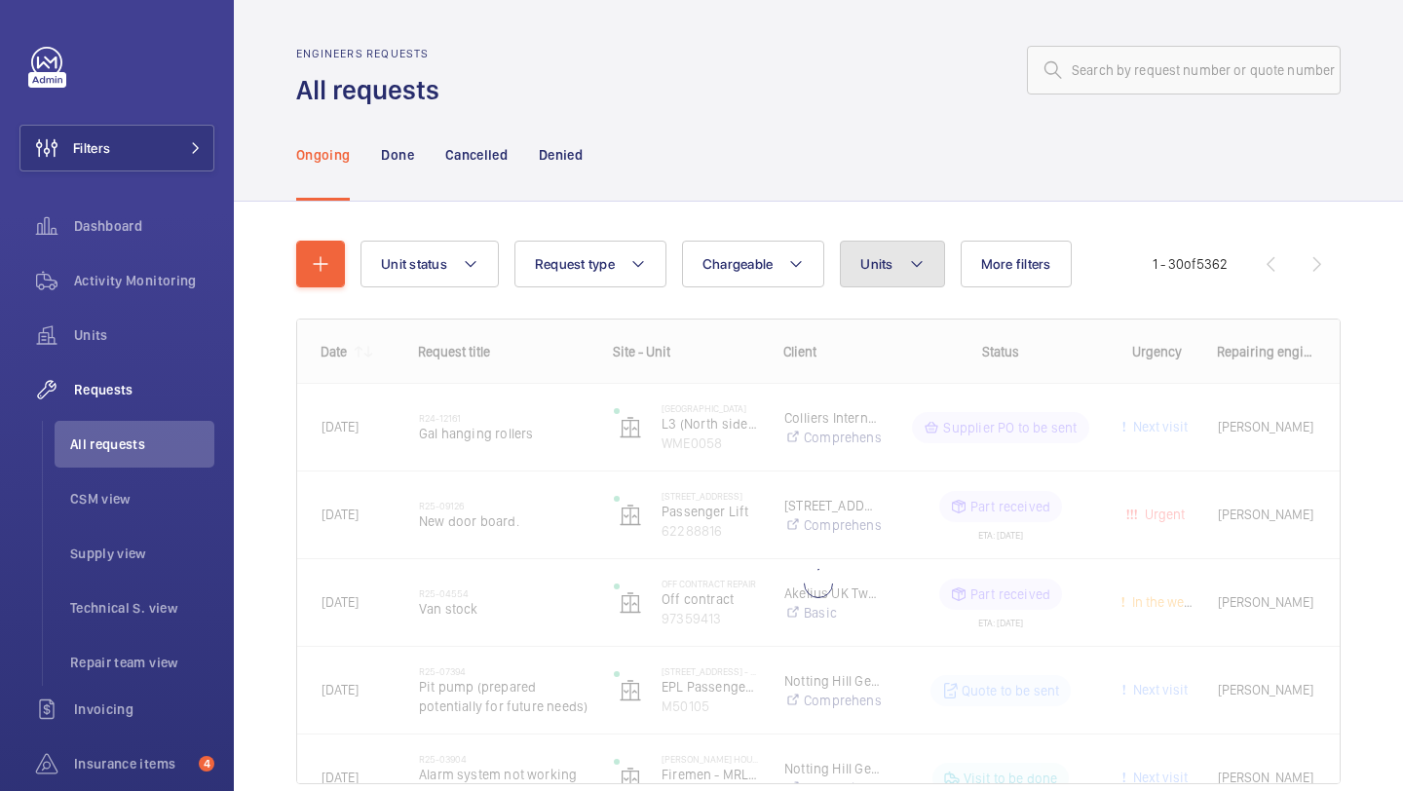
click at [903, 250] on button "Units" at bounding box center [892, 264] width 104 height 47
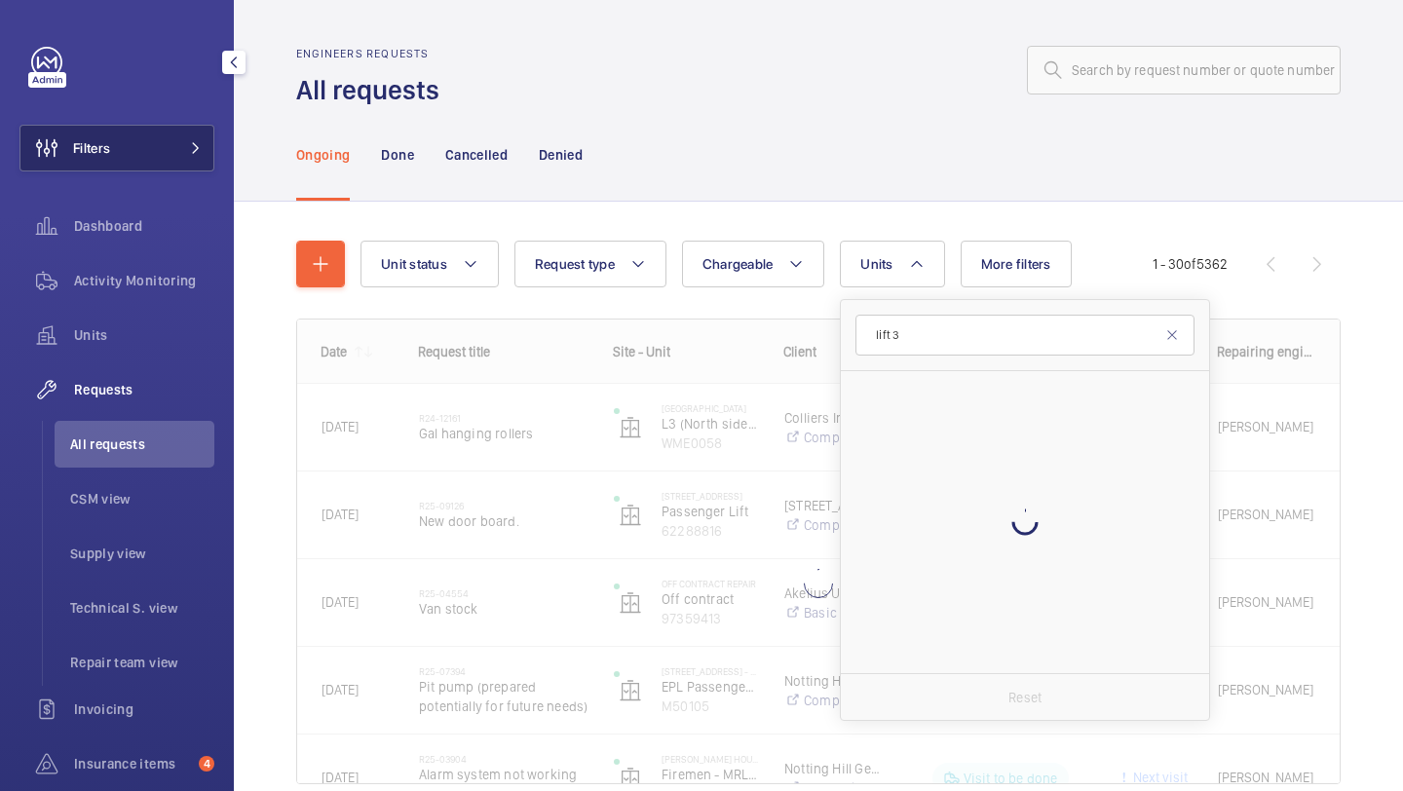
type input "lift 3"
click at [173, 170] on button "Filters" at bounding box center [116, 148] width 195 height 47
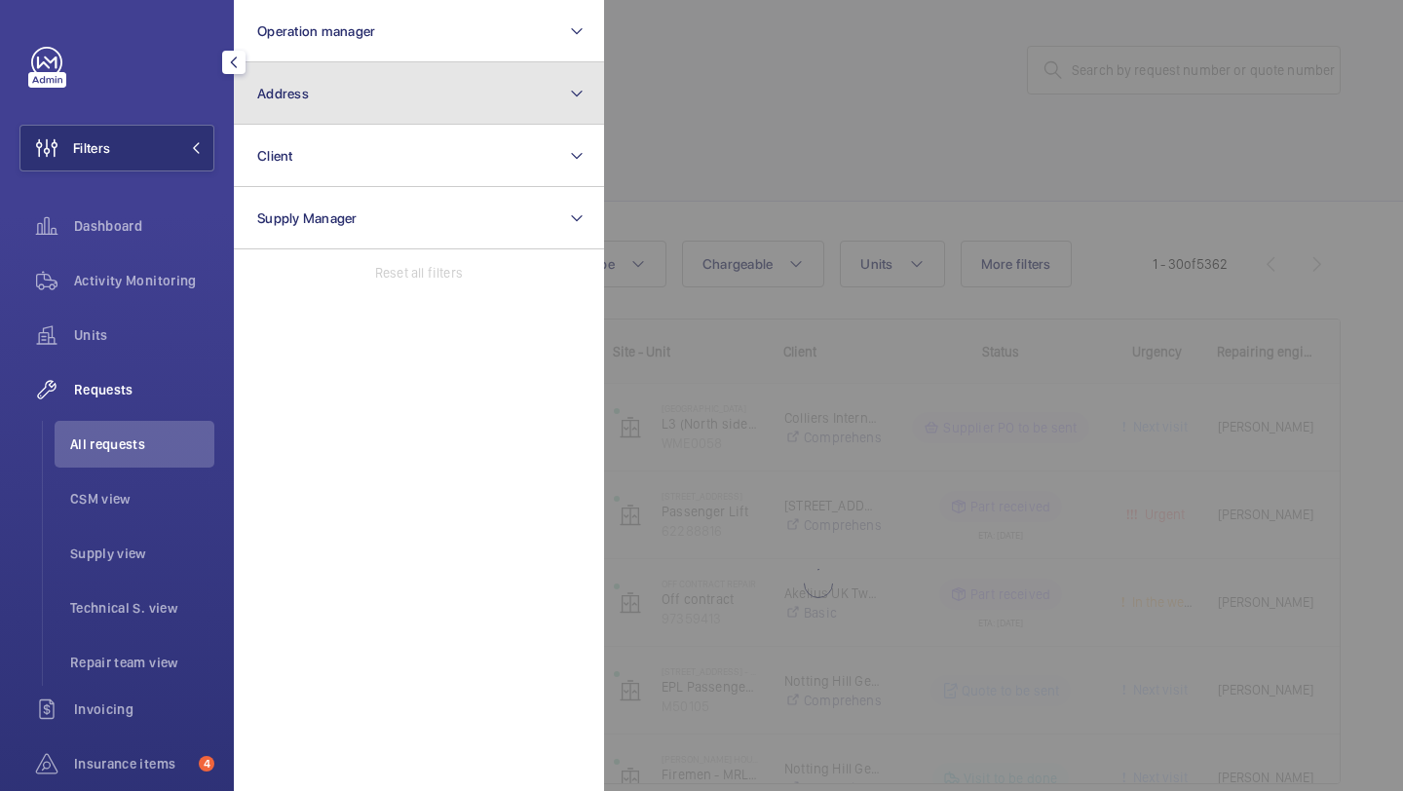
click at [328, 94] on button "Address" at bounding box center [419, 93] width 370 height 62
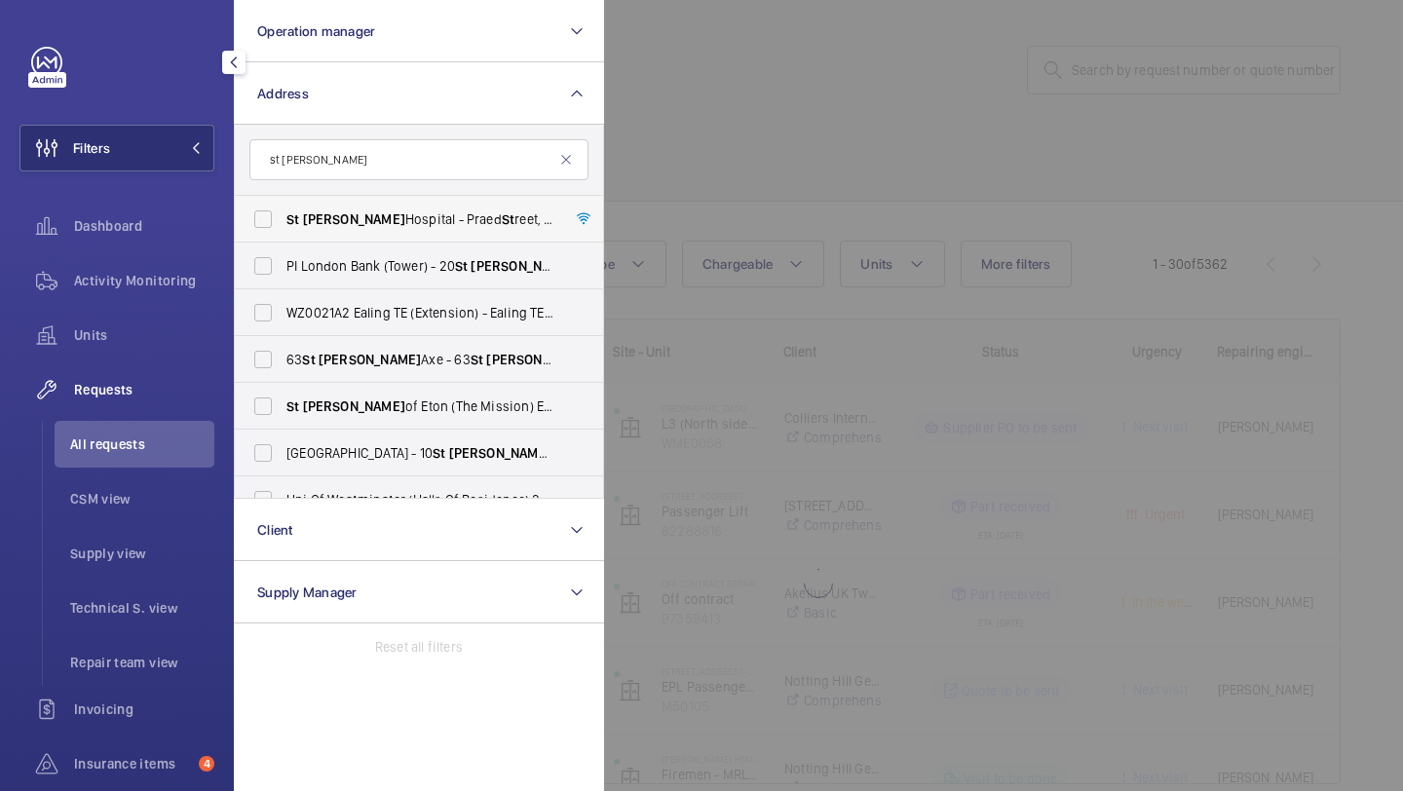
type input "st mary"
click at [347, 213] on span "St Mary Hospital - Praed St reet, LONDON W2 1NY" at bounding box center [421, 219] width 268 height 19
click at [283, 213] on input "St Mary Hospital - Praed St reet, LONDON W2 1NY" at bounding box center [263, 219] width 39 height 39
checkbox input "true"
click at [809, 219] on div at bounding box center [1305, 395] width 1403 height 791
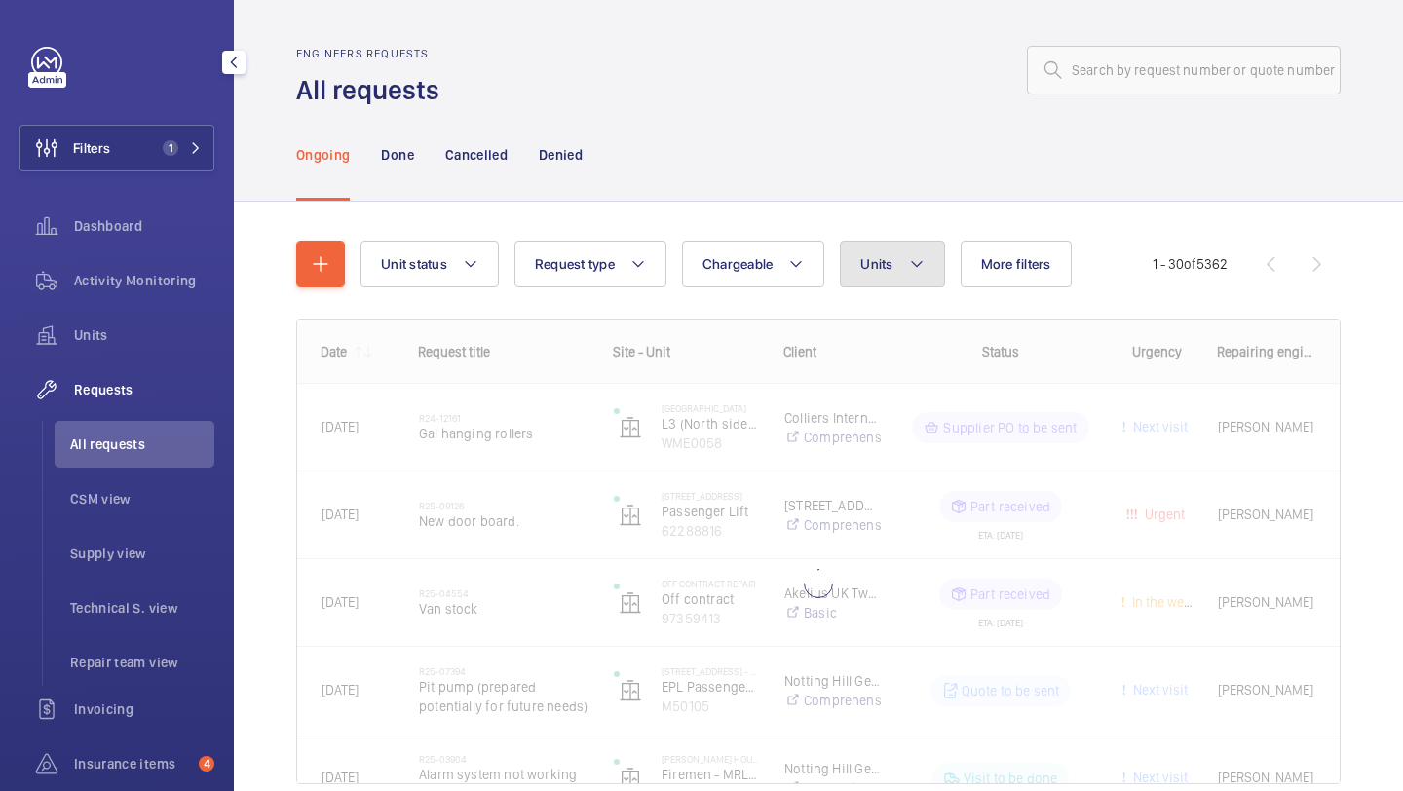
click at [895, 274] on button "Units" at bounding box center [892, 264] width 104 height 47
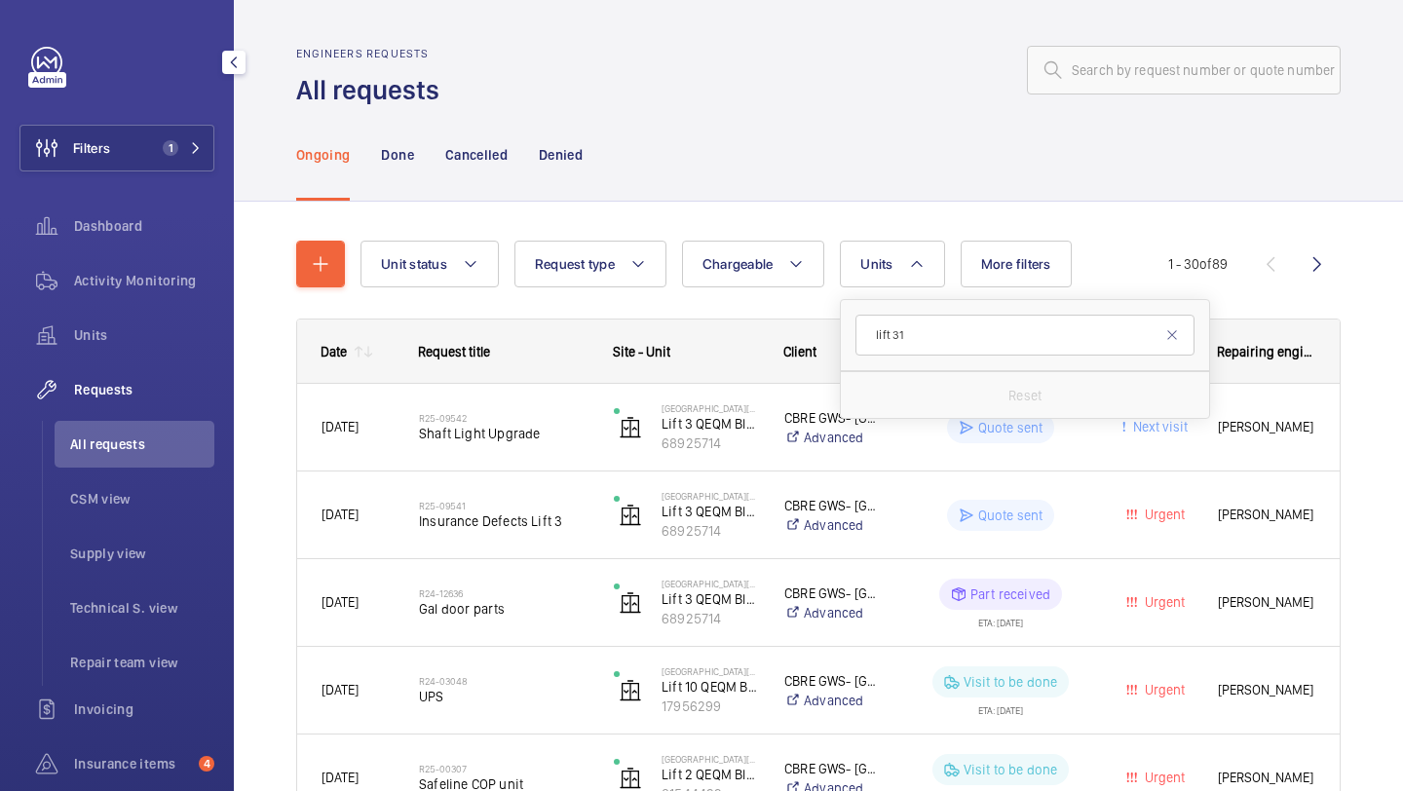
click at [948, 311] on form "lift 31" at bounding box center [1025, 335] width 368 height 71
click at [948, 342] on input "lift 31" at bounding box center [1025, 335] width 339 height 41
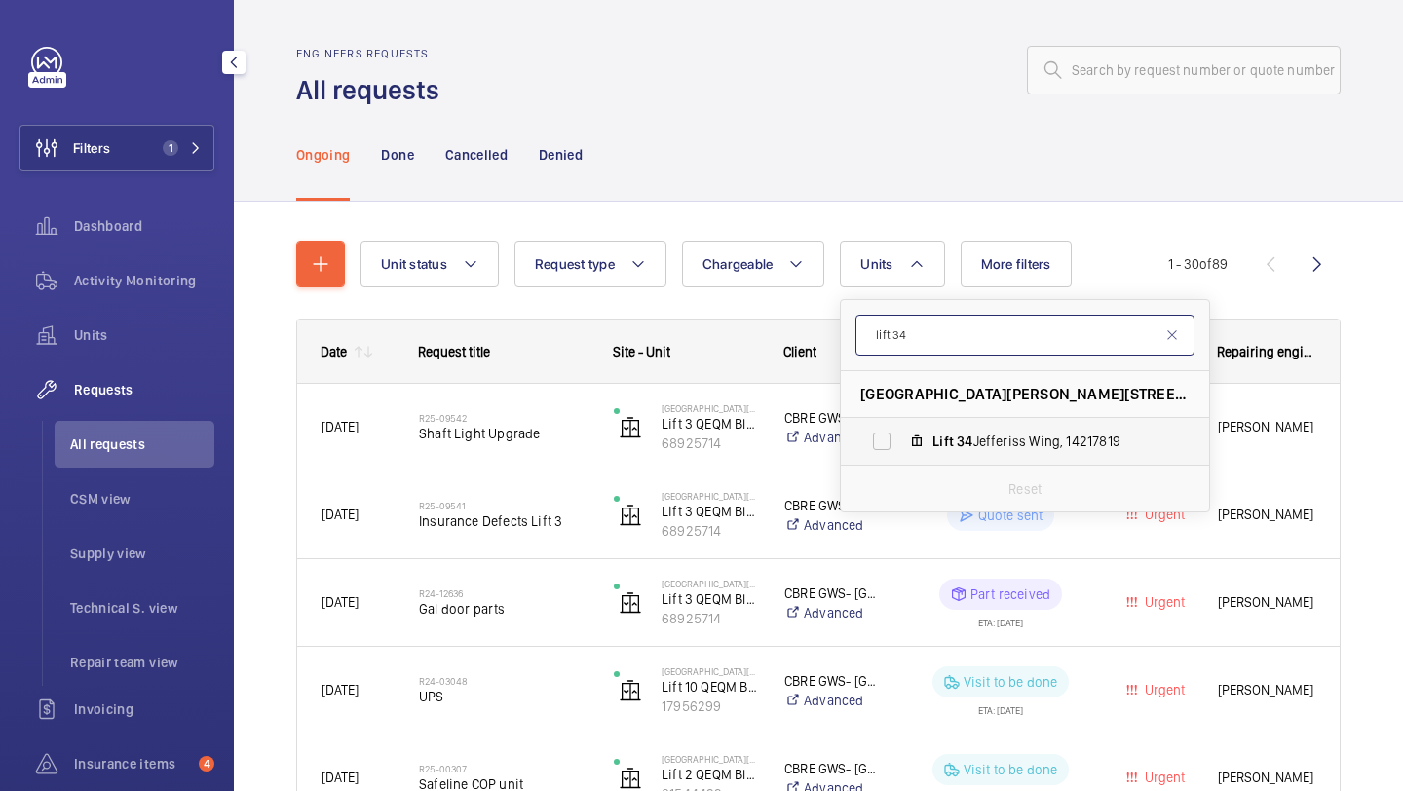
type input "lift 34"
click at [887, 434] on label "Lift 34 Jefferiss Wing, 14217819" at bounding box center [1009, 441] width 337 height 47
click at [887, 434] on input "Lift 34 Jefferiss Wing, 14217819" at bounding box center [881, 441] width 39 height 39
checkbox input "true"
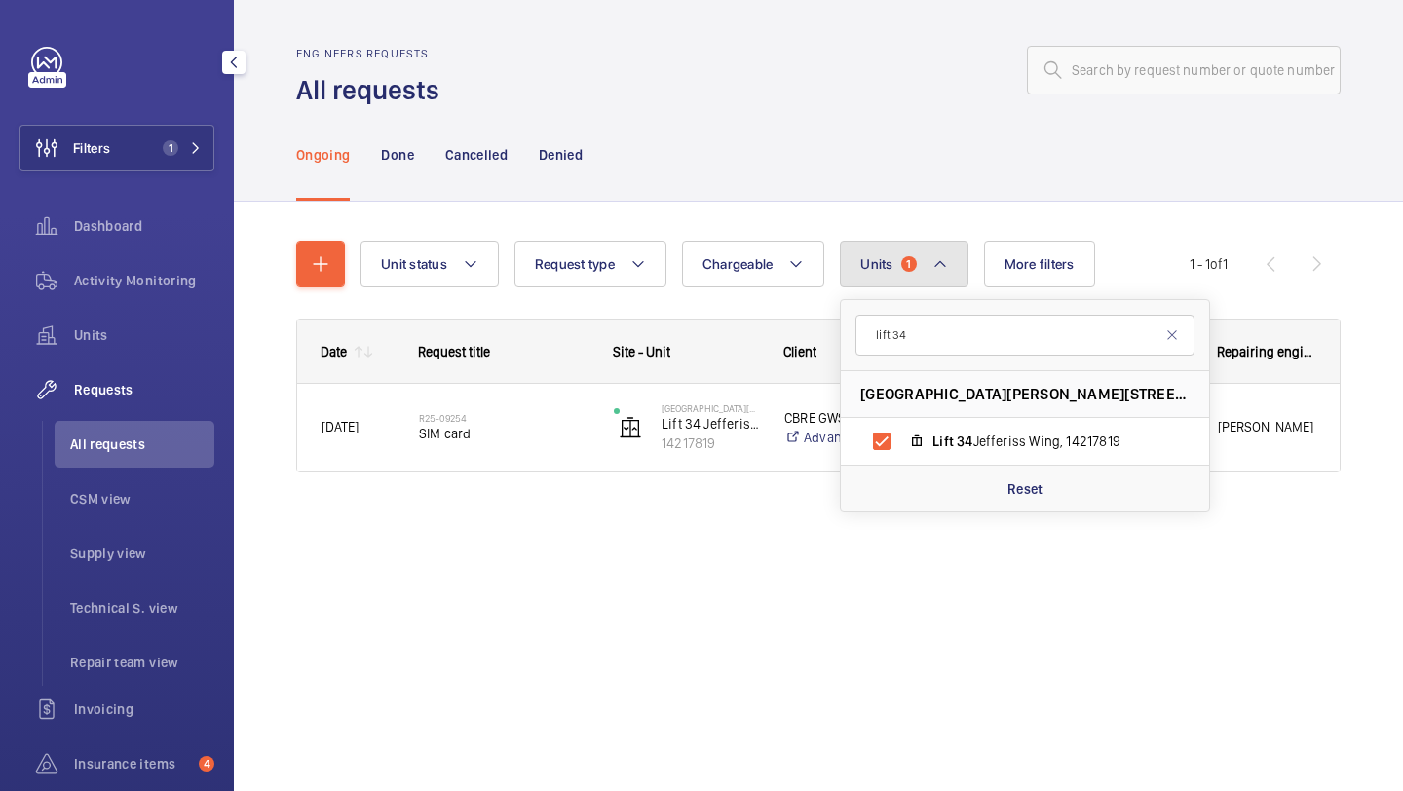
click at [934, 272] on mat-icon at bounding box center [941, 263] width 16 height 23
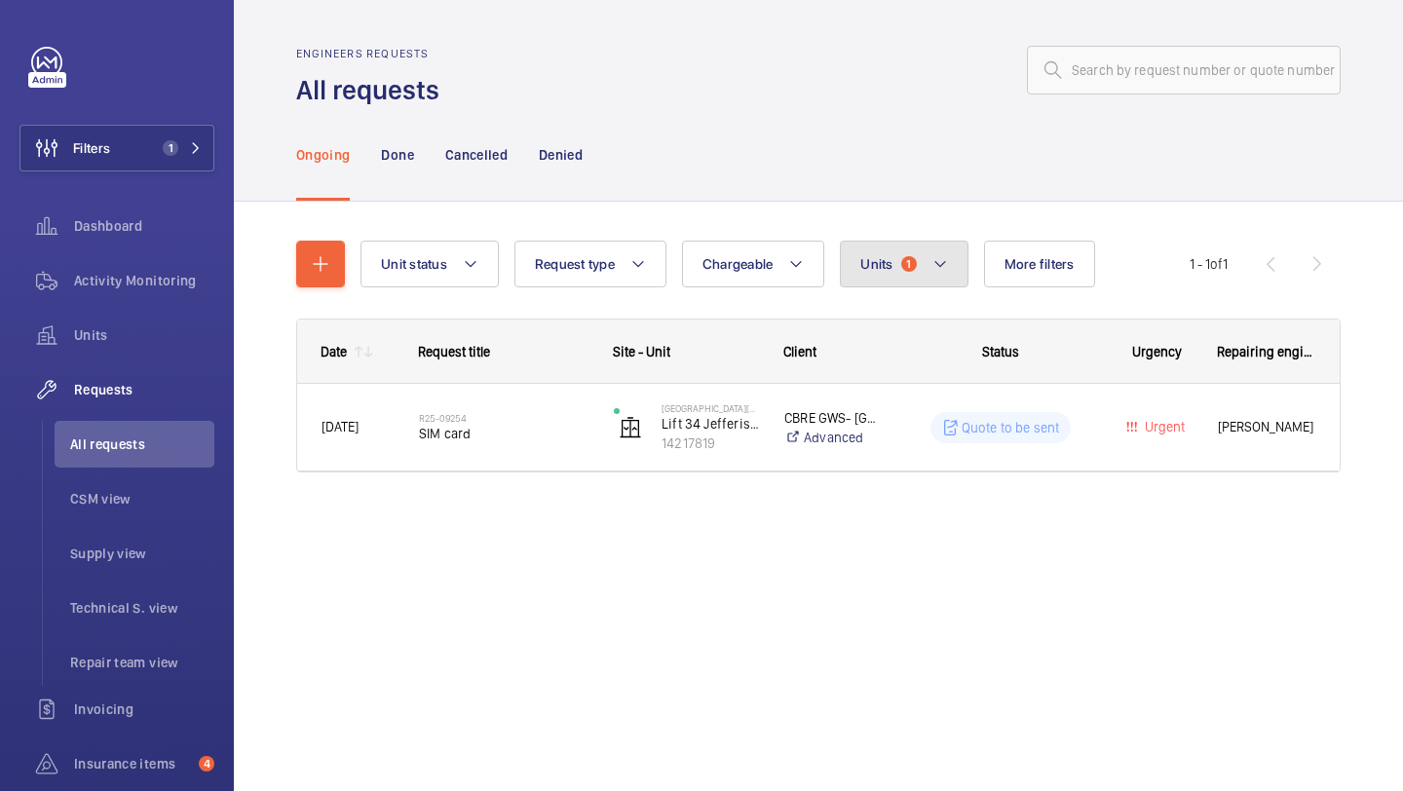
click at [963, 263] on button "Units 1" at bounding box center [904, 264] width 128 height 47
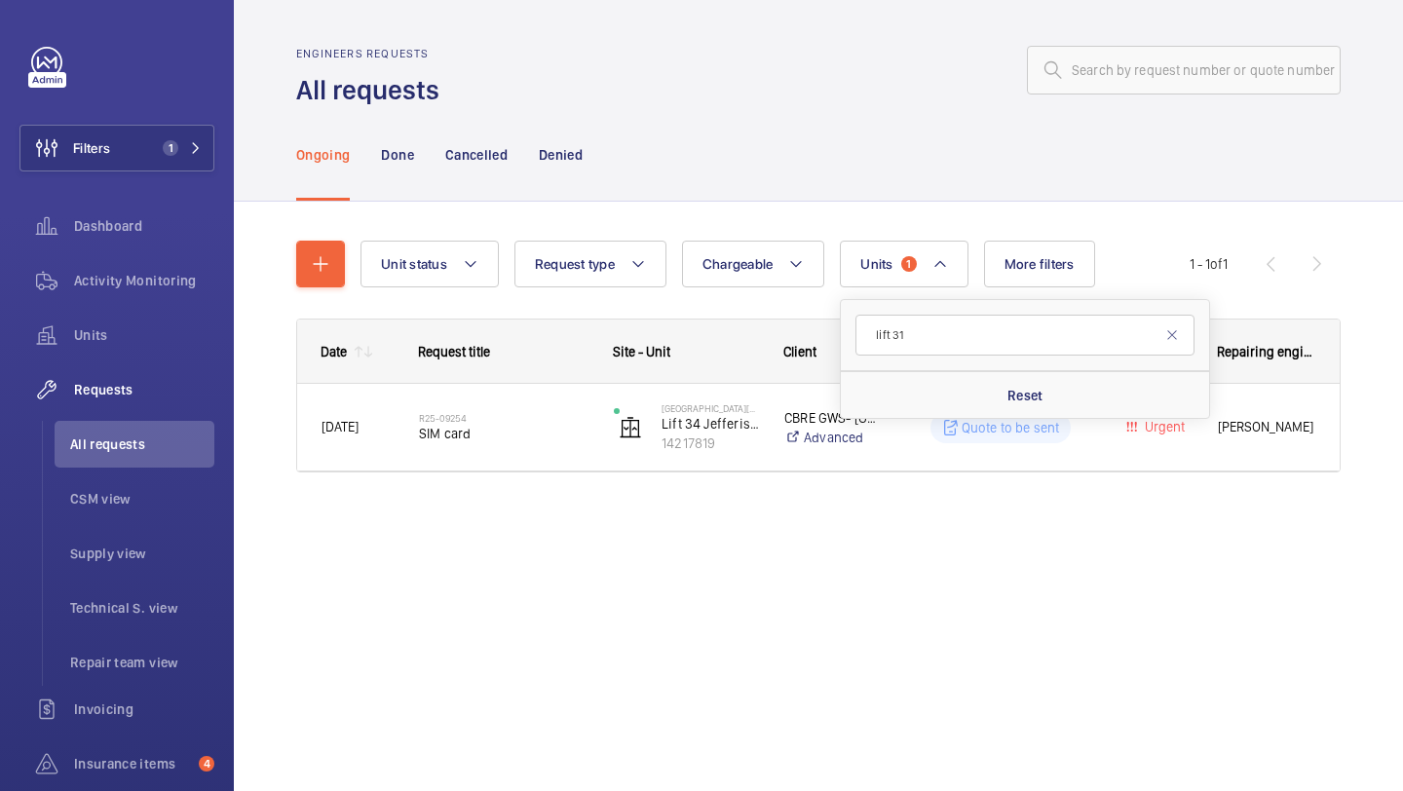
type input "lift 31"
click at [1211, 167] on div "Ongoing Done Cancelled Denied" at bounding box center [818, 154] width 1045 height 93
click at [288, 279] on div "Unit status Request type Chargeable Units 1 More filters Request status Urgency…" at bounding box center [818, 384] width 1169 height 364
click at [295, 277] on div "Unit status Request type Chargeable Units 1 More filters Request status Urgency…" at bounding box center [818, 384] width 1169 height 364
click at [333, 269] on button "button" at bounding box center [320, 264] width 49 height 47
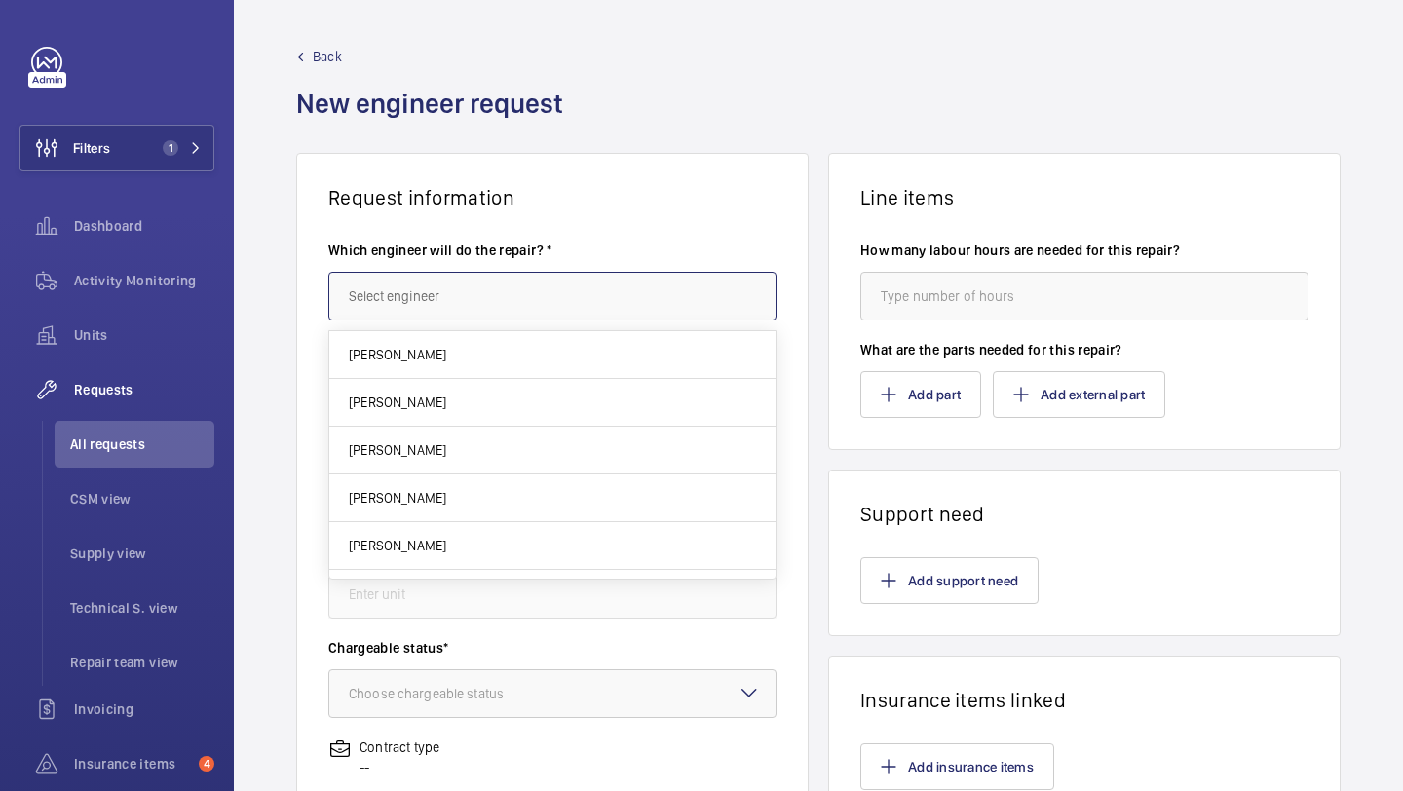
click at [435, 295] on input "text" at bounding box center [552, 296] width 448 height 49
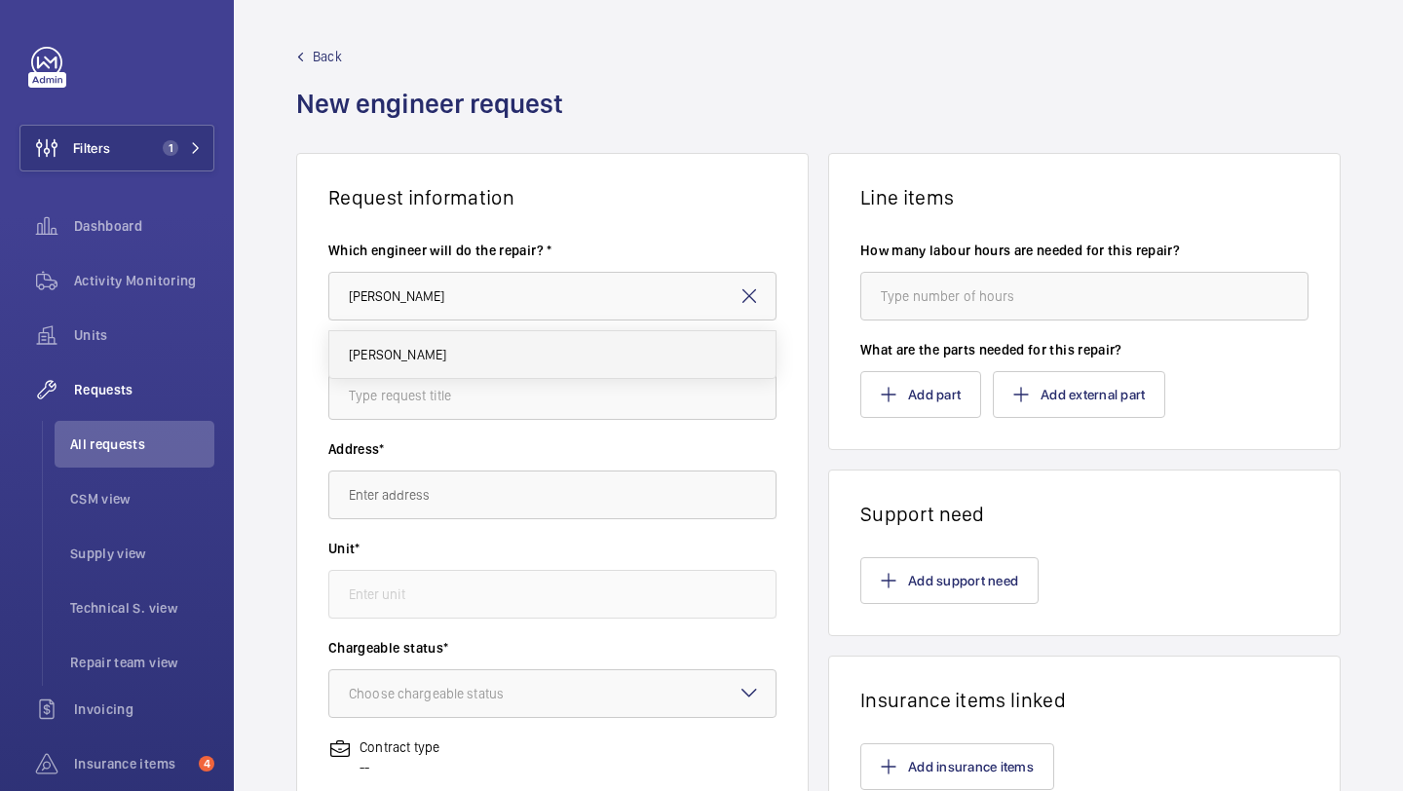
click at [419, 342] on mat-option "Keith Bishop" at bounding box center [552, 354] width 446 height 47
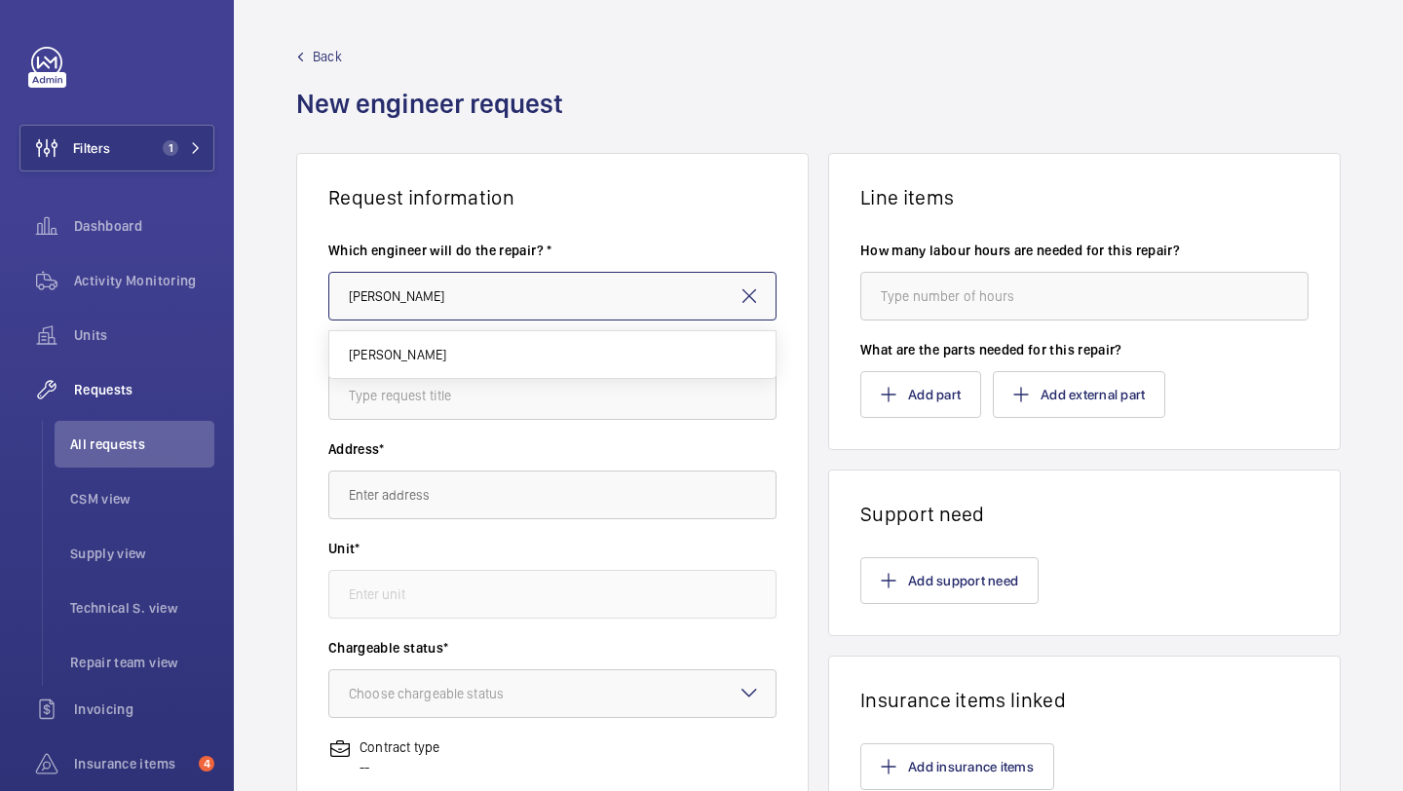
type input "Keith Bishop"
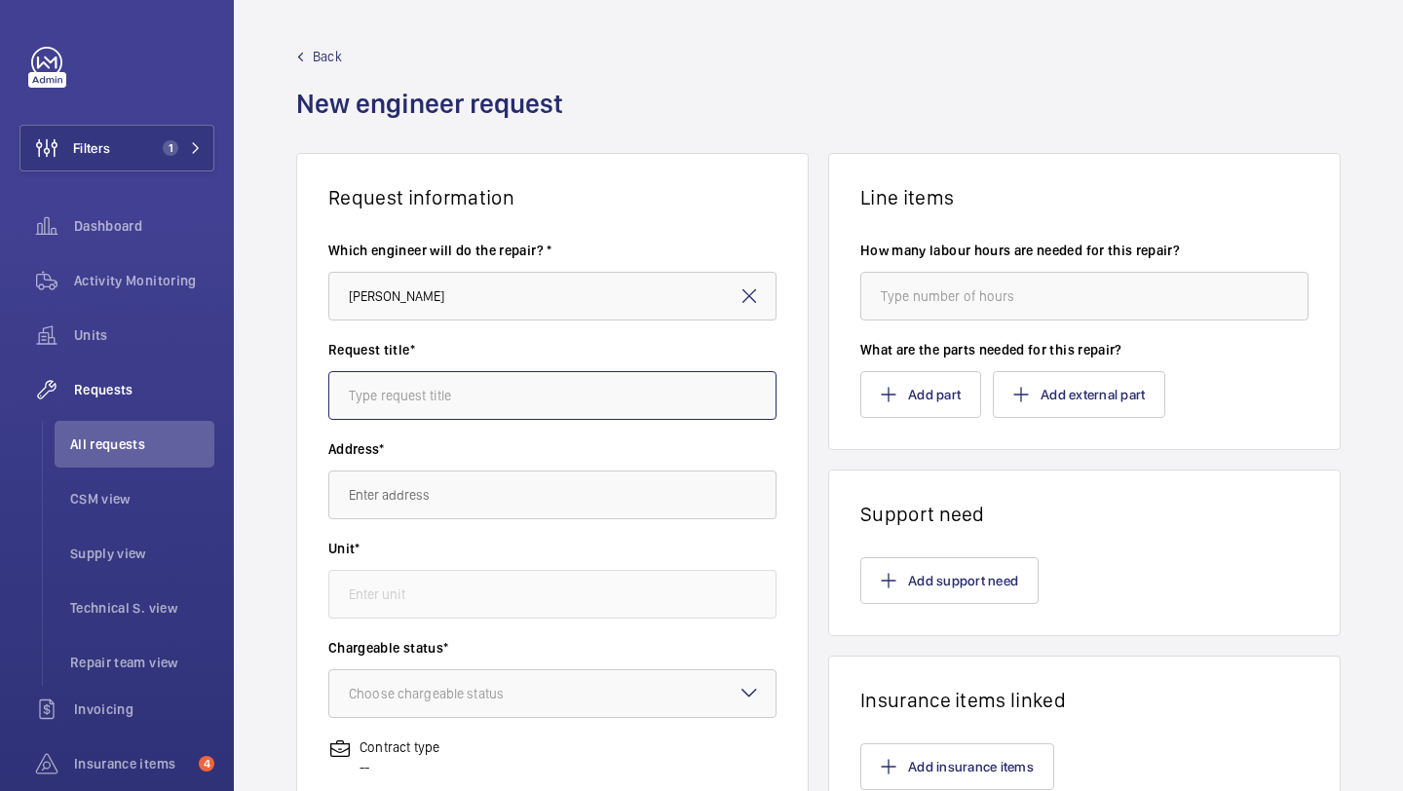
click at [440, 384] on input "text" at bounding box center [552, 395] width 448 height 49
type input "T"
type input "R"
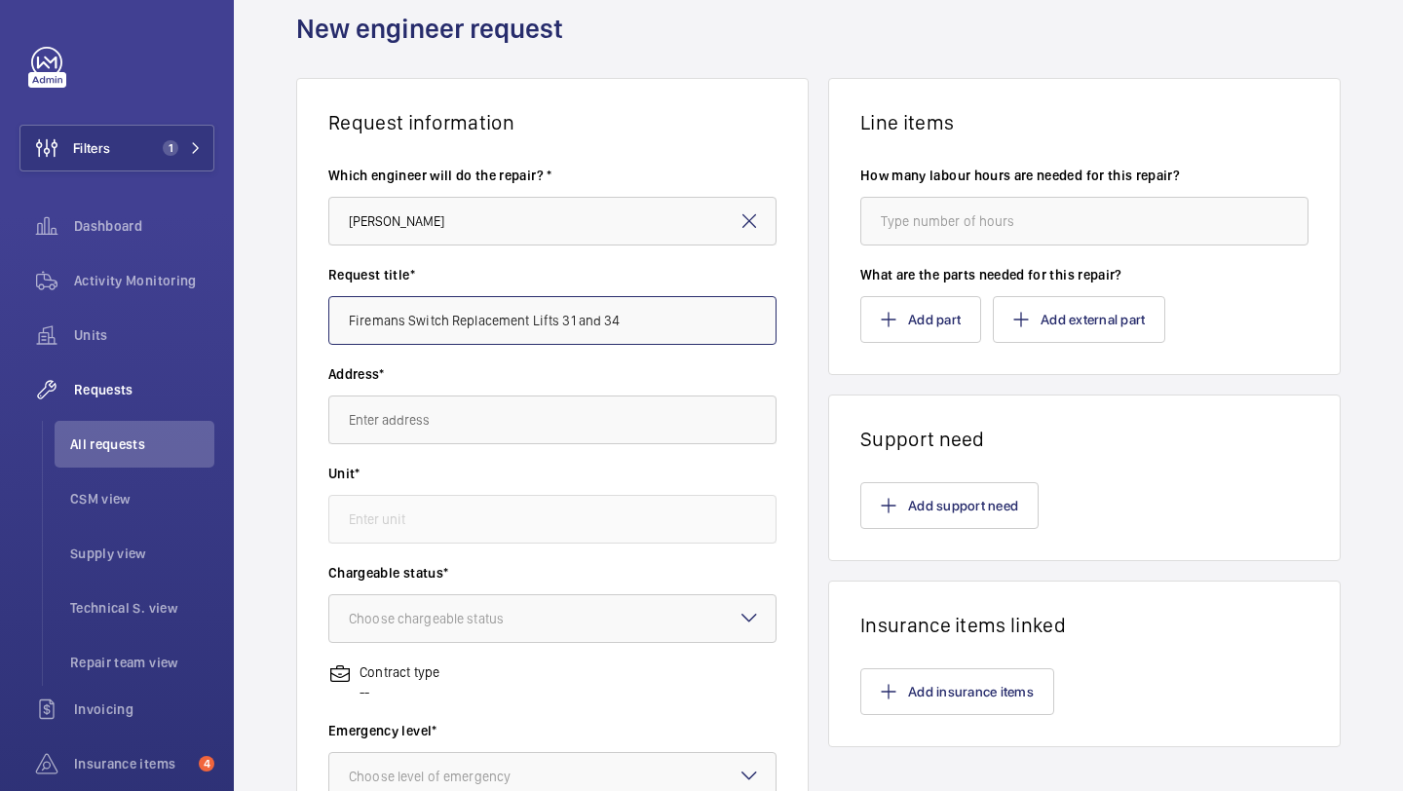
scroll to position [77, 0]
type input "Firemans Switch Replacement Lifts 31 and 34"
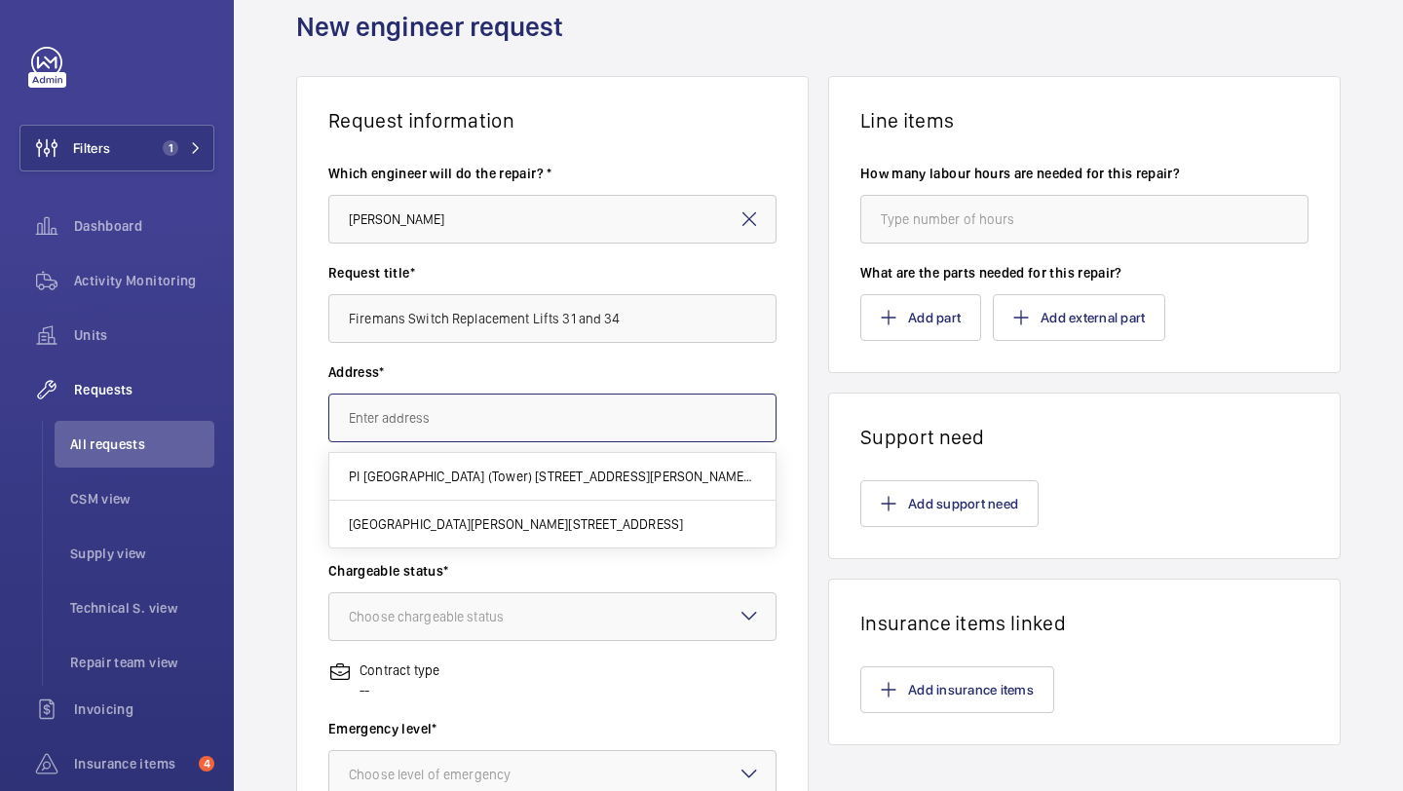
click at [536, 405] on input "text" at bounding box center [552, 418] width 448 height 49
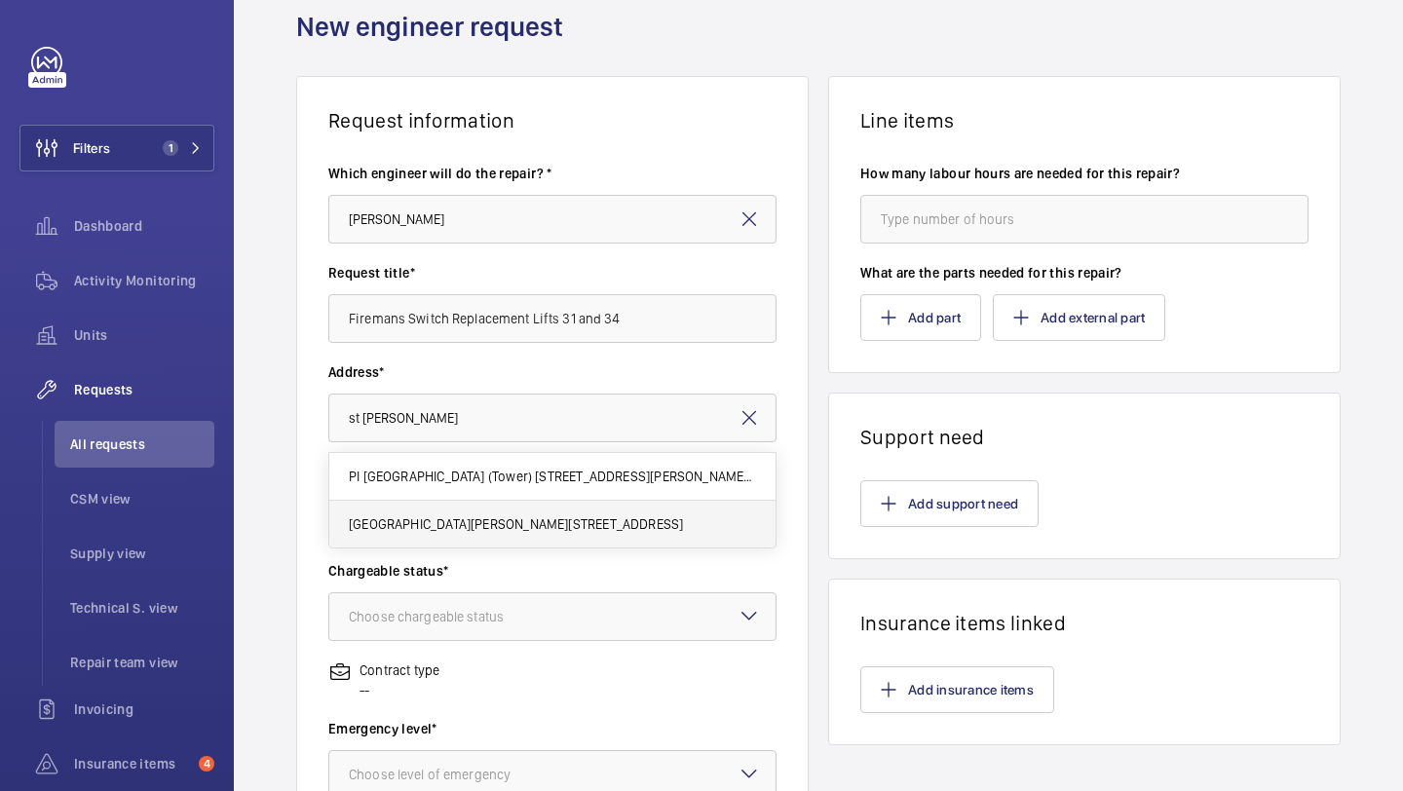
click at [496, 535] on mat-option "St Mary Hospital Praed Street, W2 1NY LONDON" at bounding box center [552, 524] width 446 height 47
type input "St Mary Hospital Praed Street, W2 1NY LONDON"
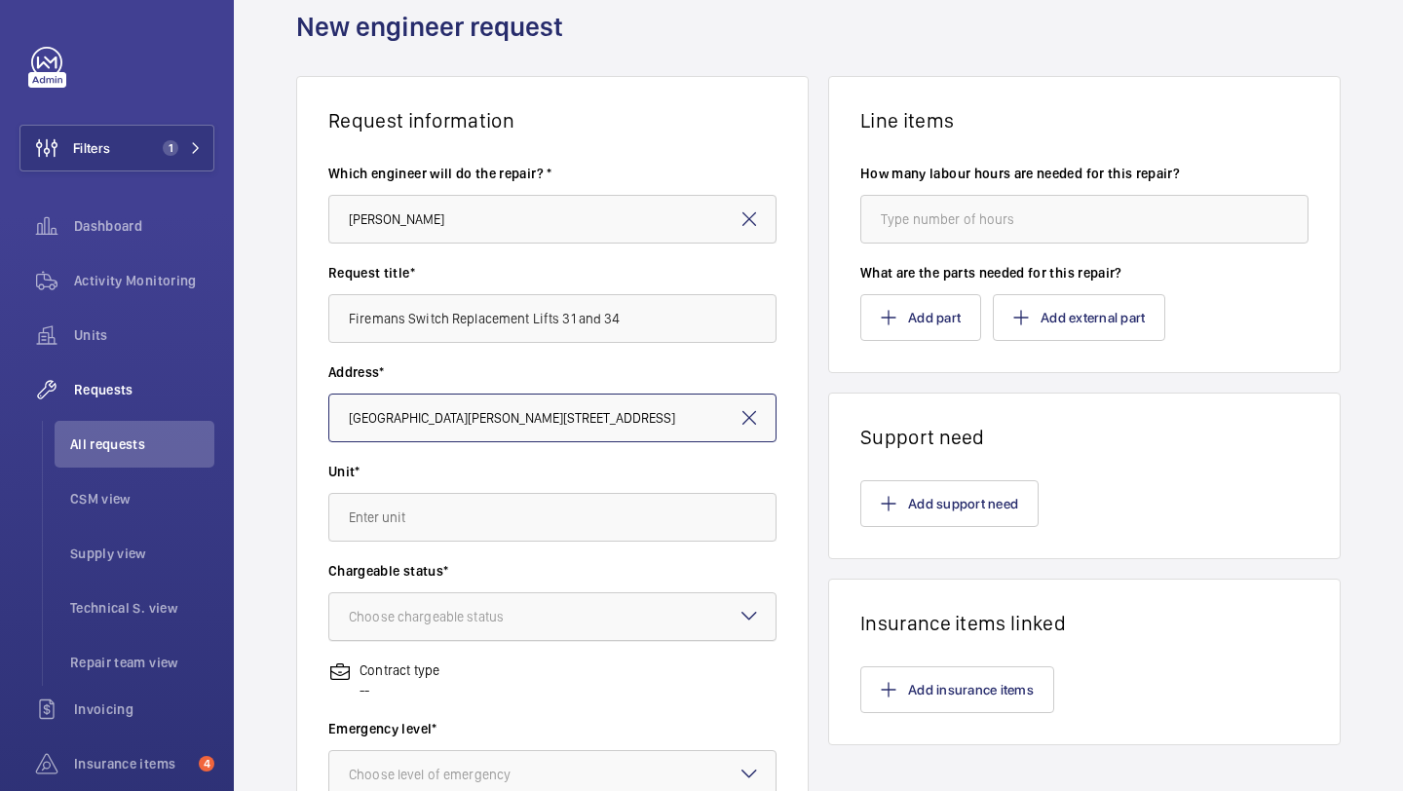
click at [488, 609] on div "Choose chargeable status" at bounding box center [451, 616] width 204 height 19
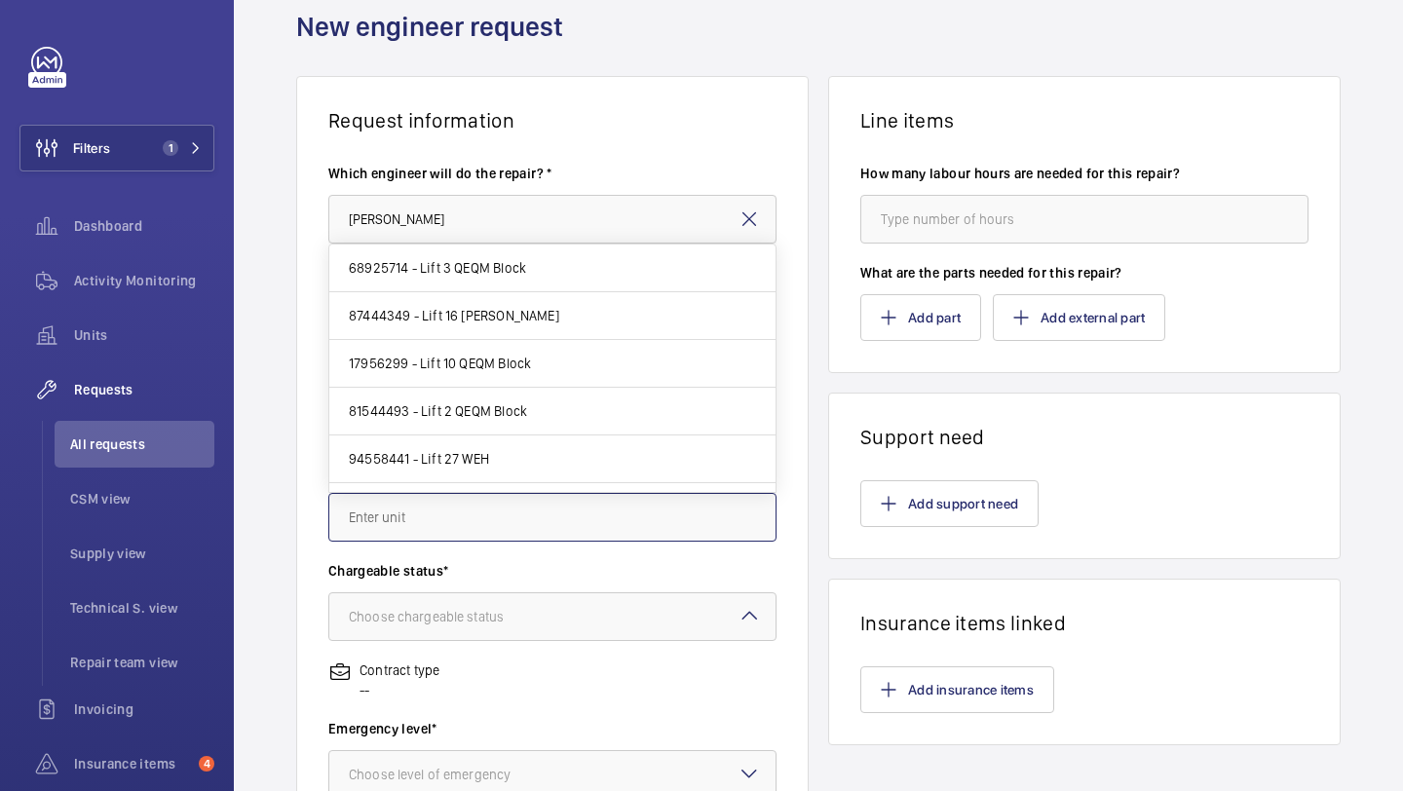
click at [500, 517] on input "text" at bounding box center [552, 517] width 448 height 49
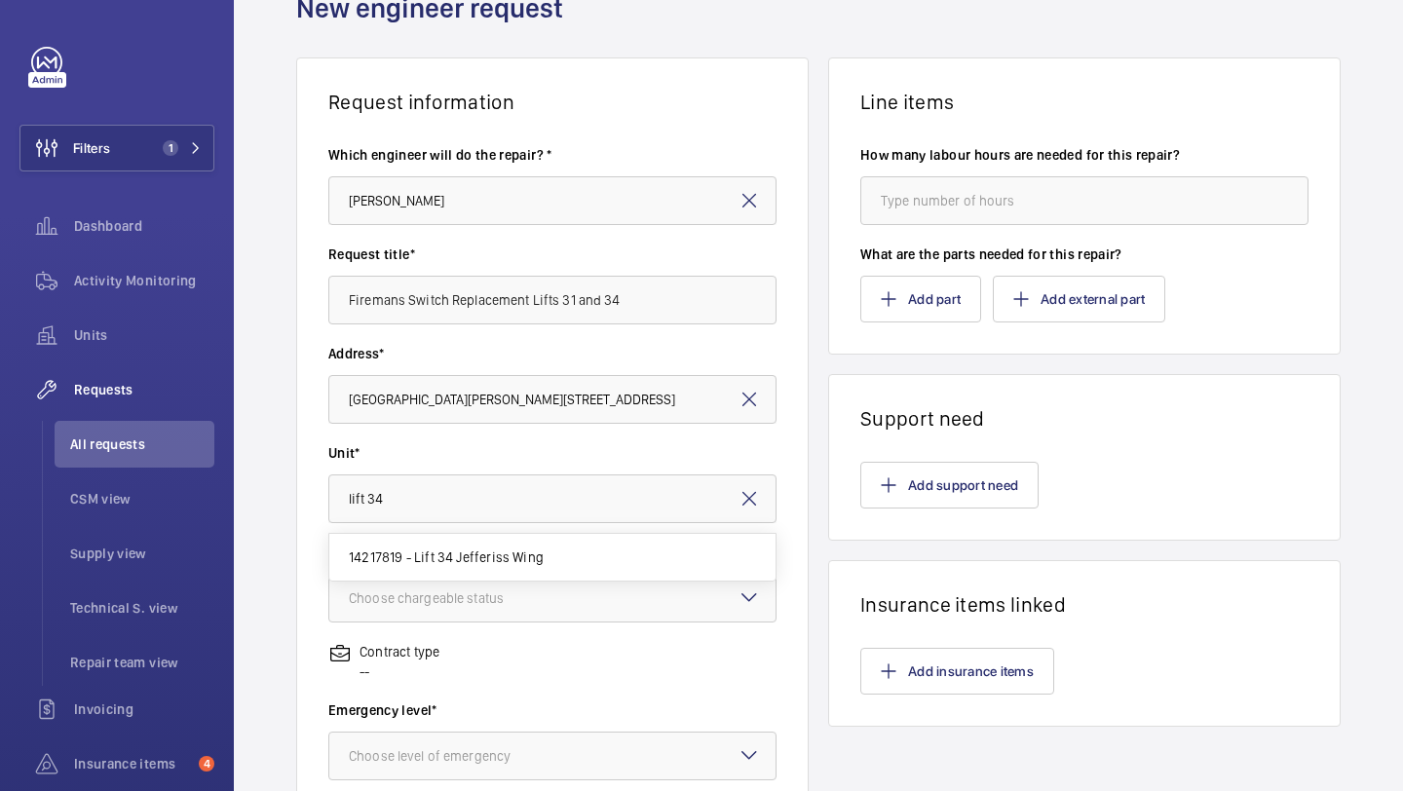
click at [503, 555] on span "14217819 - Lift 34 Jefferiss Wing" at bounding box center [446, 557] width 195 height 19
type input "14217819 - Lift 34 Jefferiss Wing"
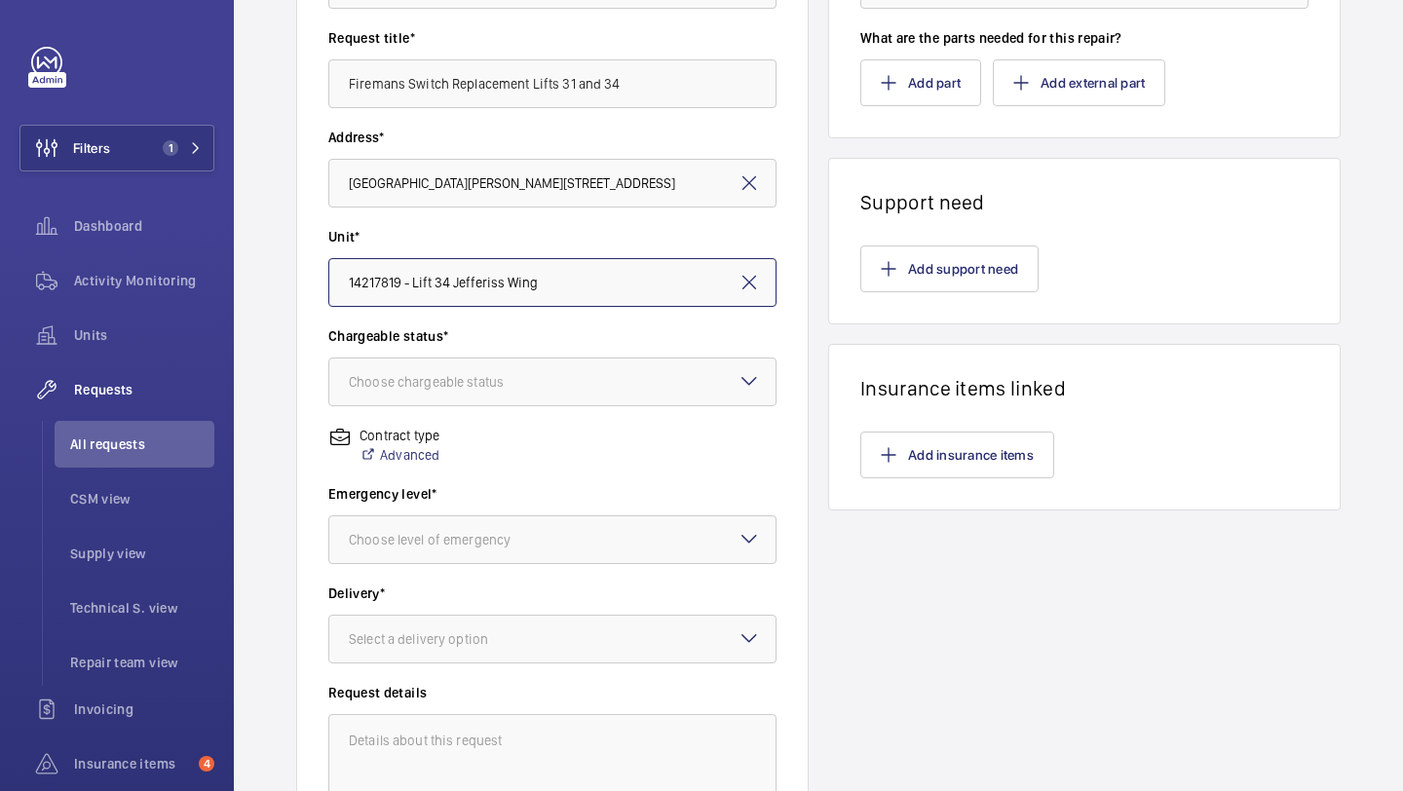
scroll to position [332, 0]
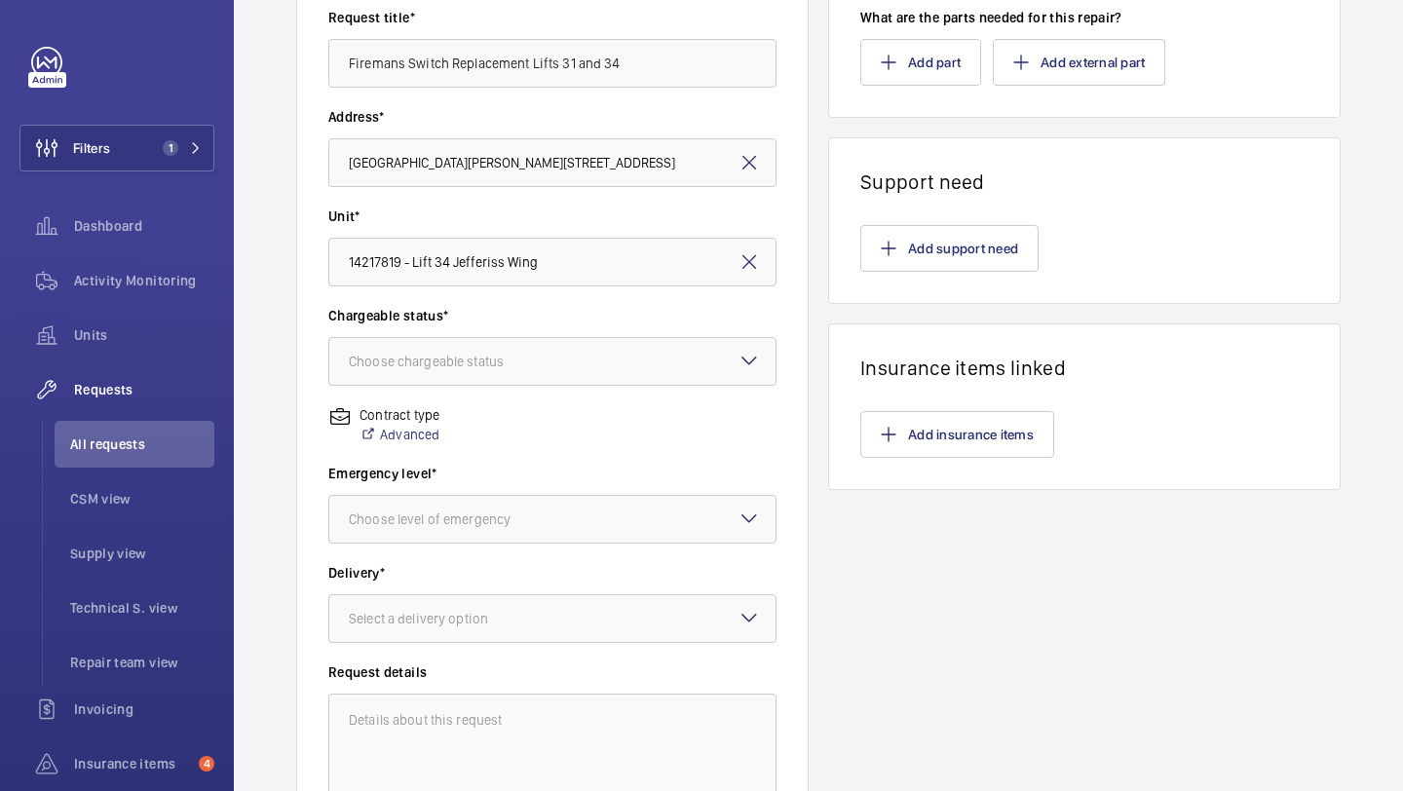
click at [590, 332] on wm-front-input-dropdown "Chargeable status* Choose chargeable status" at bounding box center [552, 346] width 448 height 80
click at [579, 354] on div at bounding box center [552, 361] width 446 height 47
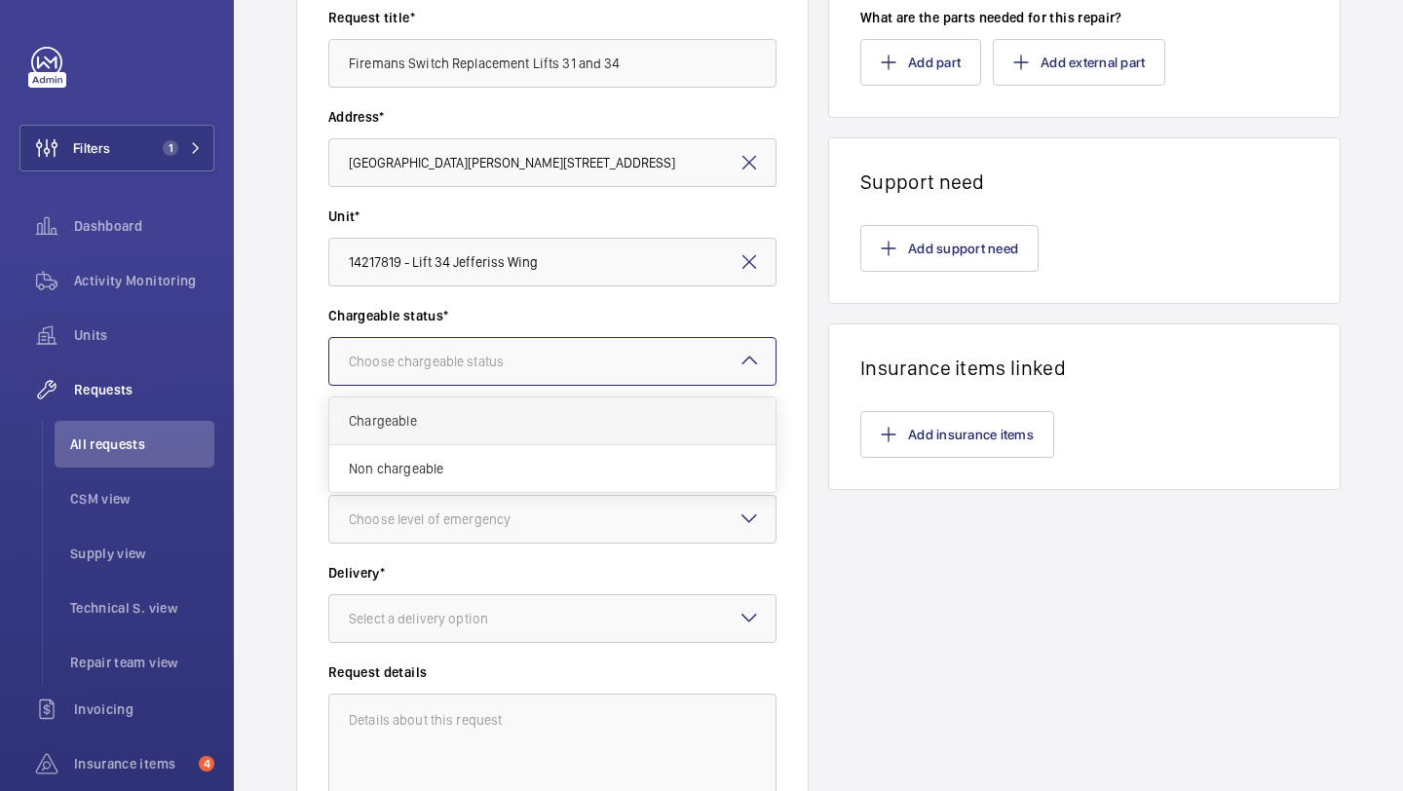
click at [487, 436] on div "Chargeable" at bounding box center [552, 422] width 446 height 48
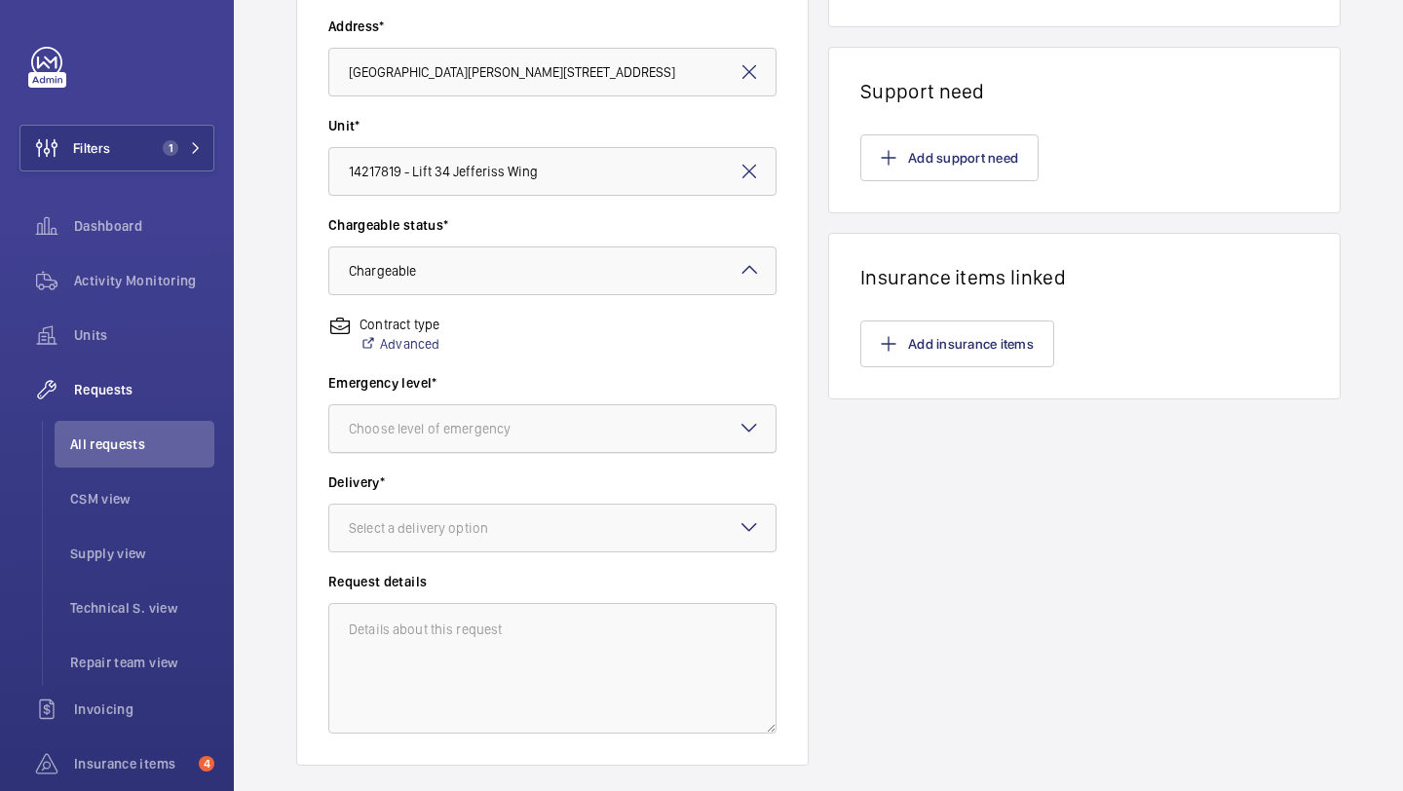
scroll to position [451, 0]
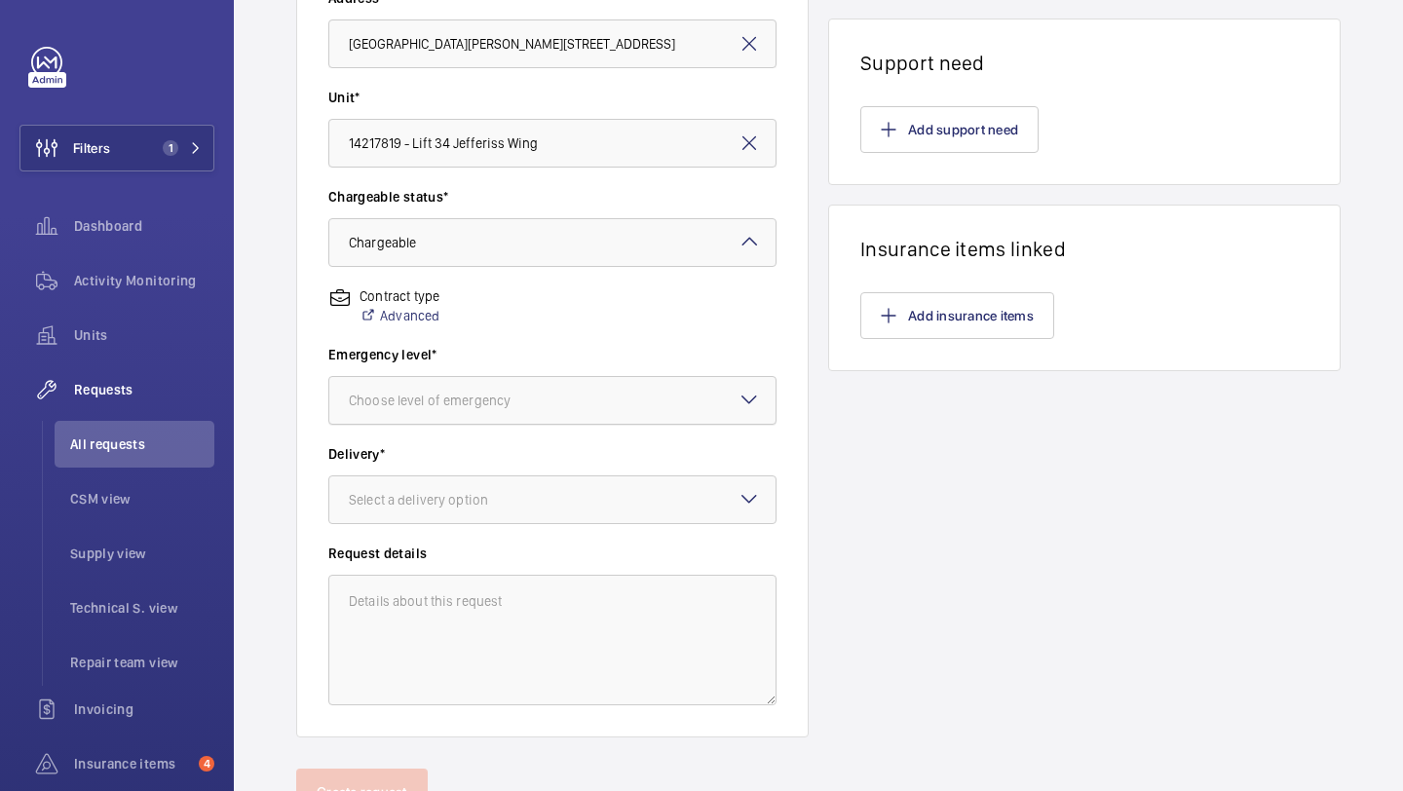
click at [528, 389] on div at bounding box center [552, 400] width 446 height 47
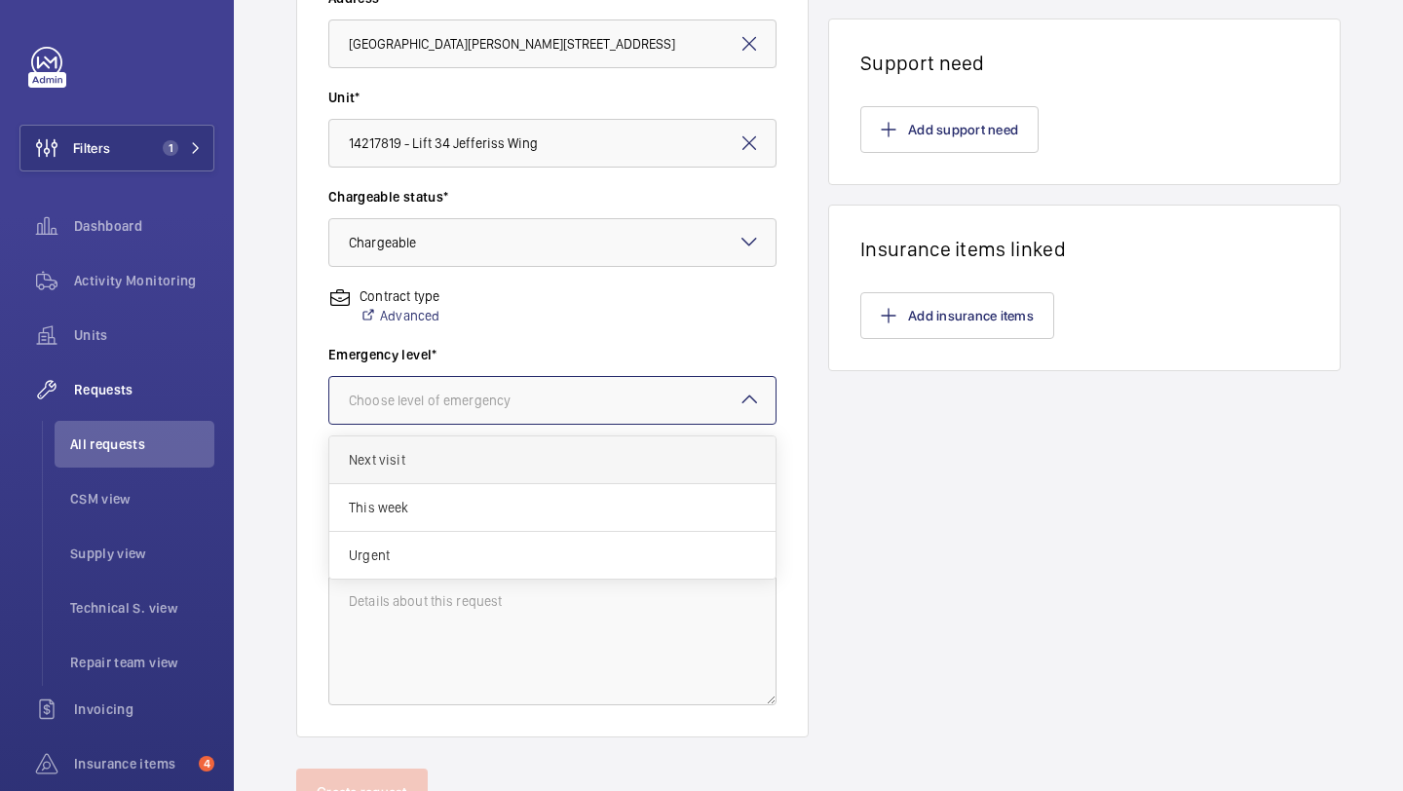
click at [495, 468] on span "Next visit" at bounding box center [552, 459] width 407 height 19
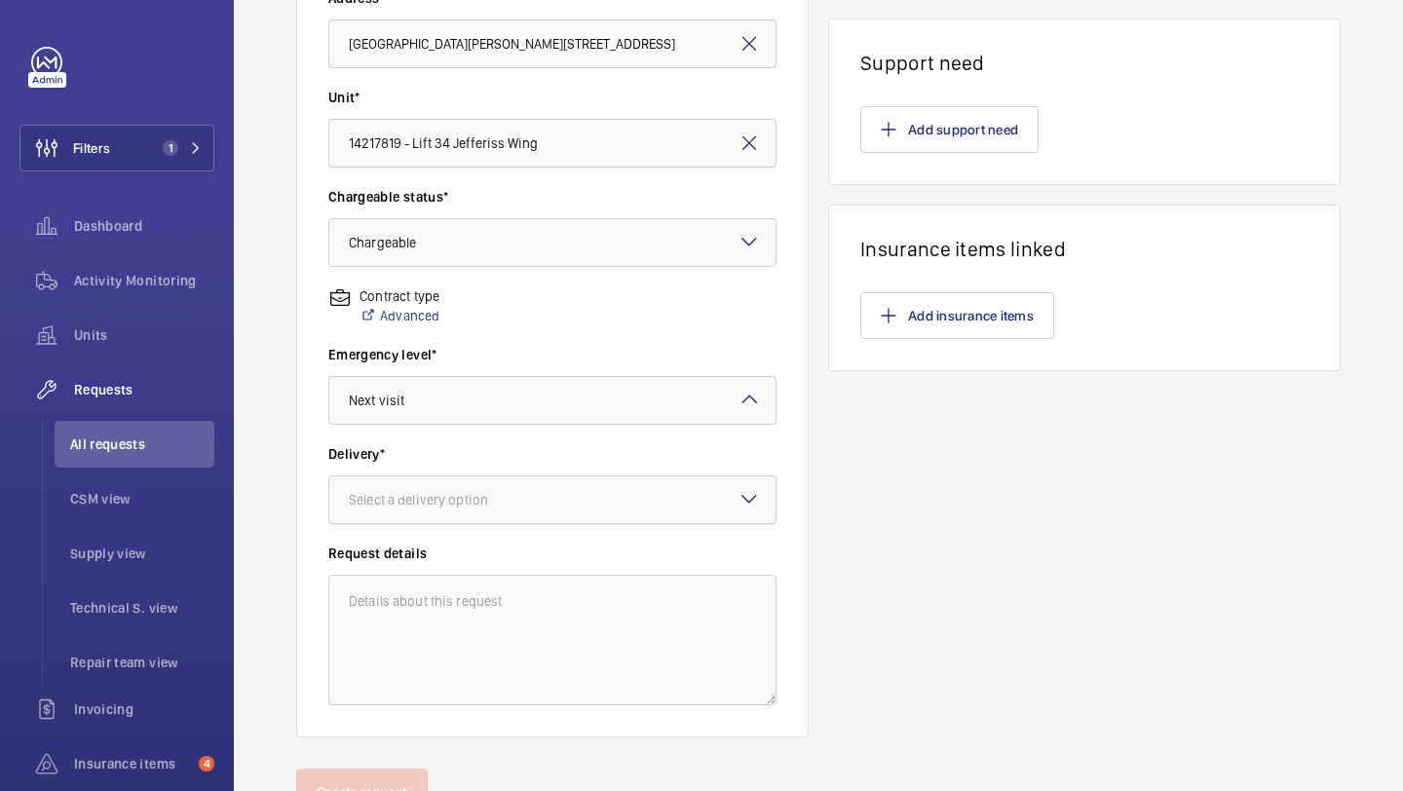
click at [480, 494] on div "Select a delivery option" at bounding box center [443, 499] width 188 height 19
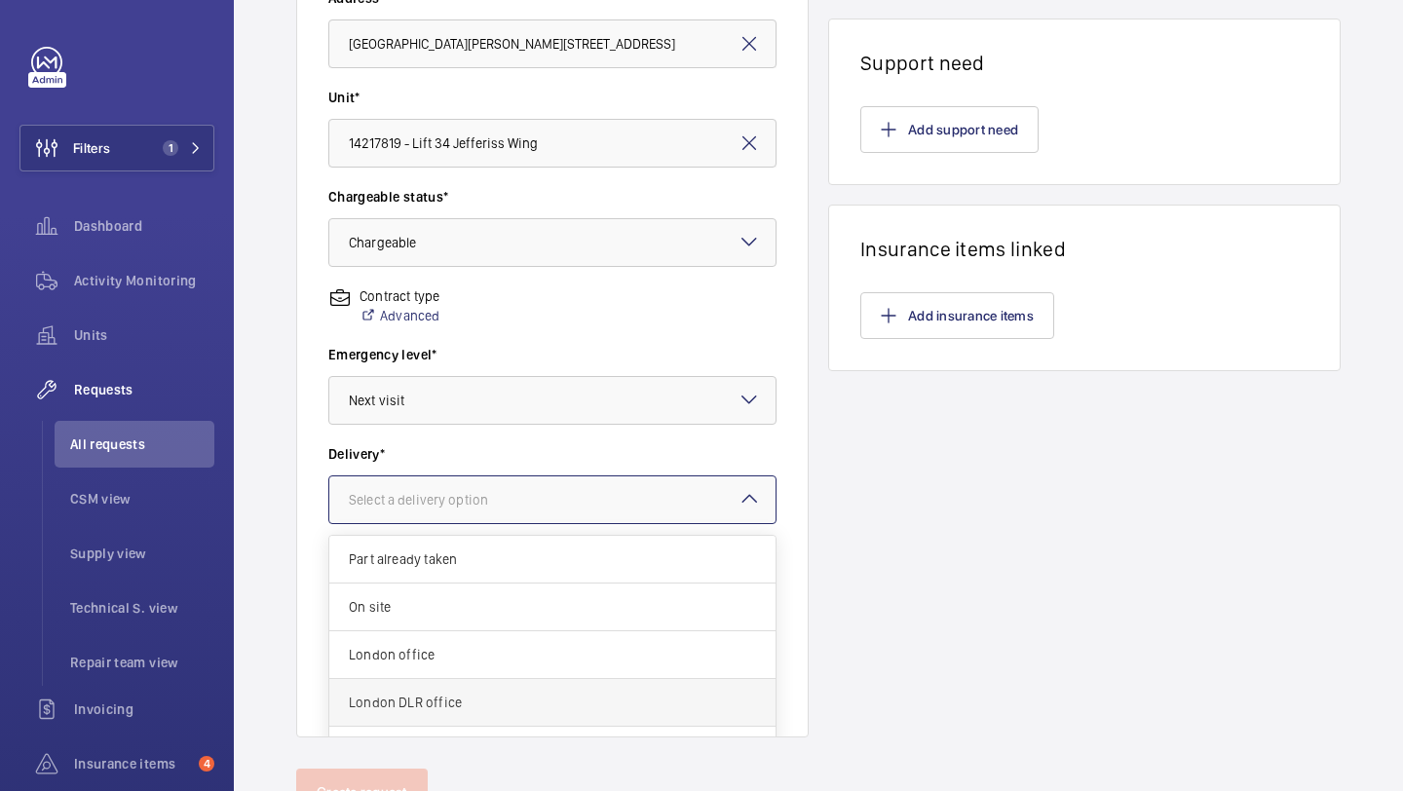
scroll to position [71, 0]
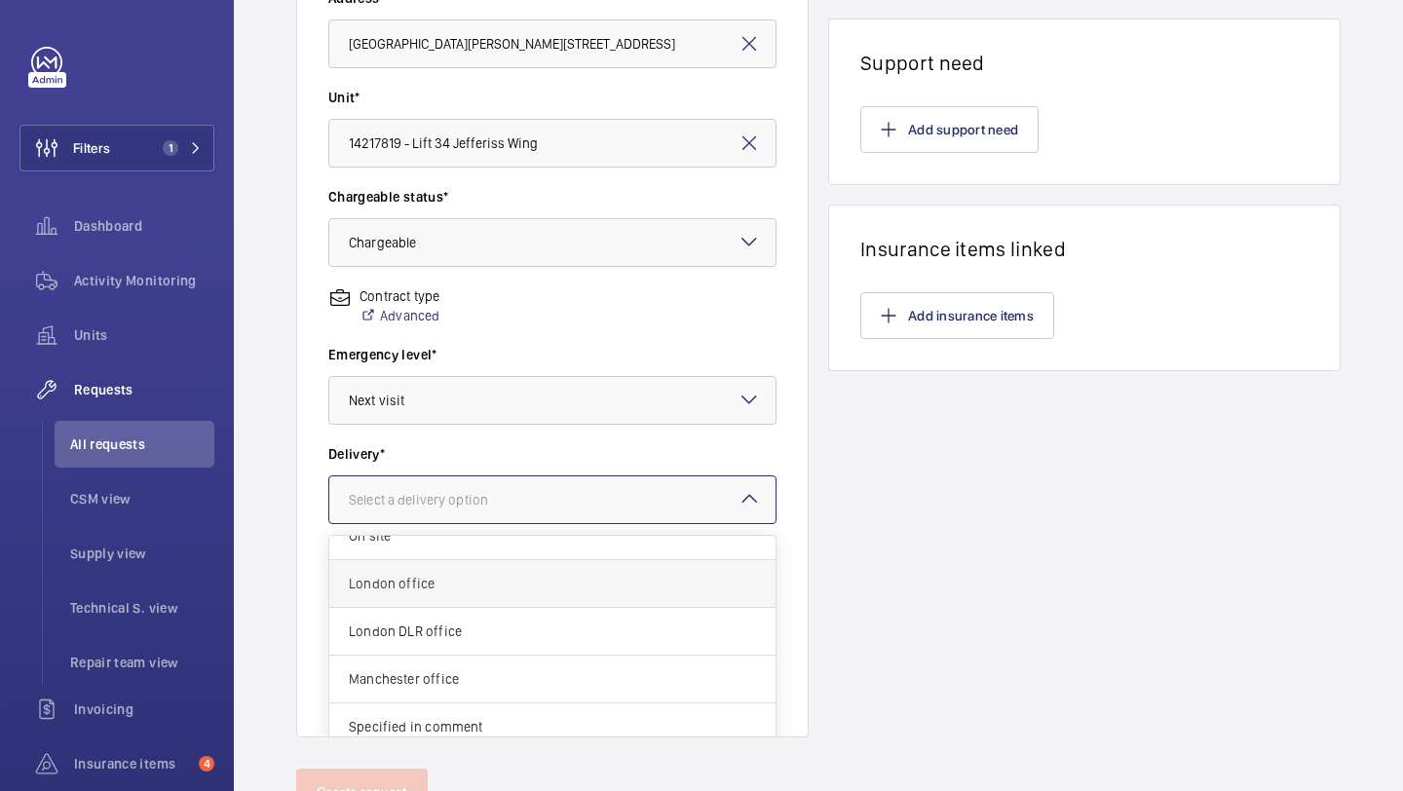
click at [478, 562] on div "London office" at bounding box center [552, 584] width 446 height 48
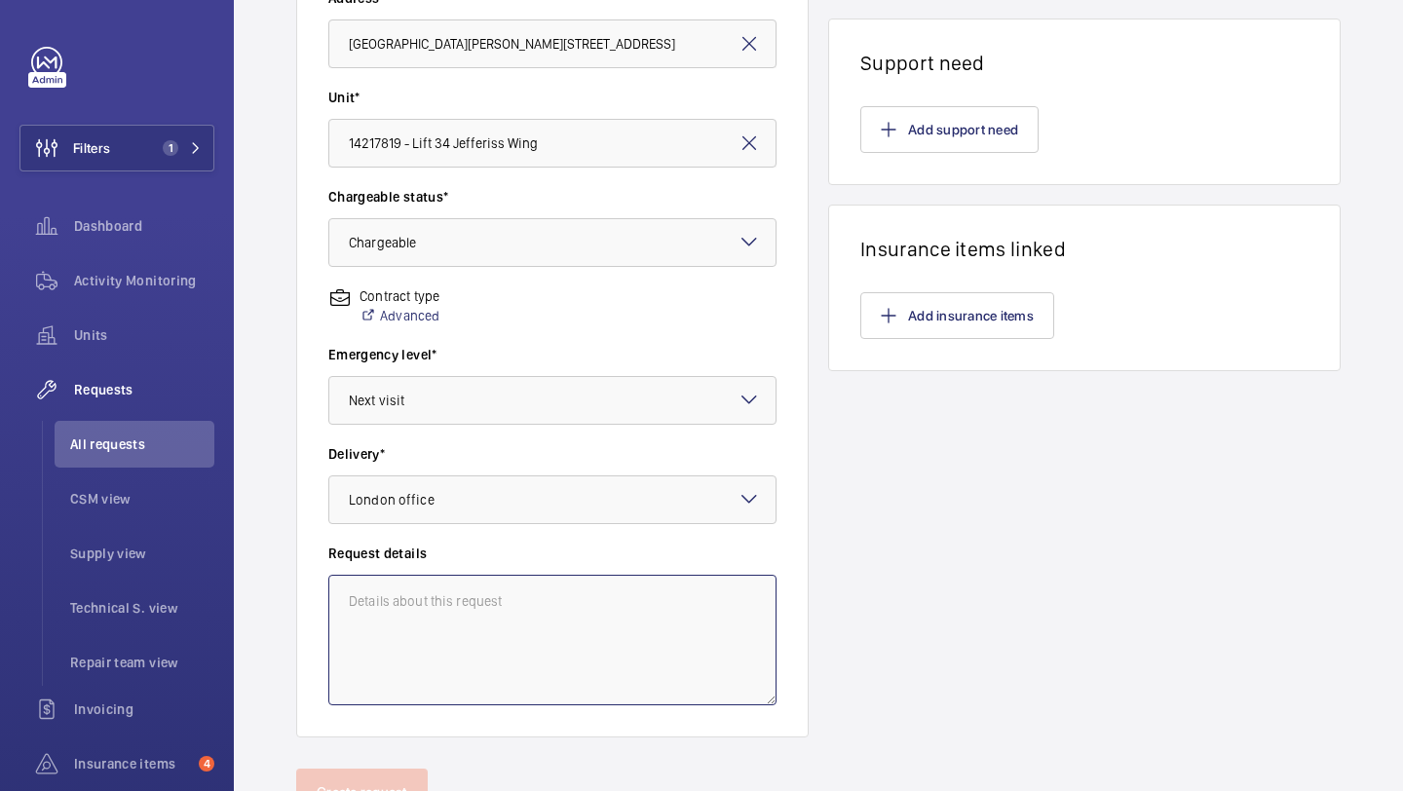
click at [461, 593] on textarea at bounding box center [552, 640] width 448 height 131
click at [420, 599] on textarea "Supply and fit triangle firemans switch to existing evacuation intercom to repl…" at bounding box center [552, 640] width 448 height 131
click at [683, 633] on textarea "Supply and fit triangle firemans switch to existing evacuation intercom to repl…" at bounding box center [552, 640] width 448 height 131
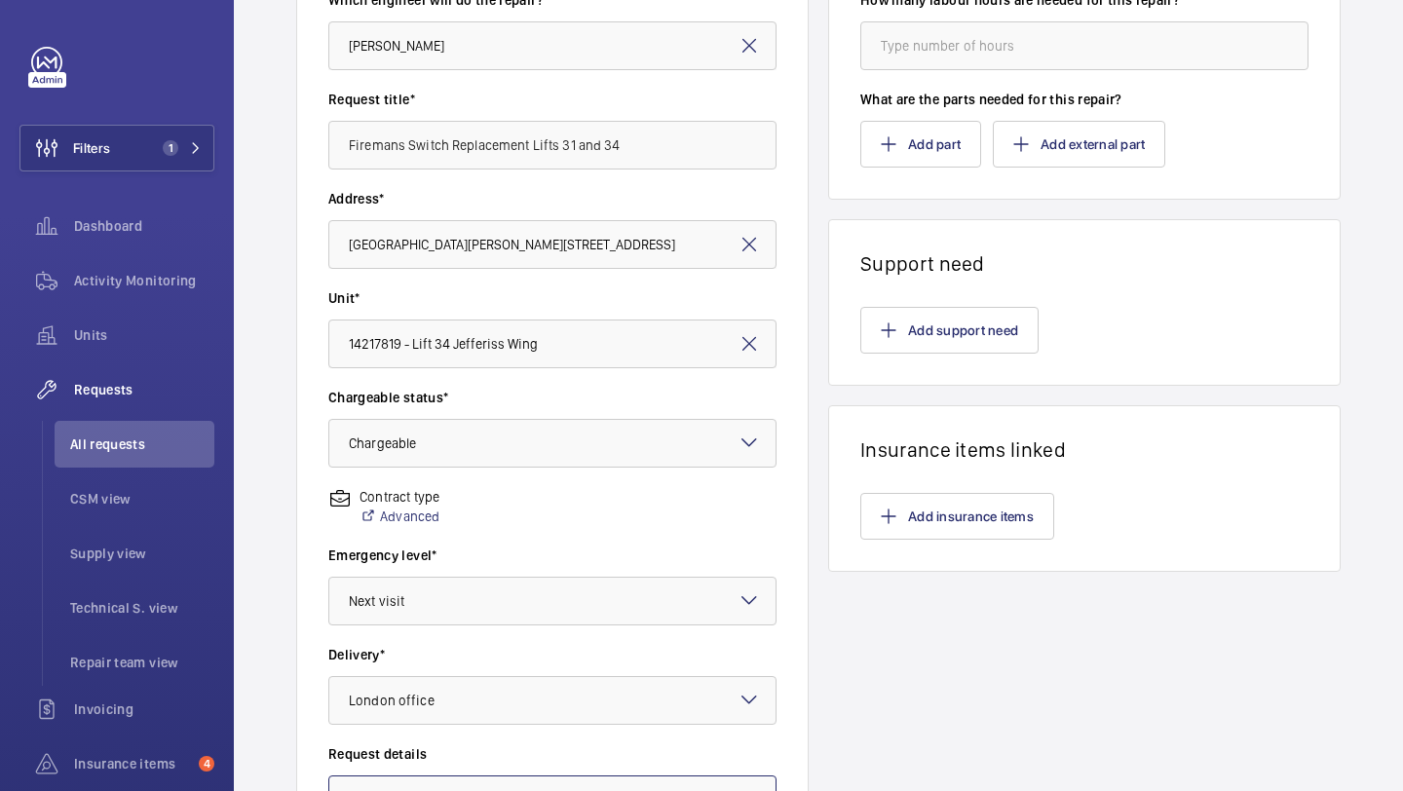
scroll to position [56, 0]
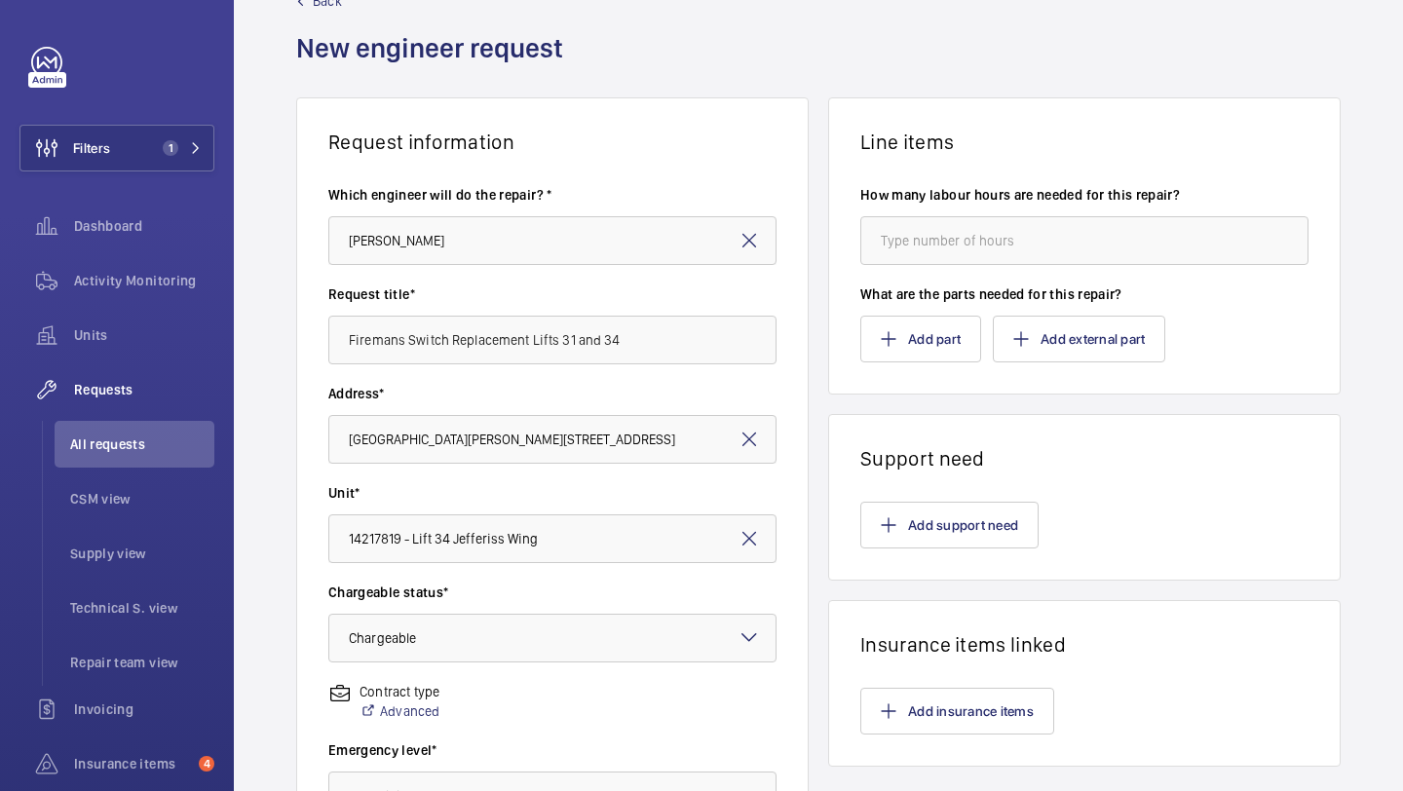
type textarea "Supply and fit triangle firemans switch to existing evacuation intercom to repl…"
click at [1007, 269] on div "How many labour hours are needed for this repair?" at bounding box center [1085, 234] width 448 height 99
click at [1014, 250] on input "number" at bounding box center [1085, 240] width 448 height 49
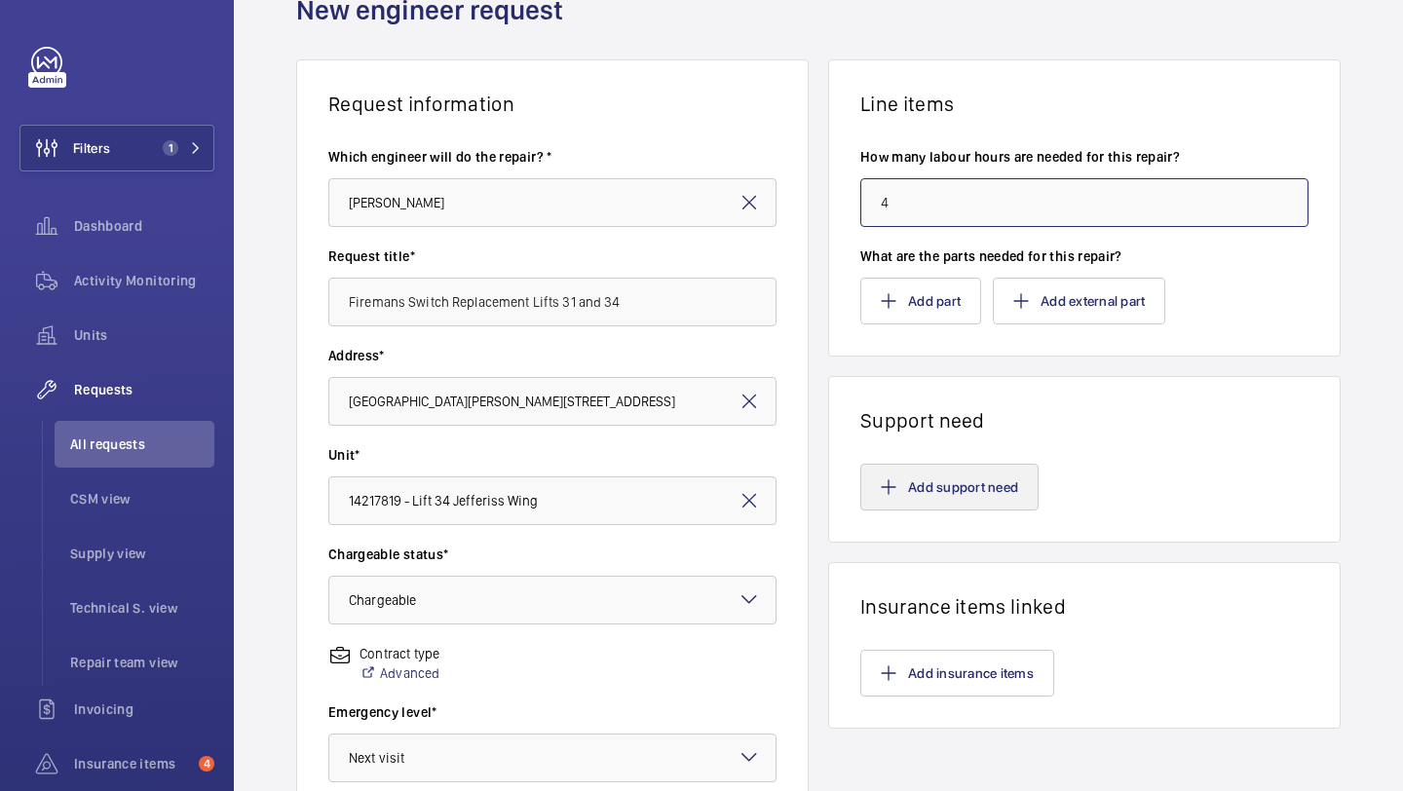
type input "4"
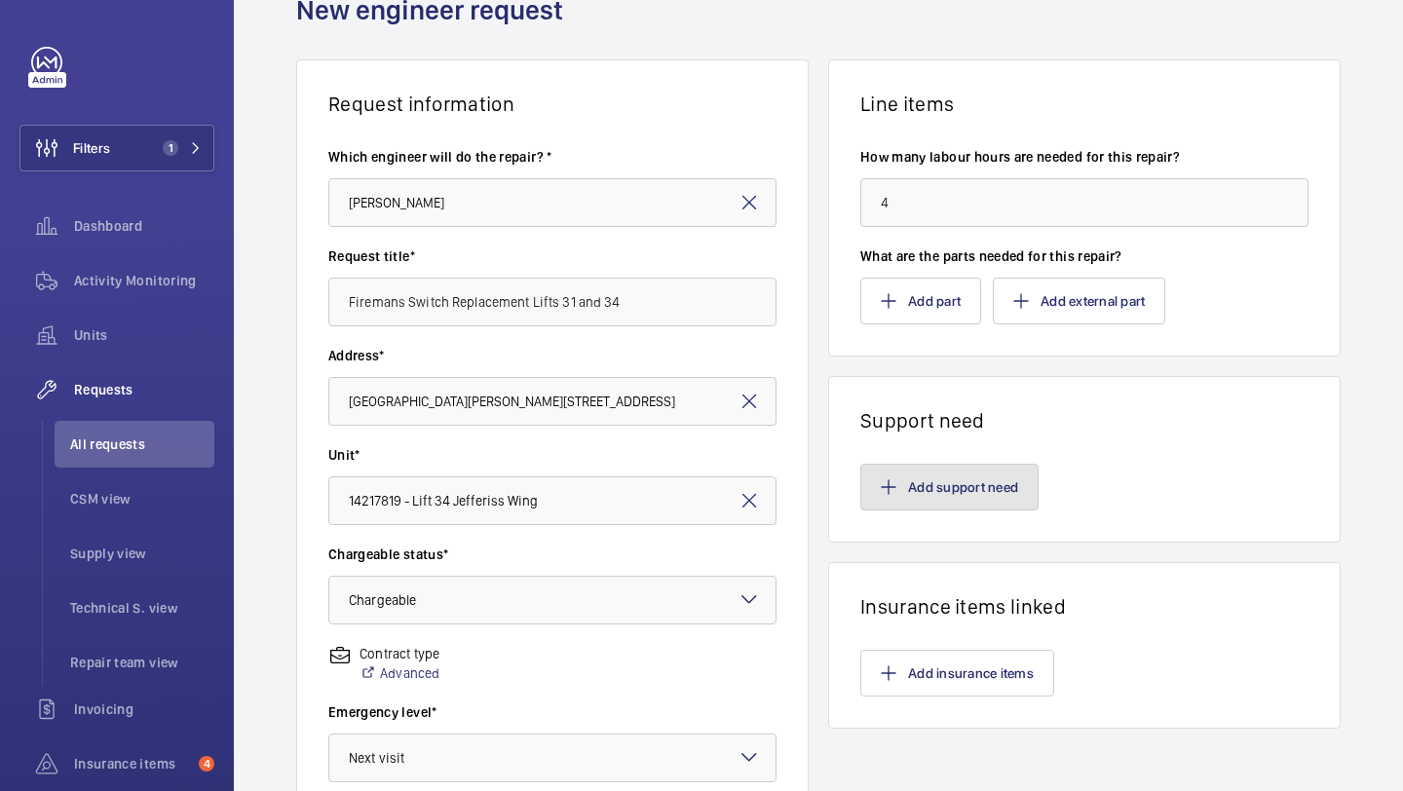
click at [935, 485] on button "Add support need" at bounding box center [950, 487] width 178 height 47
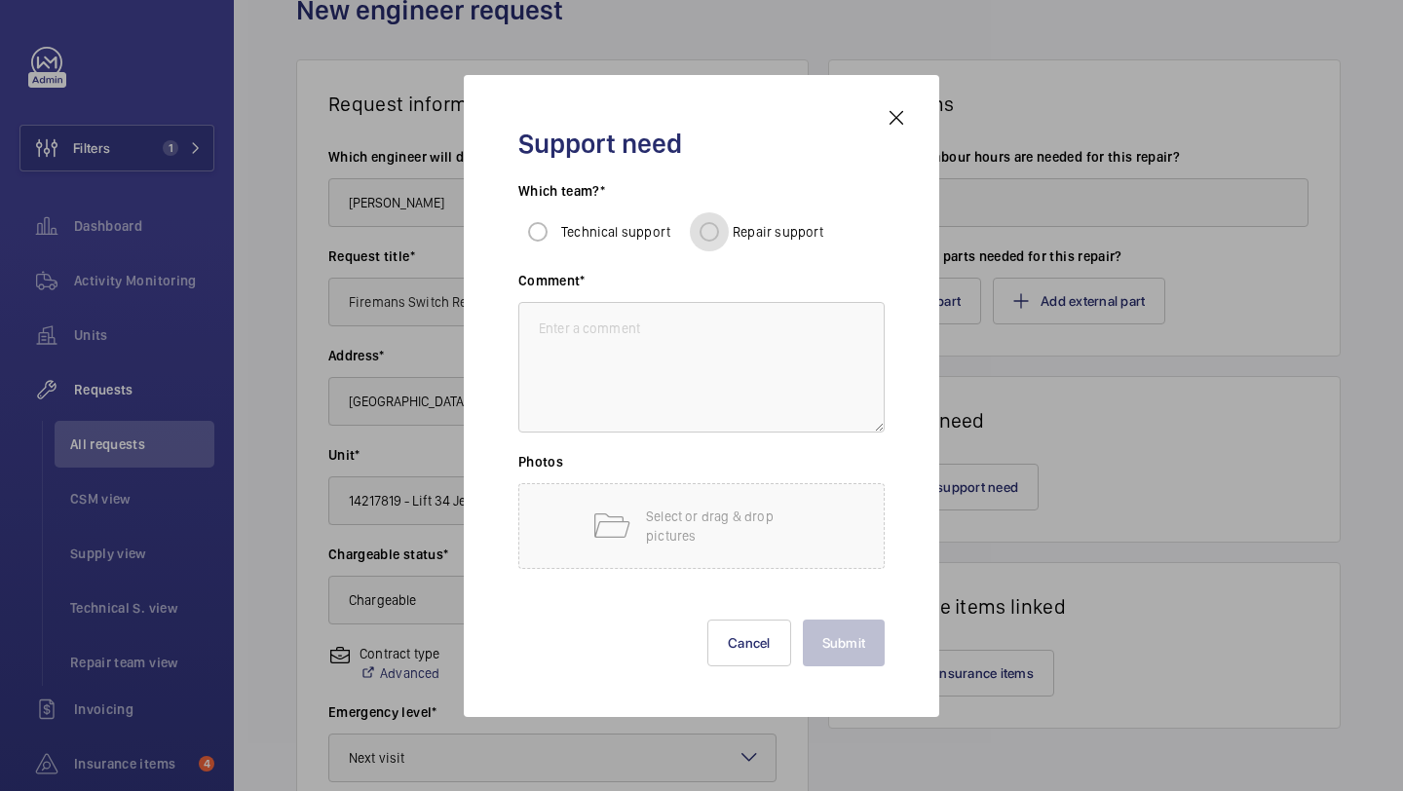
click at [711, 226] on input "Repair support" at bounding box center [709, 231] width 39 height 39
radio input "true"
click at [686, 334] on textarea at bounding box center [701, 367] width 366 height 131
paste textarea "Supply and fit triangle firemans switch to existing evacuation intercom to repl…"
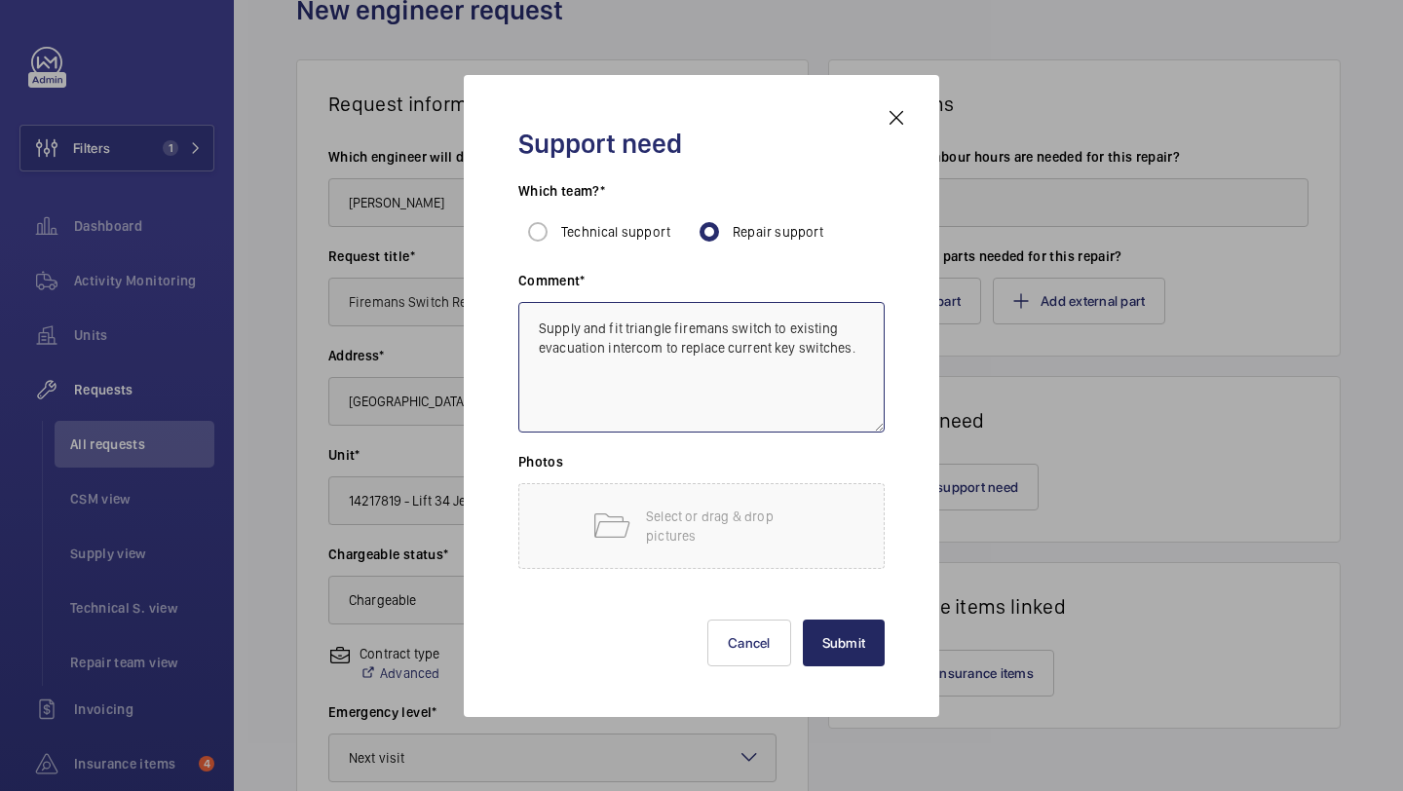
type textarea "Supply and fit triangle firemans switch to existing evacuation intercom to repl…"
click at [853, 634] on button "Submit" at bounding box center [844, 643] width 83 height 47
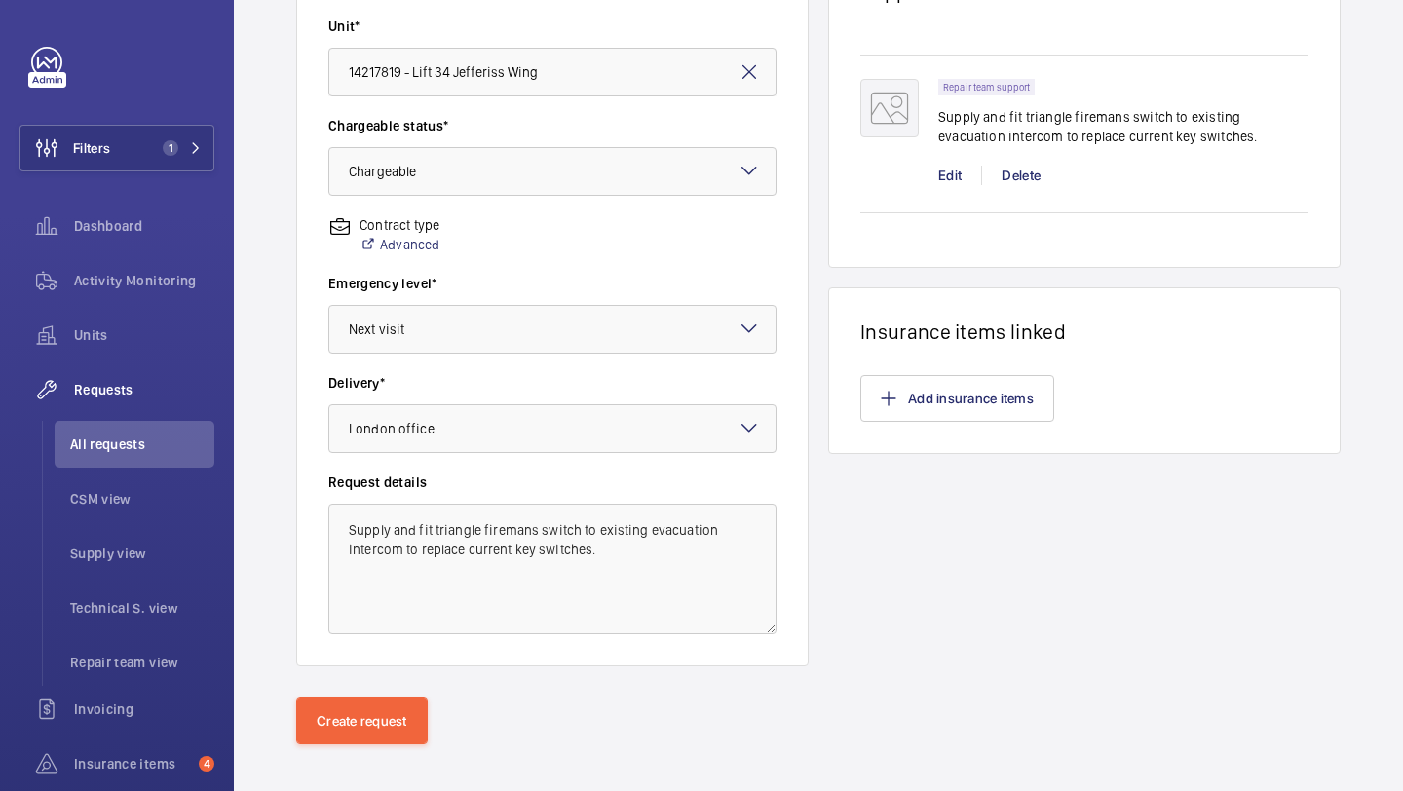
scroll to position [538, 0]
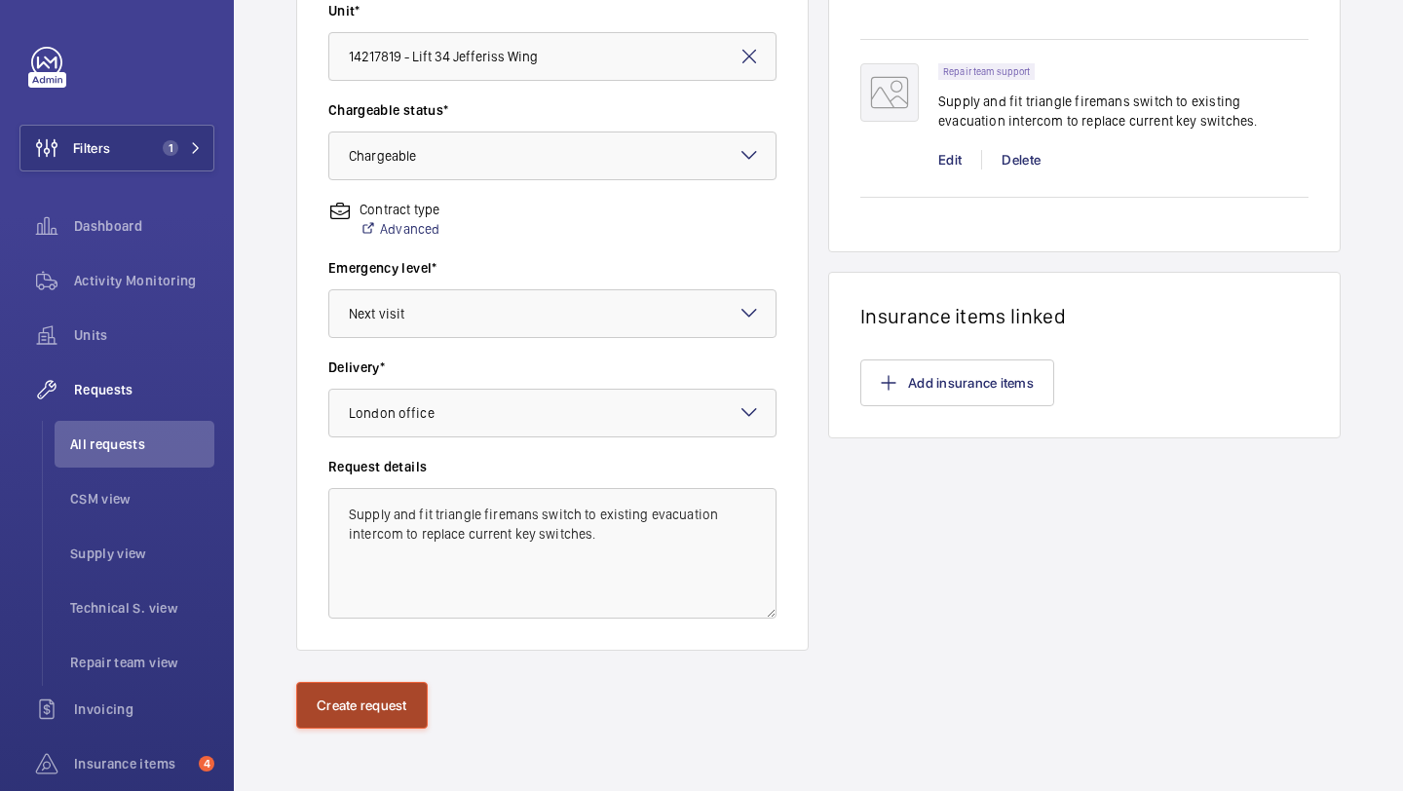
click at [341, 707] on button "Create request" at bounding box center [362, 705] width 132 height 47
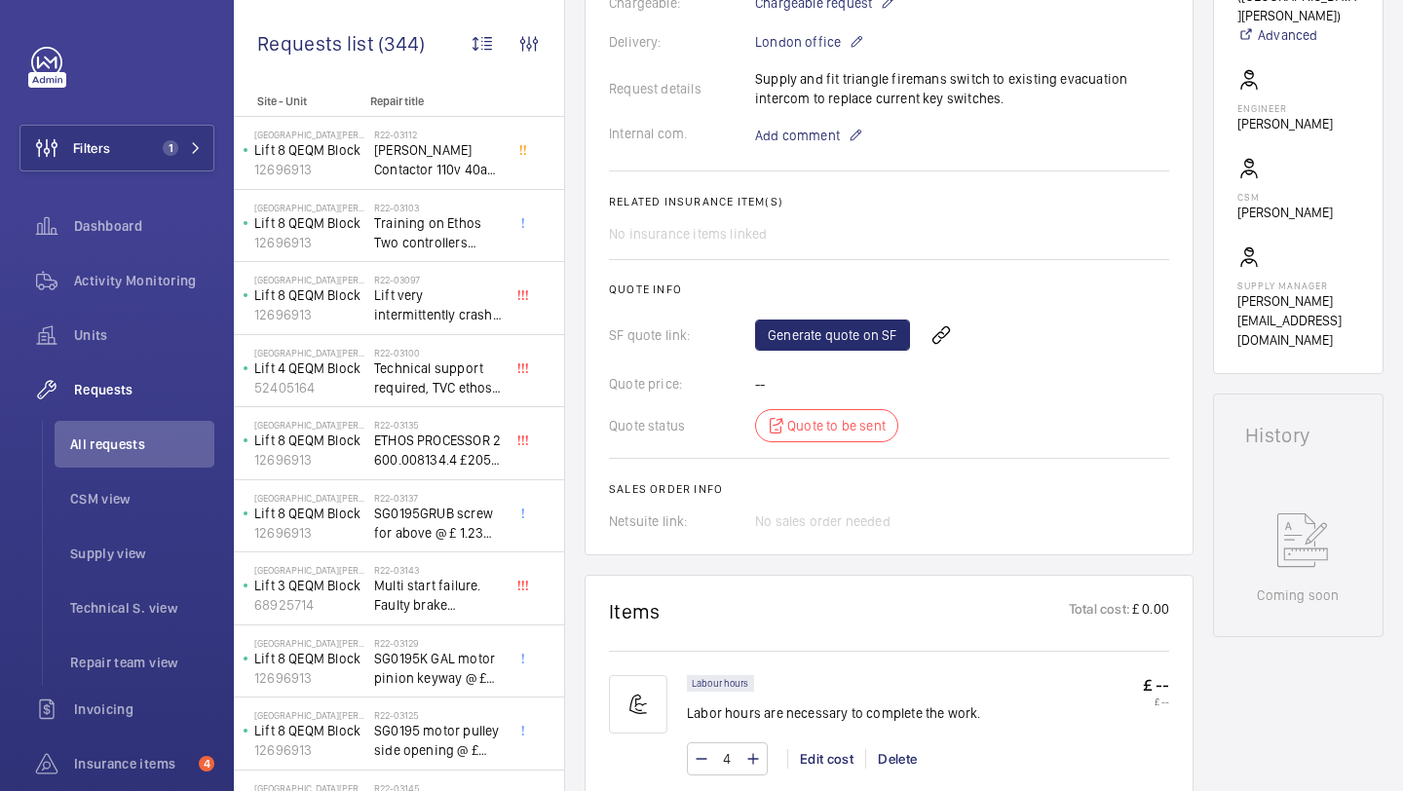
scroll to position [869, 0]
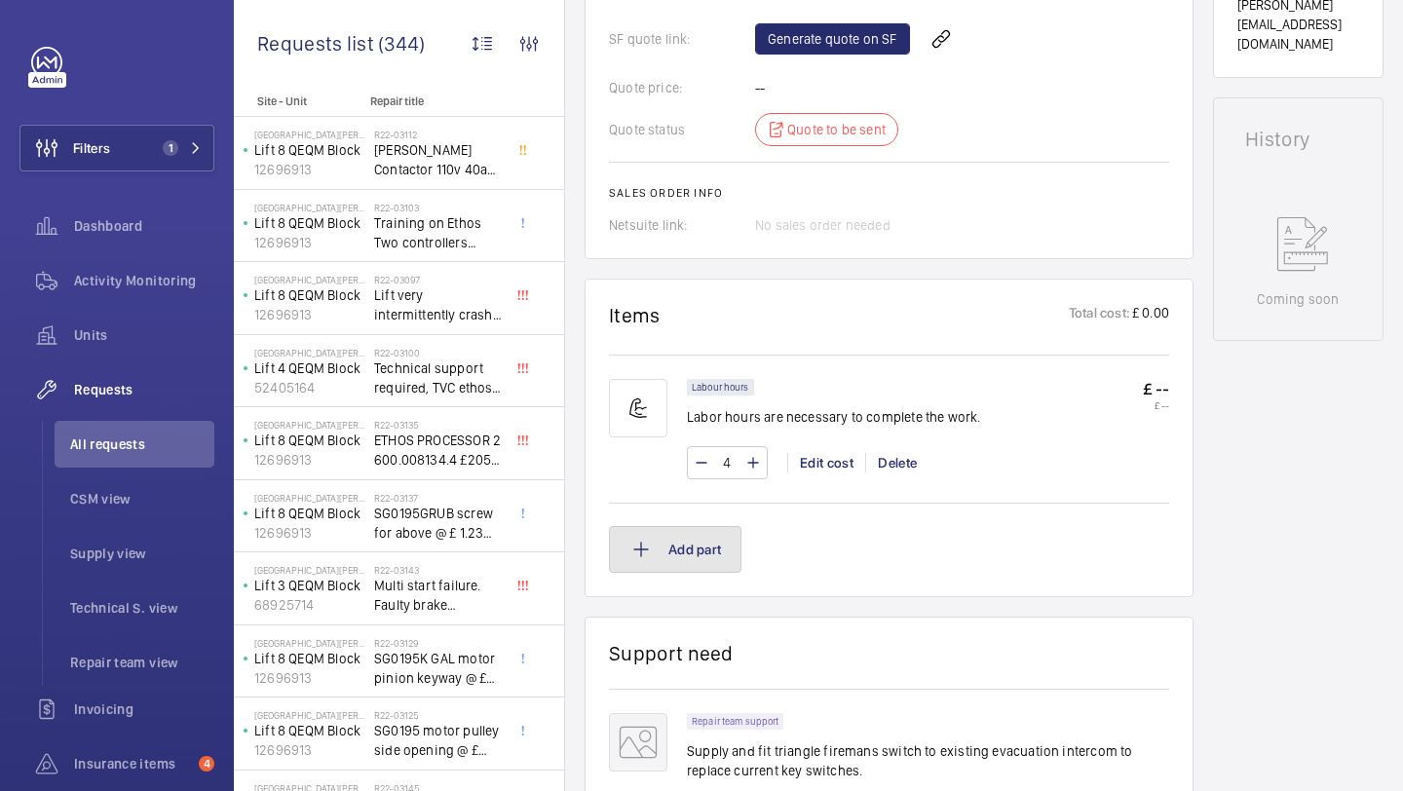
click at [705, 540] on button "Add part" at bounding box center [675, 549] width 133 height 47
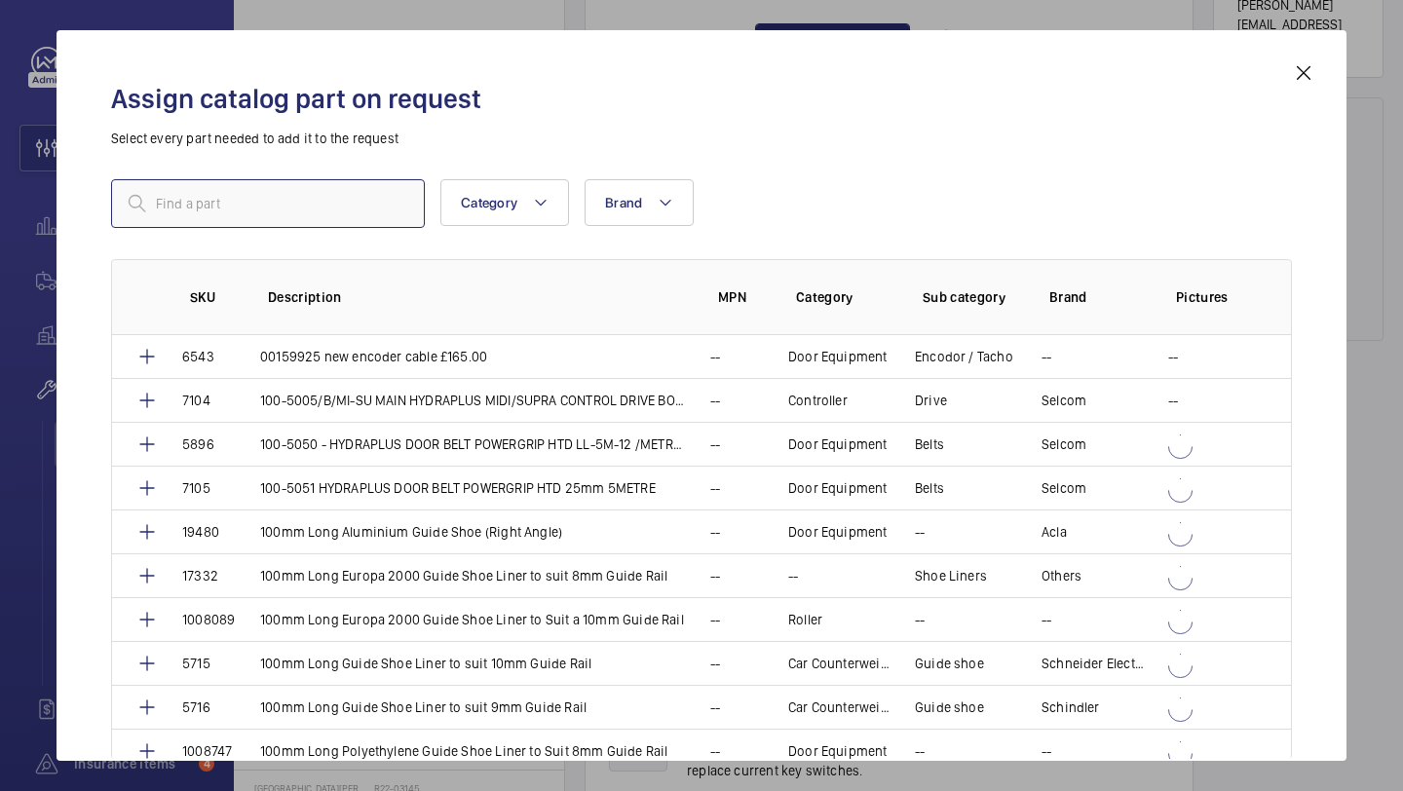
click at [330, 191] on input "text" at bounding box center [268, 203] width 314 height 49
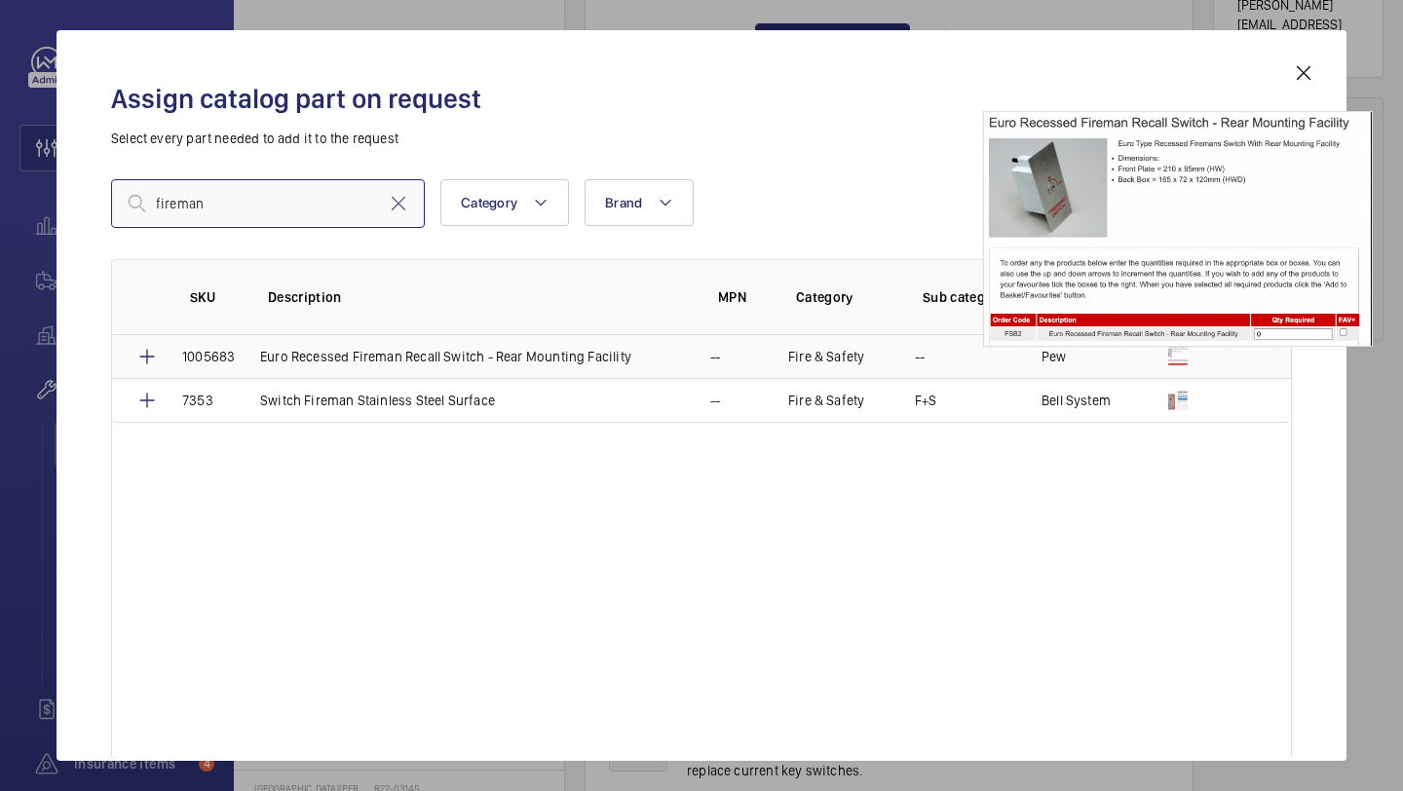
type input "fireman"
click at [1178, 353] on img at bounding box center [1177, 356] width 19 height 19
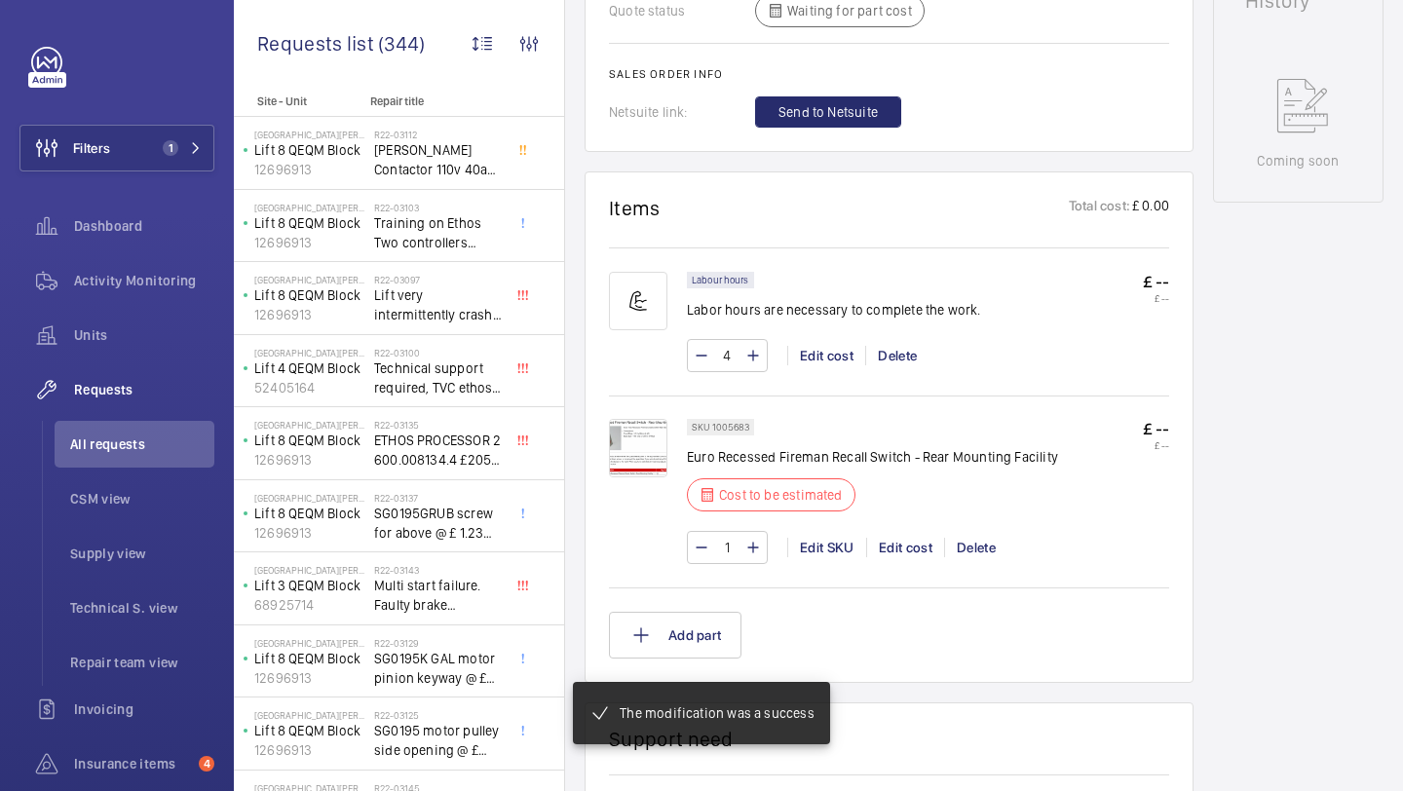
scroll to position [1016, 0]
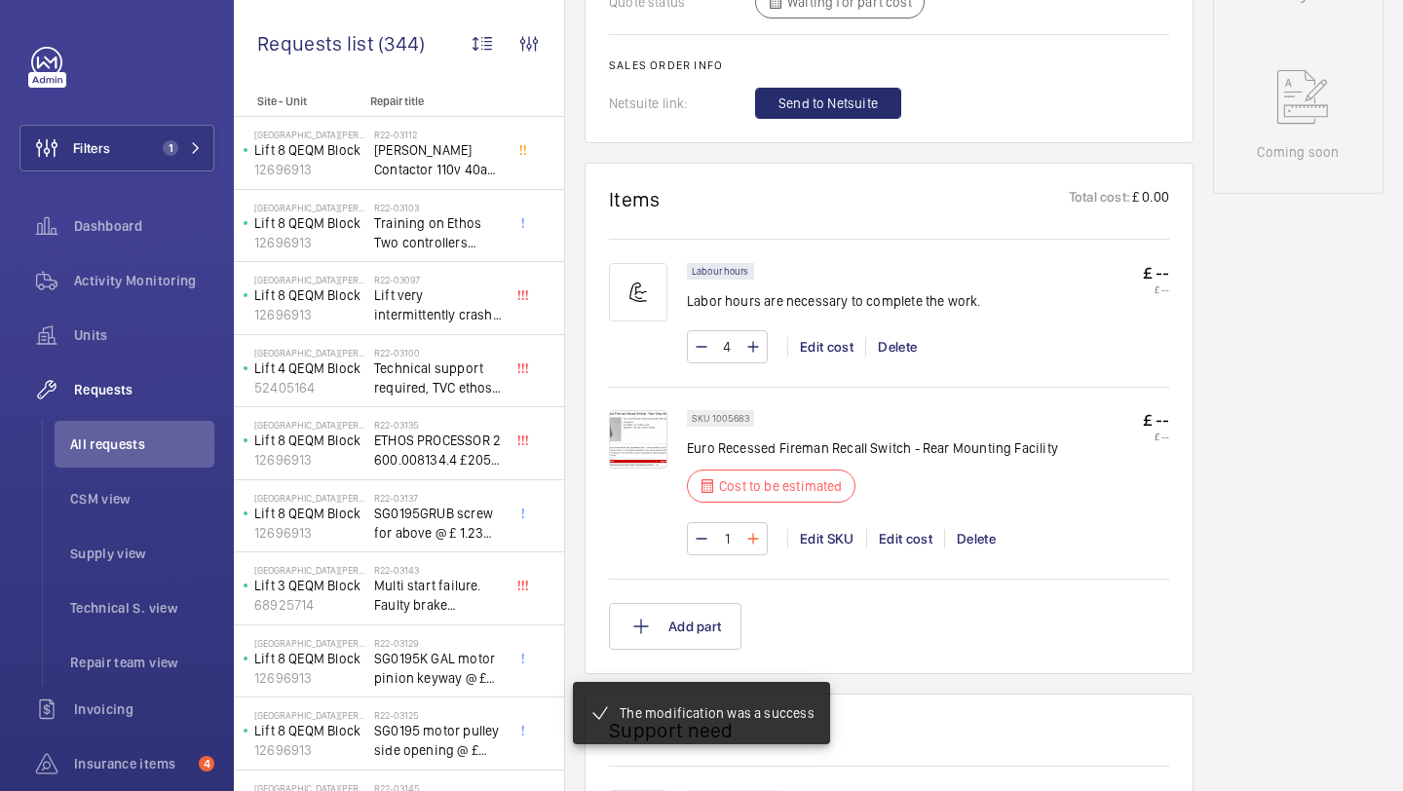
click at [753, 545] on mat-icon at bounding box center [754, 538] width 16 height 23
type input "2"
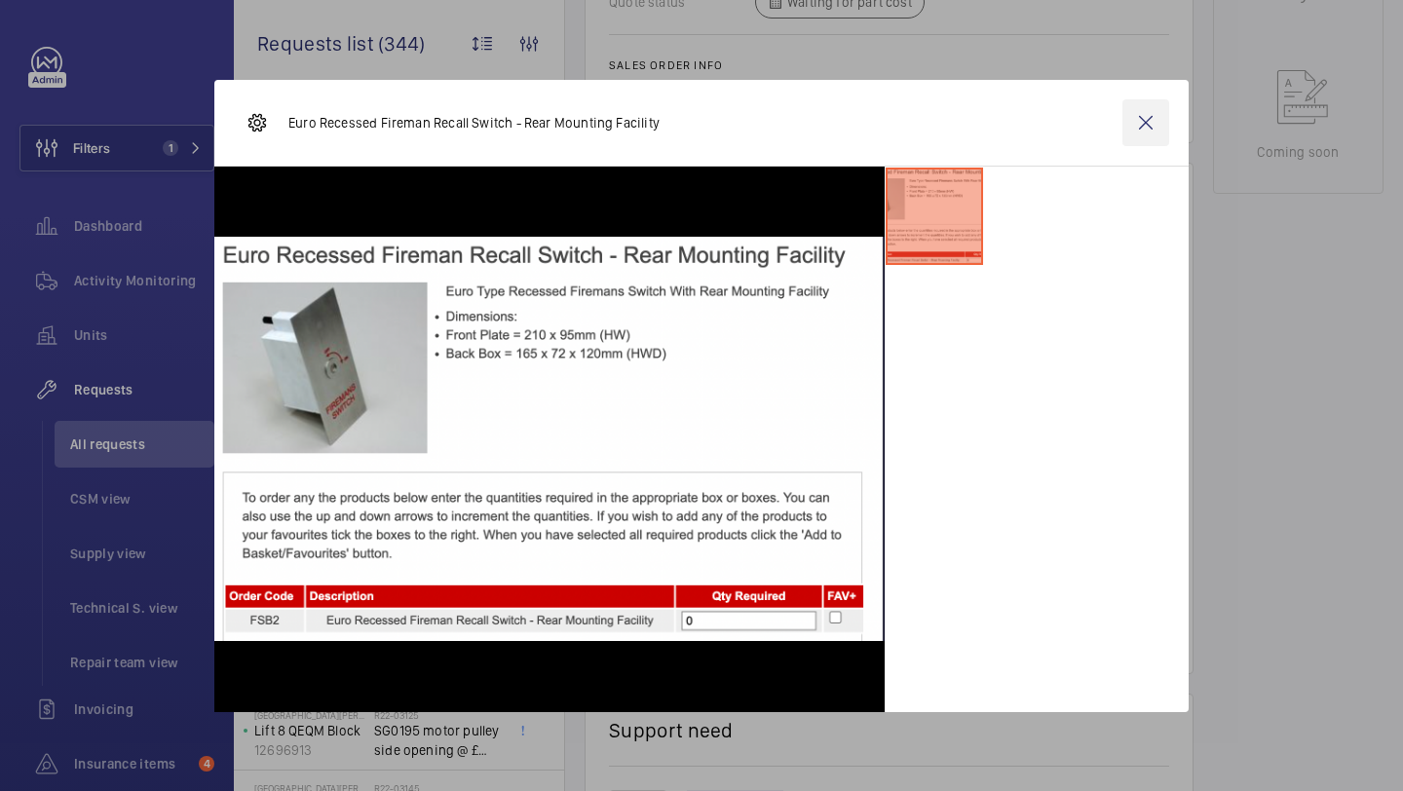
click at [1143, 115] on wm-front-icon-button at bounding box center [1146, 122] width 47 height 47
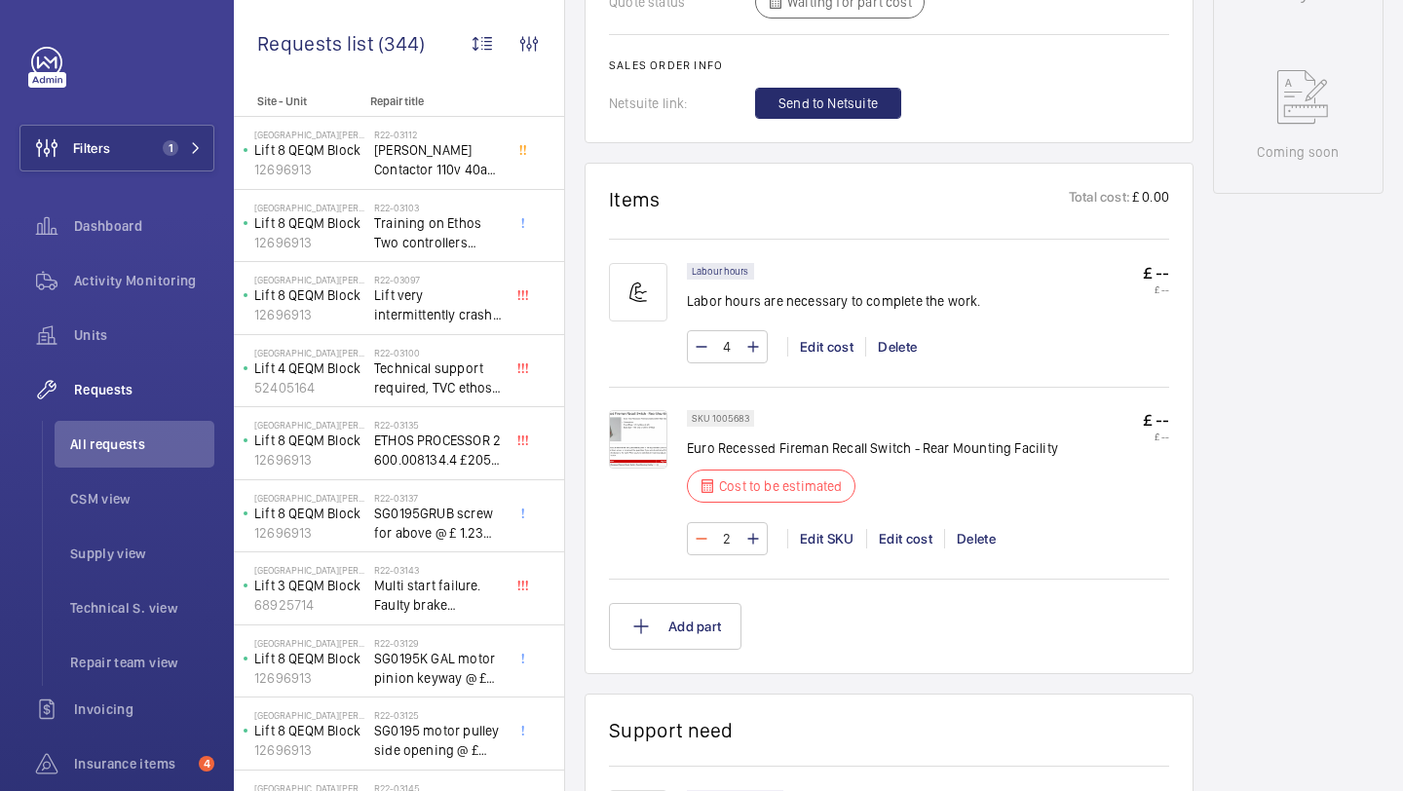
click at [708, 542] on mat-icon at bounding box center [702, 538] width 16 height 23
type input "0"
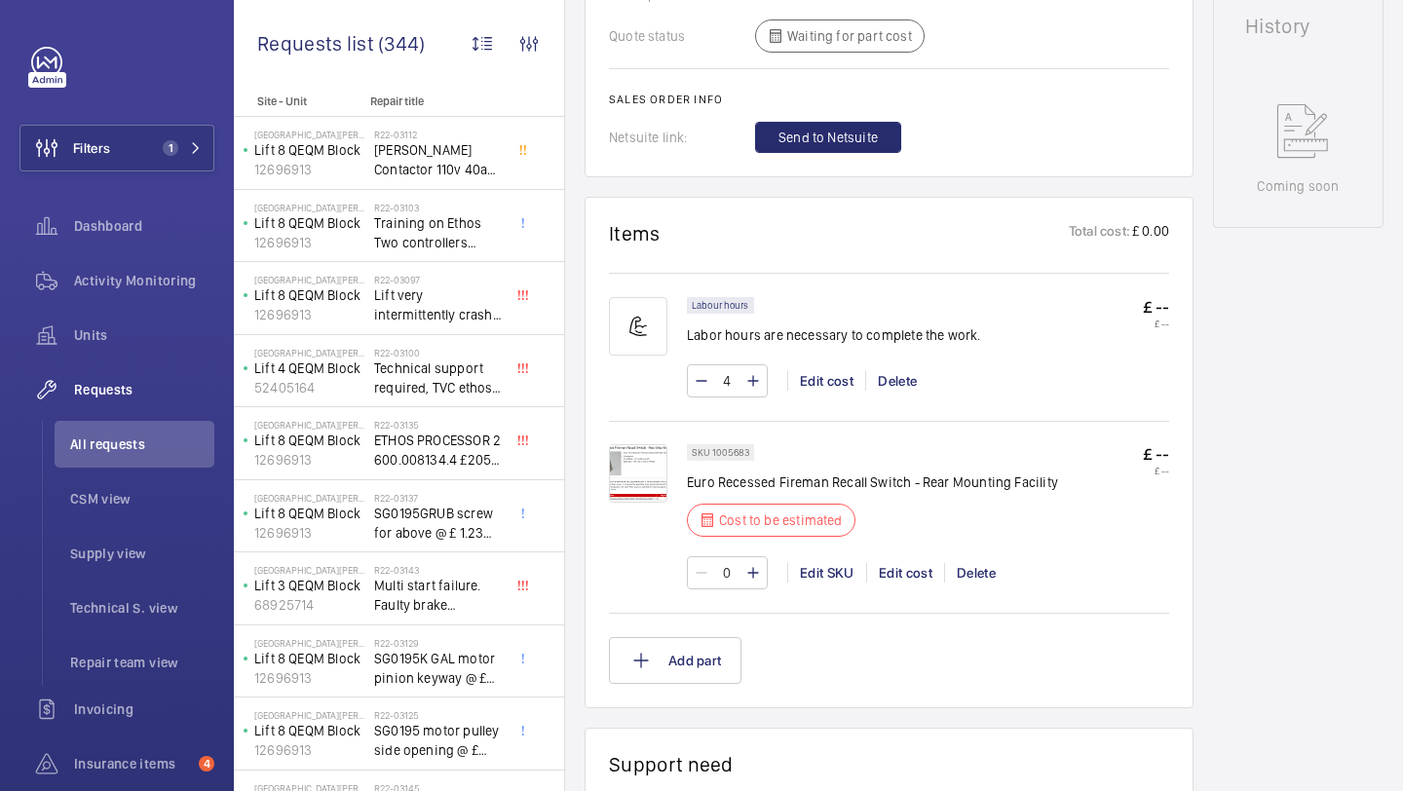
scroll to position [929, 0]
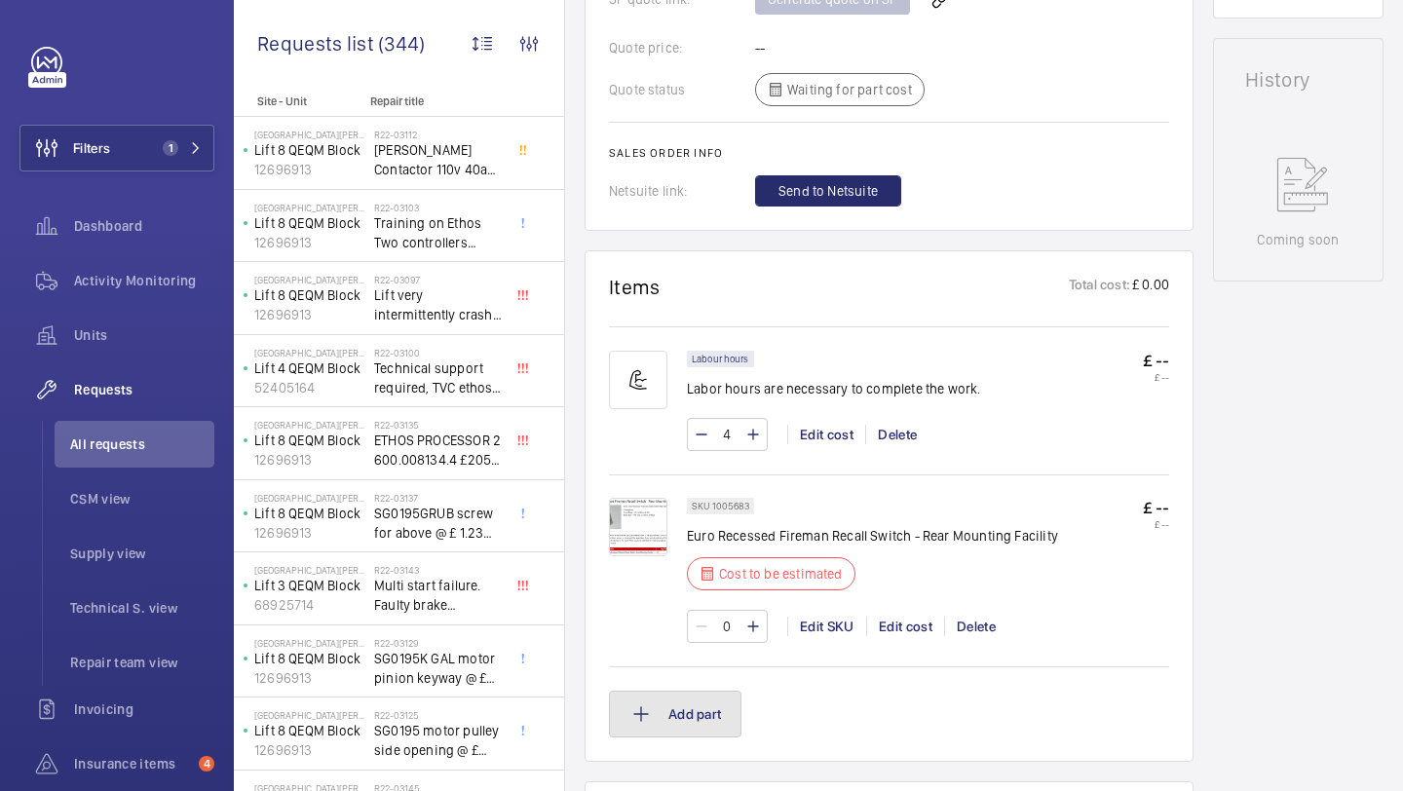
click at [672, 729] on button "Add part" at bounding box center [675, 714] width 133 height 47
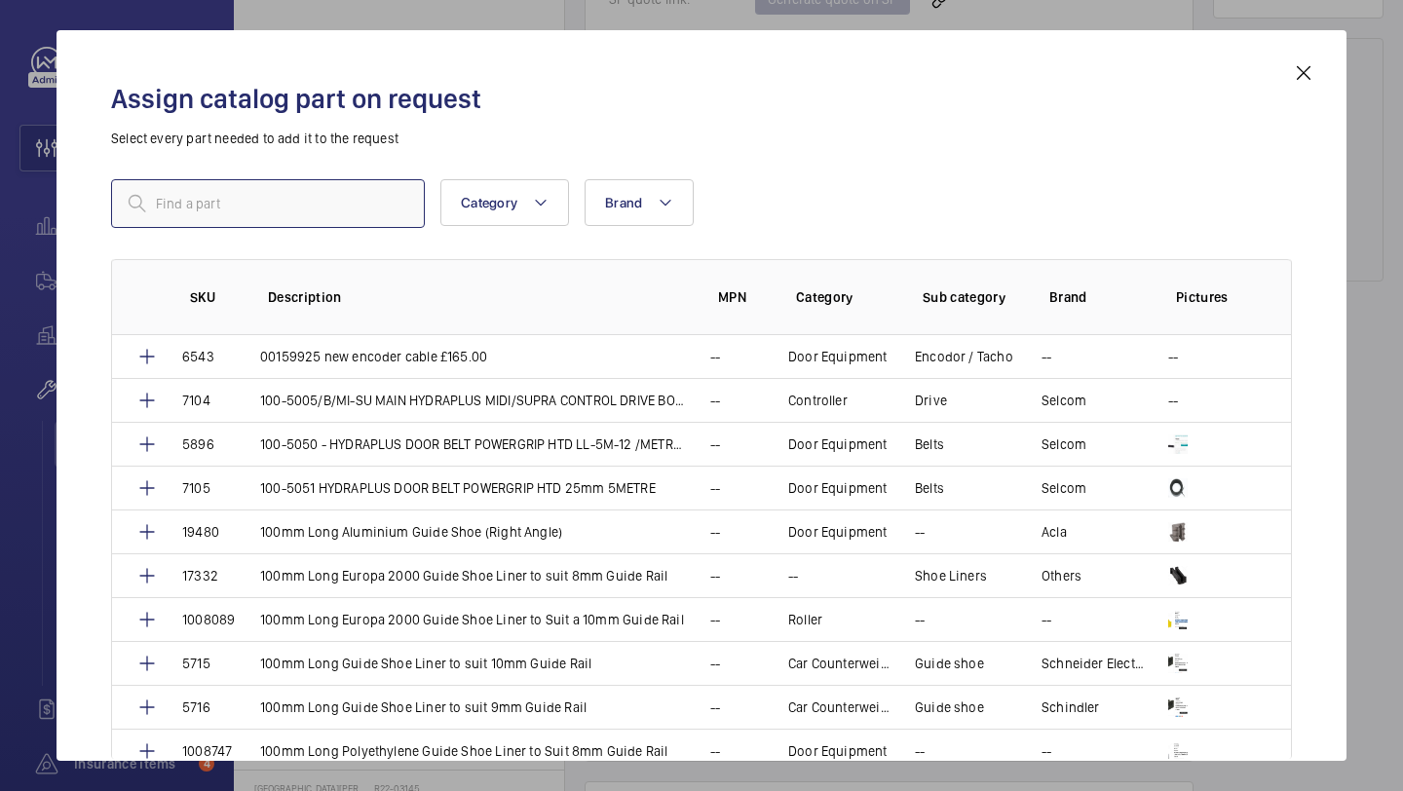
click at [324, 211] on input "text" at bounding box center [268, 203] width 314 height 49
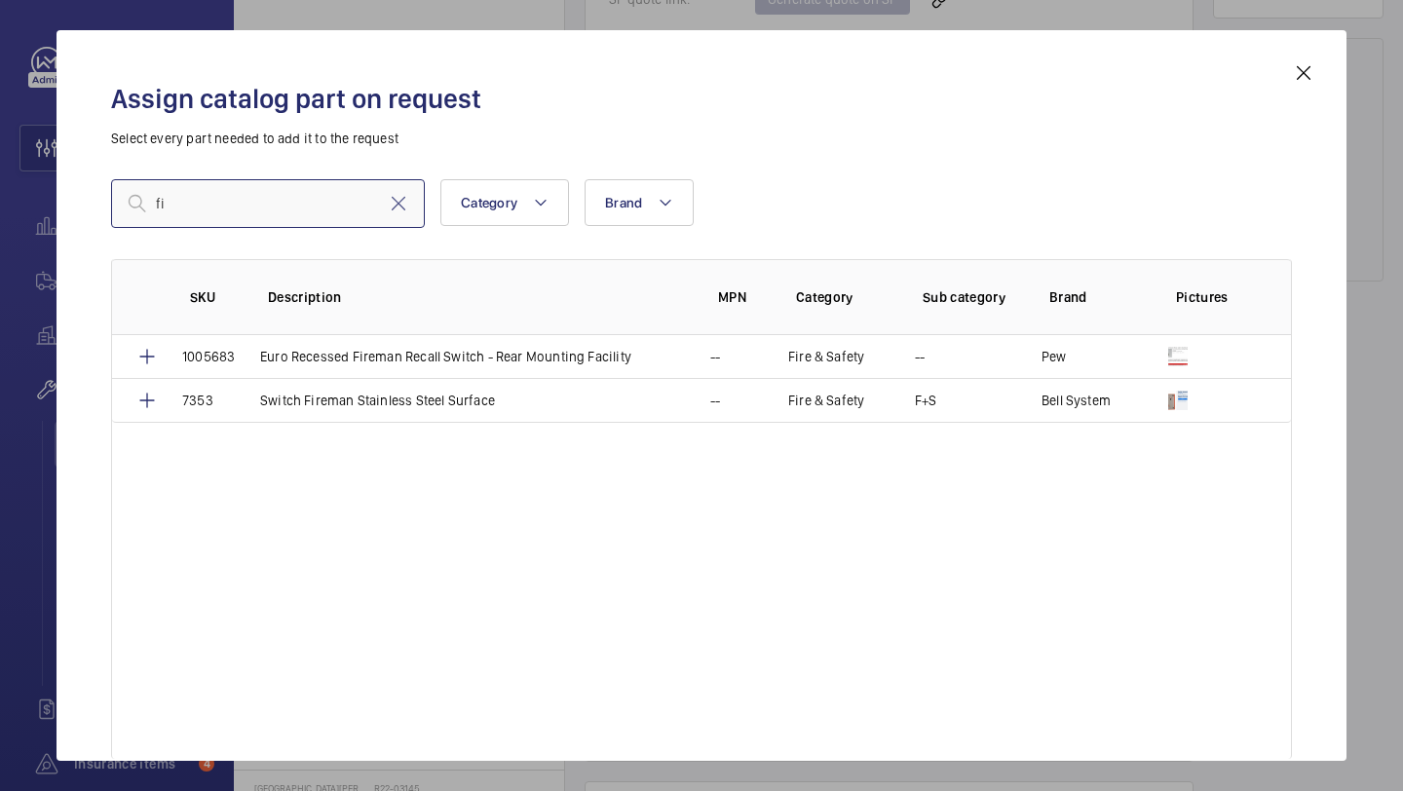
type input "f"
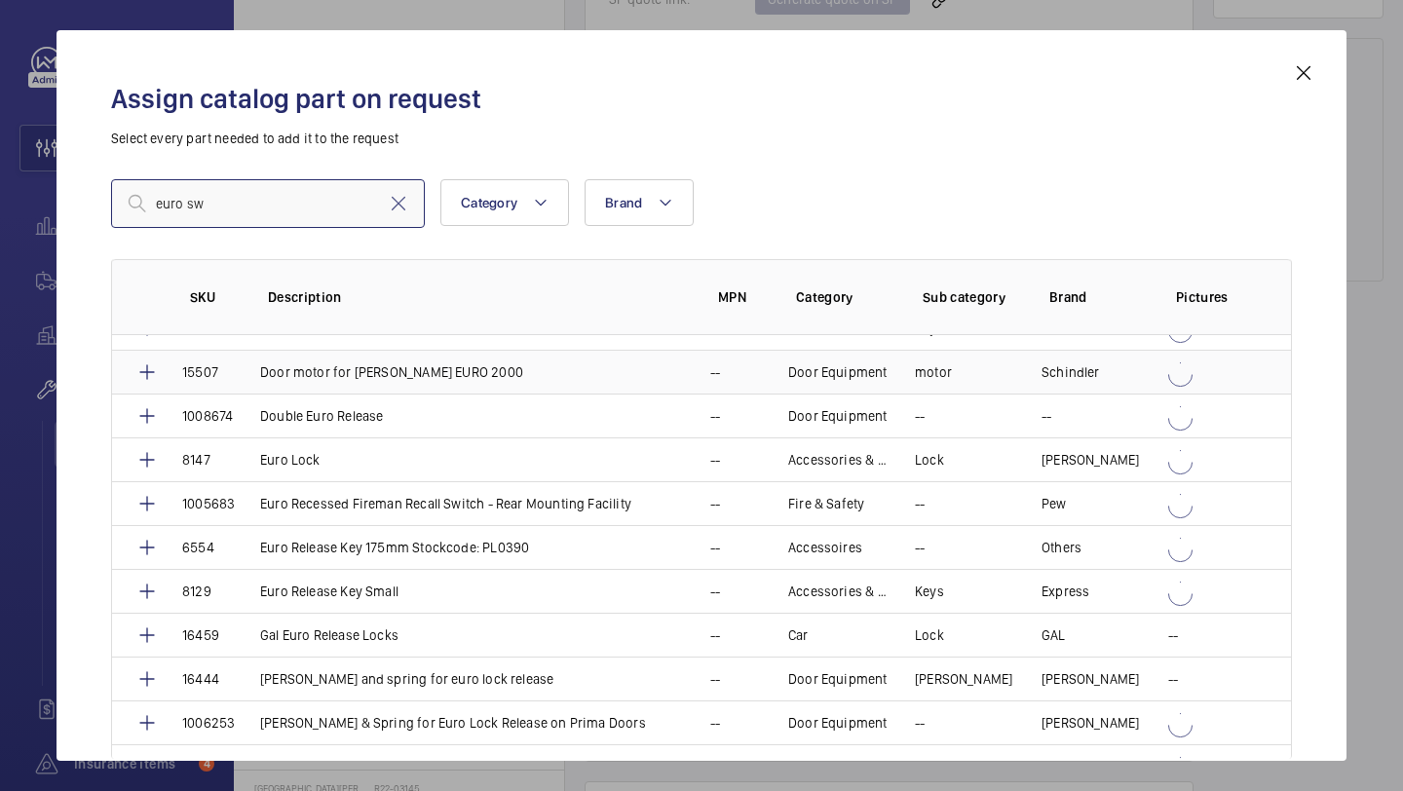
scroll to position [32, 0]
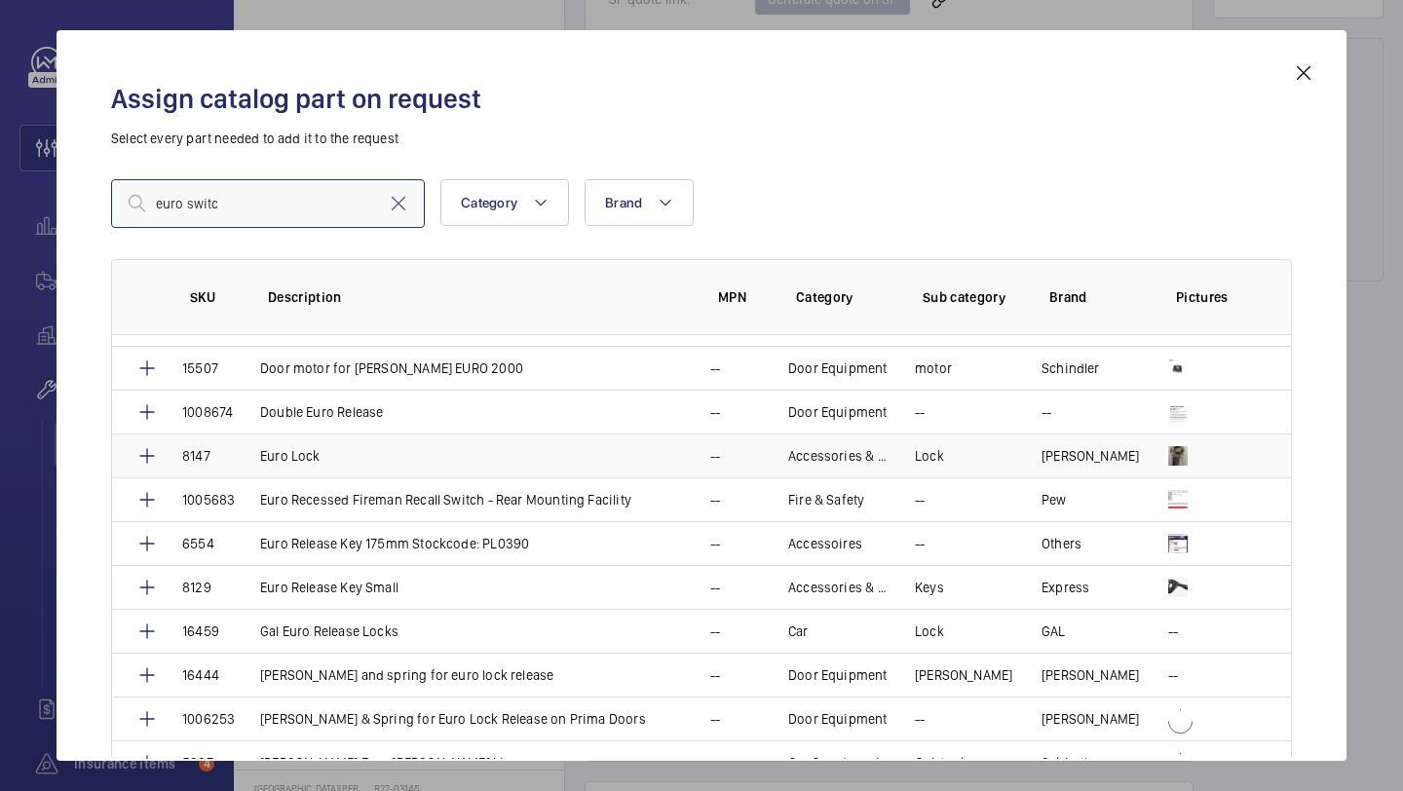
type input "euro switch"
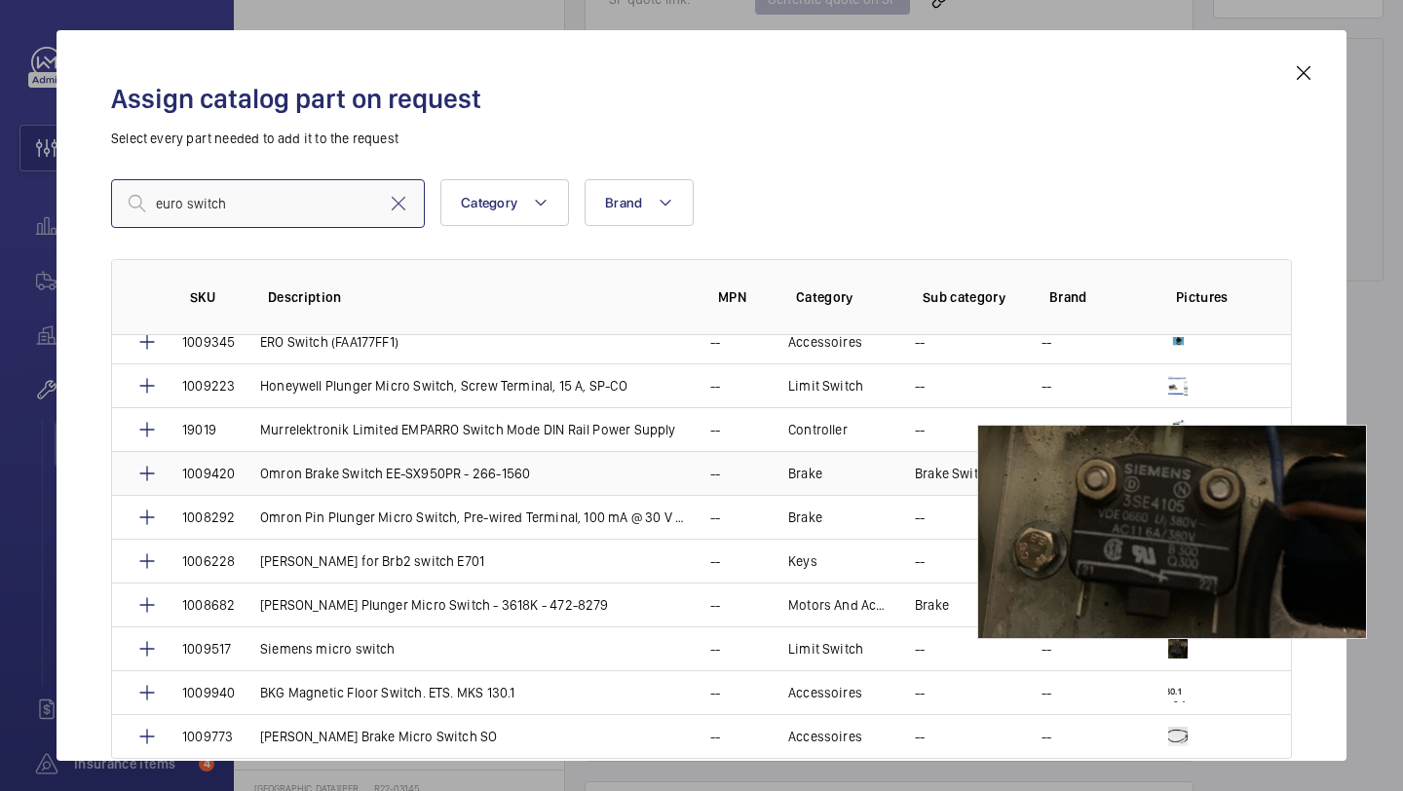
scroll to position [146, 0]
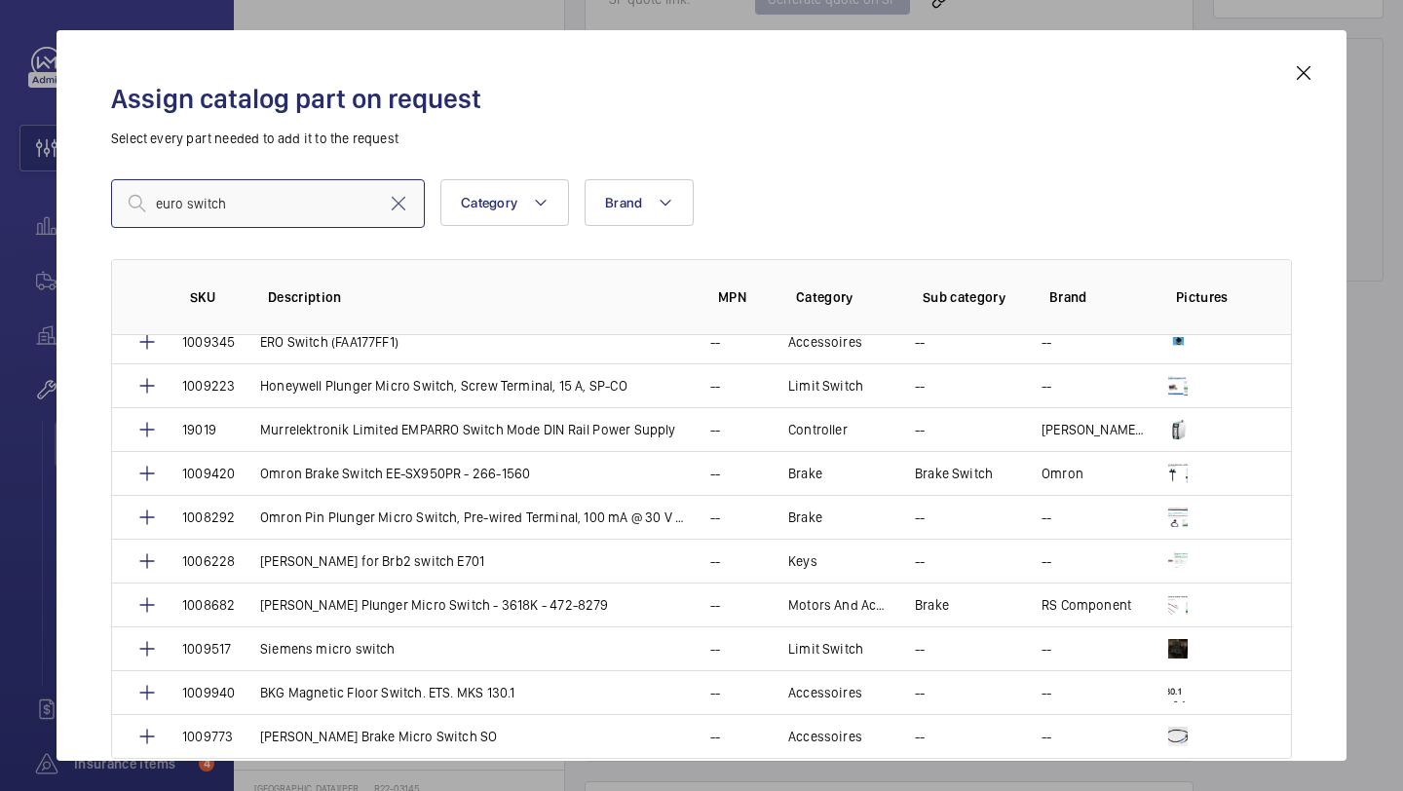
click at [293, 211] on input "euro switch" at bounding box center [268, 203] width 314 height 49
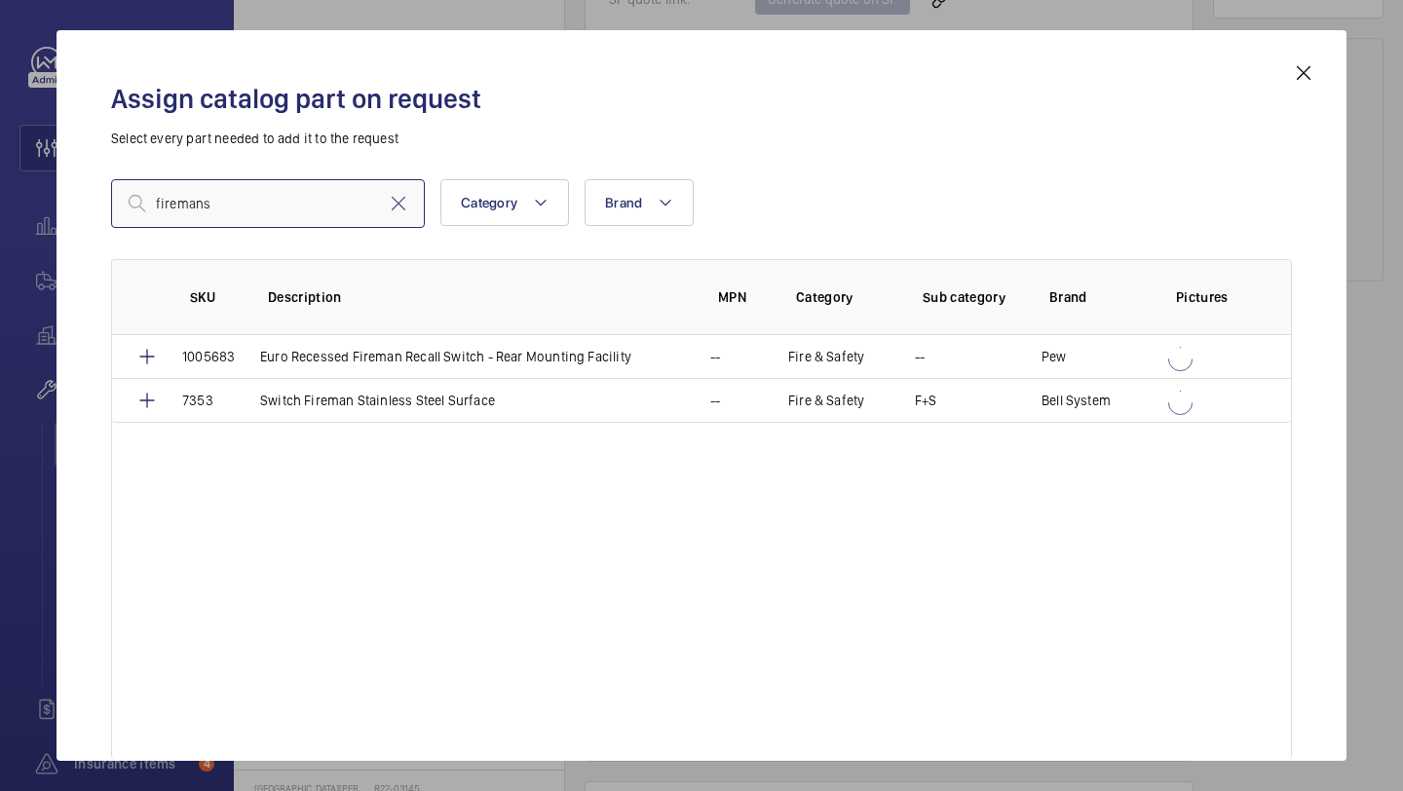
scroll to position [0, 0]
type input "firemans"
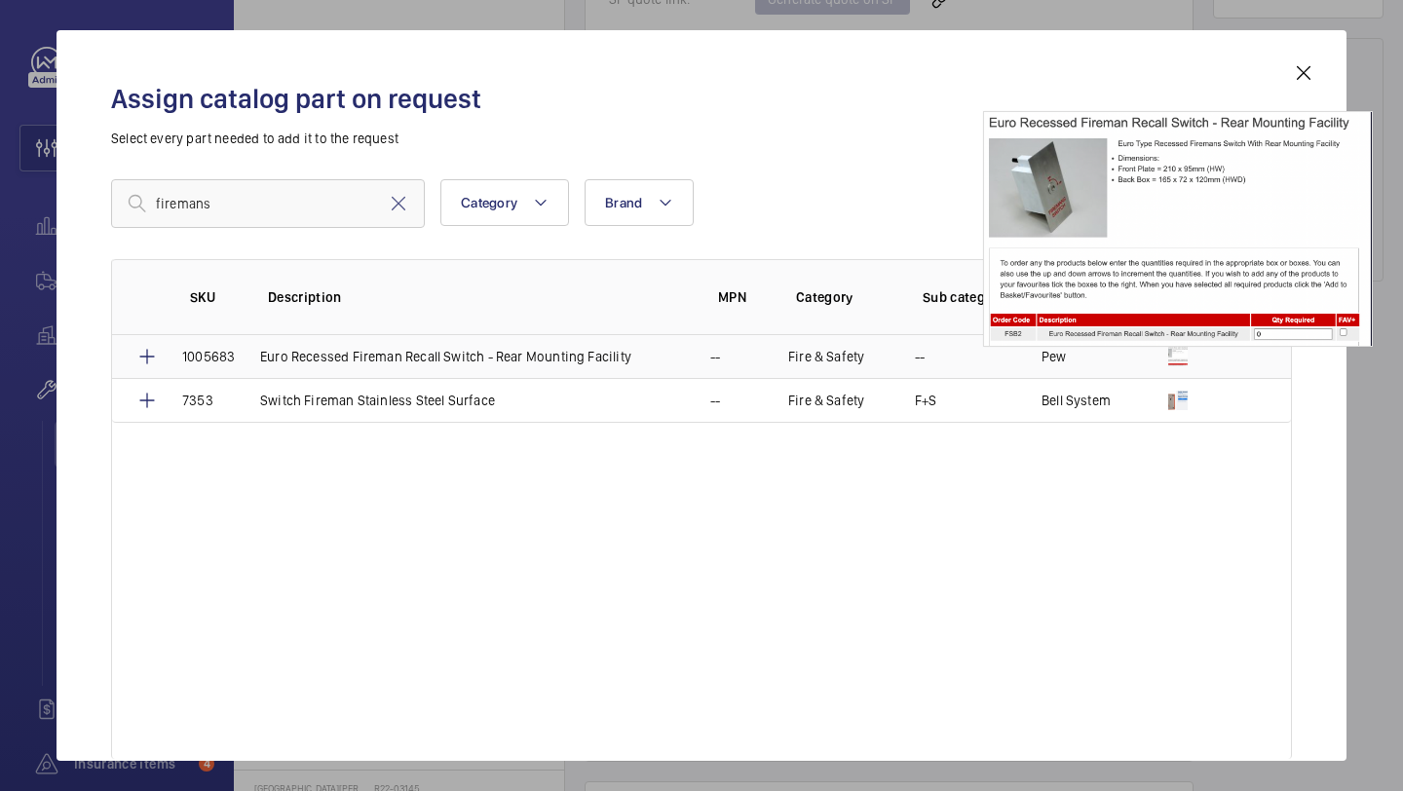
click at [1174, 350] on img at bounding box center [1177, 356] width 19 height 19
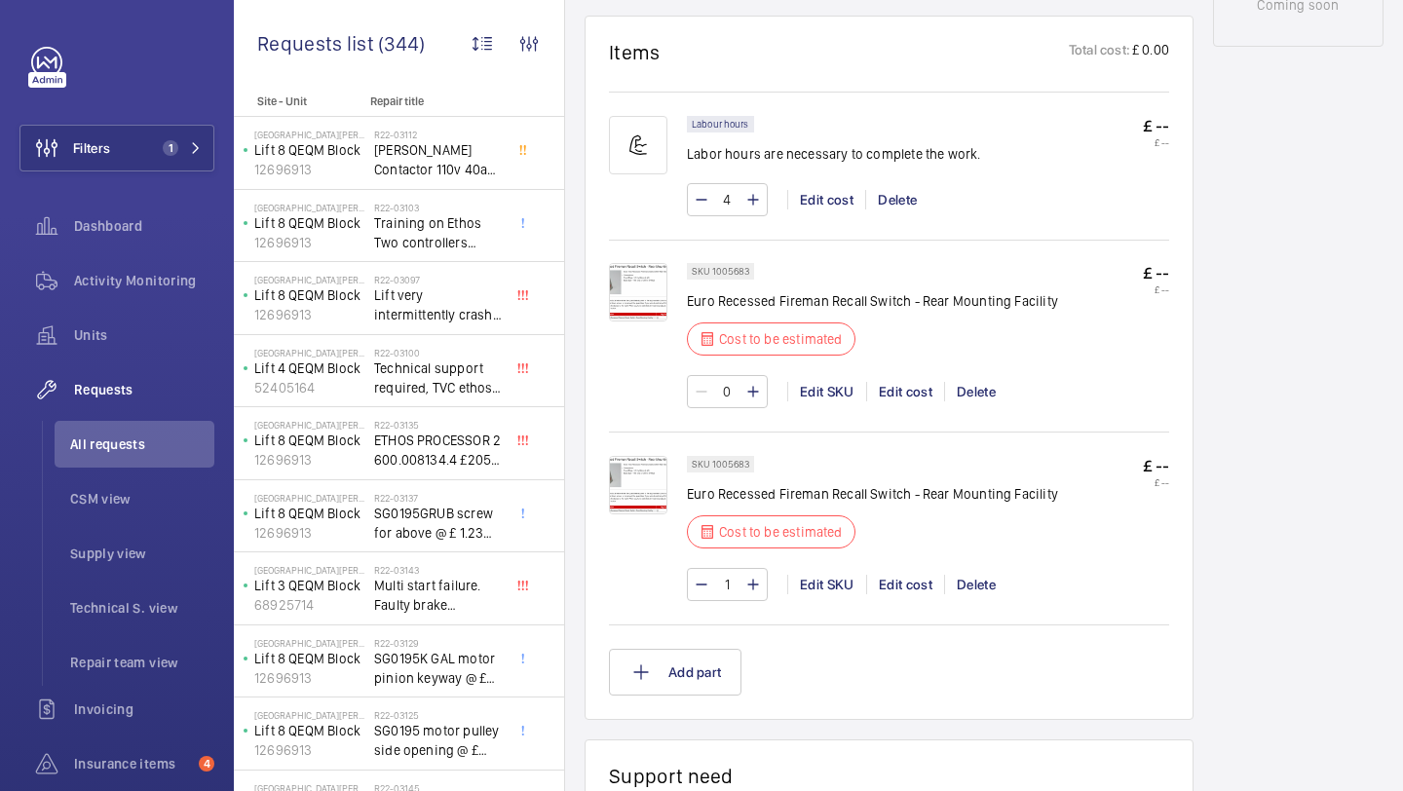
scroll to position [1205, 0]
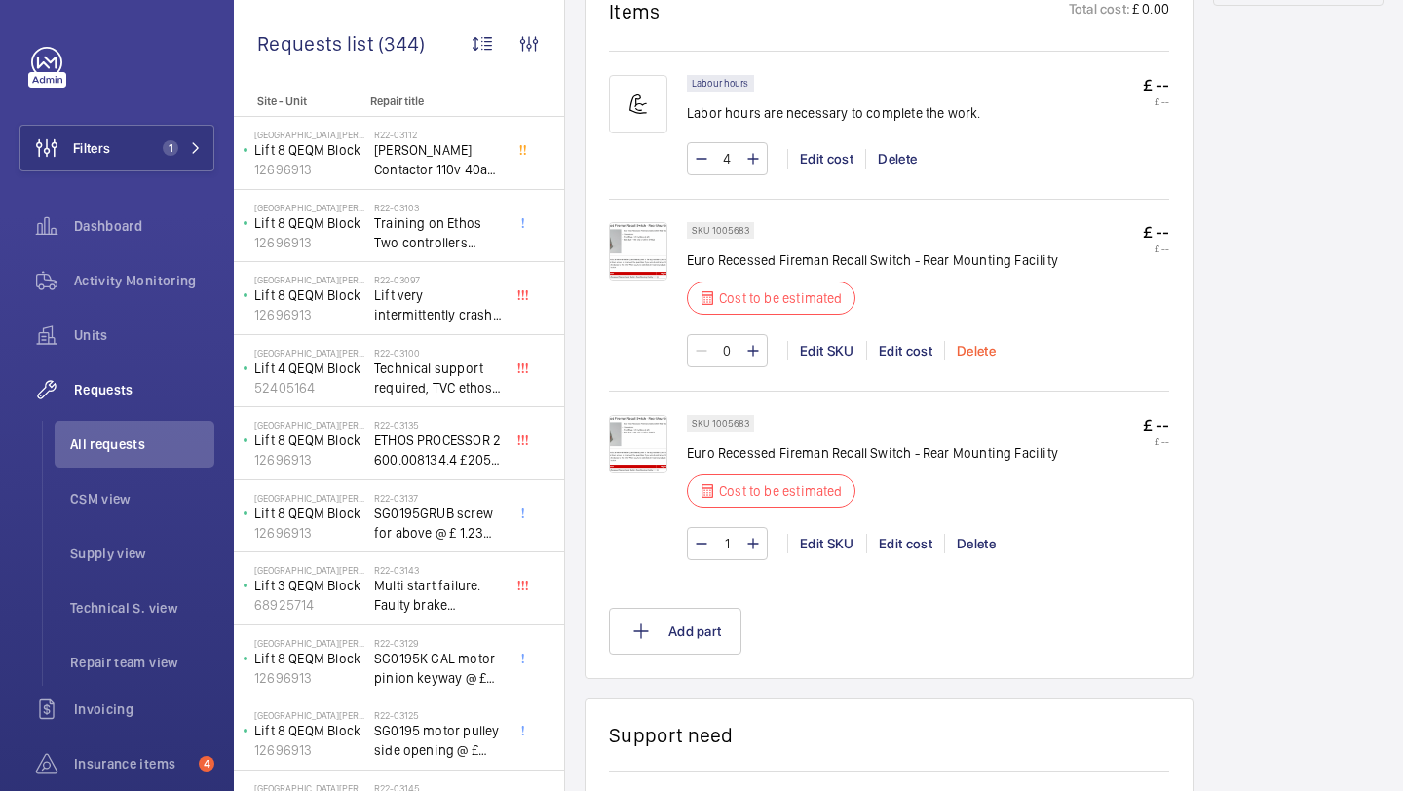
click at [976, 353] on div "Delete" at bounding box center [975, 350] width 63 height 19
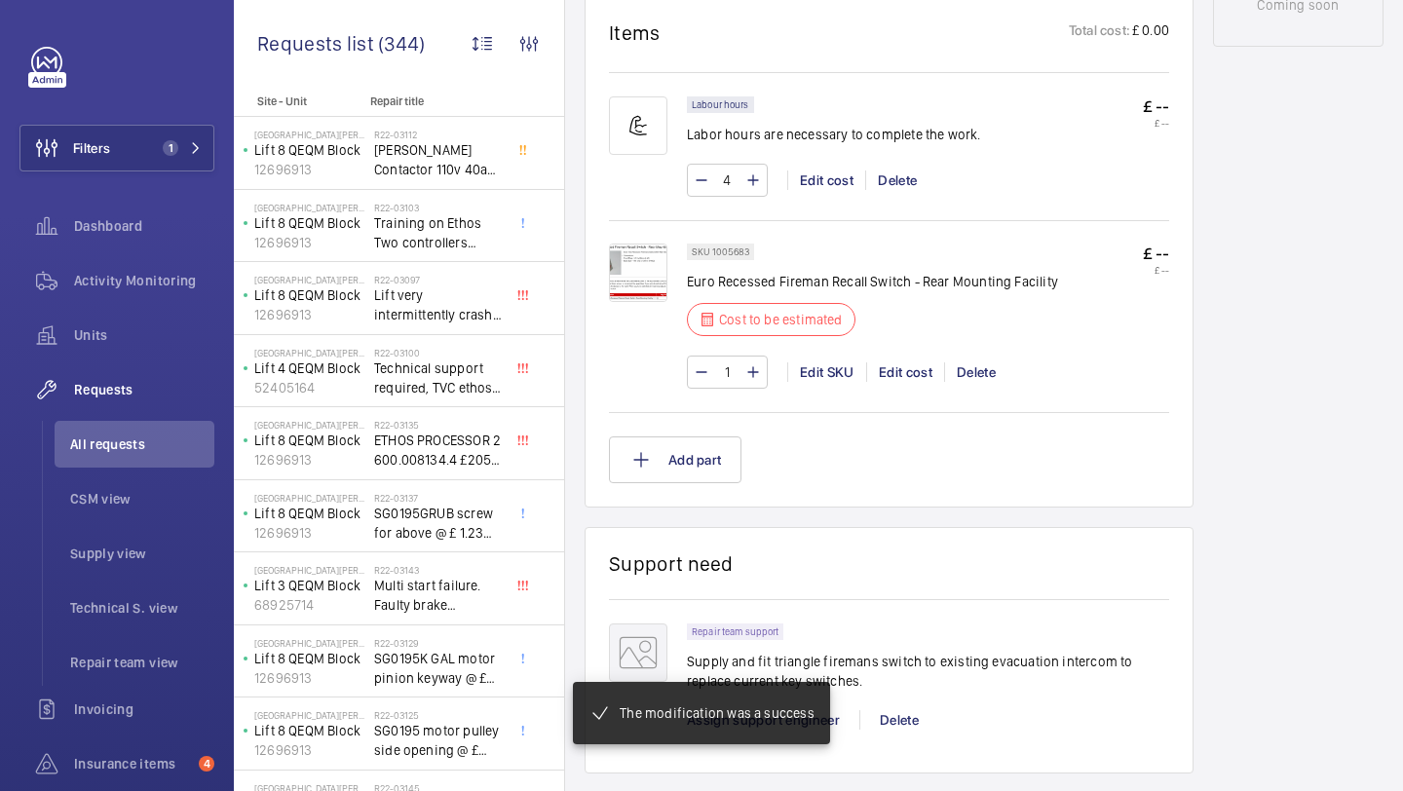
click at [635, 281] on img at bounding box center [638, 273] width 58 height 58
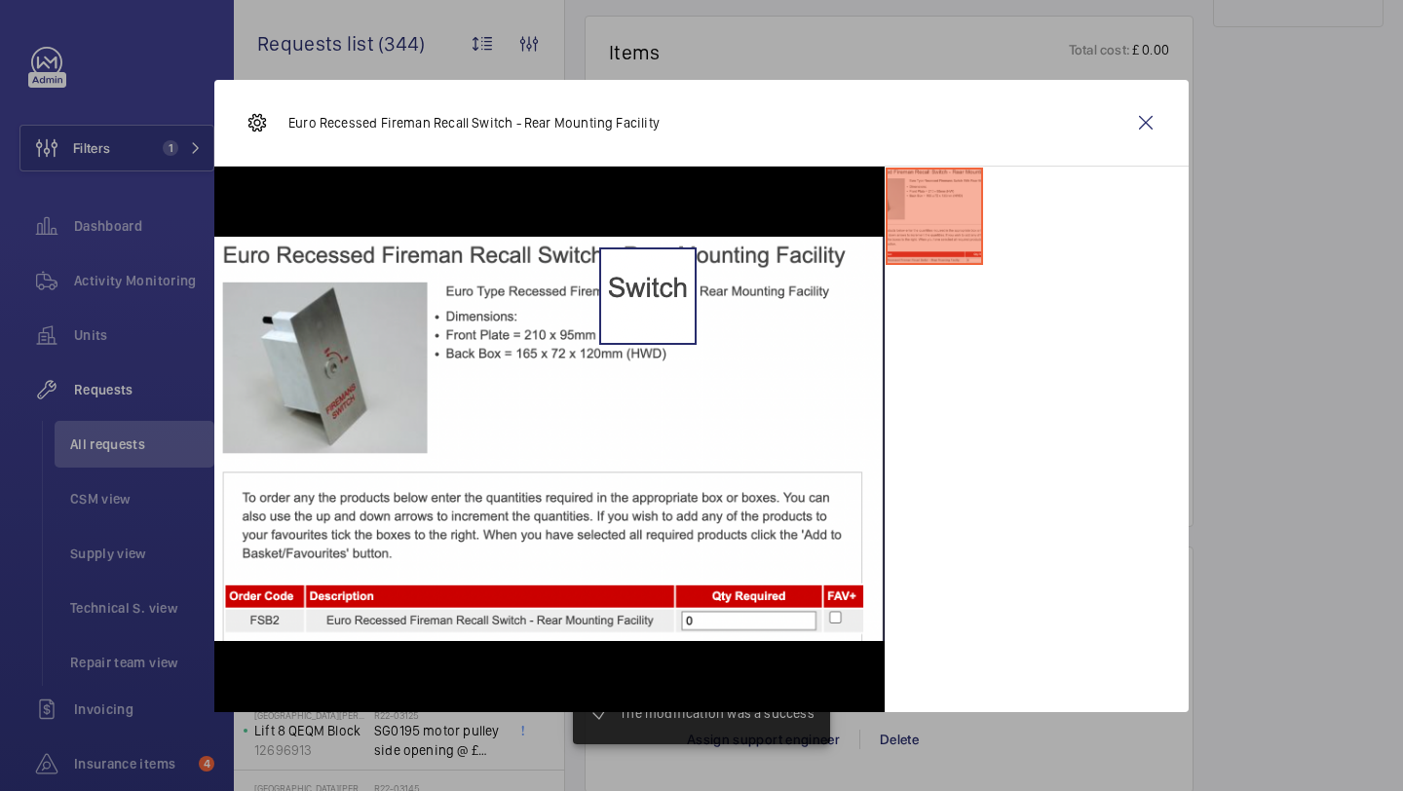
scroll to position [1203, 0]
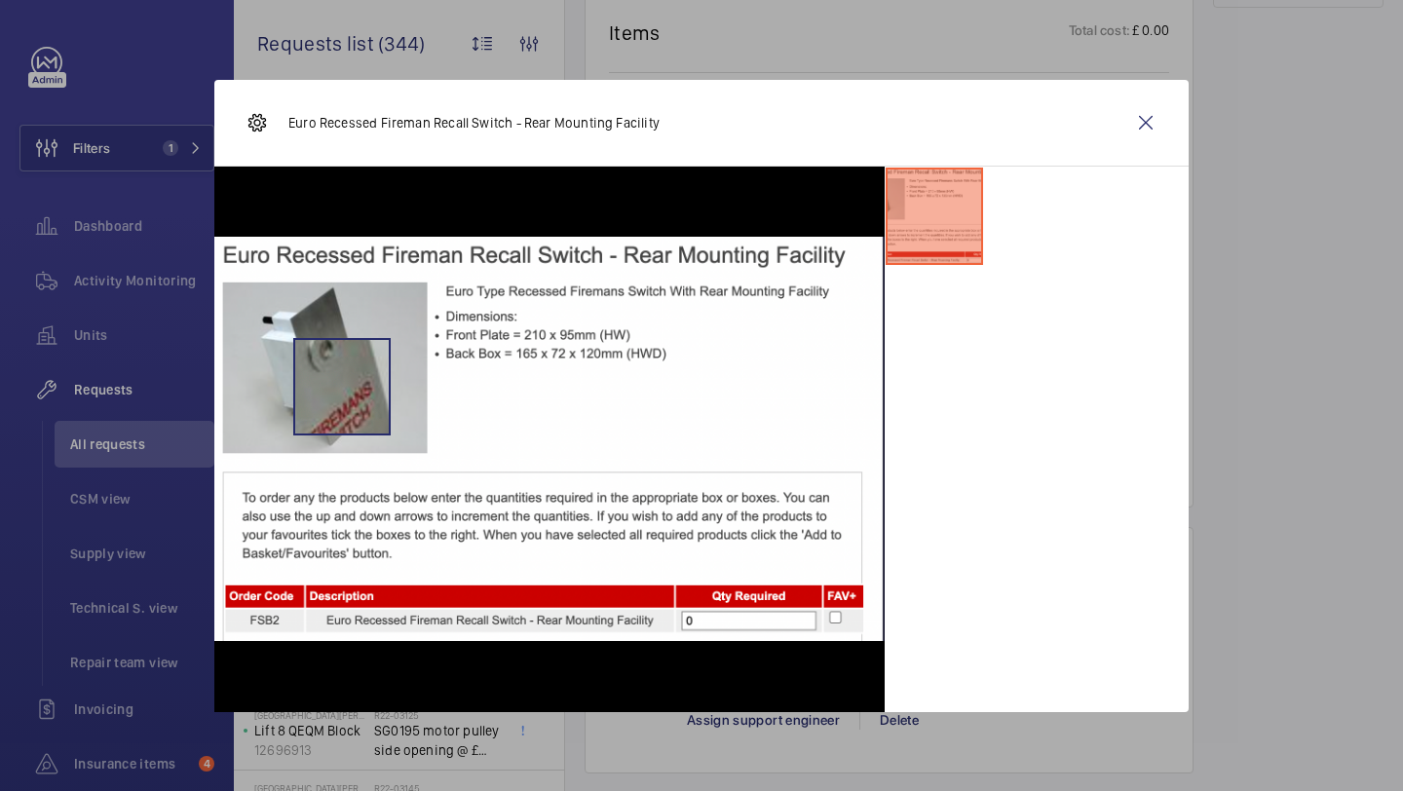
click at [339, 384] on img at bounding box center [549, 439] width 670 height 404
click at [330, 366] on img at bounding box center [549, 439] width 670 height 404
click at [1154, 136] on wm-front-icon-button at bounding box center [1146, 122] width 47 height 47
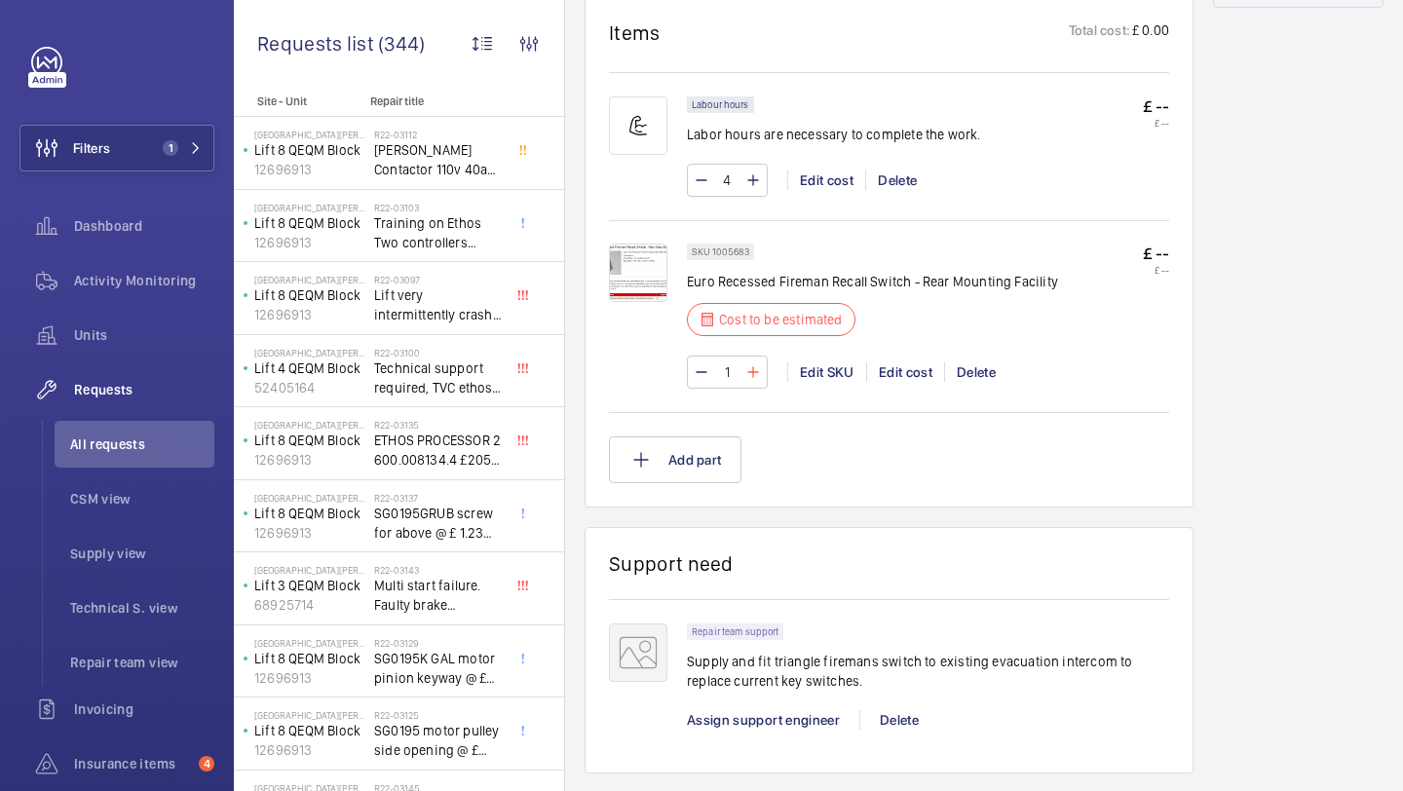
click at [751, 384] on mat-icon at bounding box center [754, 372] width 16 height 23
type input "2"
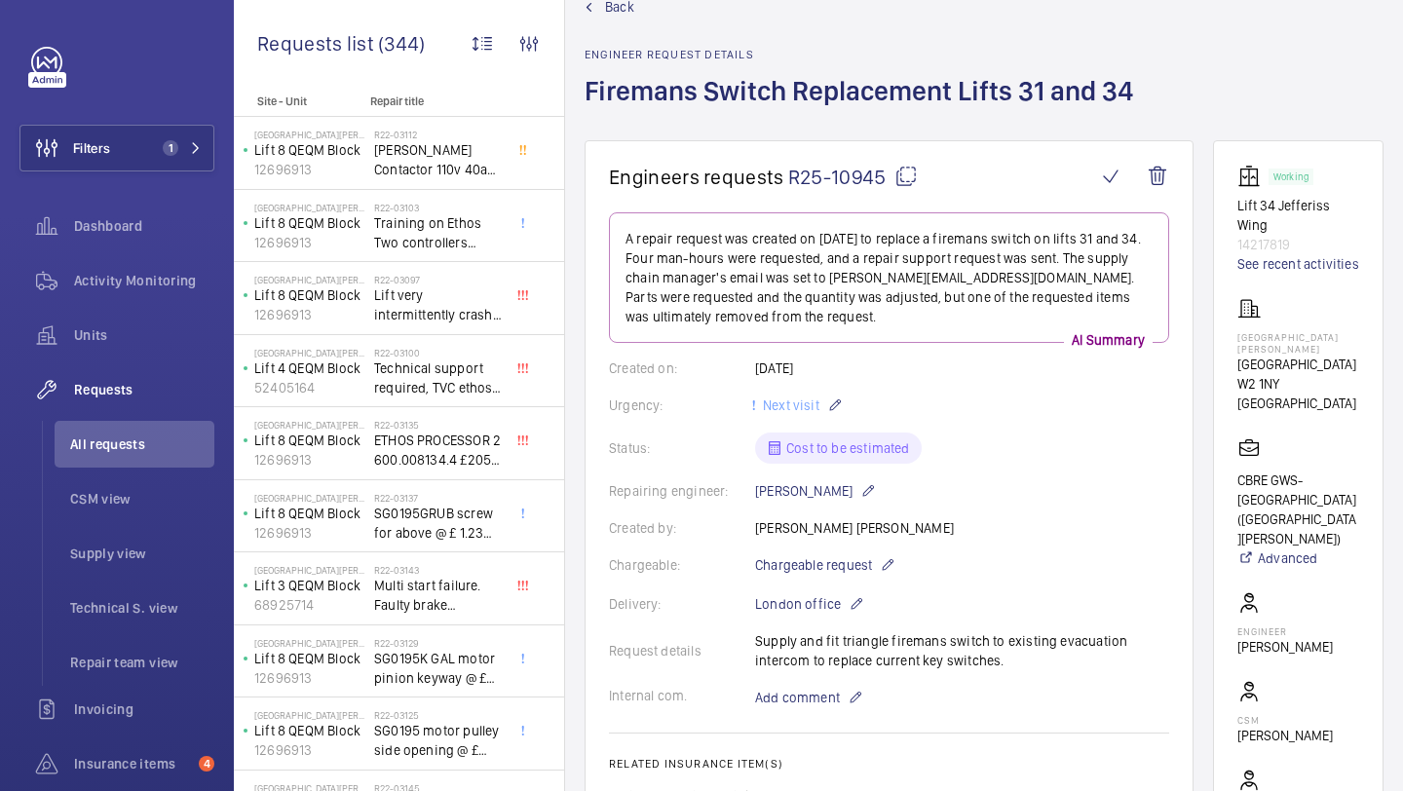
scroll to position [0, 0]
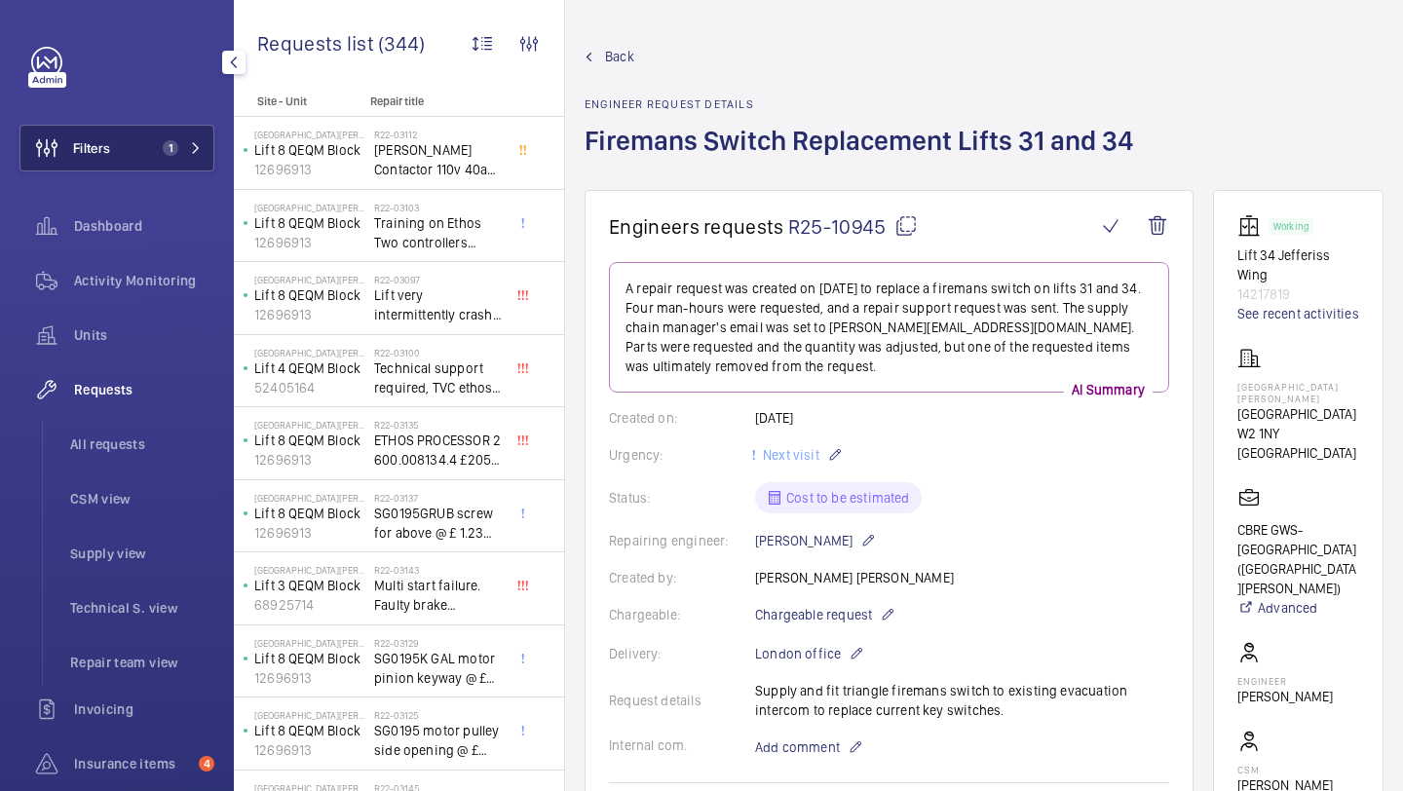
click at [158, 138] on button "Filters 1" at bounding box center [116, 148] width 195 height 47
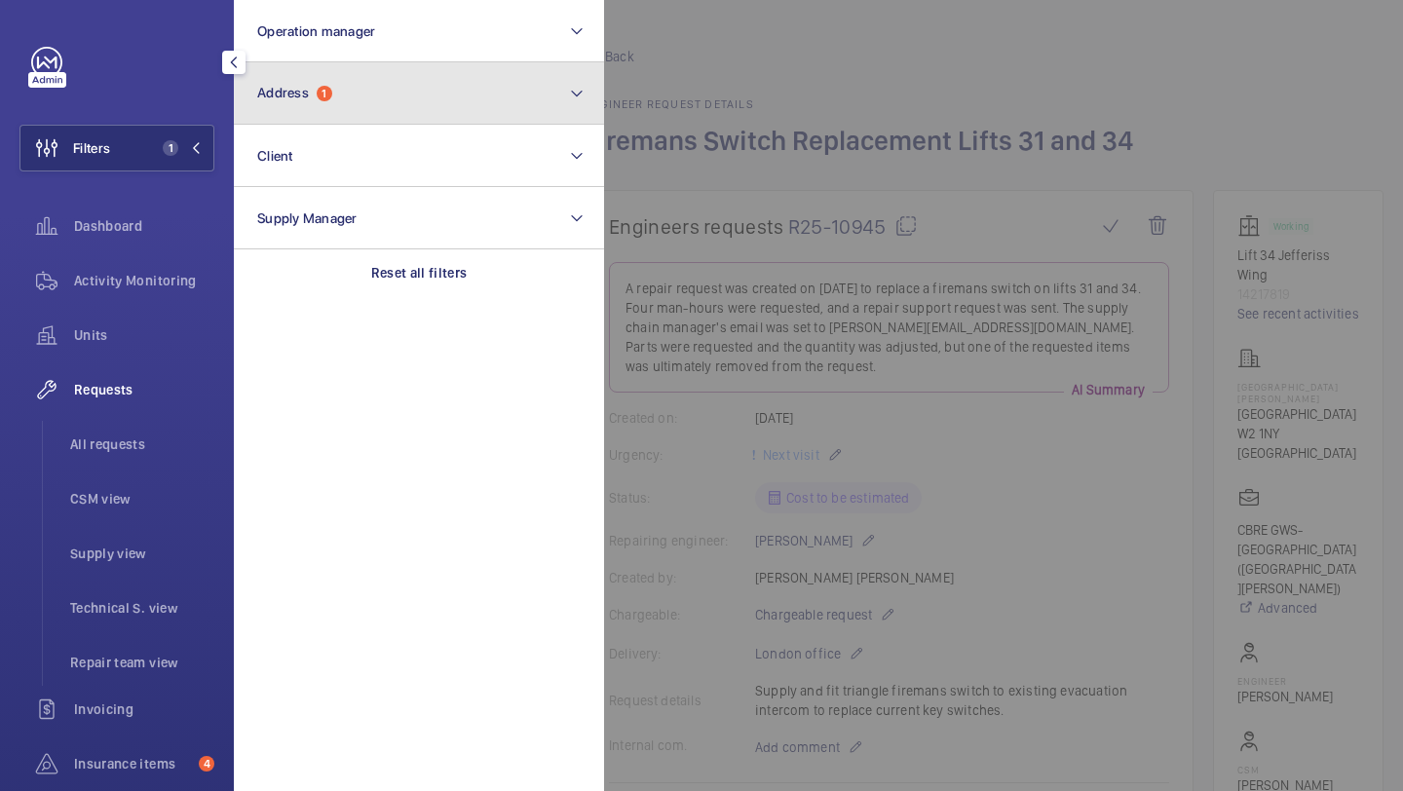
click at [337, 102] on button "Address 1" at bounding box center [419, 93] width 370 height 62
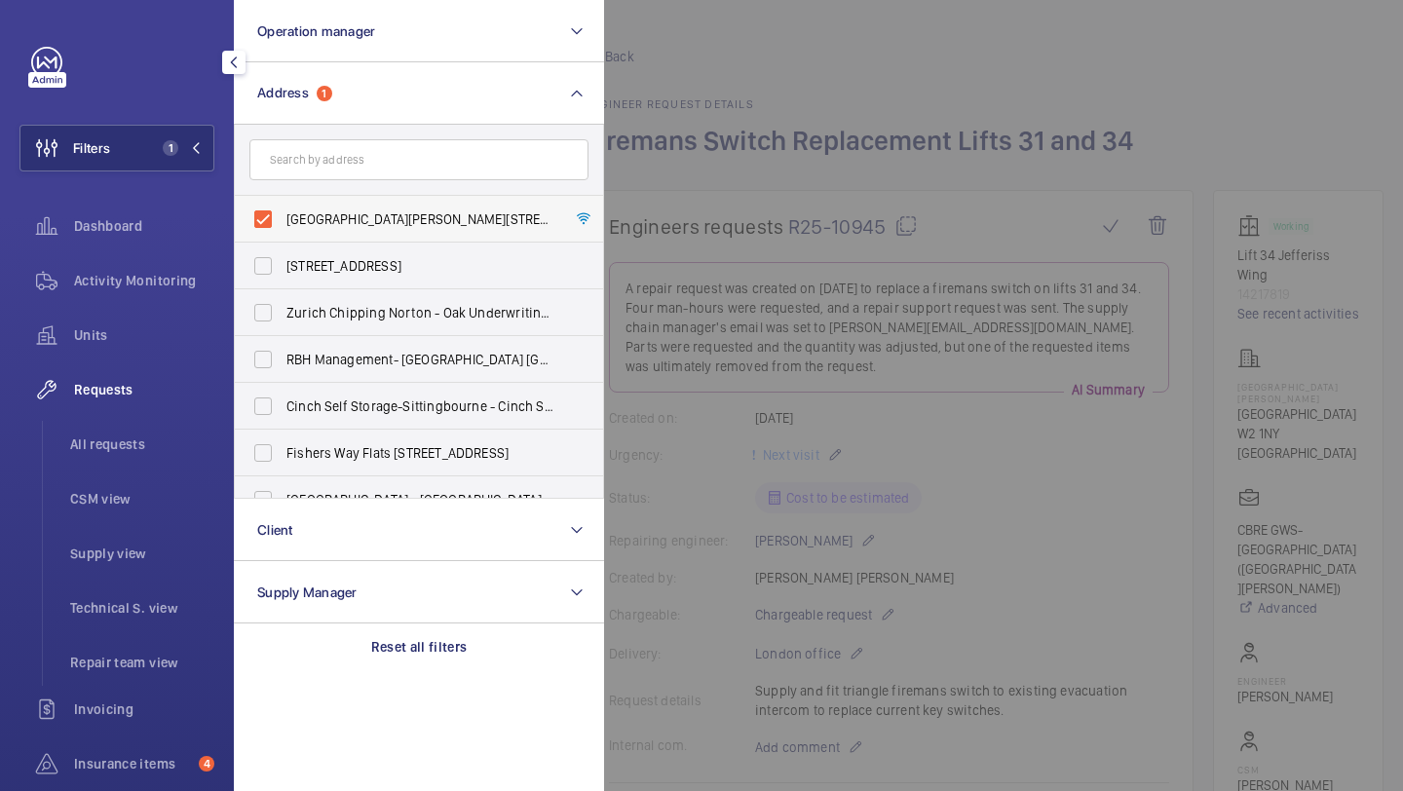
click at [504, 213] on span "St Mary Hospital - Praed Street, LONDON W2 1NY" at bounding box center [421, 219] width 268 height 19
click at [283, 213] on input "St Mary Hospital - Praed Street, LONDON W2 1NY" at bounding box center [263, 219] width 39 height 39
checkbox input "false"
click at [451, 154] on input "text" at bounding box center [418, 159] width 339 height 41
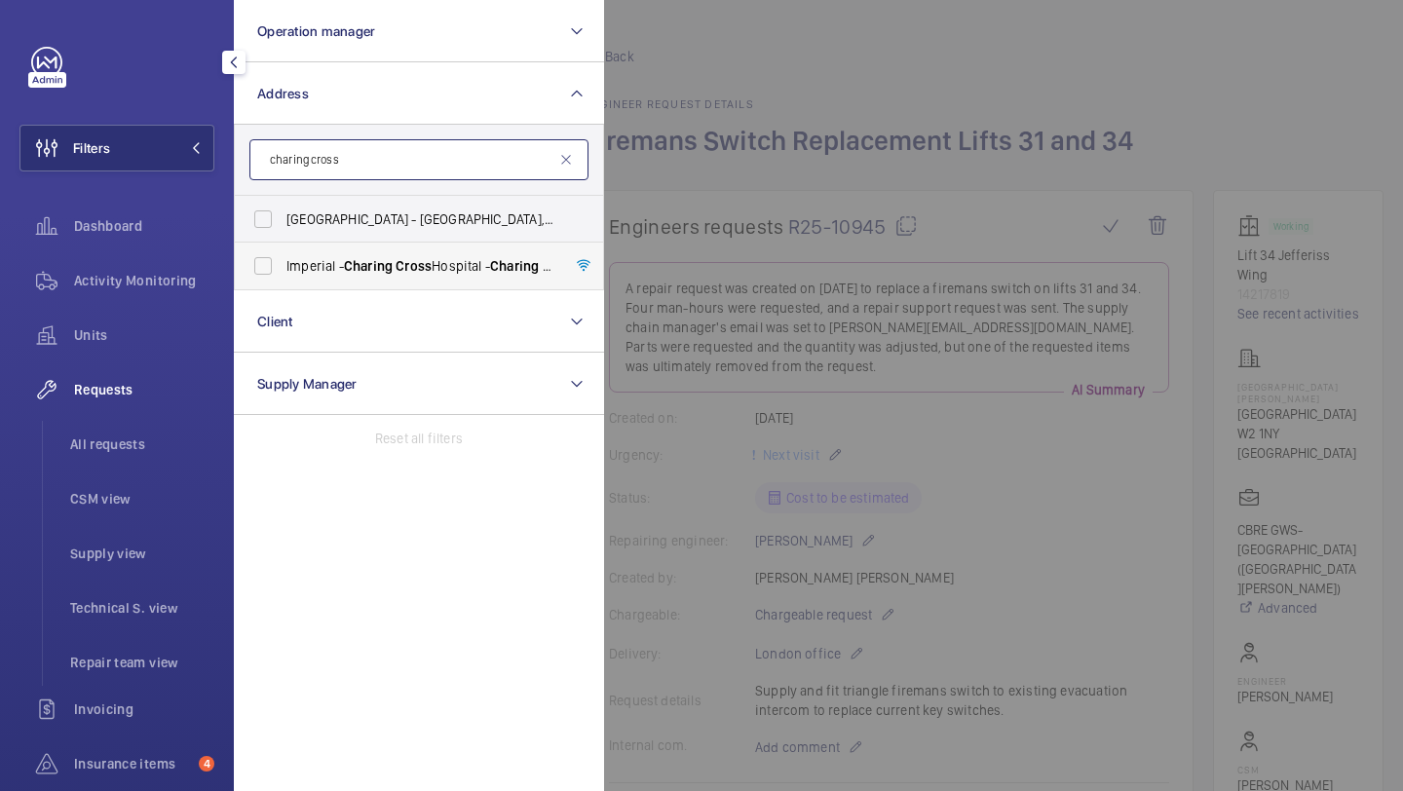
type input "charing cross"
click at [356, 263] on span "Charing" at bounding box center [368, 266] width 49 height 16
click at [283, 263] on input "Imperial - Charing Cross Hospital - Charing Cross Hospital, LONDON W6 8RF" at bounding box center [263, 266] width 39 height 39
checkbox input "true"
click at [810, 189] on div at bounding box center [1305, 395] width 1403 height 791
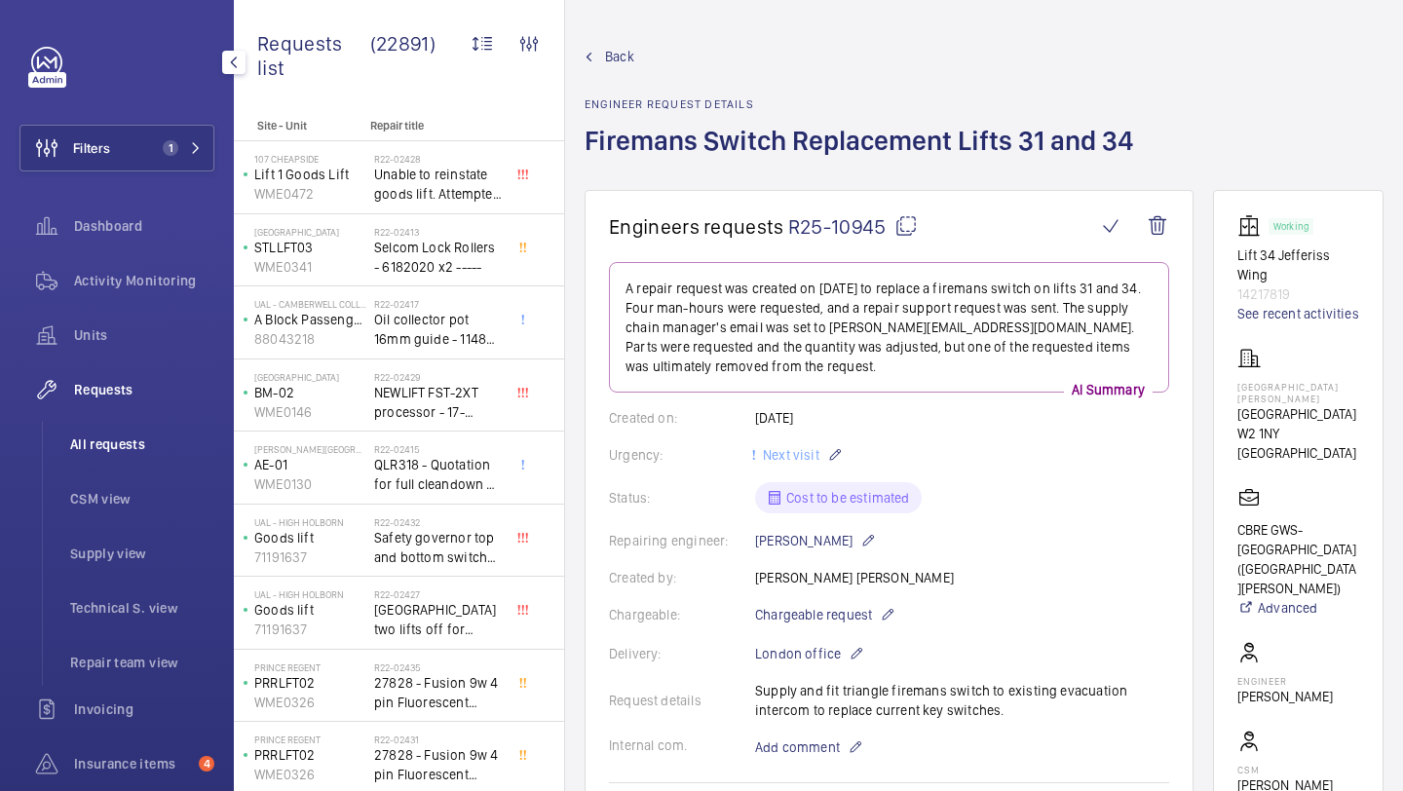
click at [156, 459] on li "All requests" at bounding box center [135, 444] width 160 height 47
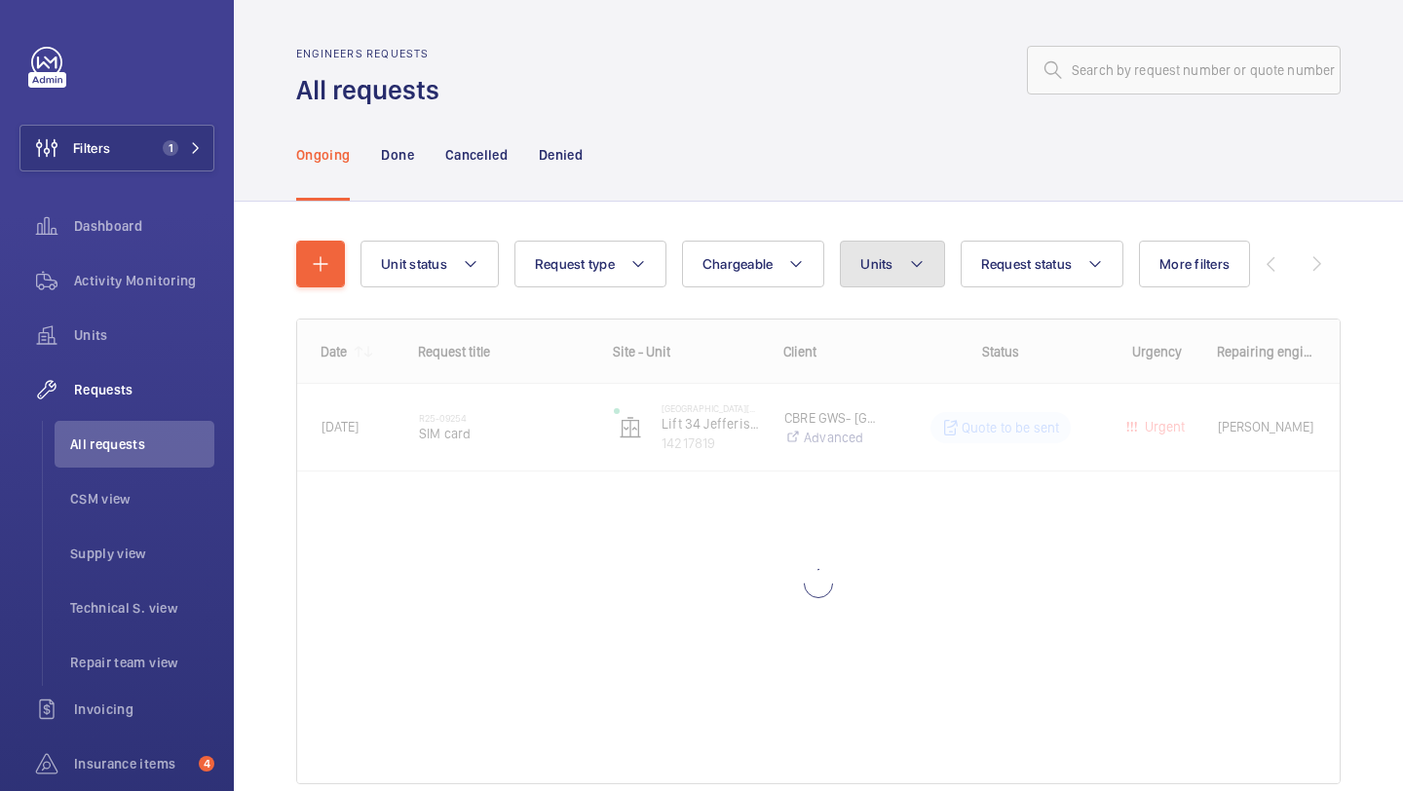
click at [890, 277] on button "Units" at bounding box center [892, 264] width 104 height 47
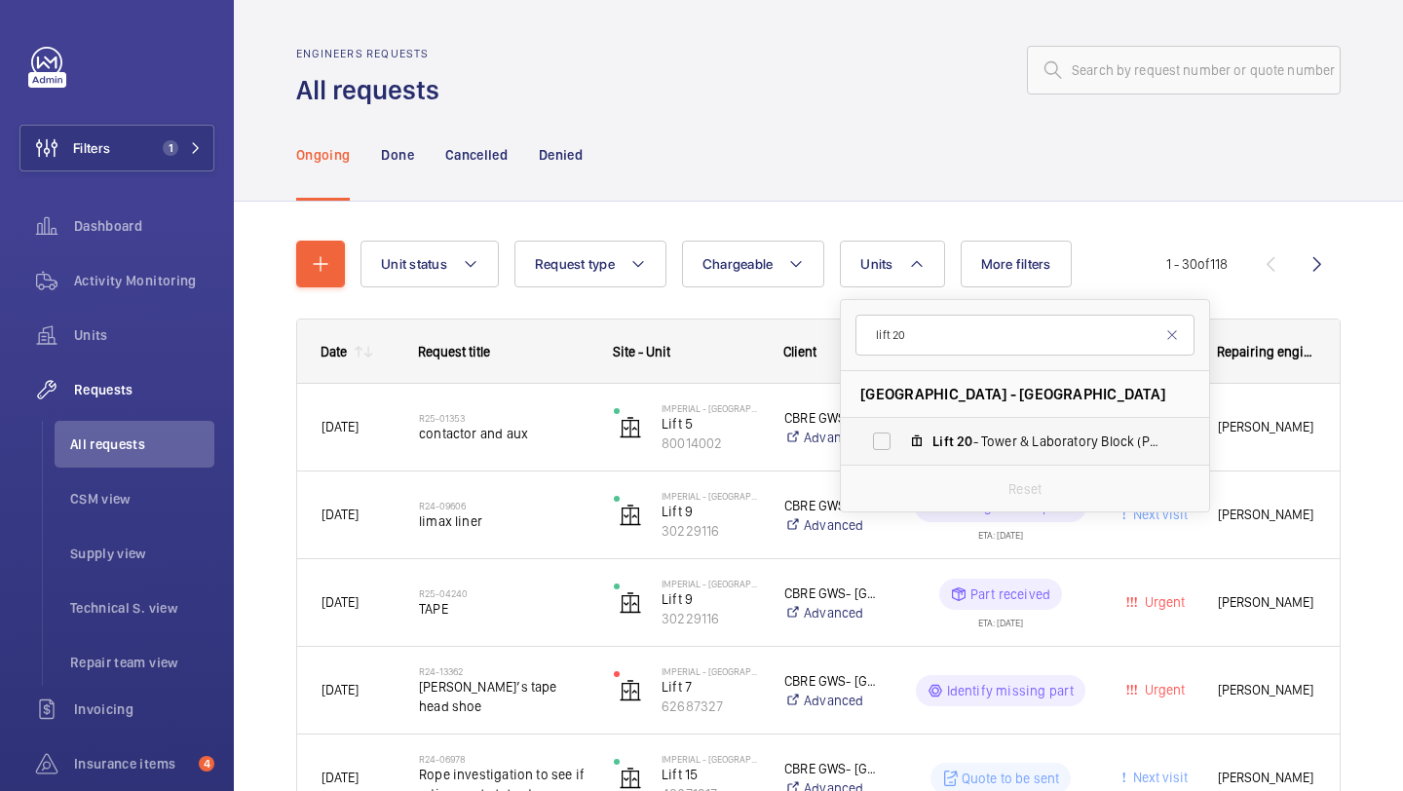
type input "lift 20"
click at [864, 459] on label "Lift 20 - Tower & Laboratory Block (Passenger), 90931621" at bounding box center [1009, 441] width 337 height 47
click at [864, 459] on input "Lift 20 - Tower & Laboratory Block (Passenger), 90931621" at bounding box center [881, 441] width 39 height 39
checkbox input "true"
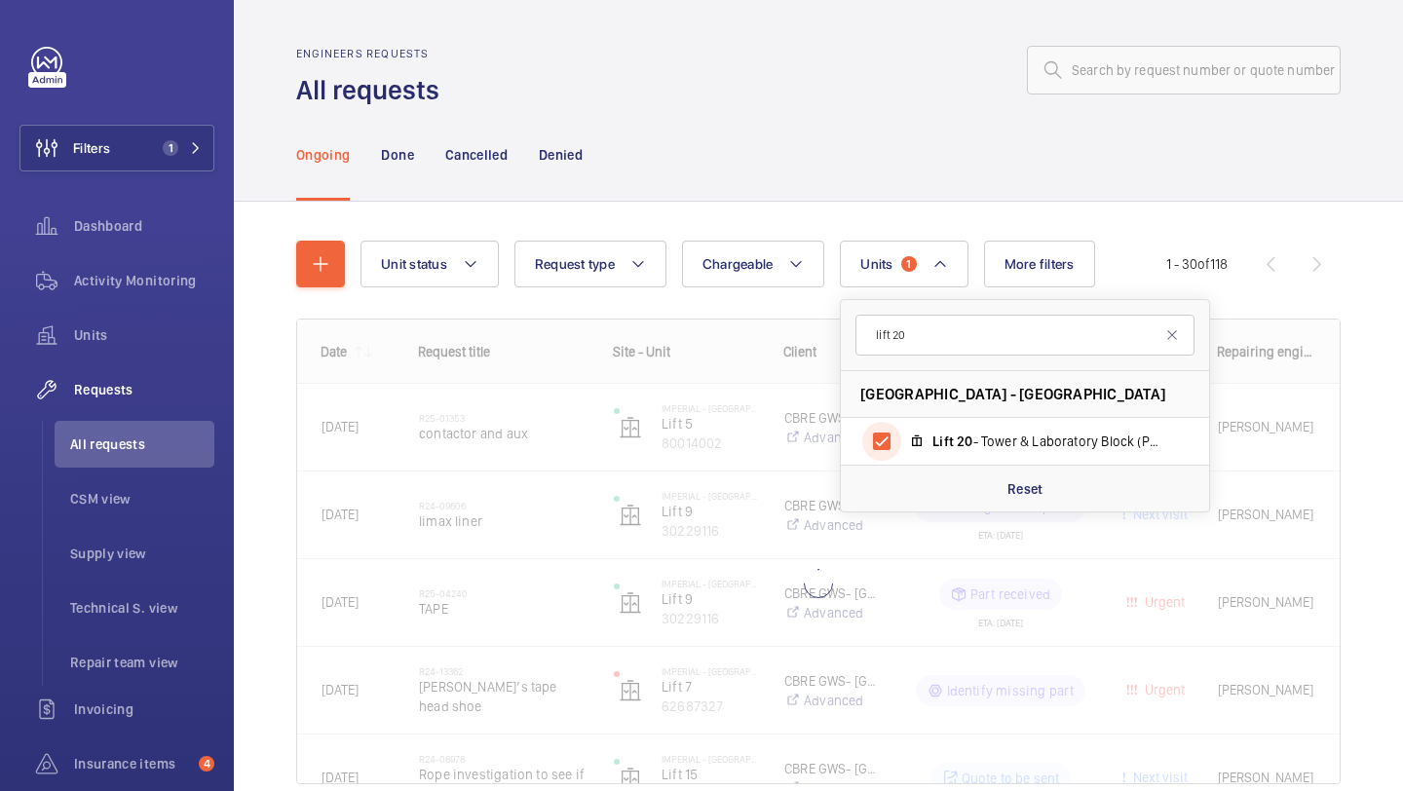
click at [1402, 346] on div "Engineers requests All requests Ongoing Done Cancelled Denied Unit status Reque…" at bounding box center [818, 395] width 1169 height 791
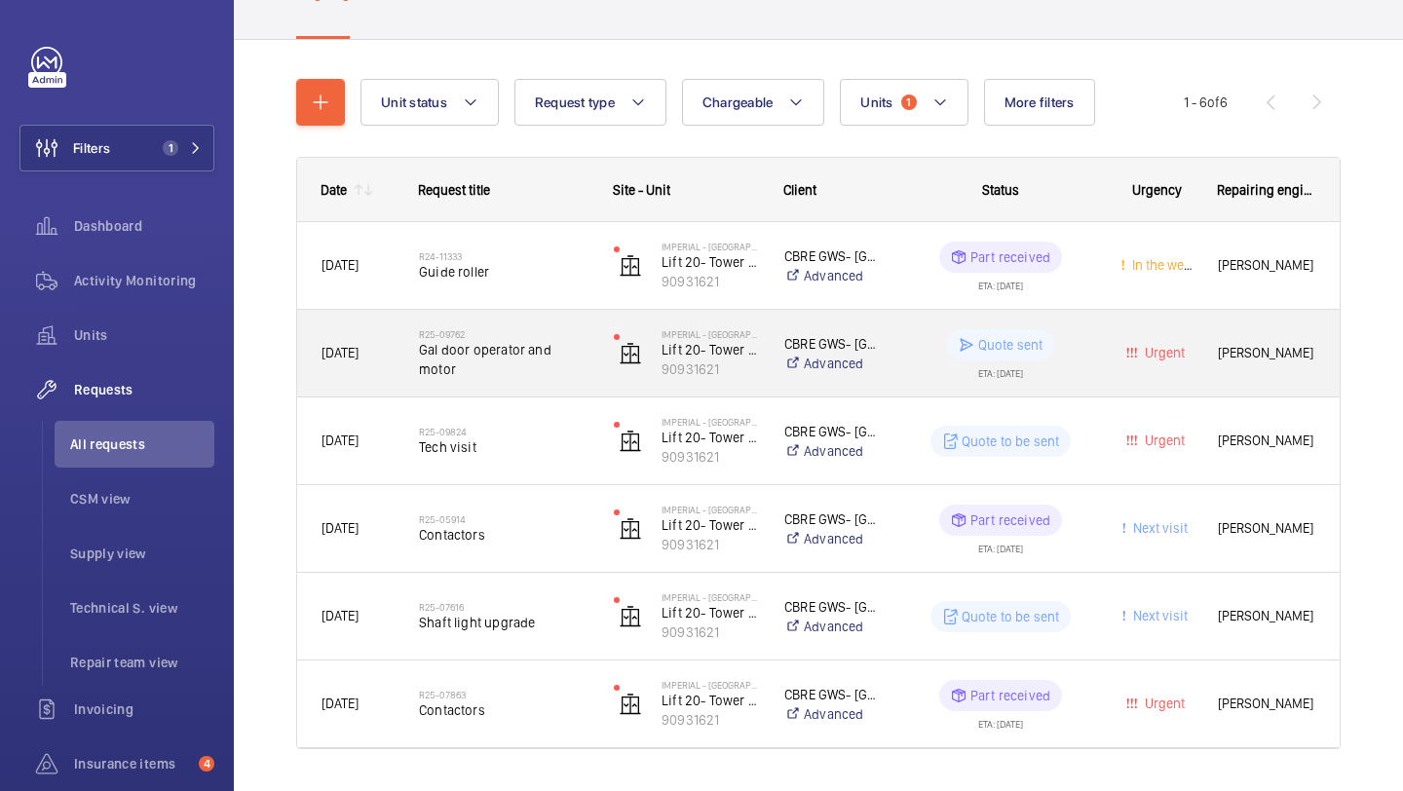
scroll to position [213, 0]
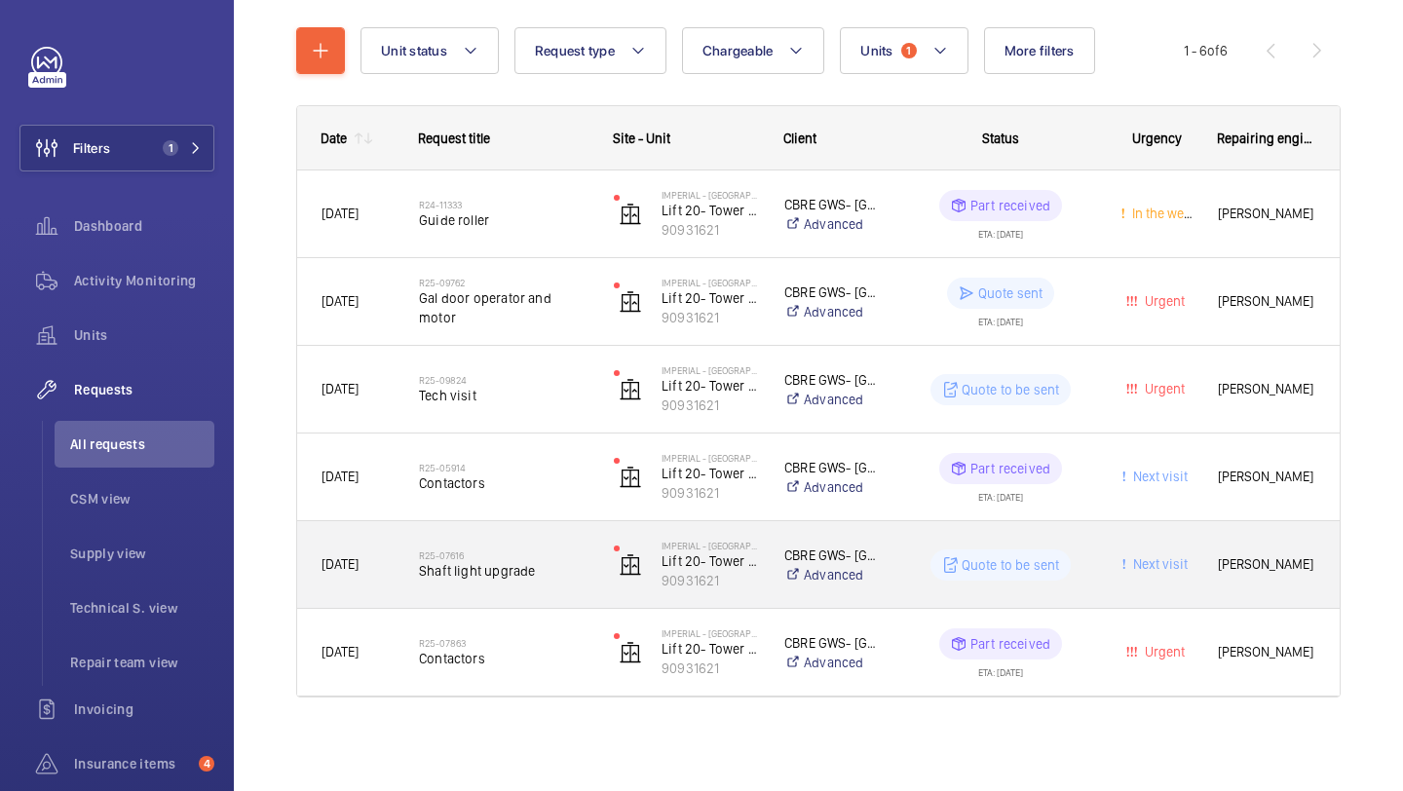
click at [569, 571] on span "Shaft light upgrade" at bounding box center [504, 570] width 170 height 19
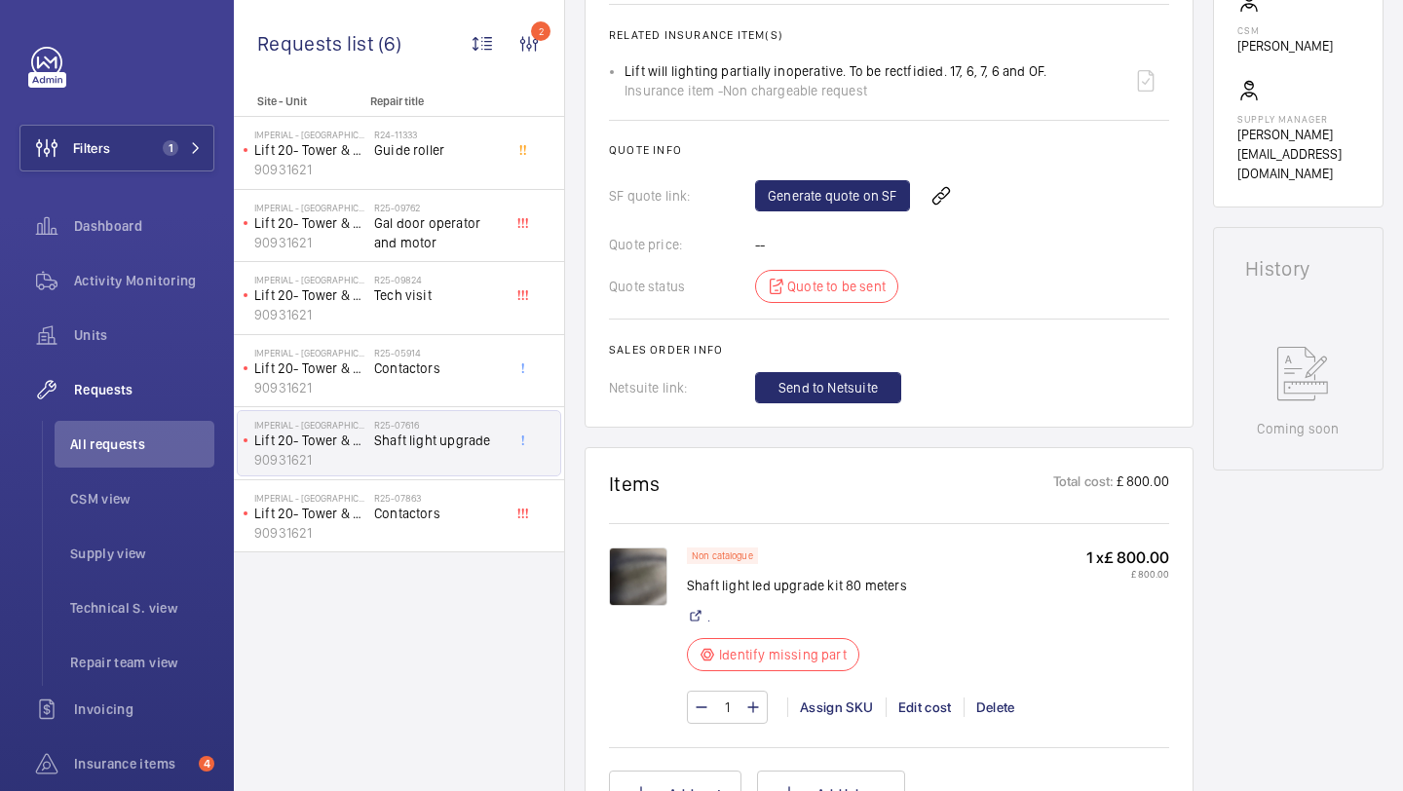
scroll to position [818, 0]
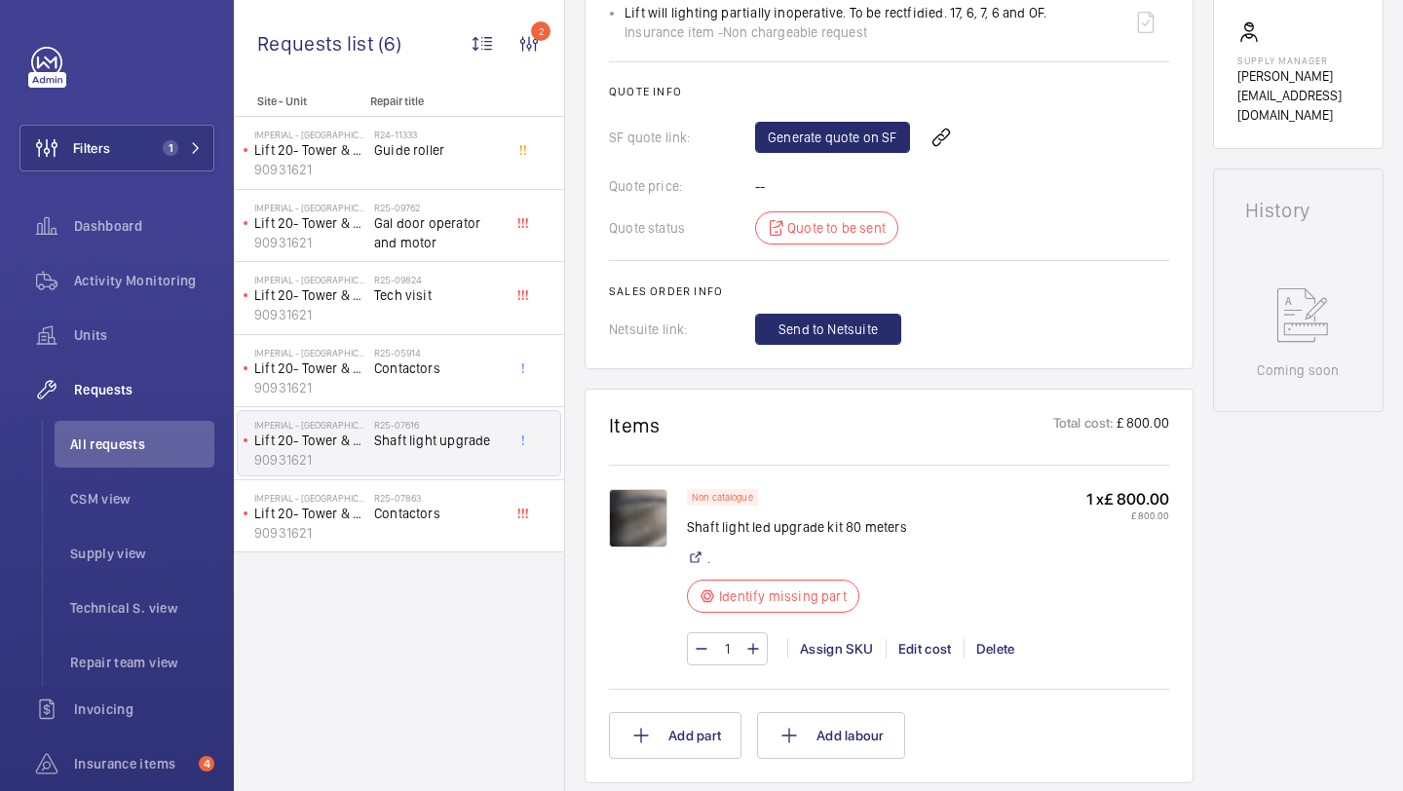
click at [607, 506] on wm-front-card "Items Total cost: £ 800.00 Non catalogue Shaft light led upgrade kit 80 meters …" at bounding box center [889, 586] width 609 height 395
click at [628, 510] on img at bounding box center [638, 518] width 58 height 58
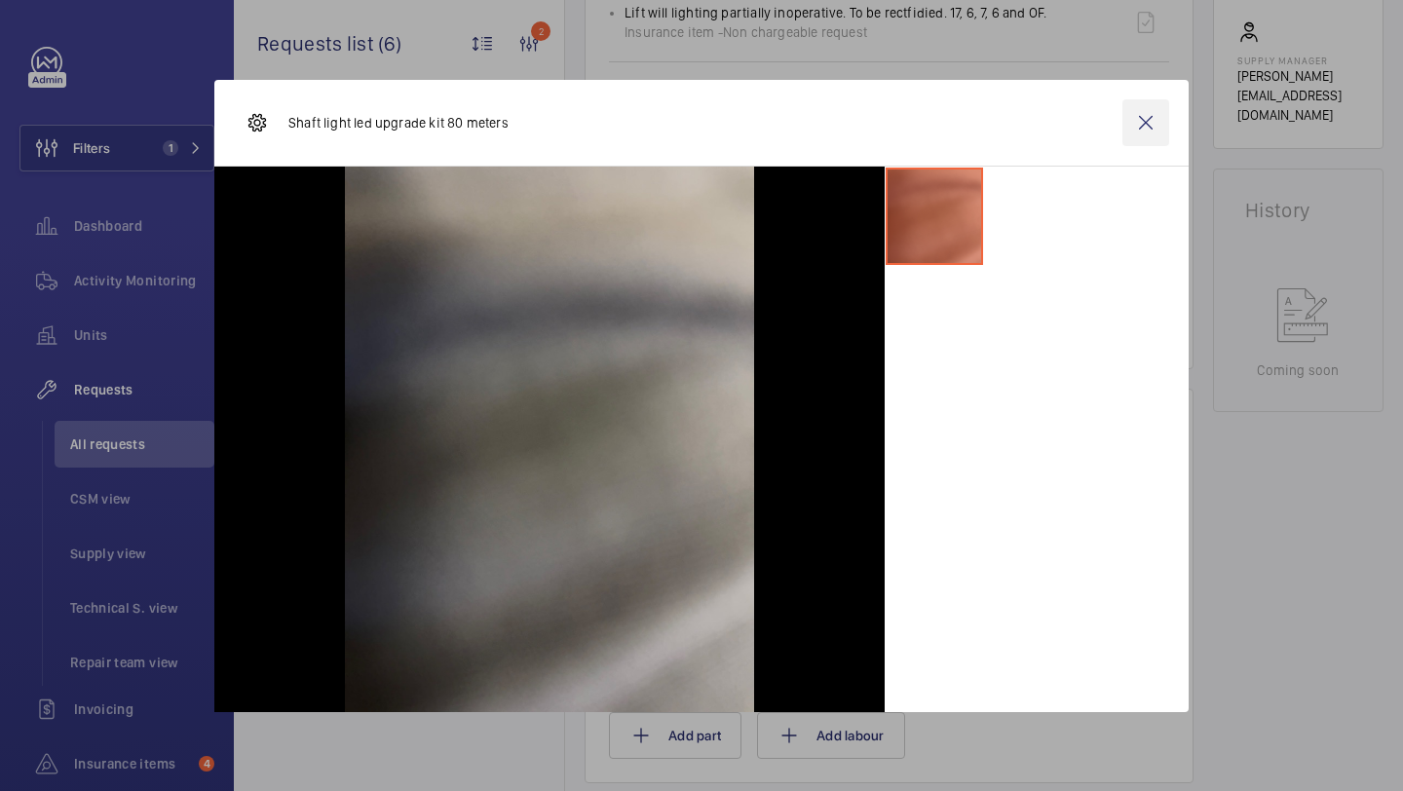
click at [1153, 141] on wm-front-icon-button at bounding box center [1146, 122] width 47 height 47
